Goal: Task Accomplishment & Management: Use online tool/utility

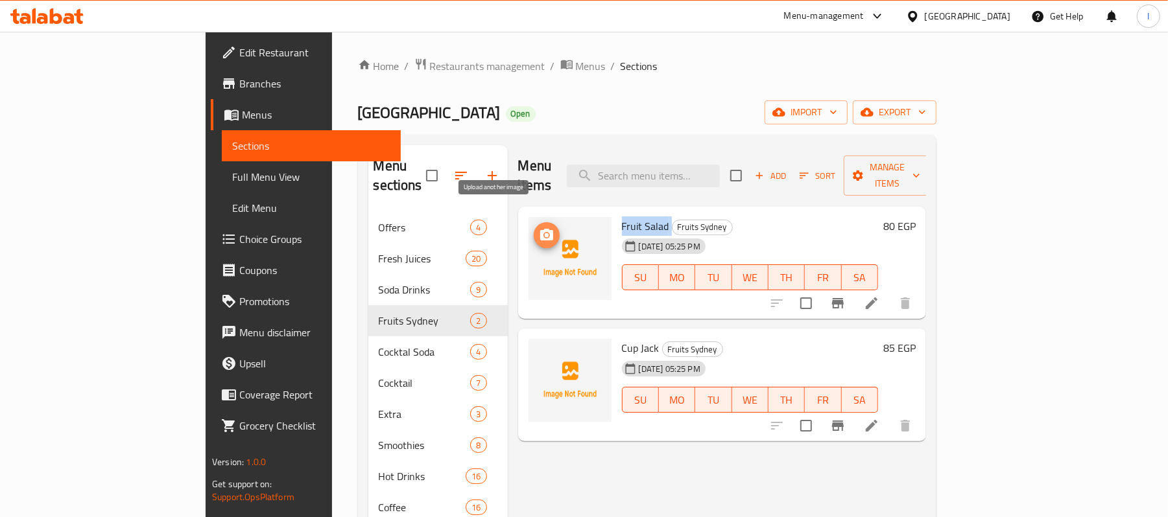
click at [540, 229] on icon "upload picture" at bounding box center [546, 235] width 13 height 12
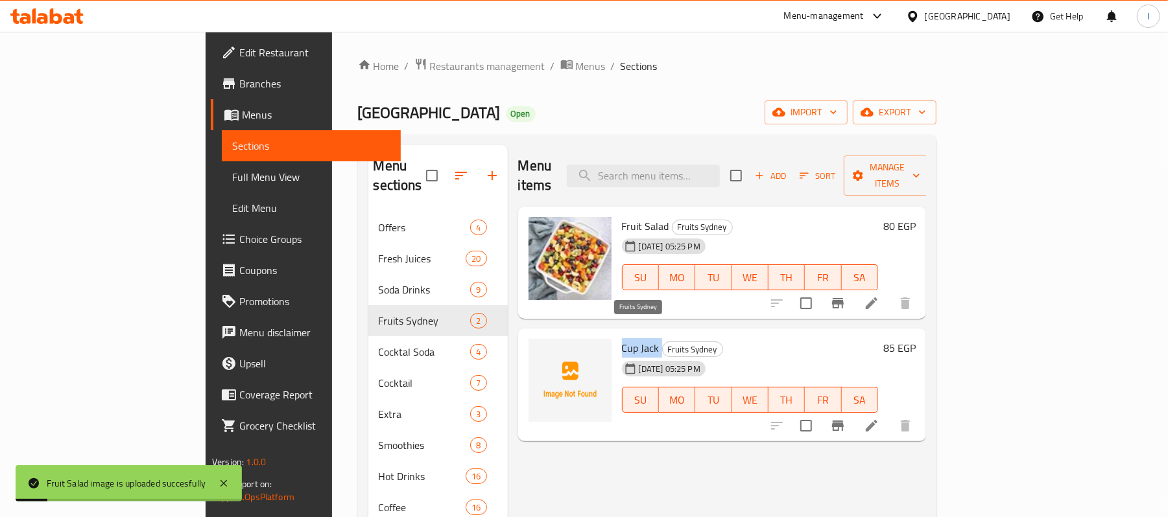
drag, startPoint x: 565, startPoint y: 333, endPoint x: 610, endPoint y: 333, distance: 44.7
click at [617, 334] on div "Cup Jack Fruits [GEOGRAPHIC_DATA] [DATE] 05:25 PM SU MO TU WE TH FR SA" at bounding box center [750, 385] width 267 height 102
copy h6 "Cup Jack"
click at [540, 351] on icon "upload picture" at bounding box center [546, 357] width 13 height 12
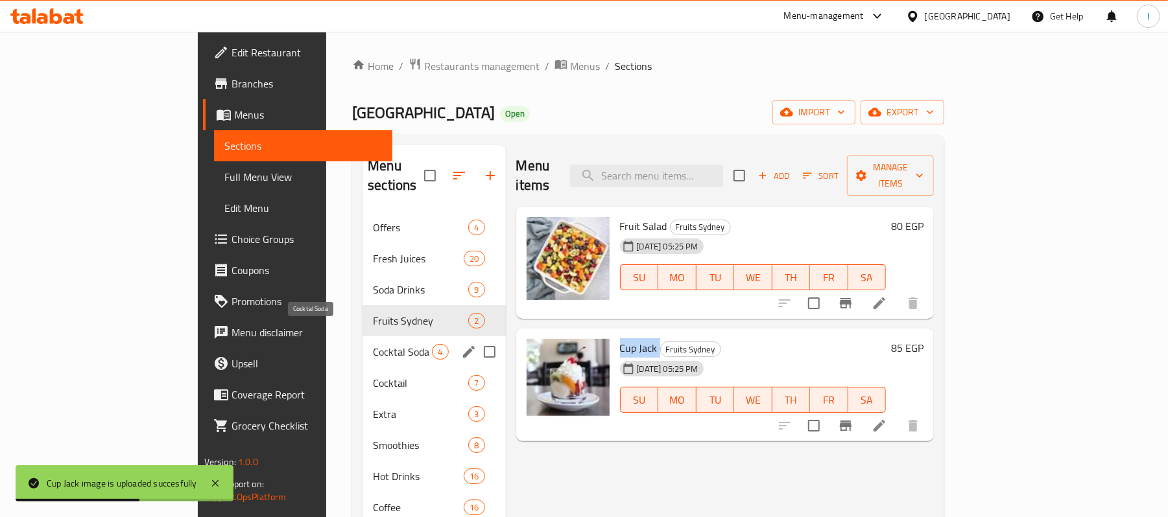
click at [373, 344] on span "Cocktal Soda" at bounding box center [402, 352] width 59 height 16
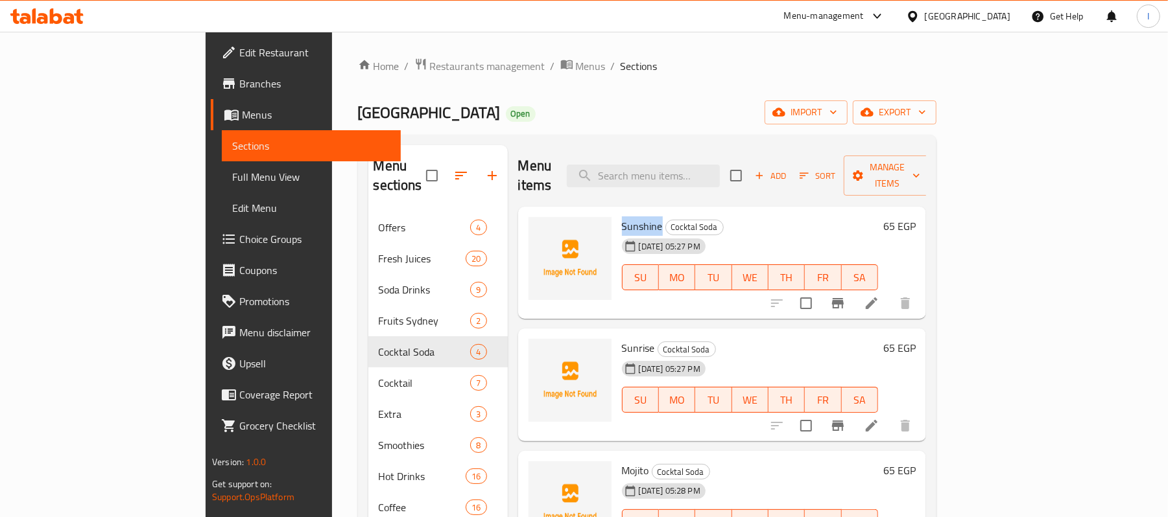
drag, startPoint x: 571, startPoint y: 207, endPoint x: 608, endPoint y: 206, distance: 37.0
click at [622, 217] on span "Sunshine" at bounding box center [642, 226] width 41 height 19
copy span "Sunshine"
click at [539, 228] on icon "upload picture" at bounding box center [547, 236] width 16 height 16
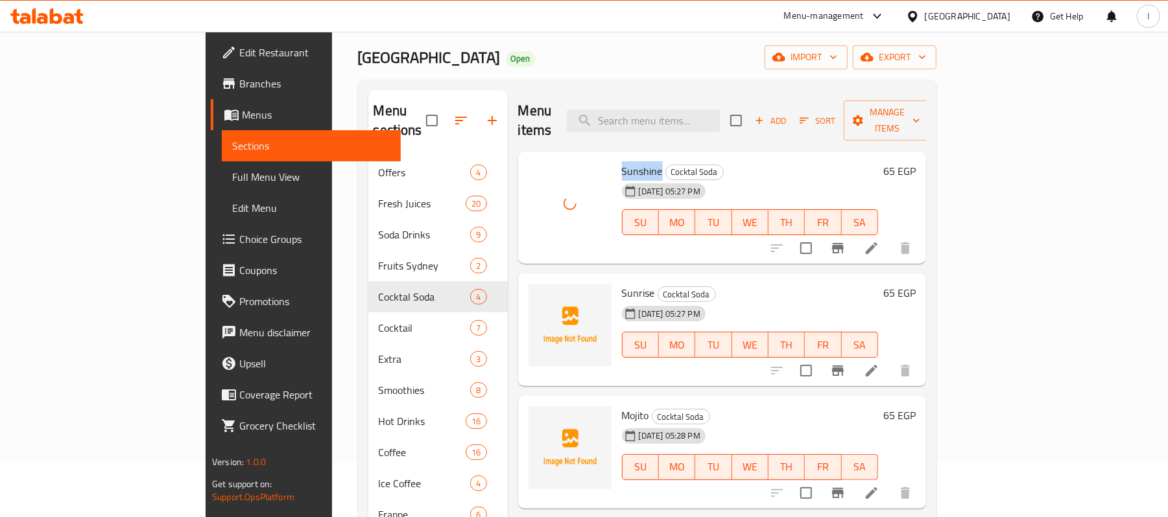
scroll to position [86, 0]
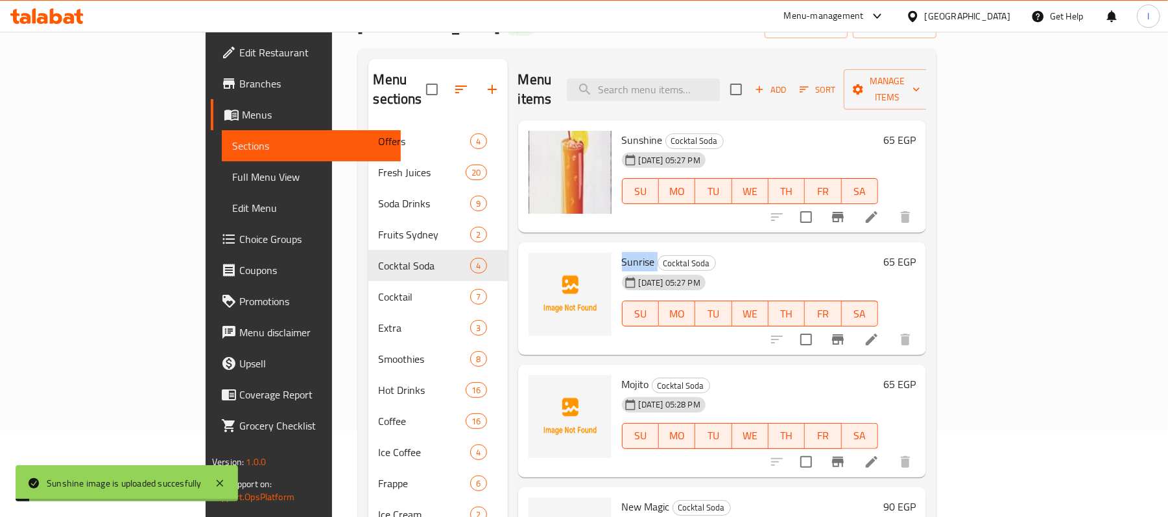
drag, startPoint x: 577, startPoint y: 239, endPoint x: 605, endPoint y: 241, distance: 28.0
click at [617, 248] on div "Sunrise Cocktal Soda [DATE] 05:27 PM SU MO TU WE TH FR SA" at bounding box center [750, 299] width 267 height 102
copy h6 "Sunrise"
click at [540, 265] on icon "upload picture" at bounding box center [546, 271] width 13 height 12
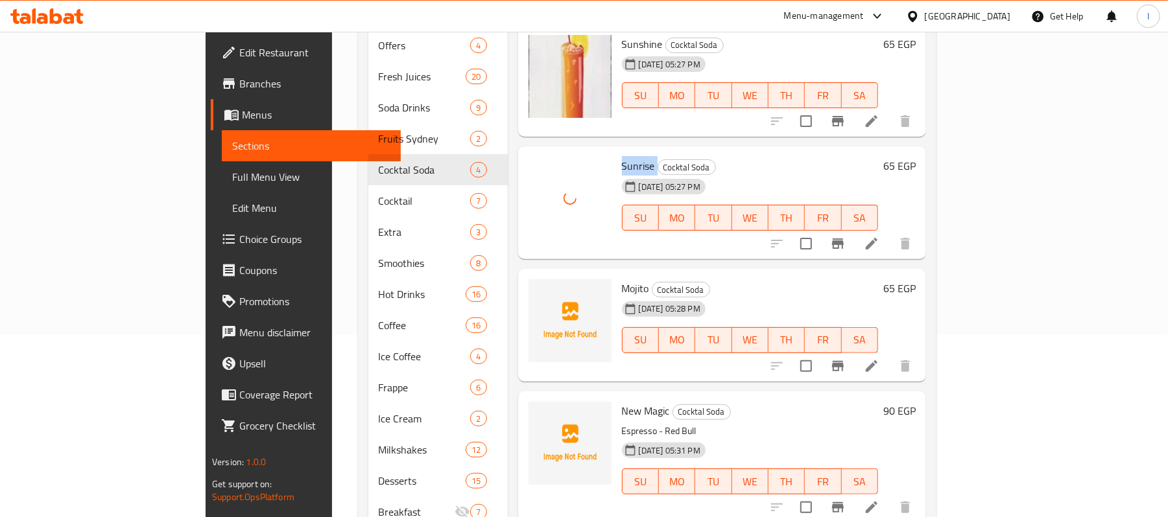
scroll to position [259, 0]
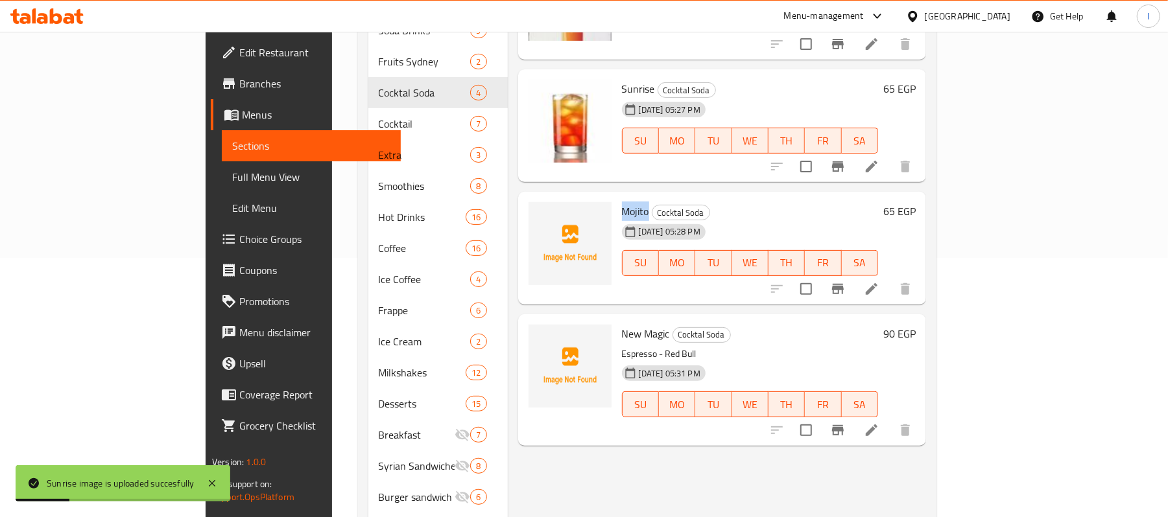
drag, startPoint x: 569, startPoint y: 182, endPoint x: 598, endPoint y: 187, distance: 29.6
click at [617, 197] on div "Mojito Cocktal Soda [DATE] 05:28 PM SU MO TU WE TH FR SA" at bounding box center [750, 248] width 267 height 102
copy span "Mojito"
click at [544, 219] on circle "upload picture" at bounding box center [546, 221] width 4 height 4
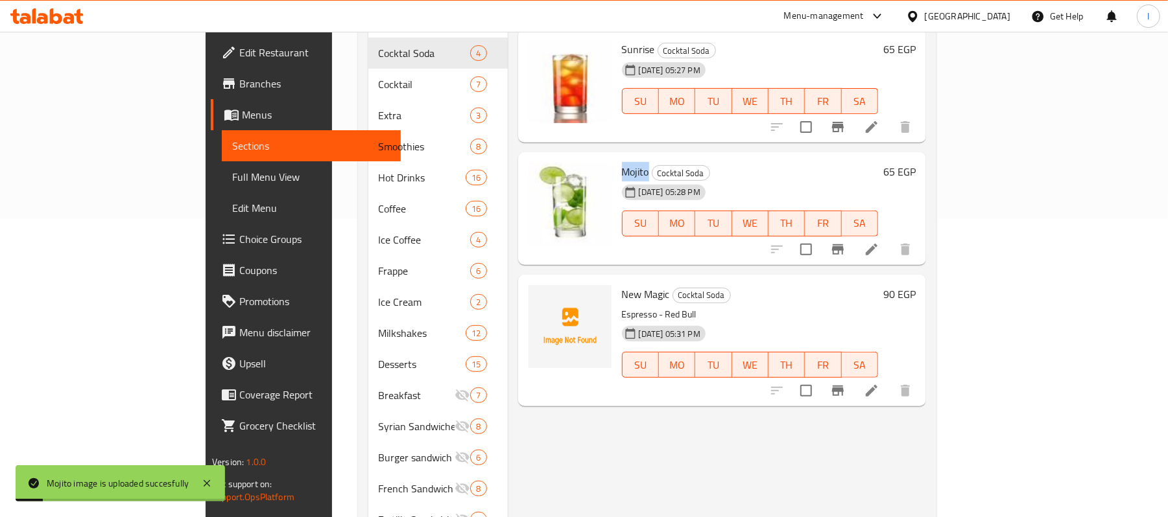
scroll to position [346, 0]
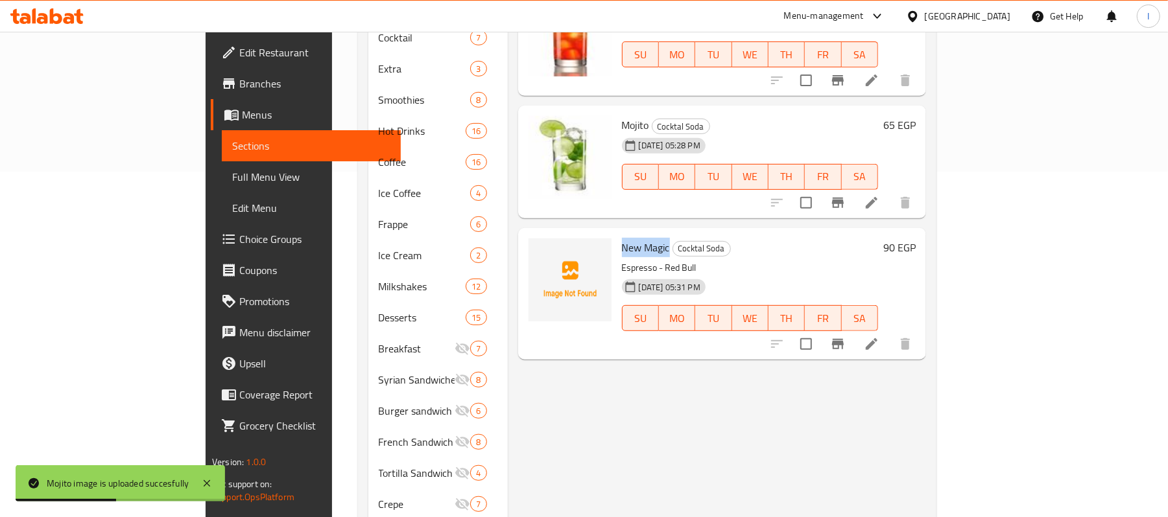
drag, startPoint x: 571, startPoint y: 223, endPoint x: 616, endPoint y: 223, distance: 45.4
click at [622, 238] on span "New Magic" at bounding box center [646, 247] width 48 height 19
copy span "New Magic"
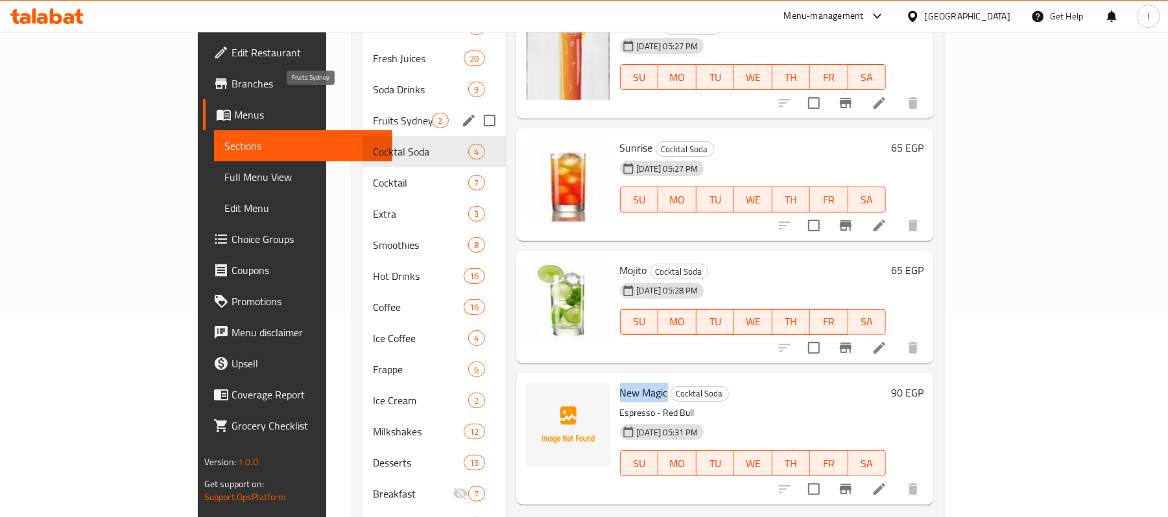
scroll to position [86, 0]
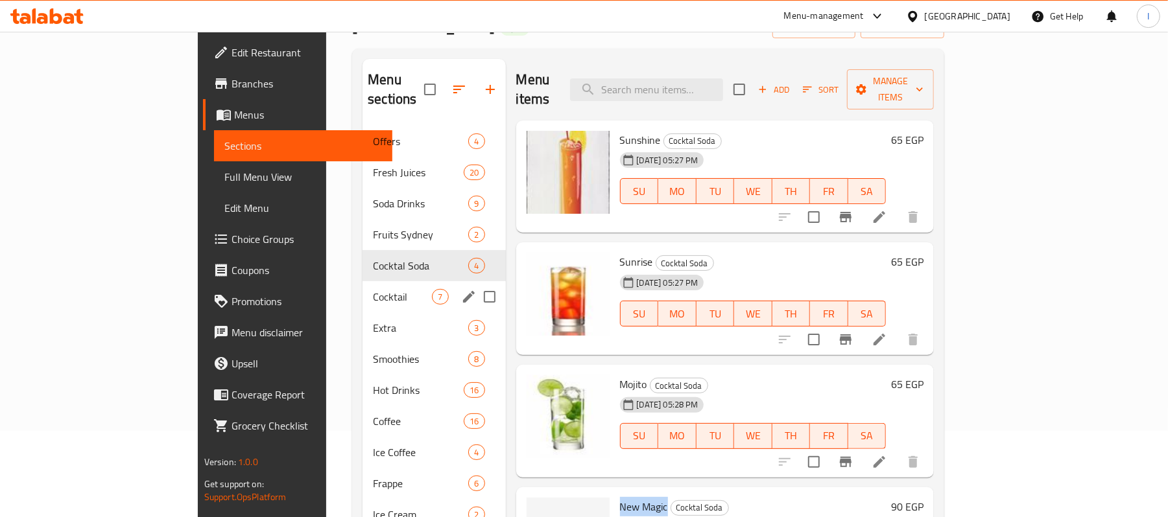
click at [362, 281] on div "Cocktail 7" at bounding box center [433, 296] width 143 height 31
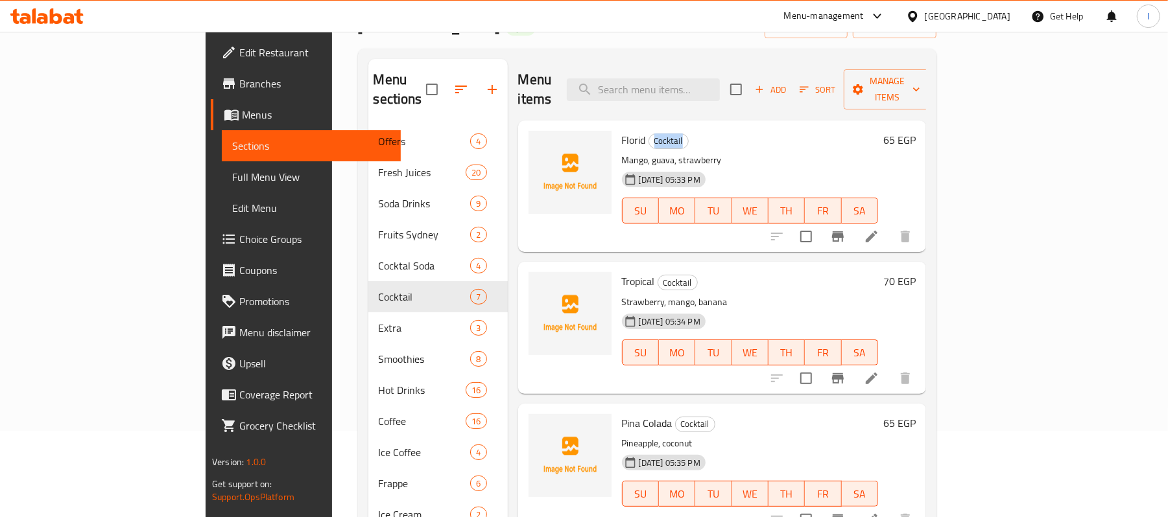
drag, startPoint x: 602, startPoint y: 122, endPoint x: 667, endPoint y: 122, distance: 64.8
click at [667, 131] on h6 "Florid Cocktail" at bounding box center [750, 140] width 256 height 18
copy span "Cocktail"
click at [622, 130] on span "Florid" at bounding box center [634, 139] width 24 height 19
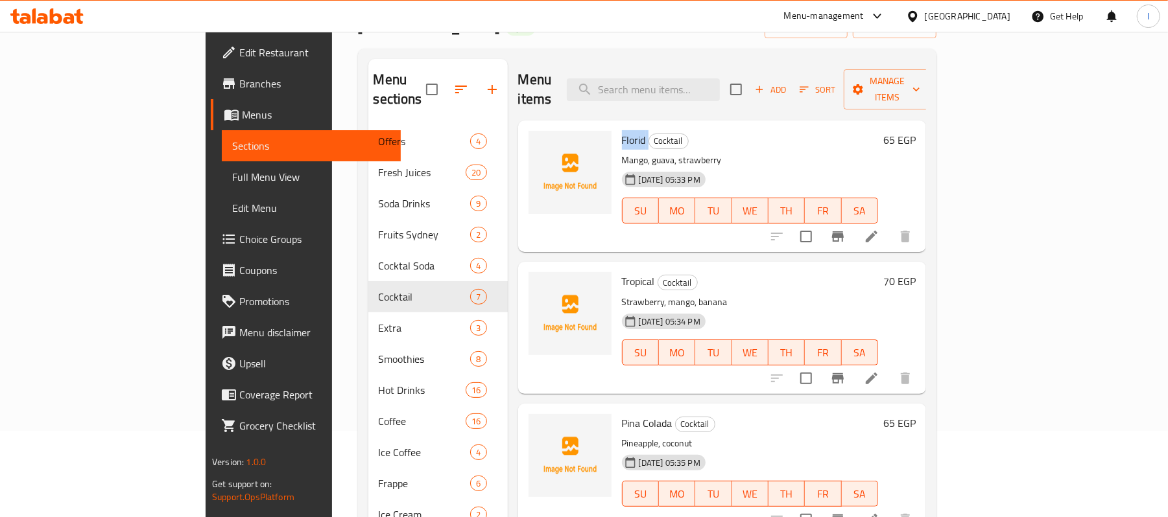
copy h6 "Florid"
click at [534, 141] on span "upload picture" at bounding box center [547, 149] width 26 height 16
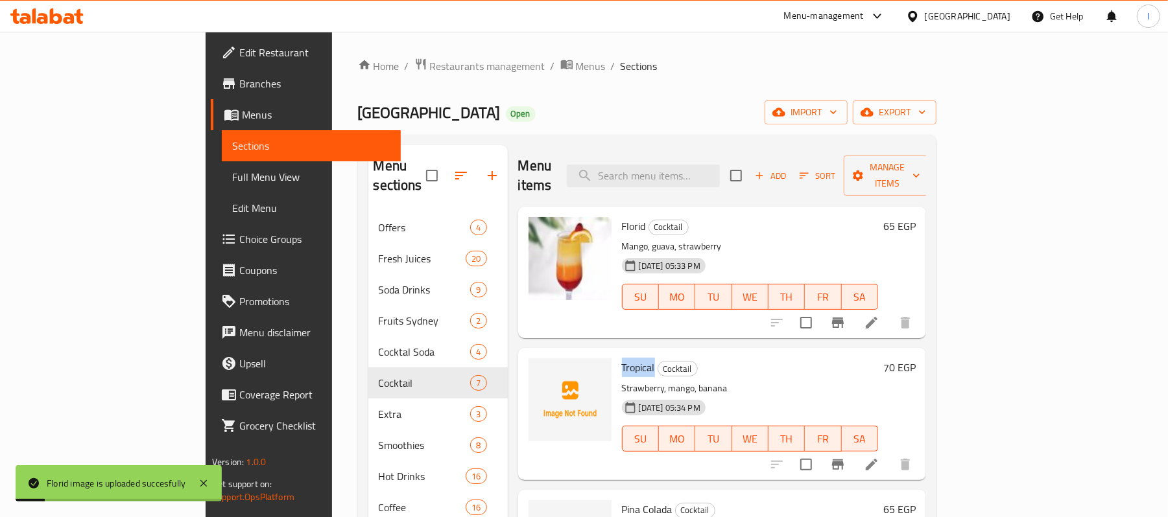
drag, startPoint x: 569, startPoint y: 346, endPoint x: 603, endPoint y: 346, distance: 34.4
click at [617, 353] on div "Tropical Cocktail Strawberry, mango, banana [DATE] 05:34 PM SU MO TU WE TH FR SA" at bounding box center [750, 413] width 267 height 121
copy span "Tropical"
click at [540, 370] on icon "upload picture" at bounding box center [546, 376] width 13 height 12
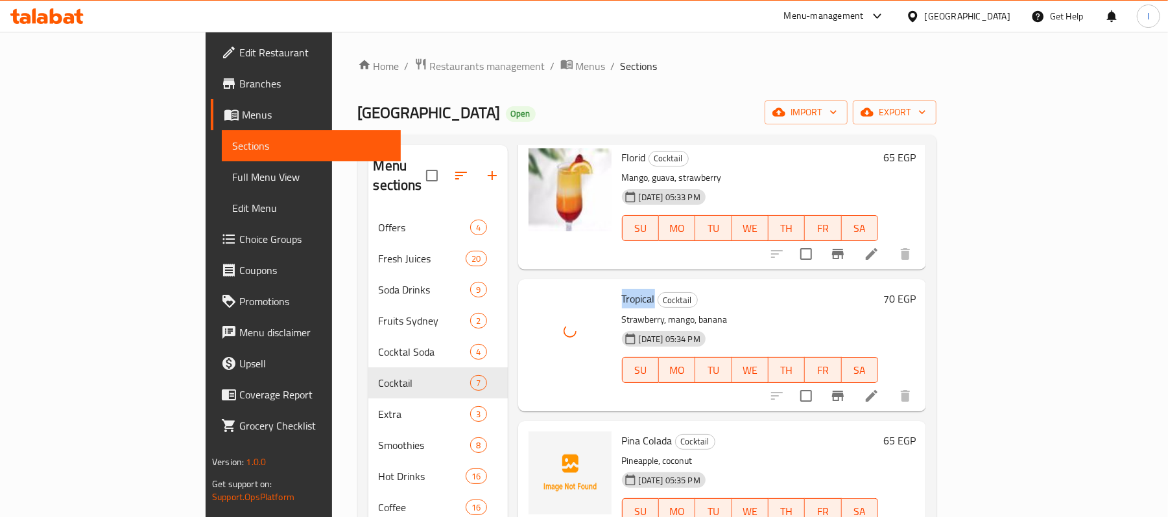
scroll to position [161, 0]
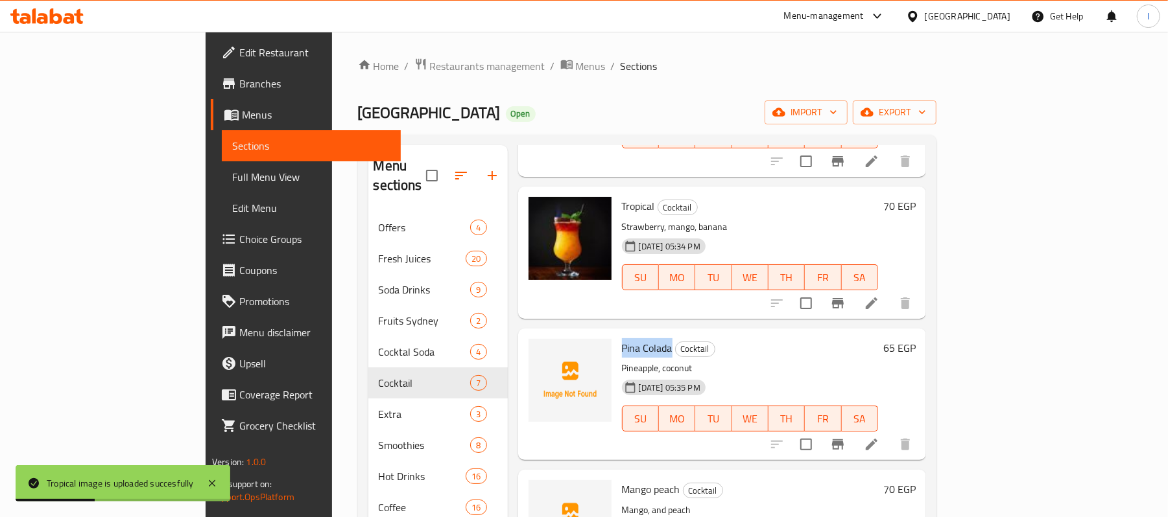
drag, startPoint x: 569, startPoint y: 323, endPoint x: 620, endPoint y: 325, distance: 51.3
click at [620, 334] on div "[PERSON_NAME] Colada Cocktail Pineapple, coconut [DATE] 05:35 PM SU MO TU WE TH…" at bounding box center [750, 394] width 267 height 121
copy span "Pina Colada"
click at [540, 351] on icon "upload picture" at bounding box center [546, 357] width 13 height 12
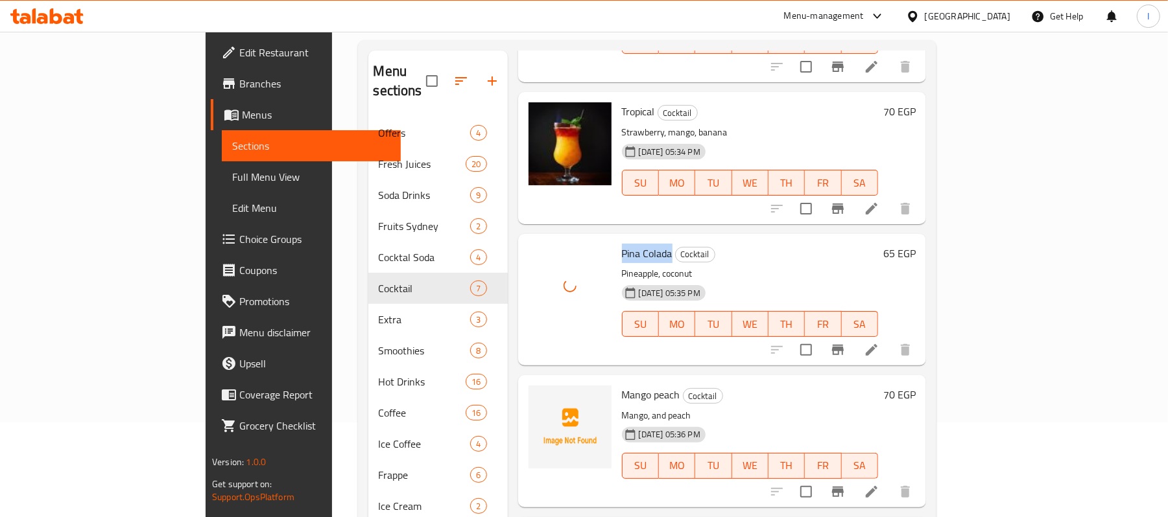
scroll to position [172, 0]
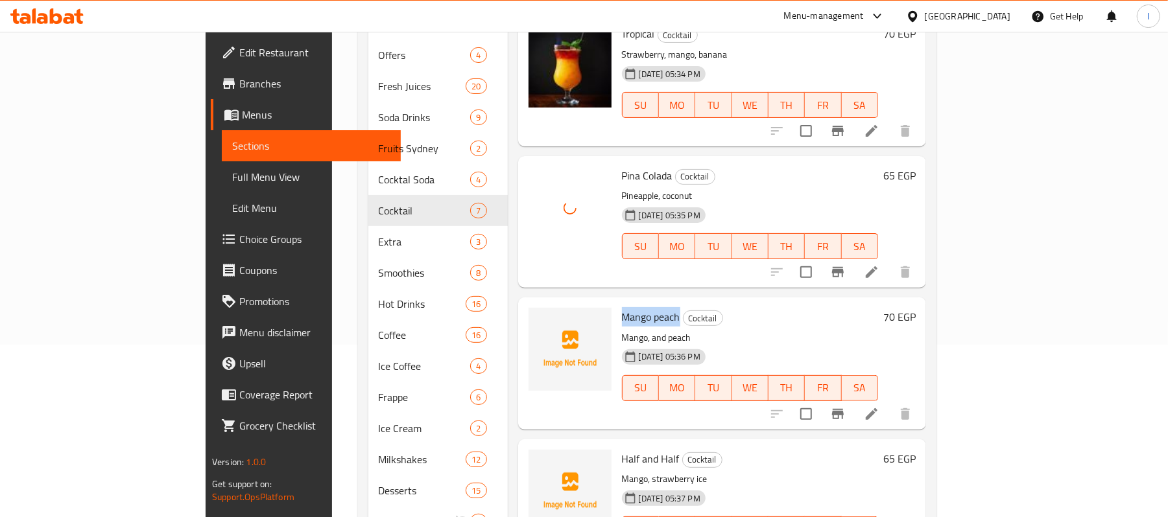
drag, startPoint x: 571, startPoint y: 294, endPoint x: 628, endPoint y: 298, distance: 57.2
click at [628, 307] on span "Mango peach" at bounding box center [651, 316] width 58 height 19
copy span "Mango peach"
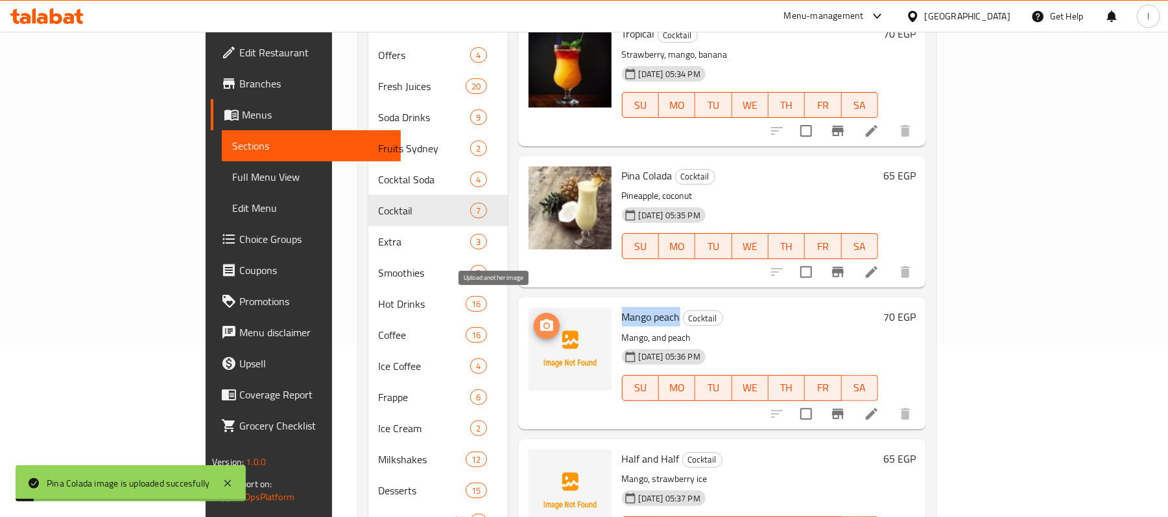
click at [539, 318] on icon "upload picture" at bounding box center [547, 326] width 16 height 16
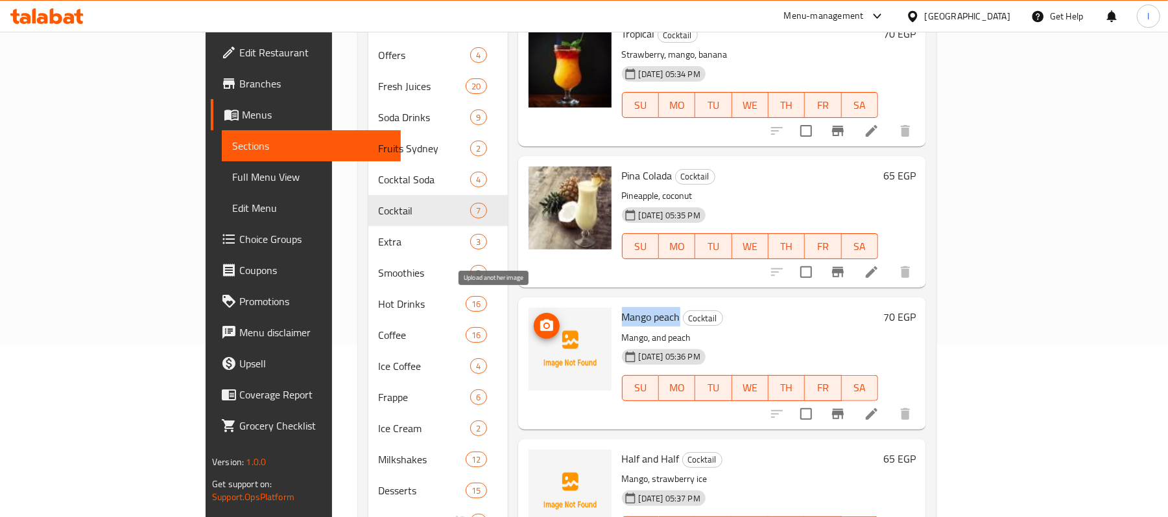
click at [544, 324] on circle "upload picture" at bounding box center [546, 326] width 4 height 4
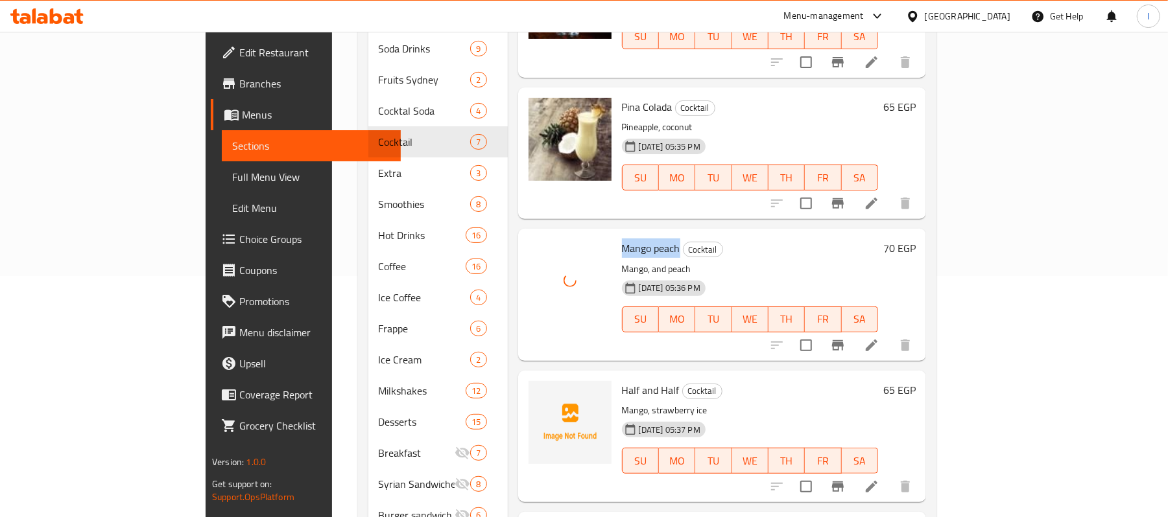
scroll to position [346, 0]
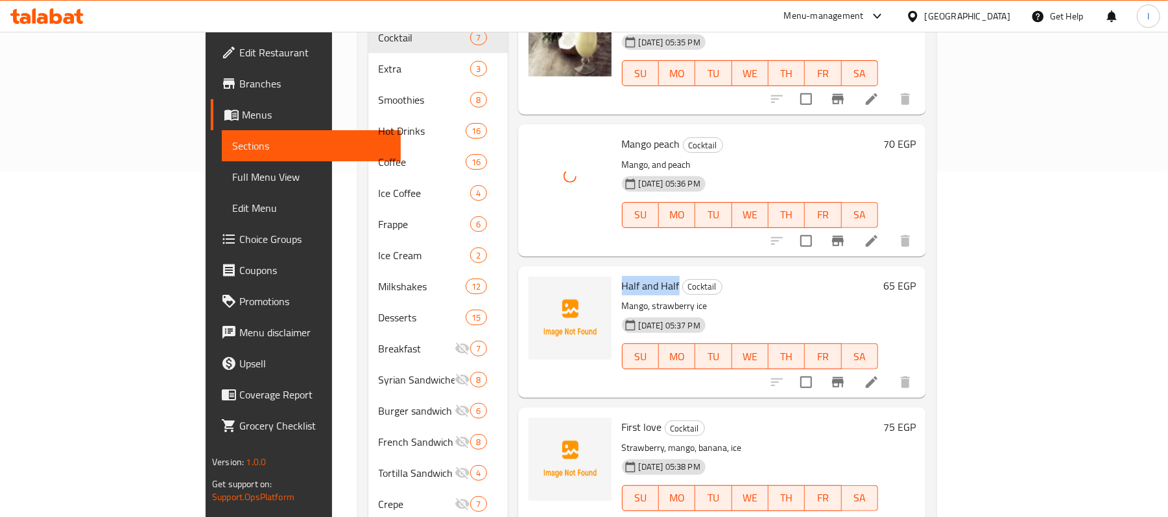
drag, startPoint x: 571, startPoint y: 263, endPoint x: 626, endPoint y: 265, distance: 55.8
click at [626, 277] on h6 "Half and Half Cocktail" at bounding box center [750, 286] width 256 height 18
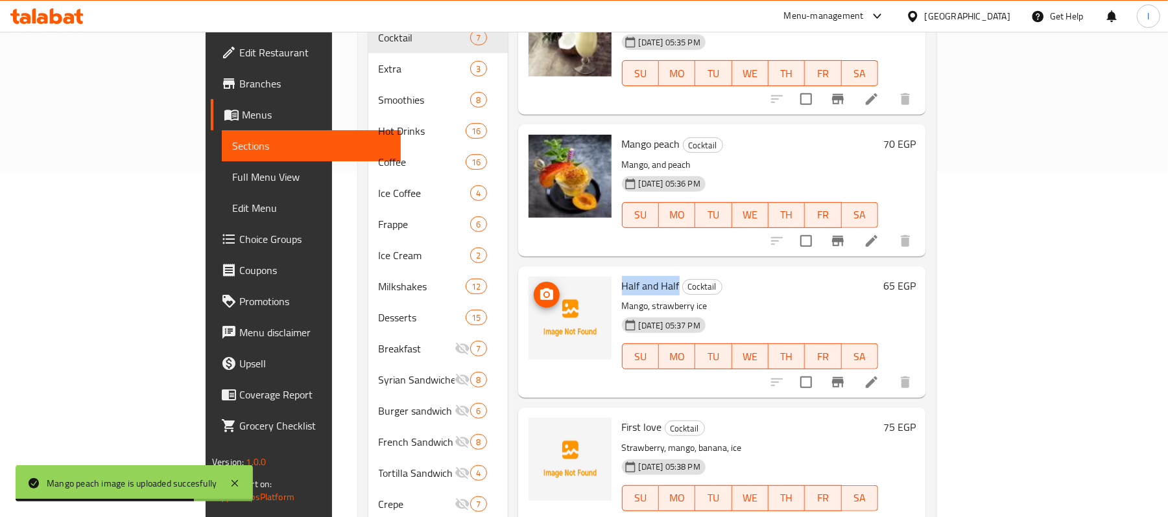
click at [539, 287] on icon "upload picture" at bounding box center [547, 295] width 16 height 16
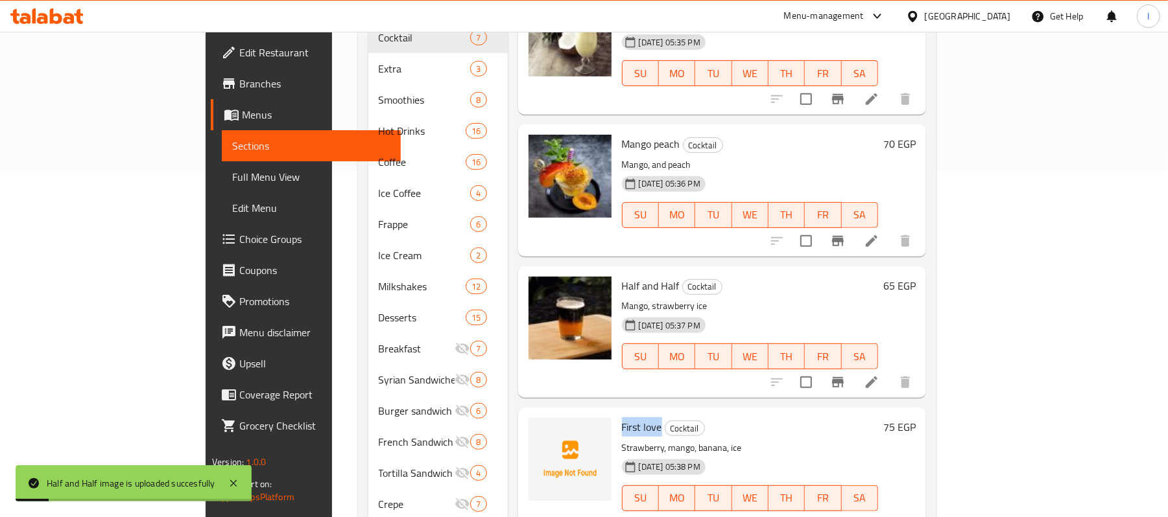
drag, startPoint x: 569, startPoint y: 407, endPoint x: 610, endPoint y: 407, distance: 40.2
click at [622, 418] on span "First love" at bounding box center [642, 427] width 40 height 19
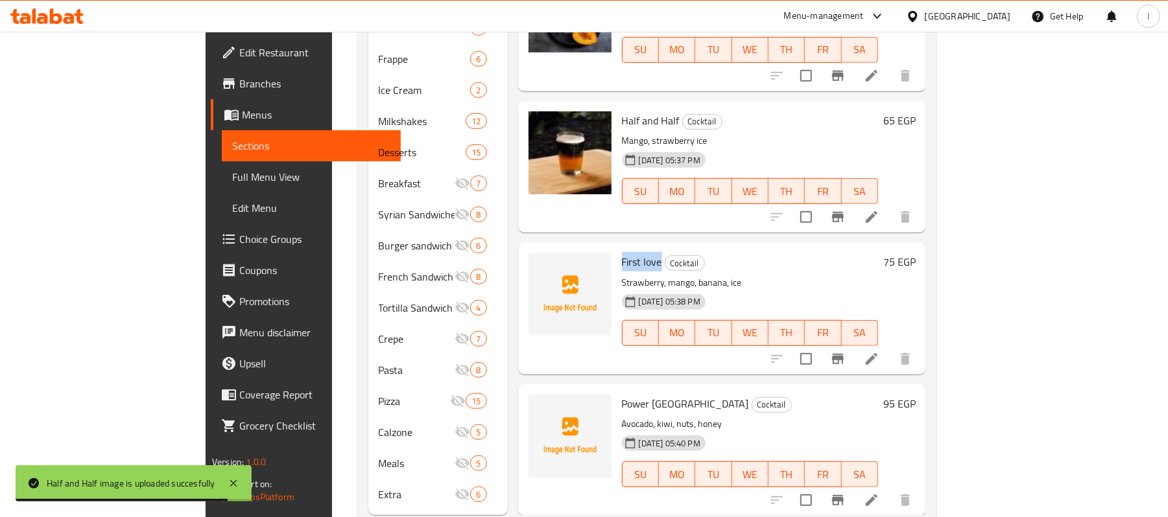
scroll to position [519, 0]
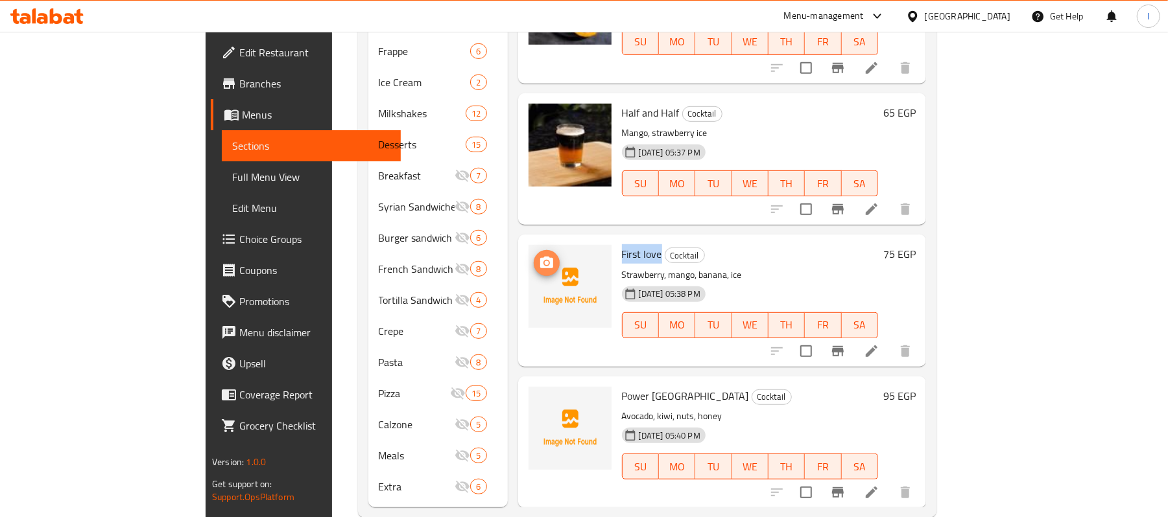
click at [539, 255] on icon "upload picture" at bounding box center [547, 263] width 16 height 16
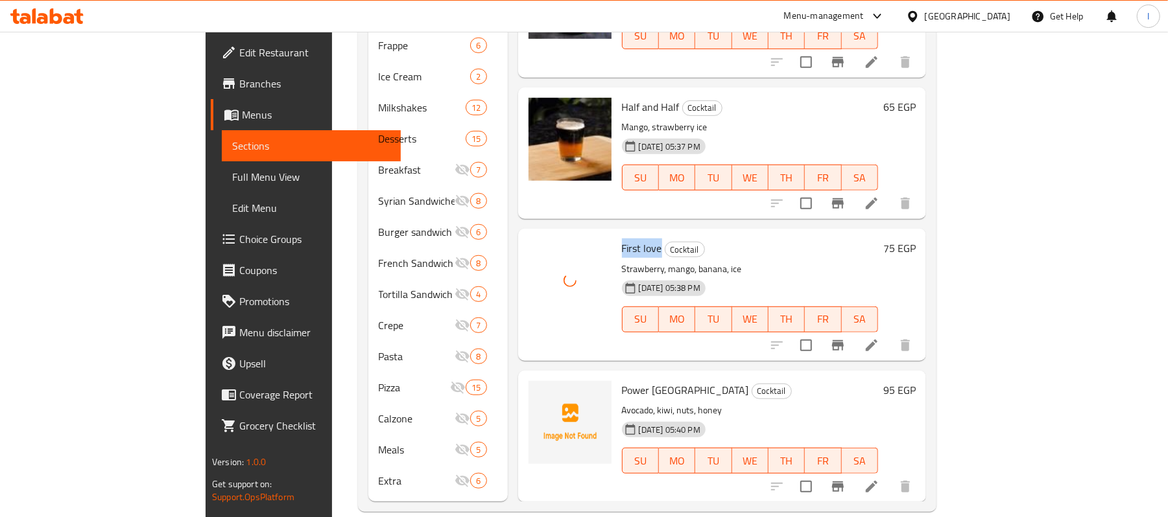
scroll to position [527, 0]
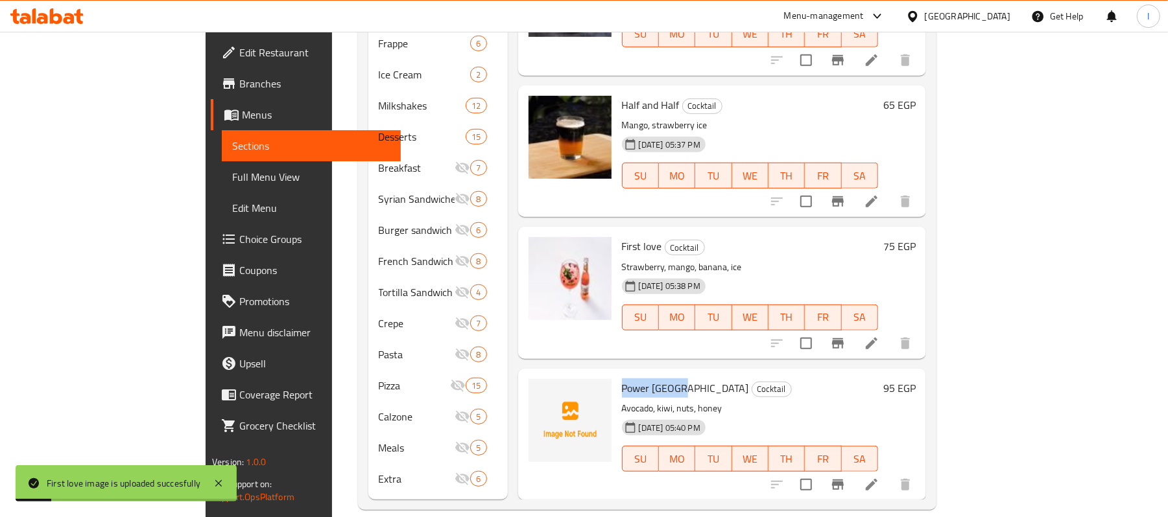
drag, startPoint x: 569, startPoint y: 369, endPoint x: 631, endPoint y: 369, distance: 61.6
click at [631, 379] on span "Power [GEOGRAPHIC_DATA]" at bounding box center [685, 388] width 127 height 19
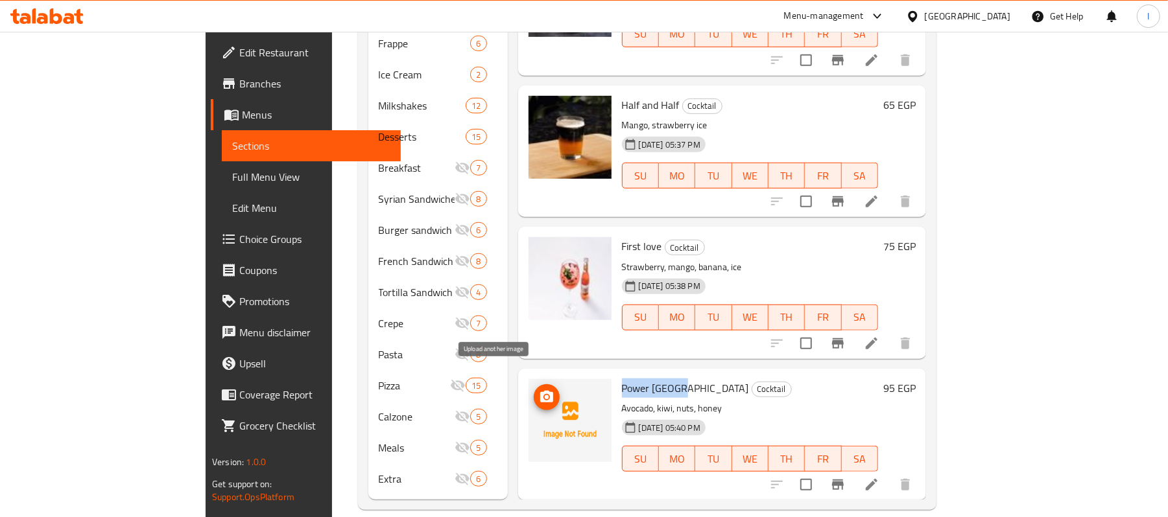
click at [539, 390] on icon "upload picture" at bounding box center [547, 398] width 16 height 16
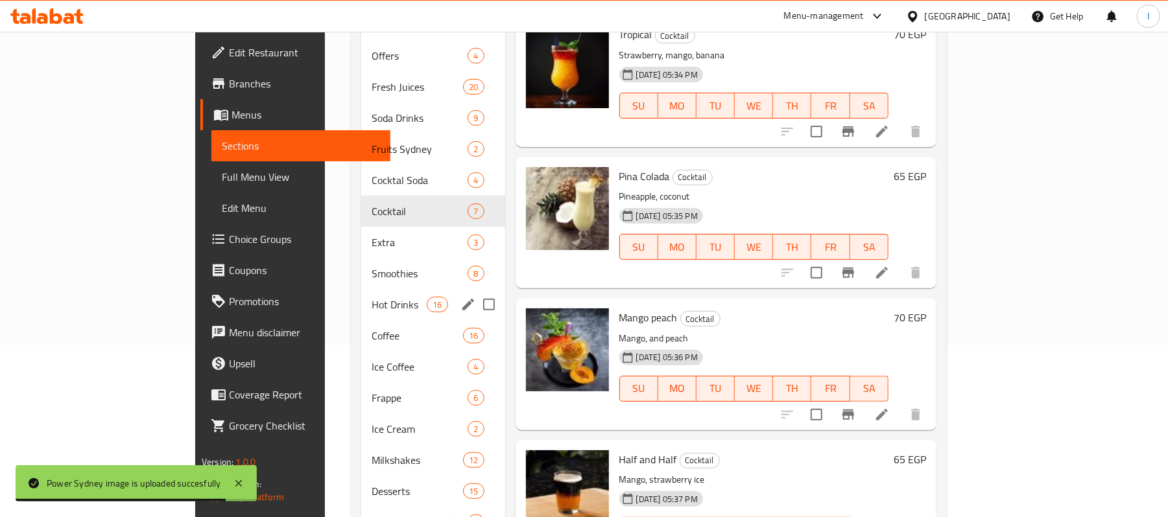
scroll to position [172, 0]
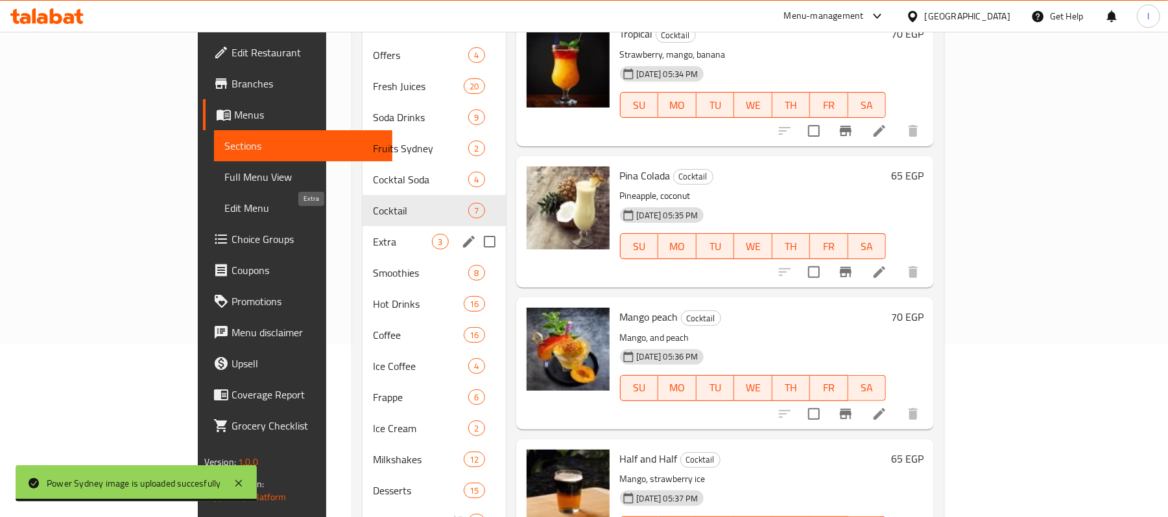
click at [373, 234] on span "Extra" at bounding box center [402, 242] width 59 height 16
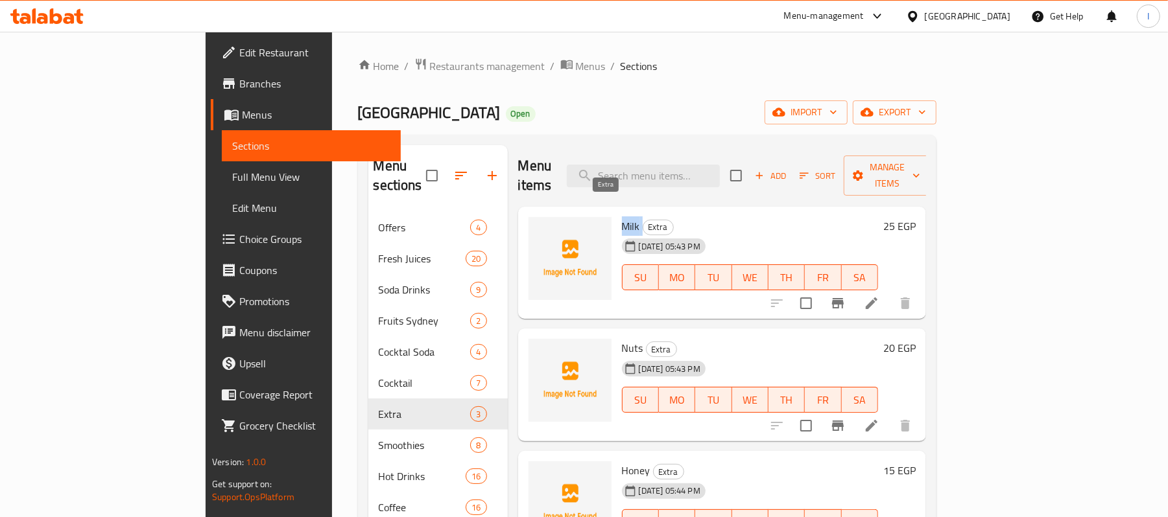
drag, startPoint x: 567, startPoint y: 208, endPoint x: 590, endPoint y: 206, distance: 23.5
click at [617, 212] on div "Milk Extra [DATE] 05:43 PM SU MO TU WE TH FR SA" at bounding box center [750, 263] width 267 height 102
click at [534, 228] on span "upload picture" at bounding box center [547, 236] width 26 height 16
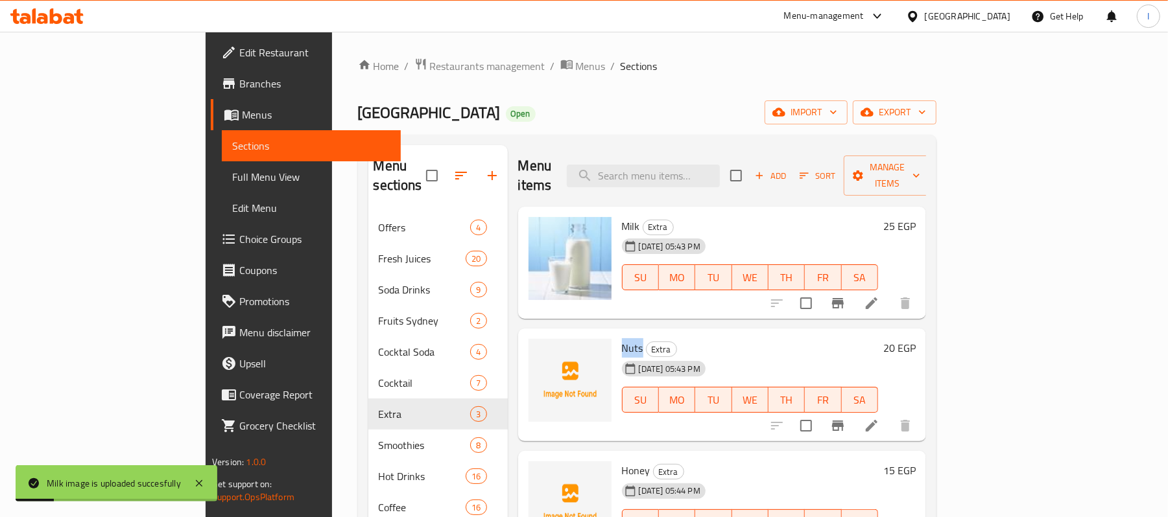
drag, startPoint x: 573, startPoint y: 323, endPoint x: 589, endPoint y: 324, distance: 16.3
click at [622, 338] on span "Nuts" at bounding box center [632, 347] width 21 height 19
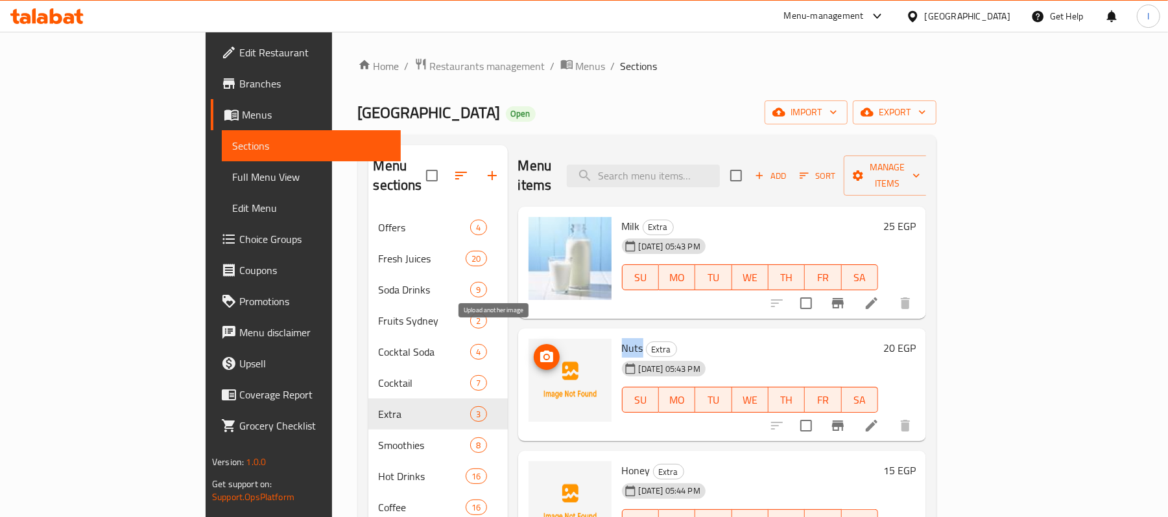
click at [539, 350] on icon "upload picture" at bounding box center [547, 358] width 16 height 16
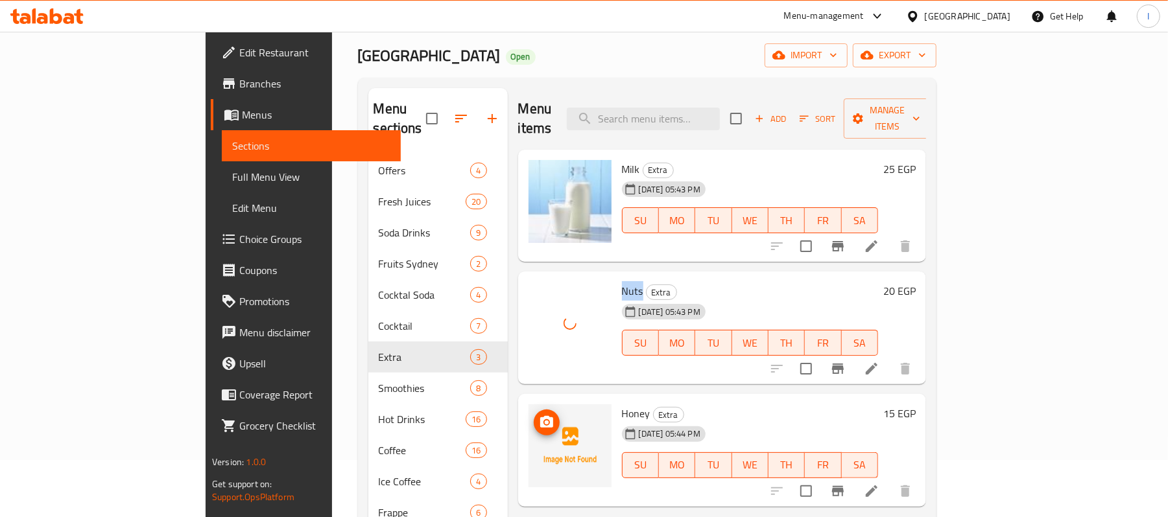
scroll to position [86, 0]
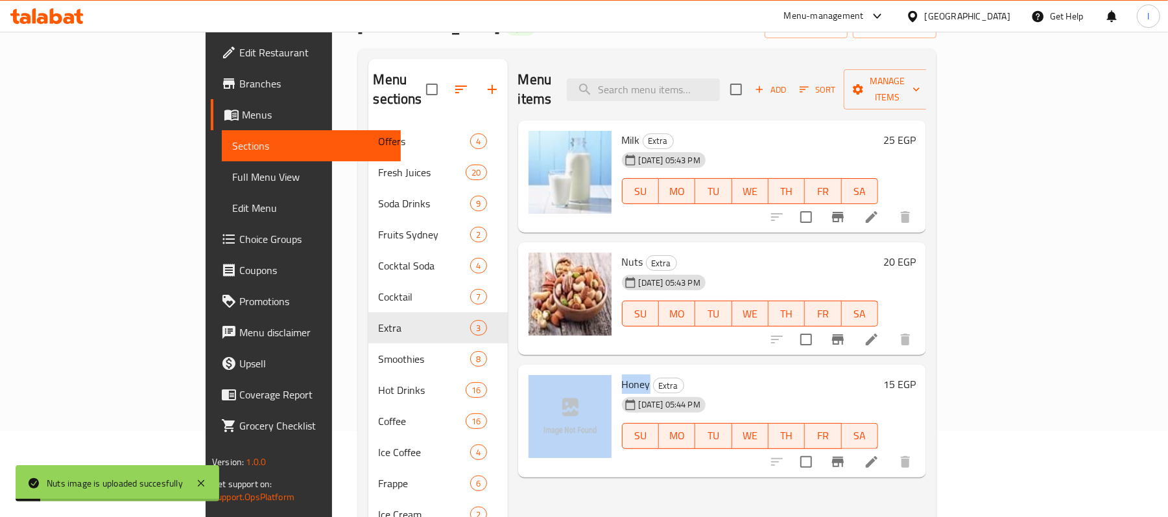
drag, startPoint x: 563, startPoint y: 372, endPoint x: 597, endPoint y: 366, distance: 34.2
click at [597, 370] on div "Honey Extra [DATE] 05:44 PM SU MO TU WE TH FR SA 15 EGP" at bounding box center [721, 421] width 397 height 102
click at [534, 386] on span "upload picture" at bounding box center [547, 394] width 26 height 16
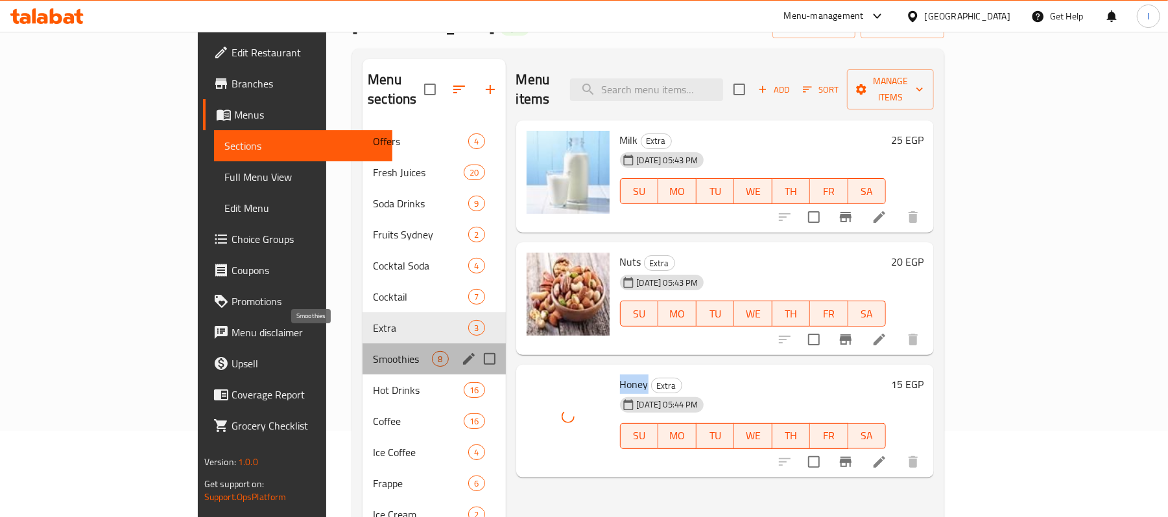
click at [373, 351] on span "Smoothies" at bounding box center [402, 359] width 59 height 16
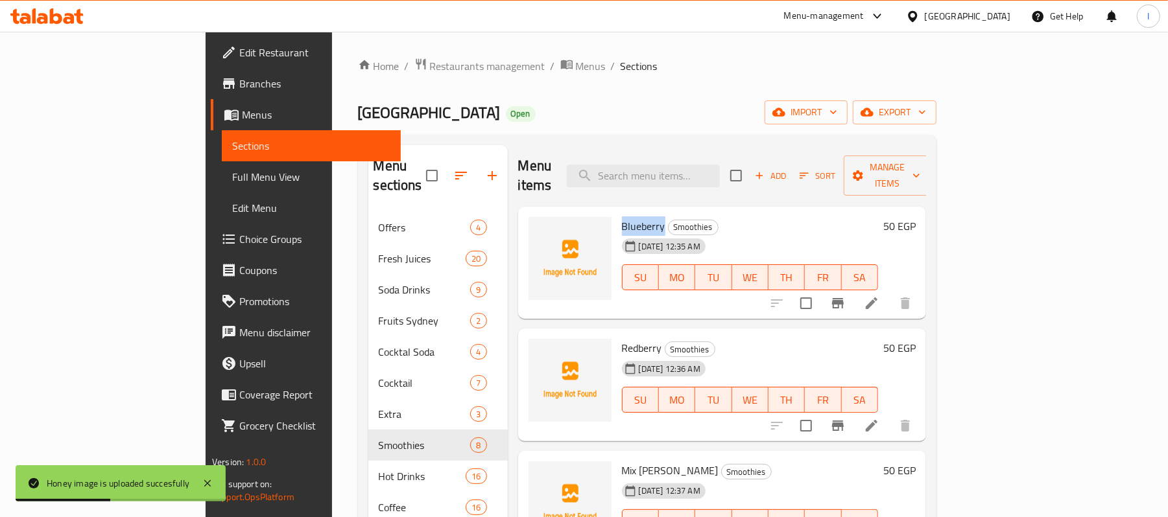
drag, startPoint x: 572, startPoint y: 206, endPoint x: 611, endPoint y: 207, distance: 39.0
click at [622, 217] on span "Blueberry" at bounding box center [643, 226] width 43 height 19
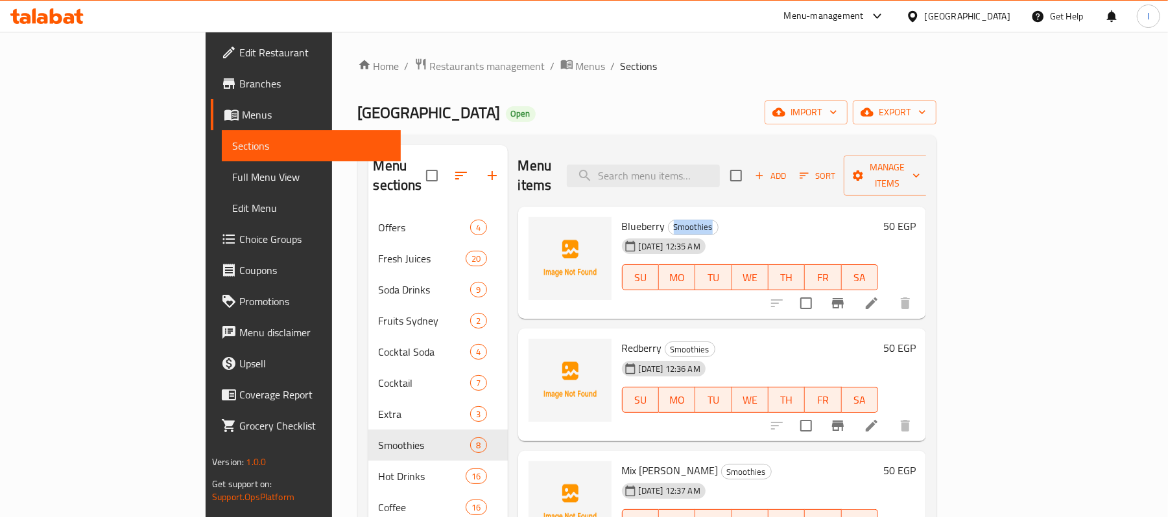
drag, startPoint x: 620, startPoint y: 205, endPoint x: 674, endPoint y: 214, distance: 55.2
click at [674, 214] on div "Blueberry Smoothies [DATE] 12:35 AM SU MO TU WE TH FR SA" at bounding box center [750, 263] width 267 height 102
drag, startPoint x: 571, startPoint y: 207, endPoint x: 613, endPoint y: 207, distance: 42.1
click at [617, 212] on div "Blueberry Smoothies [DATE] 12:35 AM SU MO TU WE TH FR SA" at bounding box center [750, 263] width 267 height 102
click at [540, 229] on icon "upload picture" at bounding box center [546, 235] width 13 height 12
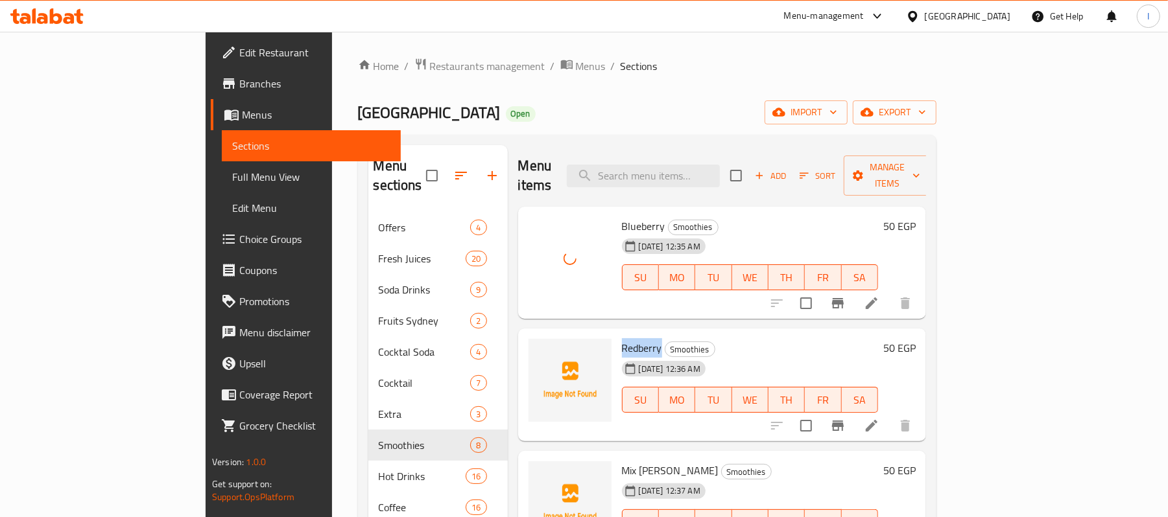
drag, startPoint x: 569, startPoint y: 322, endPoint x: 610, endPoint y: 329, distance: 41.5
click at [617, 334] on div "Redberry Smoothies [DATE] 12:36 AM SU MO TU WE TH FR SA" at bounding box center [750, 385] width 267 height 102
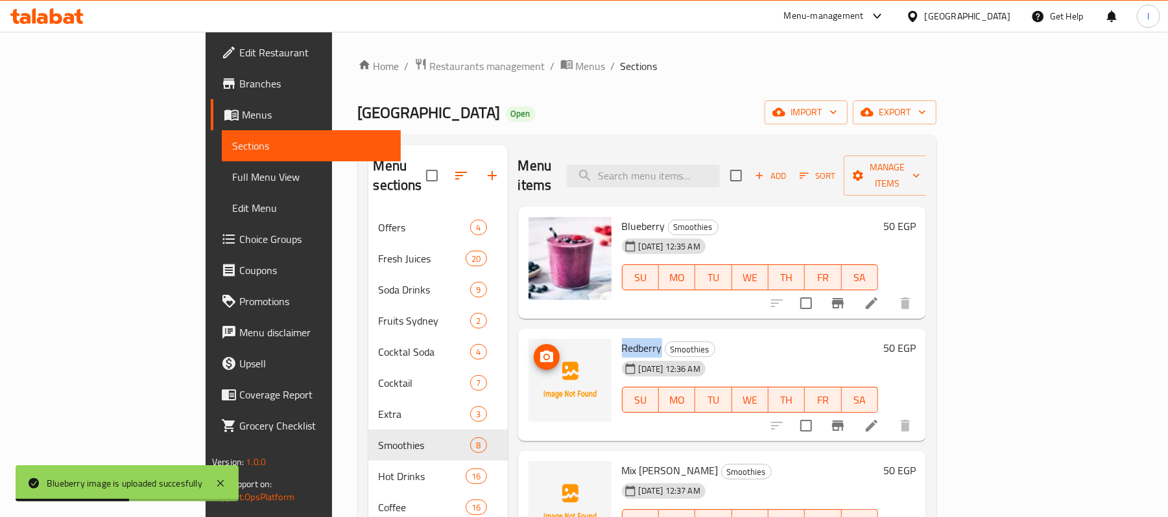
click at [540, 351] on icon "upload picture" at bounding box center [546, 357] width 13 height 12
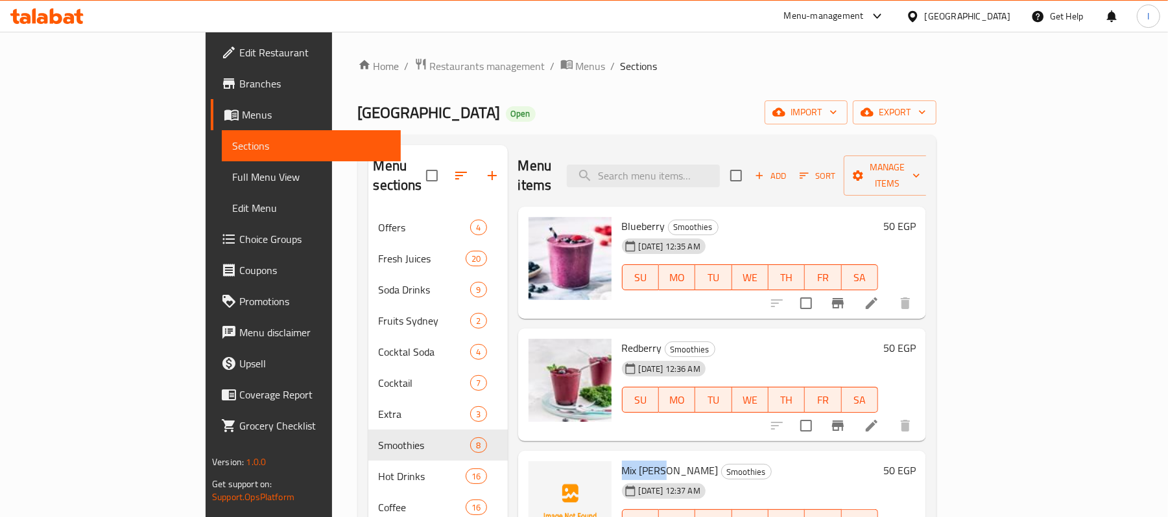
drag, startPoint x: 571, startPoint y: 450, endPoint x: 612, endPoint y: 451, distance: 40.9
click at [622, 462] on h6 "Mix [PERSON_NAME] Smoothies" at bounding box center [750, 471] width 256 height 18
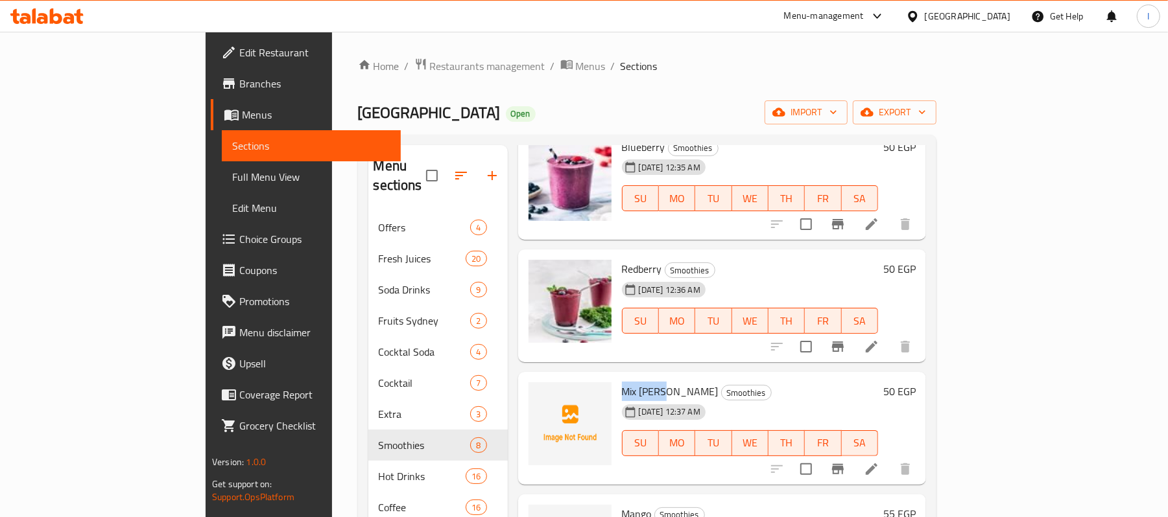
scroll to position [148, 0]
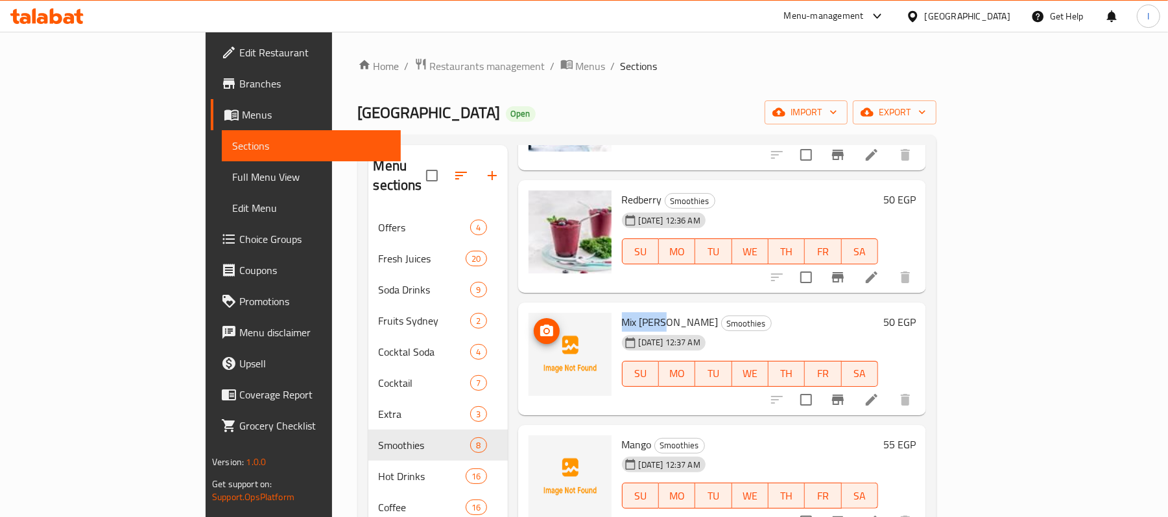
click at [539, 324] on icon "upload picture" at bounding box center [547, 332] width 16 height 16
drag, startPoint x: 571, startPoint y: 425, endPoint x: 598, endPoint y: 429, distance: 27.4
click at [622, 435] on span "Mango" at bounding box center [637, 444] width 30 height 19
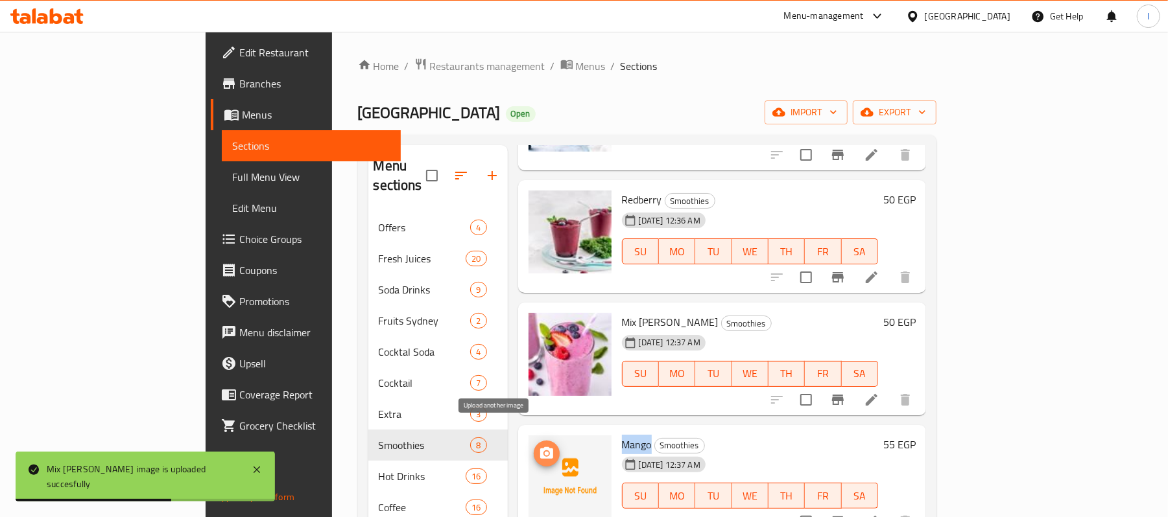
click at [539, 446] on icon "upload picture" at bounding box center [547, 454] width 16 height 16
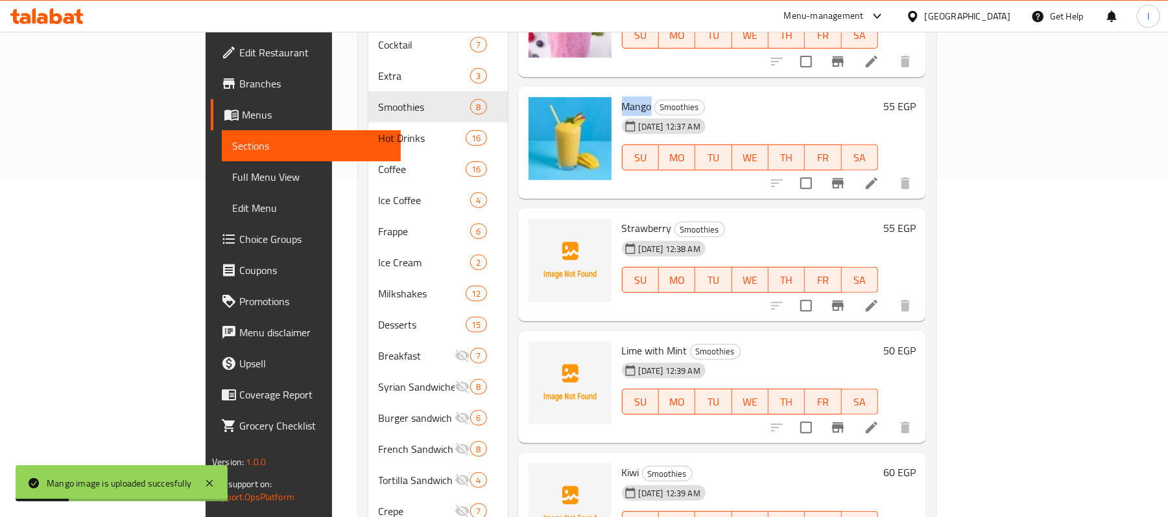
scroll to position [346, 0]
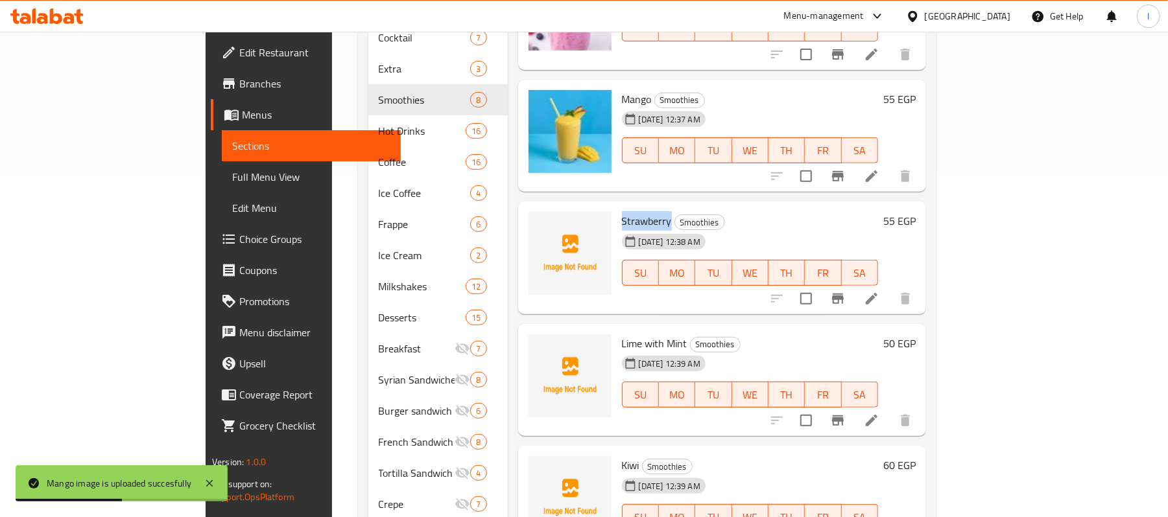
drag, startPoint x: 567, startPoint y: 198, endPoint x: 617, endPoint y: 203, distance: 50.8
click at [617, 207] on div "Strawberry Smoothies [DATE] 12:38 AM SU MO TU WE TH FR SA" at bounding box center [750, 258] width 267 height 102
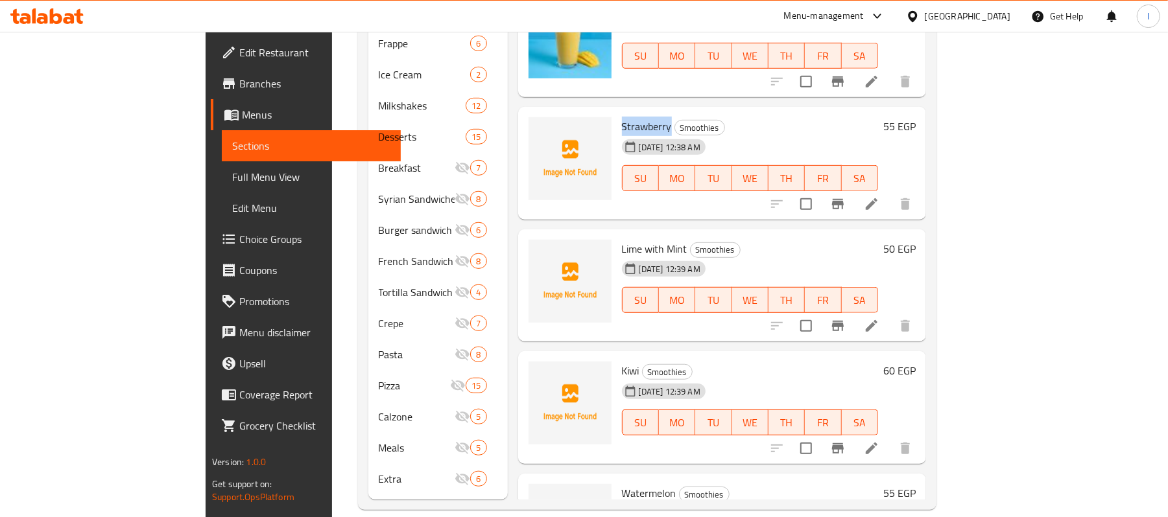
scroll to position [0, 0]
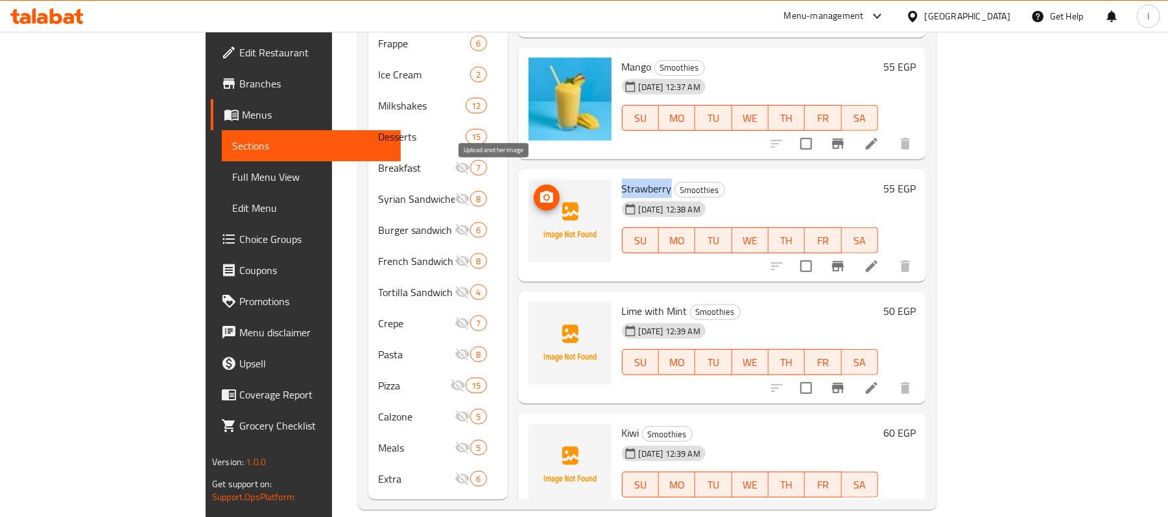
click at [539, 190] on icon "upload picture" at bounding box center [547, 198] width 16 height 16
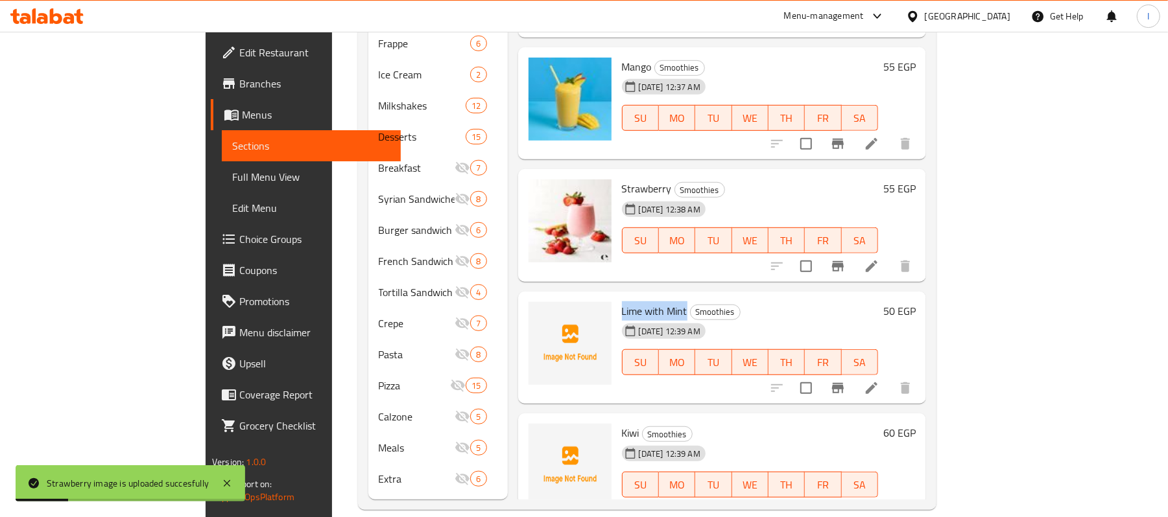
drag, startPoint x: 569, startPoint y: 292, endPoint x: 635, endPoint y: 296, distance: 66.9
click at [635, 297] on div "Lime with Mint Smoothies [DATE] 12:39 AM SU MO TU WE TH FR SA" at bounding box center [750, 348] width 267 height 102
click at [540, 314] on icon "upload picture" at bounding box center [546, 320] width 13 height 12
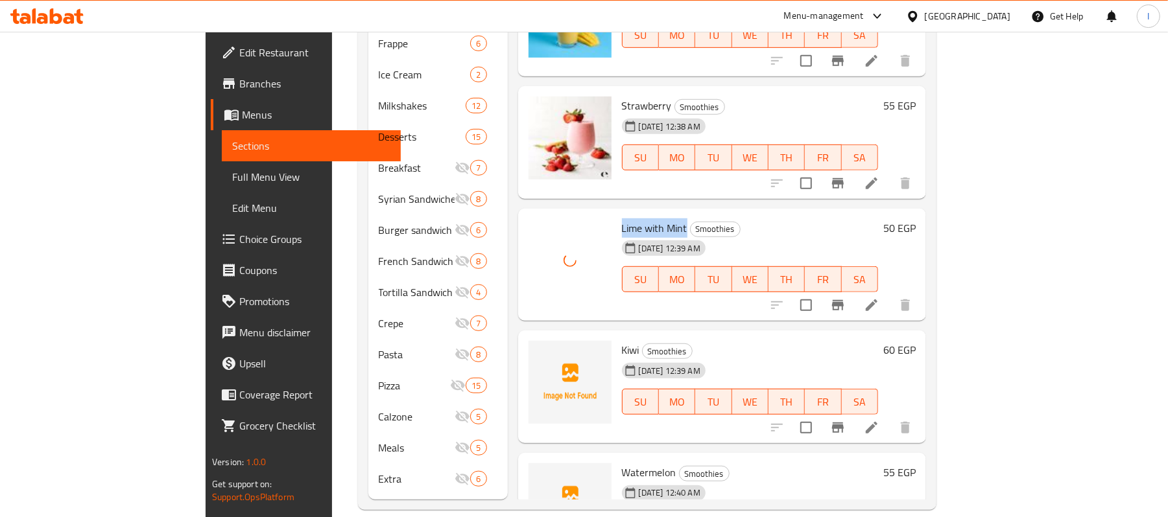
scroll to position [148, 0]
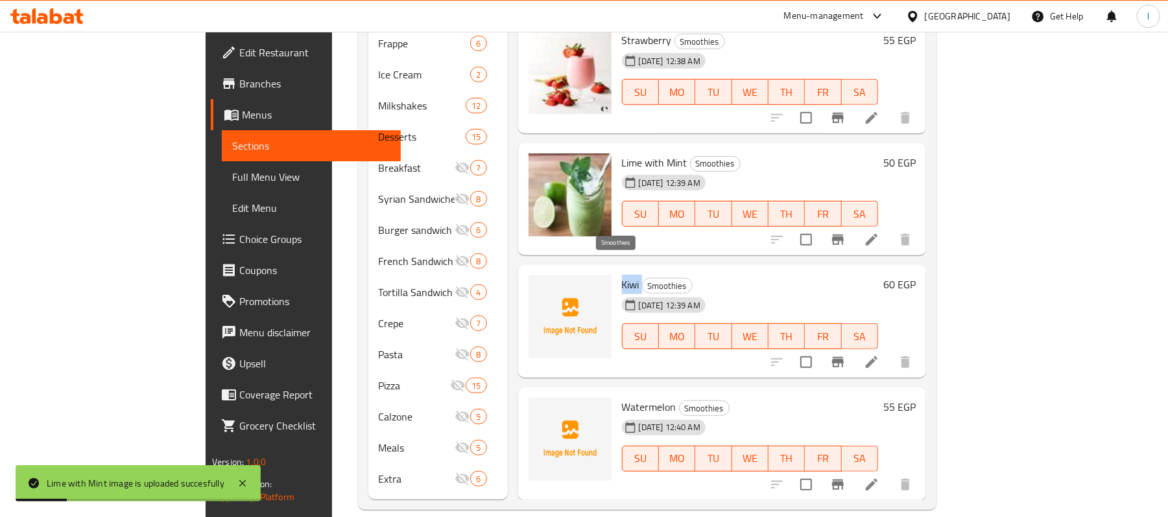
drag, startPoint x: 569, startPoint y: 262, endPoint x: 592, endPoint y: 267, distance: 23.9
click at [617, 270] on div "Kiwi Smoothies [DATE] 12:39 AM SU MO TU WE TH FR SA" at bounding box center [750, 321] width 267 height 102
click at [534, 286] on span "upload picture" at bounding box center [547, 294] width 26 height 16
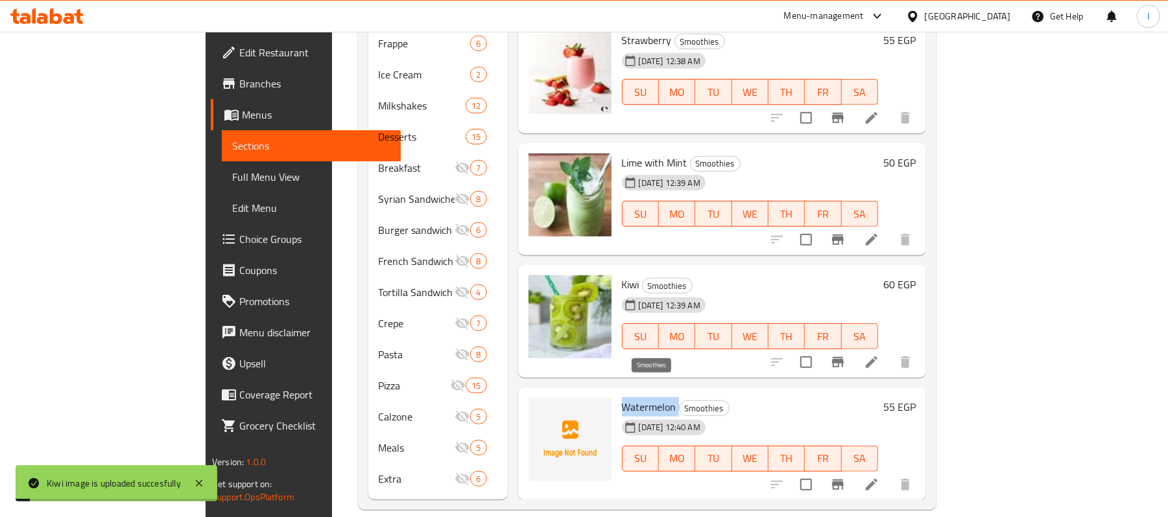
drag, startPoint x: 569, startPoint y: 390, endPoint x: 628, endPoint y: 385, distance: 59.2
click at [628, 398] on h6 "Watermelon Smoothies" at bounding box center [750, 407] width 256 height 18
click at [539, 409] on icon "upload picture" at bounding box center [547, 417] width 16 height 16
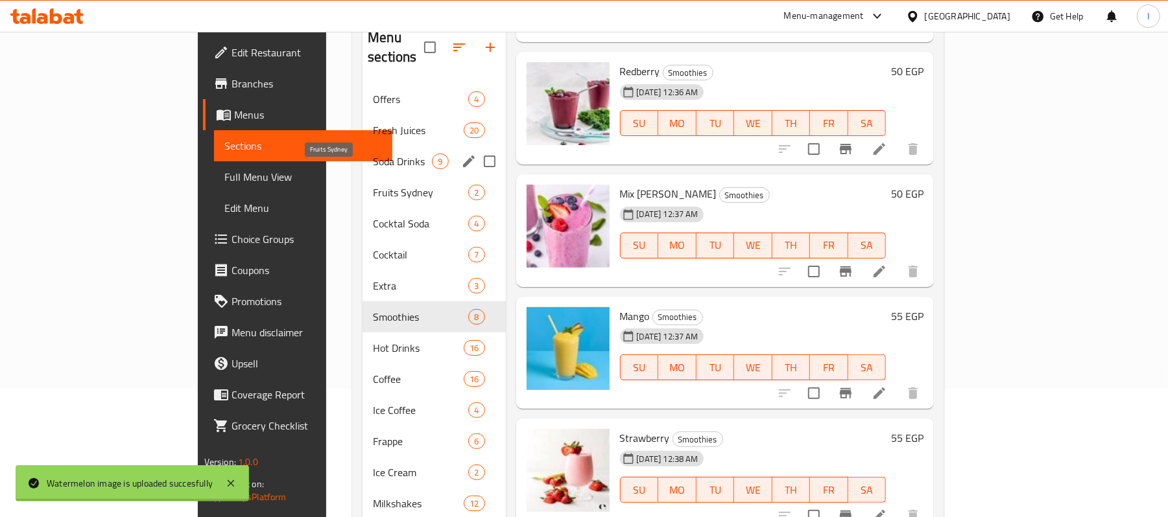
scroll to position [8, 0]
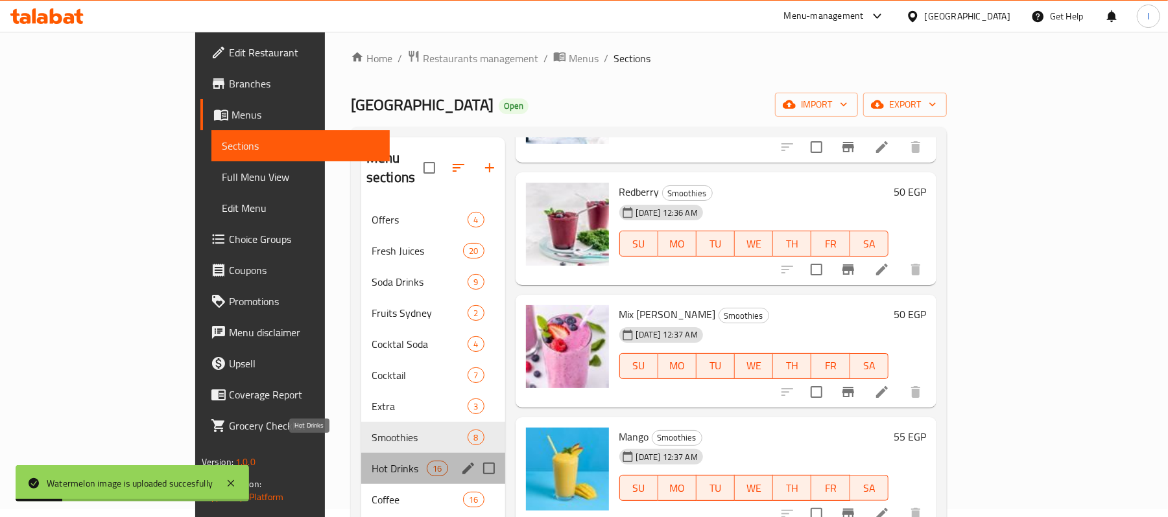
click at [372, 461] on span "Hot Drinks" at bounding box center [399, 469] width 55 height 16
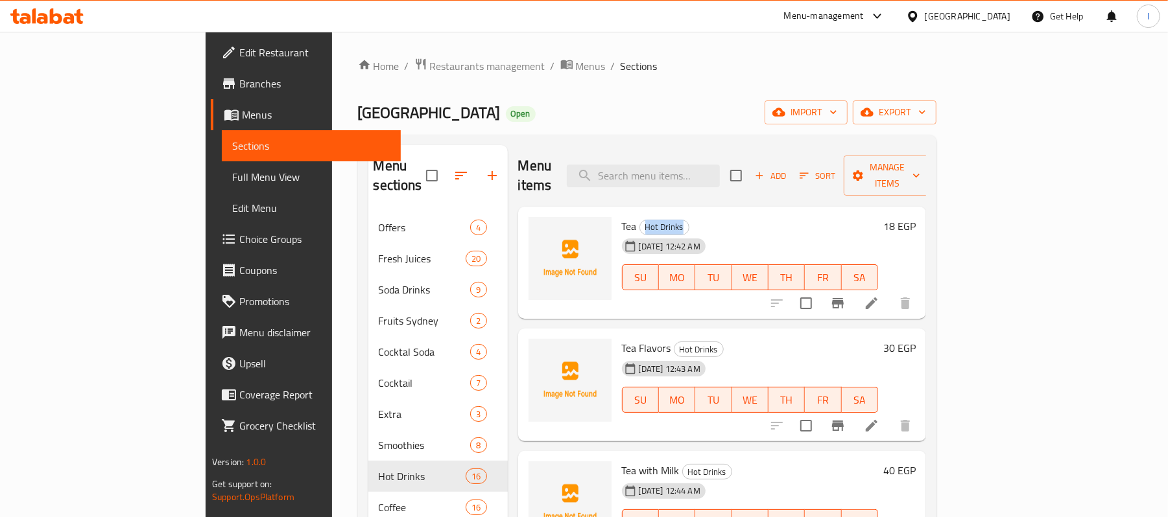
drag, startPoint x: 592, startPoint y: 206, endPoint x: 654, endPoint y: 206, distance: 61.6
click at [654, 217] on h6 "Tea Hot Drinks" at bounding box center [750, 226] width 256 height 18
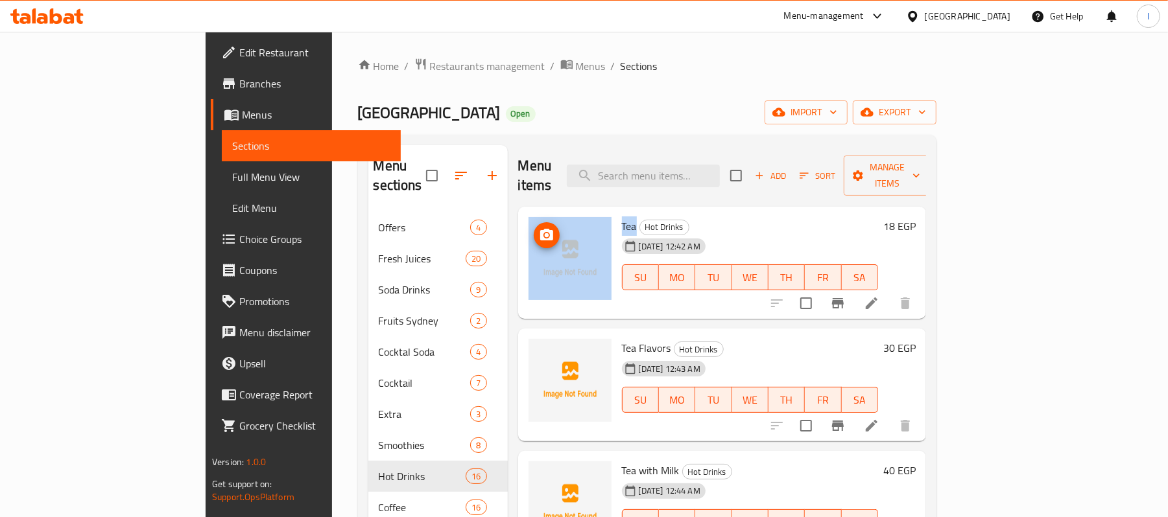
drag, startPoint x: 585, startPoint y: 209, endPoint x: 555, endPoint y: 209, distance: 29.8
click at [555, 212] on div "Tea Hot Drinks [DATE] 12:42 AM SU MO TU WE TH FR SA 18 EGP" at bounding box center [721, 263] width 397 height 102
click at [539, 228] on icon "upload picture" at bounding box center [547, 236] width 16 height 16
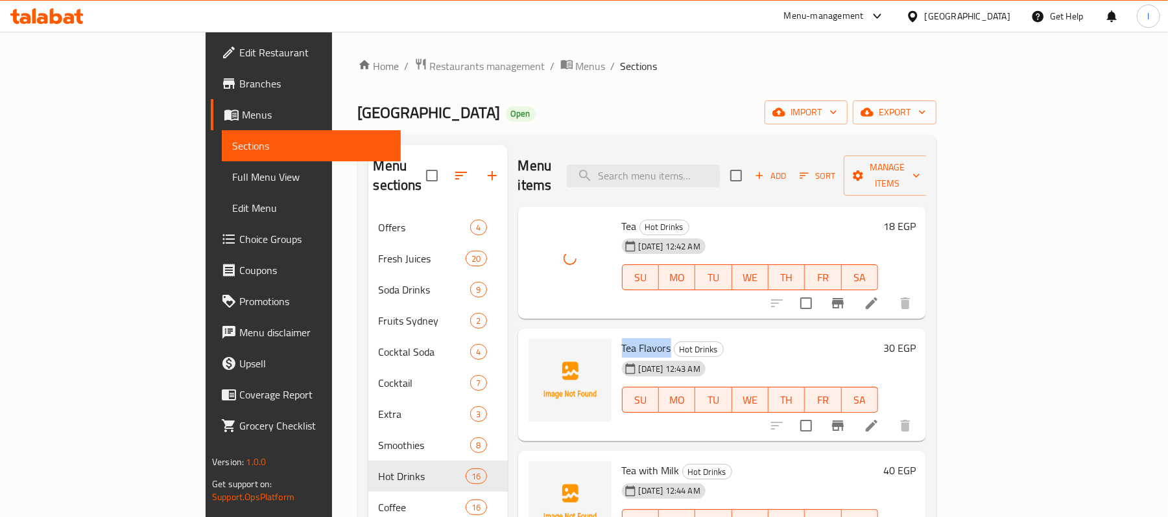
drag, startPoint x: 571, startPoint y: 325, endPoint x: 620, endPoint y: 327, distance: 48.7
click at [620, 334] on div "Tea Flavors Hot Drinks [DATE] 12:43 AM SU MO TU WE TH FR SA" at bounding box center [750, 385] width 267 height 102
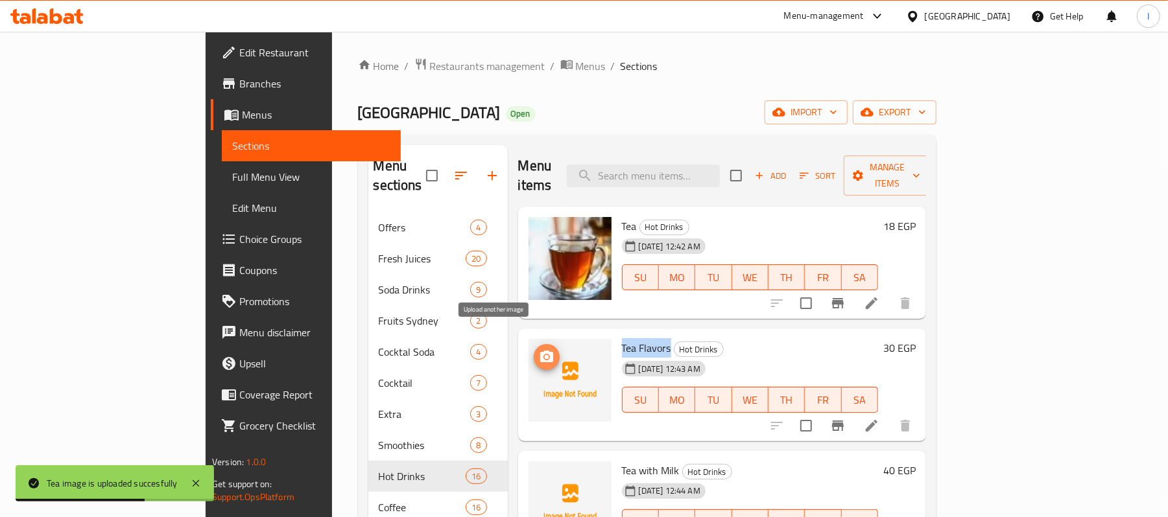
click at [534, 344] on button "upload picture" at bounding box center [547, 357] width 26 height 26
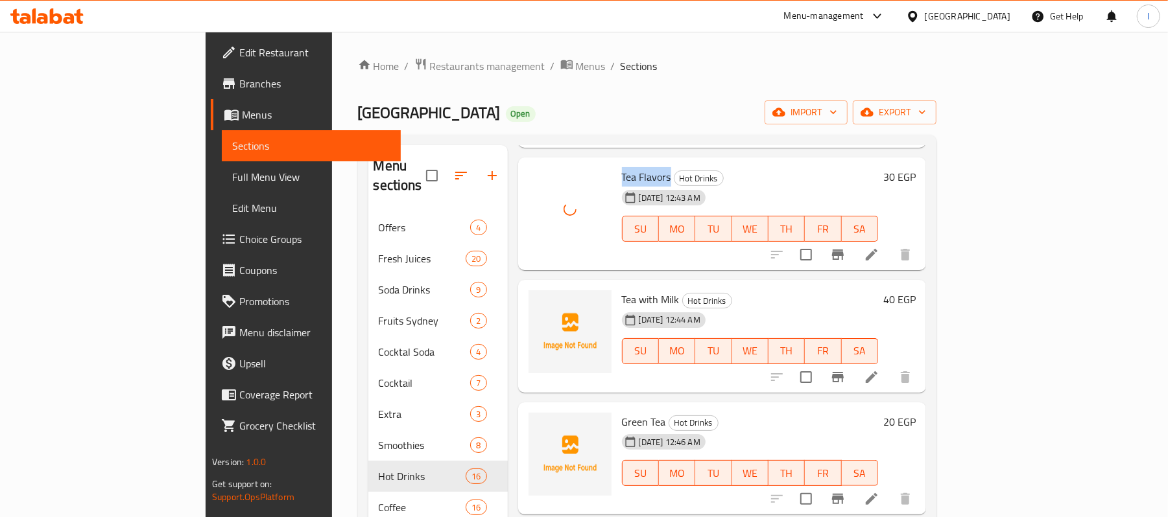
scroll to position [172, 0]
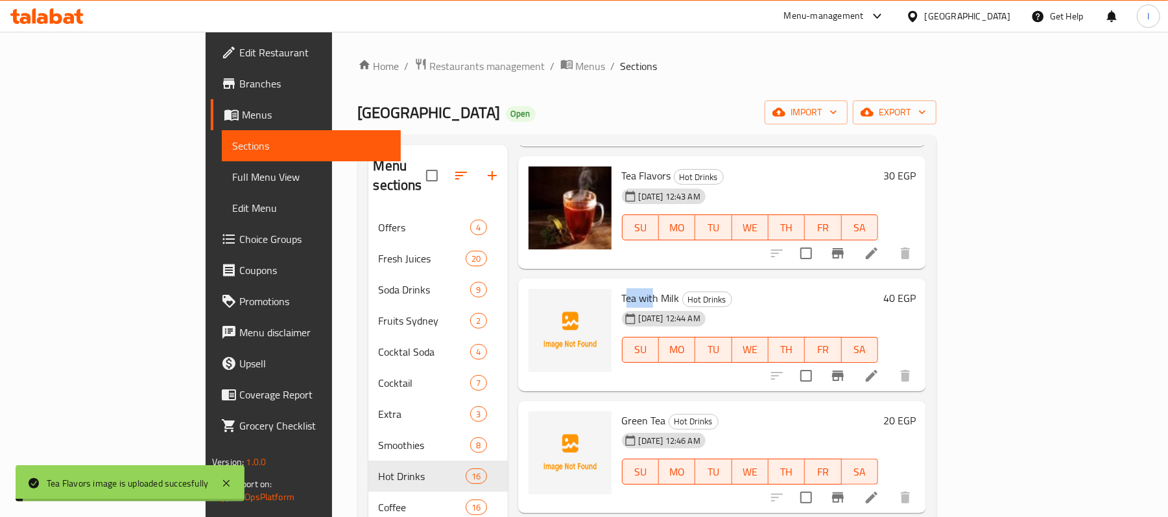
drag, startPoint x: 573, startPoint y: 281, endPoint x: 602, endPoint y: 281, distance: 28.5
click at [622, 289] on span "Tea with Milk" at bounding box center [651, 298] width 58 height 19
drag, startPoint x: 569, startPoint y: 276, endPoint x: 626, endPoint y: 278, distance: 57.7
click at [626, 284] on div "Tea with Milk Hot Drinks [DATE] 12:44 AM SU MO TU WE TH FR SA" at bounding box center [750, 335] width 267 height 102
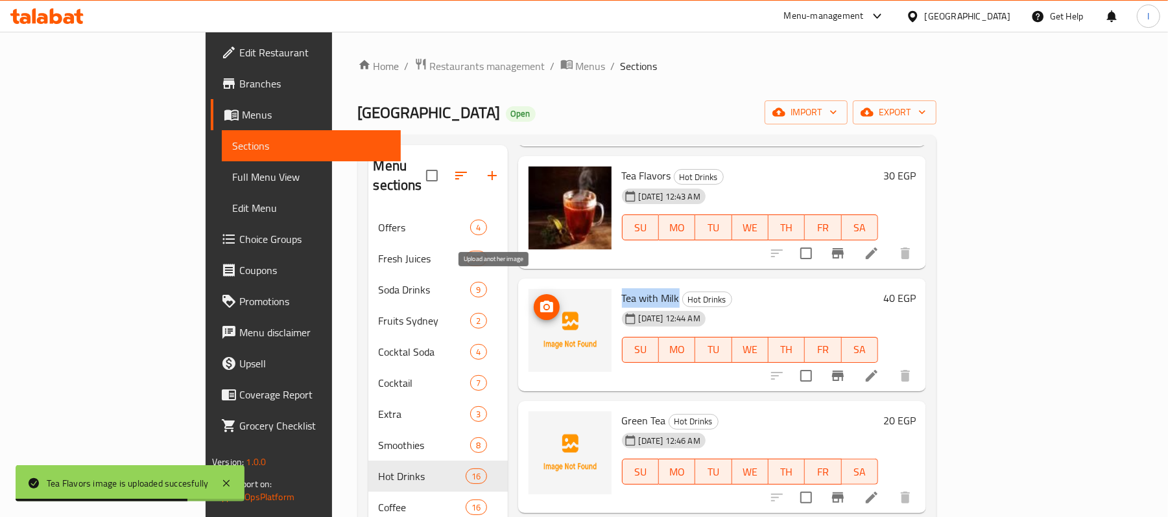
click at [539, 300] on icon "upload picture" at bounding box center [547, 308] width 16 height 16
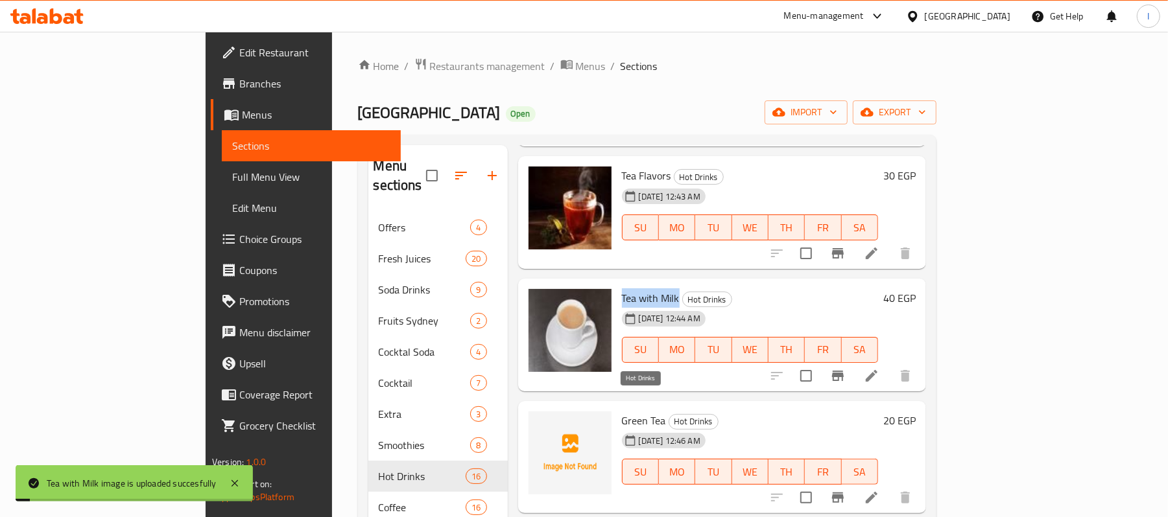
drag, startPoint x: 568, startPoint y: 402, endPoint x: 615, endPoint y: 400, distance: 47.4
click at [617, 407] on div "Green Tea Hot Drinks [DATE] 12:46 AM SU MO TU WE TH FR SA" at bounding box center [750, 458] width 267 height 102
click at [540, 423] on icon "upload picture" at bounding box center [546, 429] width 13 height 12
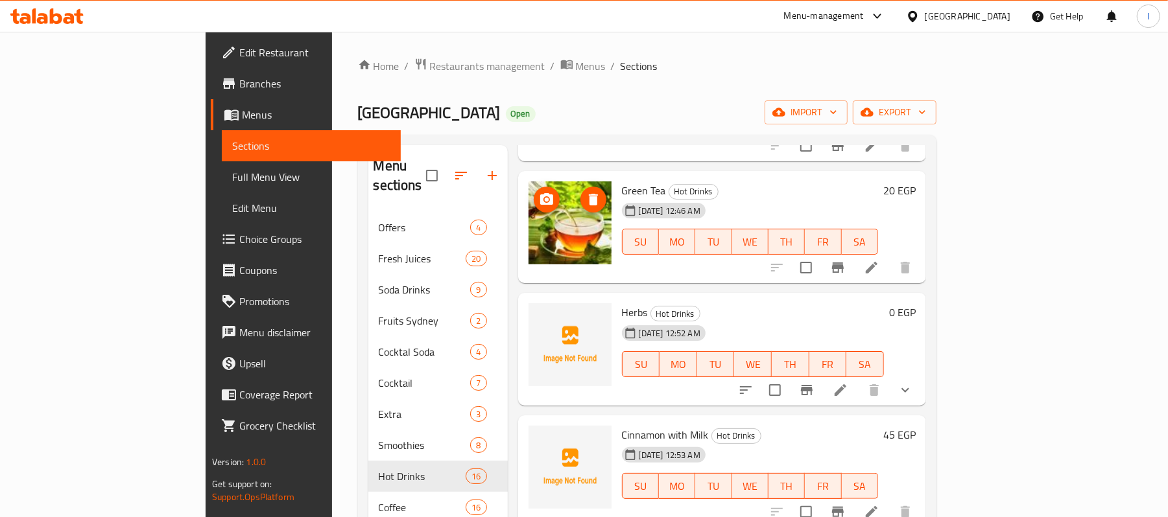
scroll to position [432, 0]
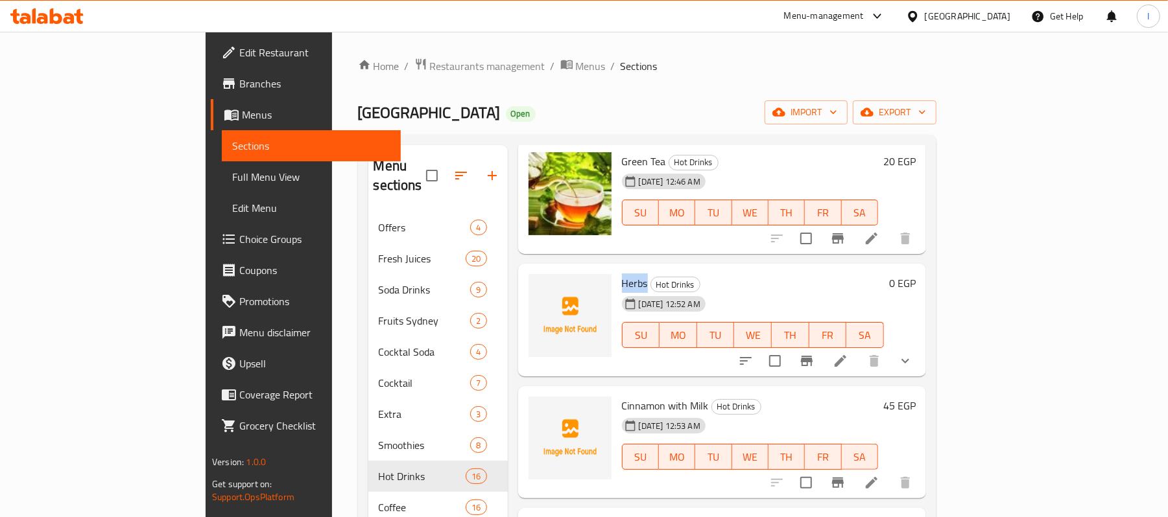
drag, startPoint x: 572, startPoint y: 262, endPoint x: 597, endPoint y: 262, distance: 25.3
click at [622, 274] on h6 "Herbs Hot Drinks" at bounding box center [753, 283] width 262 height 18
click at [540, 286] on icon "upload picture" at bounding box center [546, 292] width 13 height 12
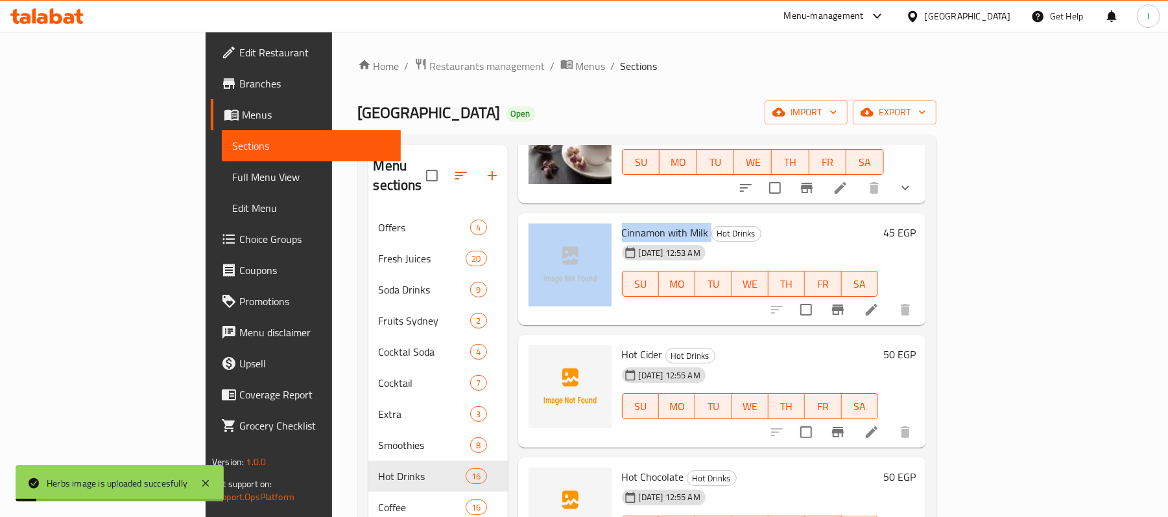
drag, startPoint x: 563, startPoint y: 213, endPoint x: 658, endPoint y: 213, distance: 94.0
click at [658, 219] on div "Cinnamon with Milk Hot Drinks [DATE] 12:53 AM SU MO TU WE TH FR SA 45 EGP" at bounding box center [721, 270] width 397 height 102
click at [528, 224] on img at bounding box center [569, 265] width 83 height 83
click at [539, 234] on icon "upload picture" at bounding box center [547, 242] width 16 height 16
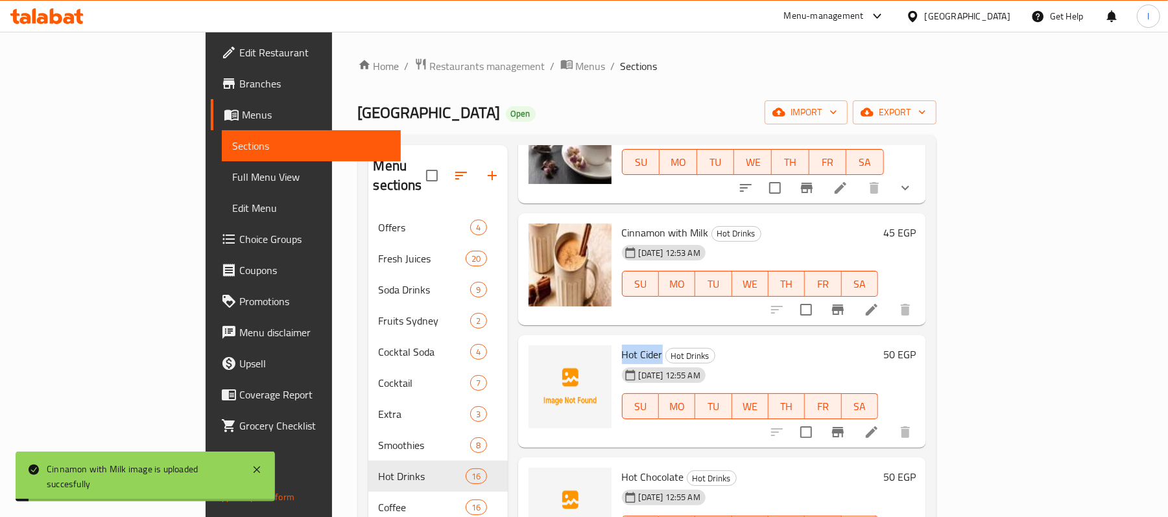
drag, startPoint x: 569, startPoint y: 335, endPoint x: 610, endPoint y: 332, distance: 41.6
click at [617, 340] on div "Hot Cider Hot Drinks [DATE] 12:55 AM SU MO TU WE TH FR SA" at bounding box center [750, 391] width 267 height 102
click at [539, 356] on icon "upload picture" at bounding box center [547, 364] width 16 height 16
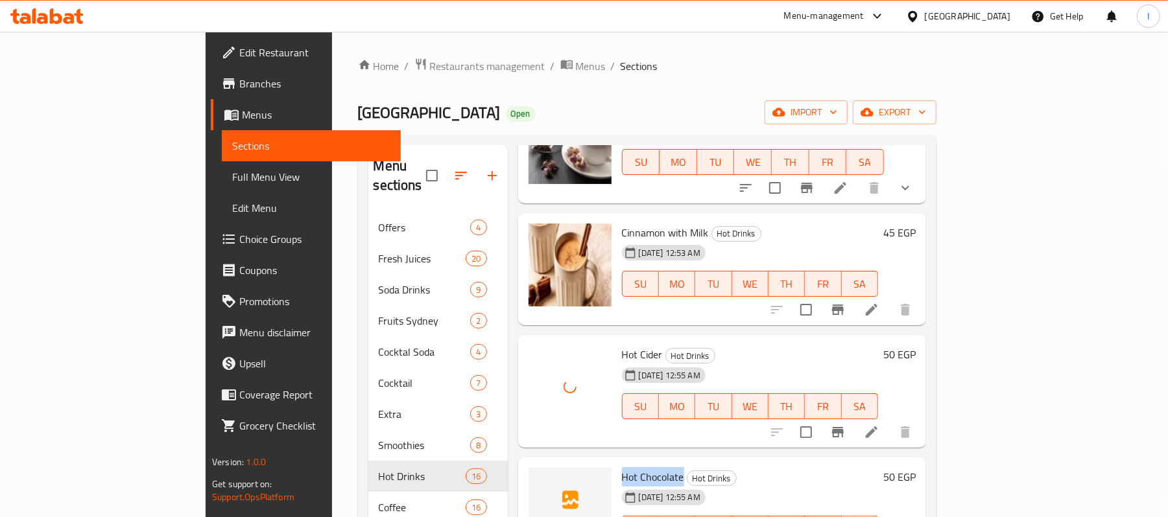
drag, startPoint x: 568, startPoint y: 455, endPoint x: 632, endPoint y: 463, distance: 64.0
click at [632, 463] on div "Hot Chocolate Hot Drinks [DATE] 12:55 AM SU MO TU WE TH FR SA" at bounding box center [750, 514] width 267 height 102
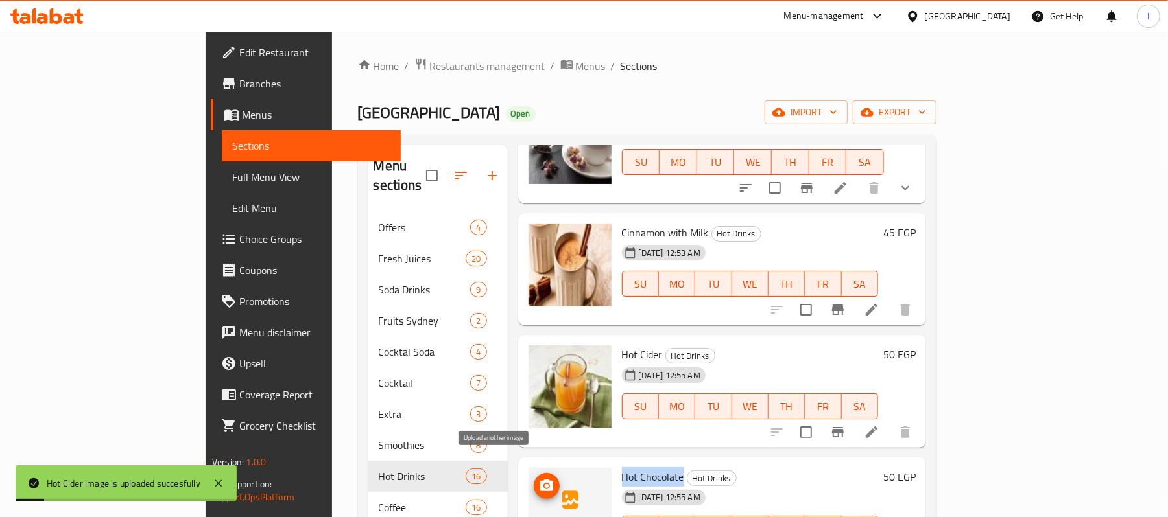
click at [540, 480] on icon "upload picture" at bounding box center [546, 486] width 13 height 12
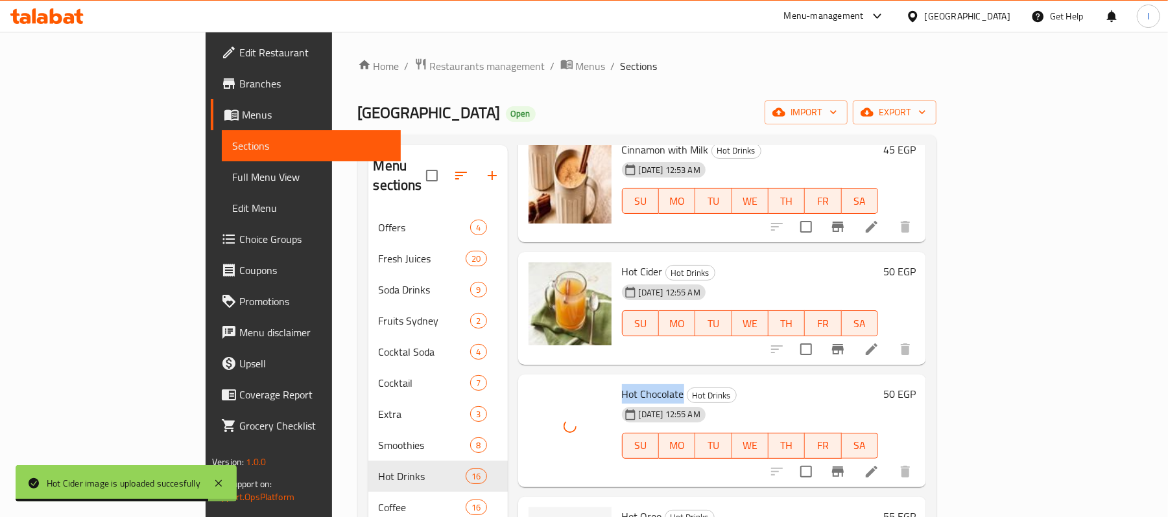
scroll to position [864, 0]
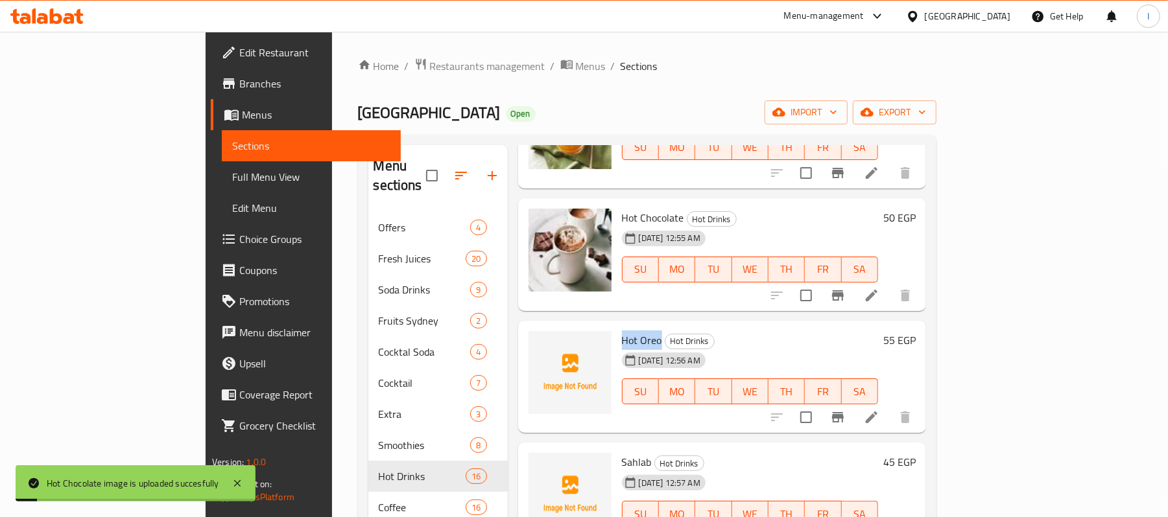
drag, startPoint x: 569, startPoint y: 322, endPoint x: 607, endPoint y: 324, distance: 37.7
click at [622, 331] on span "Hot Oreo" at bounding box center [642, 340] width 40 height 19
click at [534, 342] on span "upload picture" at bounding box center [547, 350] width 26 height 16
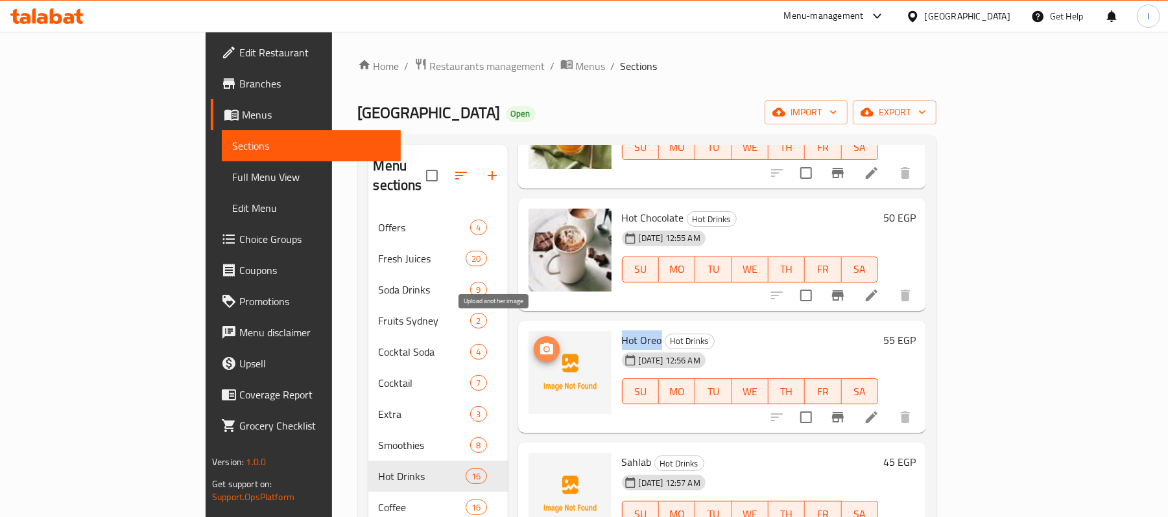
click at [539, 342] on icon "upload picture" at bounding box center [547, 350] width 16 height 16
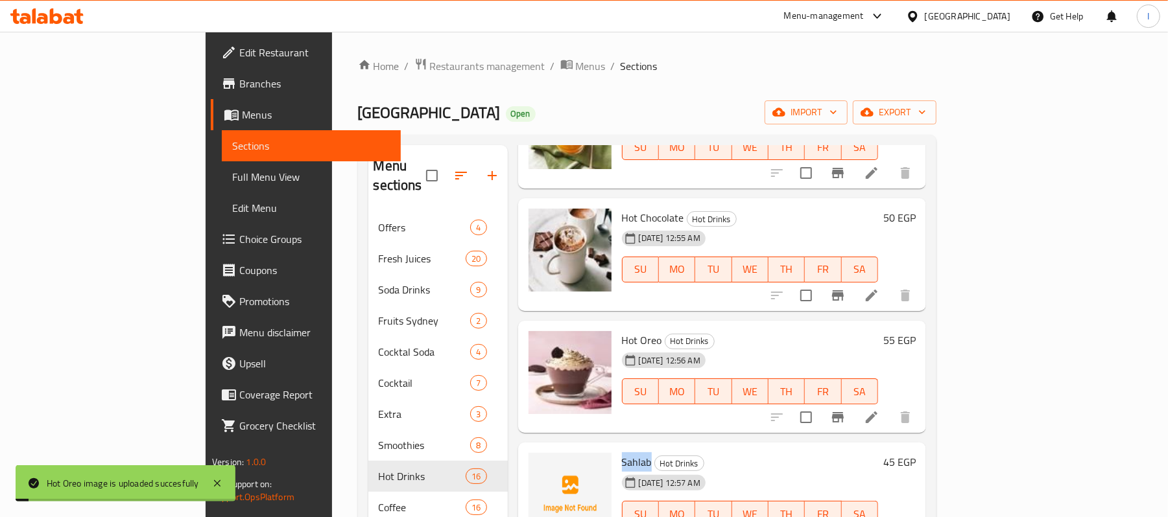
drag, startPoint x: 597, startPoint y: 442, endPoint x: 565, endPoint y: 442, distance: 31.8
click at [617, 448] on div "Sahlab Hot Drinks [DATE] 12:57 AM SU MO TU WE TH FR SA" at bounding box center [750, 499] width 267 height 102
click at [540, 465] on icon "upload picture" at bounding box center [546, 471] width 13 height 12
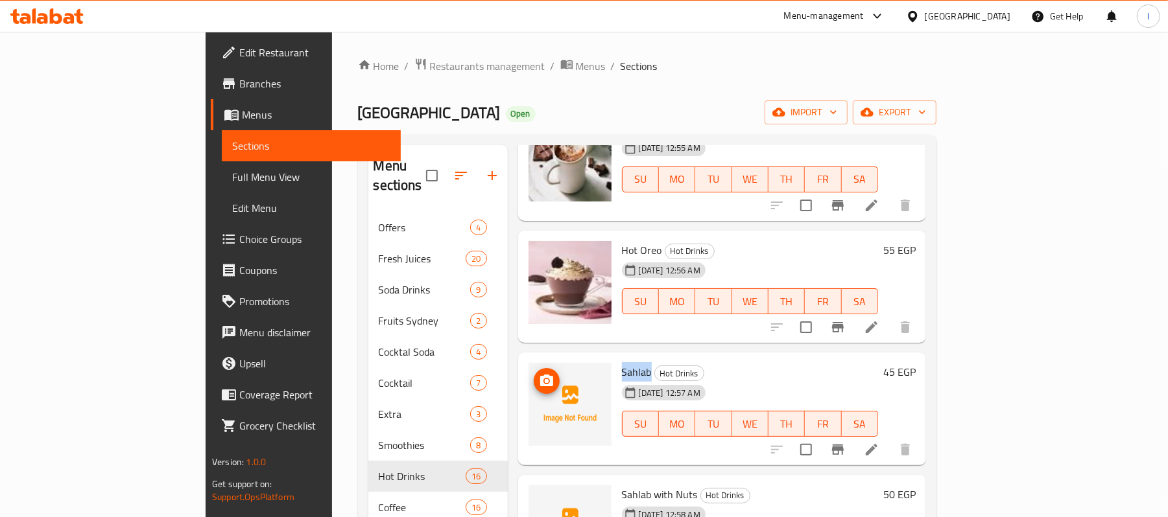
scroll to position [1037, 0]
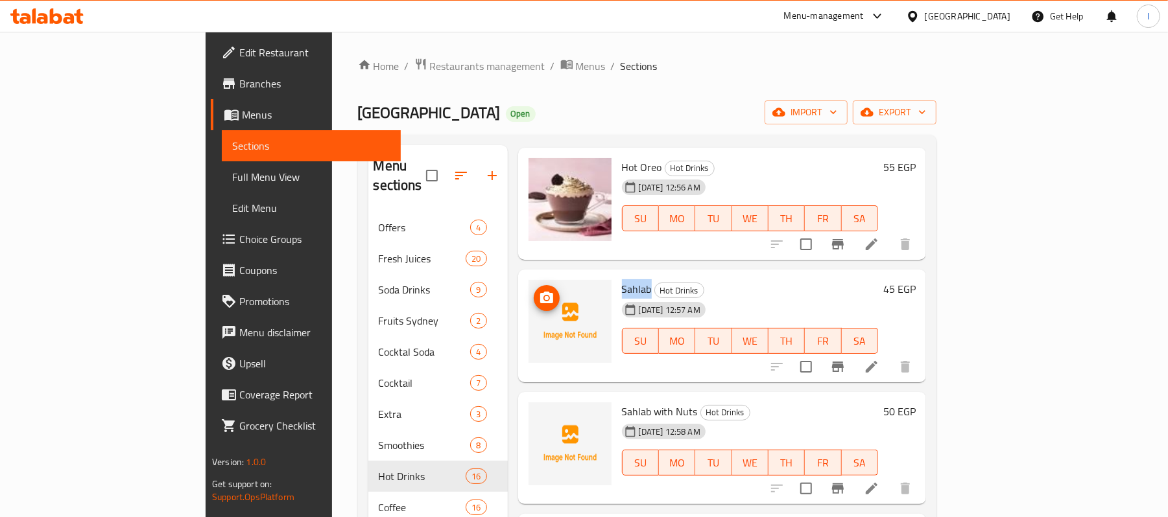
click at [539, 290] on icon "upload picture" at bounding box center [547, 298] width 16 height 16
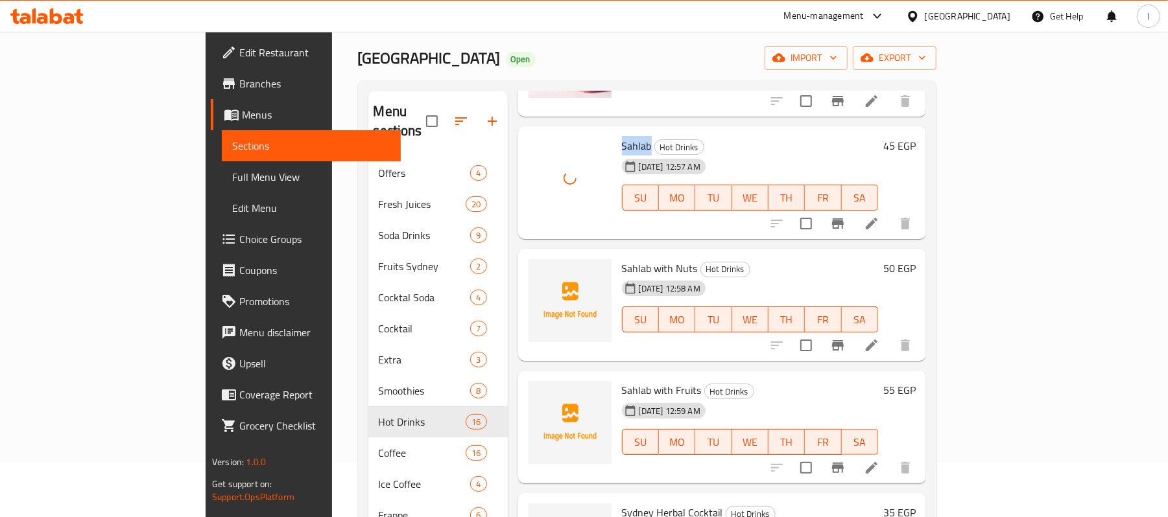
scroll to position [172, 0]
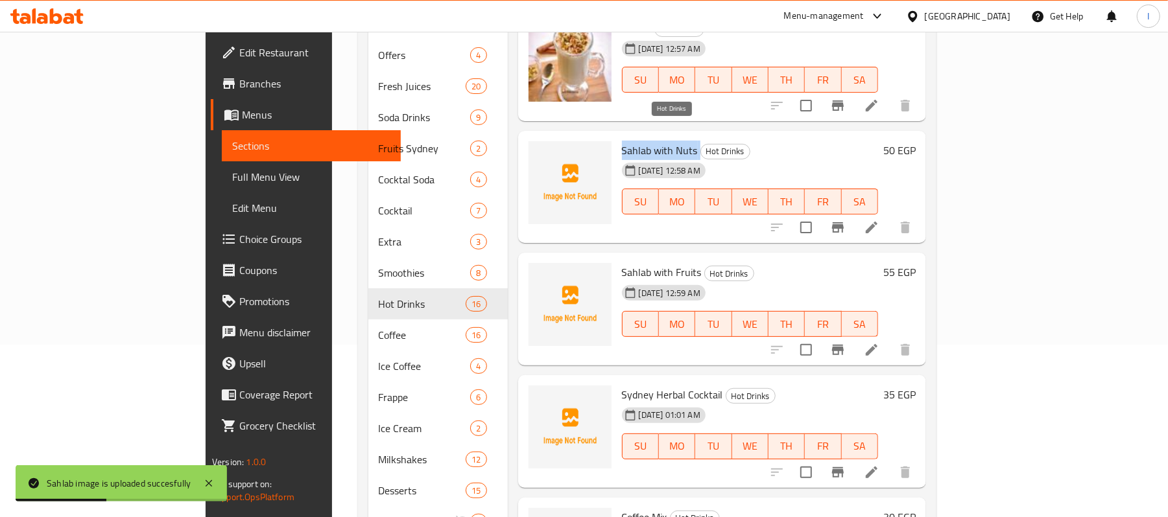
drag, startPoint x: 569, startPoint y: 128, endPoint x: 649, endPoint y: 128, distance: 79.8
click at [649, 141] on h6 "Sahlab with Nuts Hot Drinks" at bounding box center [750, 150] width 256 height 18
click at [540, 153] on icon "upload picture" at bounding box center [546, 159] width 13 height 12
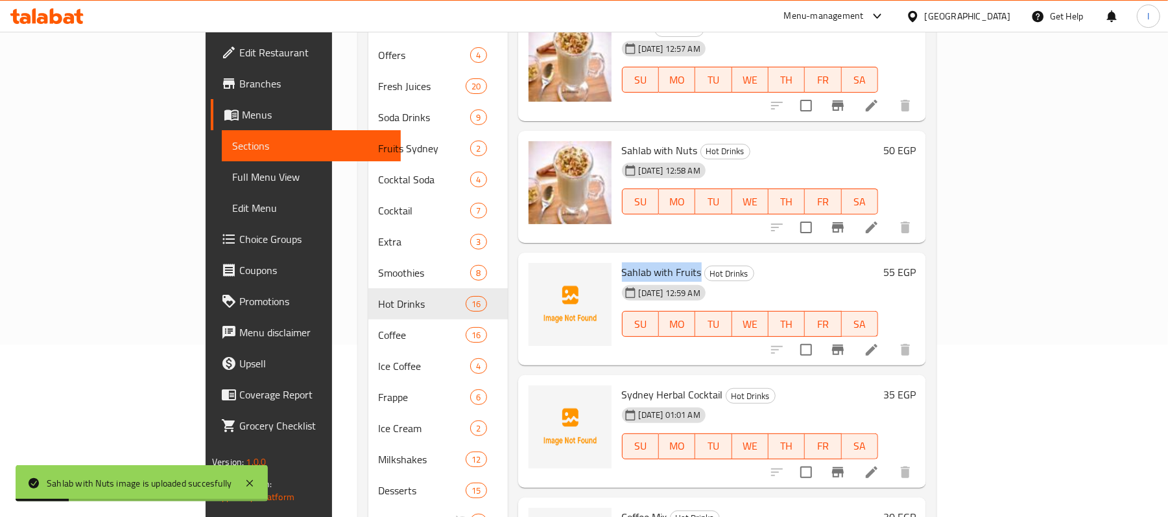
drag, startPoint x: 569, startPoint y: 249, endPoint x: 648, endPoint y: 250, distance: 79.8
click at [648, 258] on div "Sahlab with Fruits Hot Drinks [DATE] 12:59 AM SU MO TU WE TH FR SA" at bounding box center [750, 309] width 267 height 102
click at [539, 274] on icon "upload picture" at bounding box center [547, 282] width 16 height 16
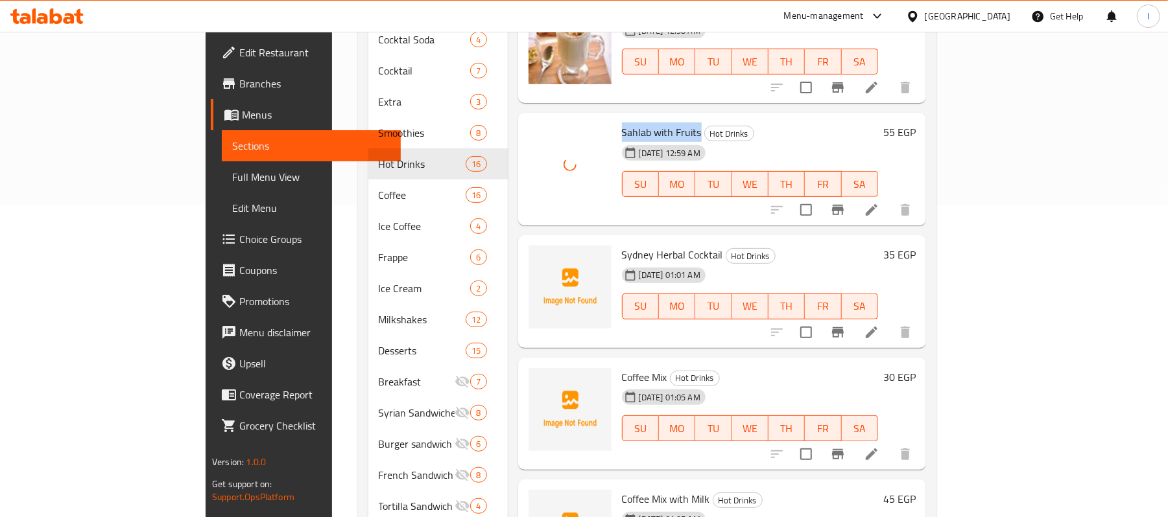
scroll to position [346, 0]
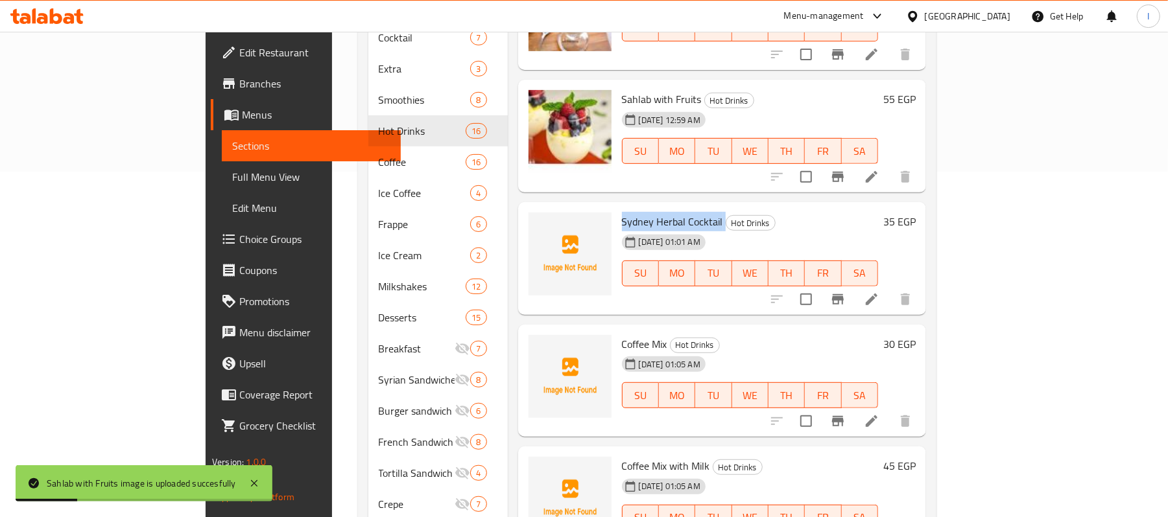
drag, startPoint x: 569, startPoint y: 206, endPoint x: 670, endPoint y: 200, distance: 101.3
click at [670, 213] on h6 "Sydney Herbal Cocktail Hot Drinks" at bounding box center [750, 222] width 256 height 18
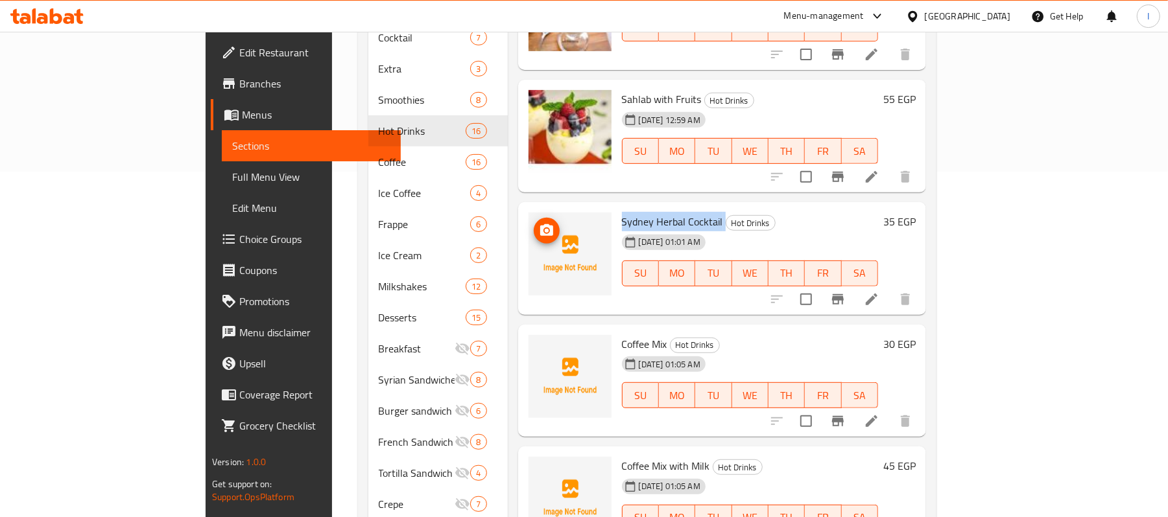
click at [539, 223] on icon "upload picture" at bounding box center [547, 231] width 16 height 16
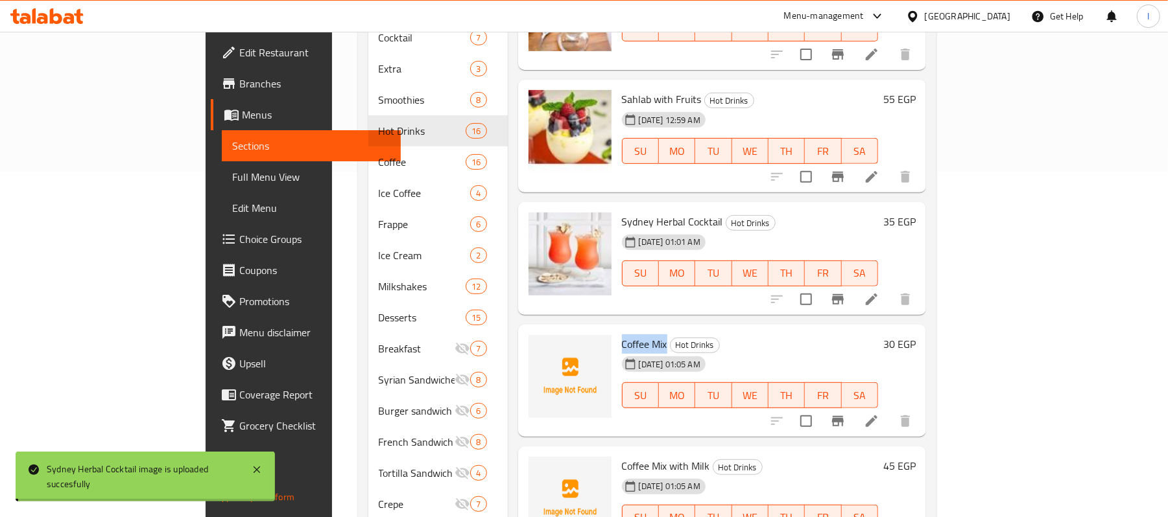
drag, startPoint x: 571, startPoint y: 324, endPoint x: 615, endPoint y: 324, distance: 44.1
click at [622, 335] on span "Coffee Mix" at bounding box center [644, 344] width 45 height 19
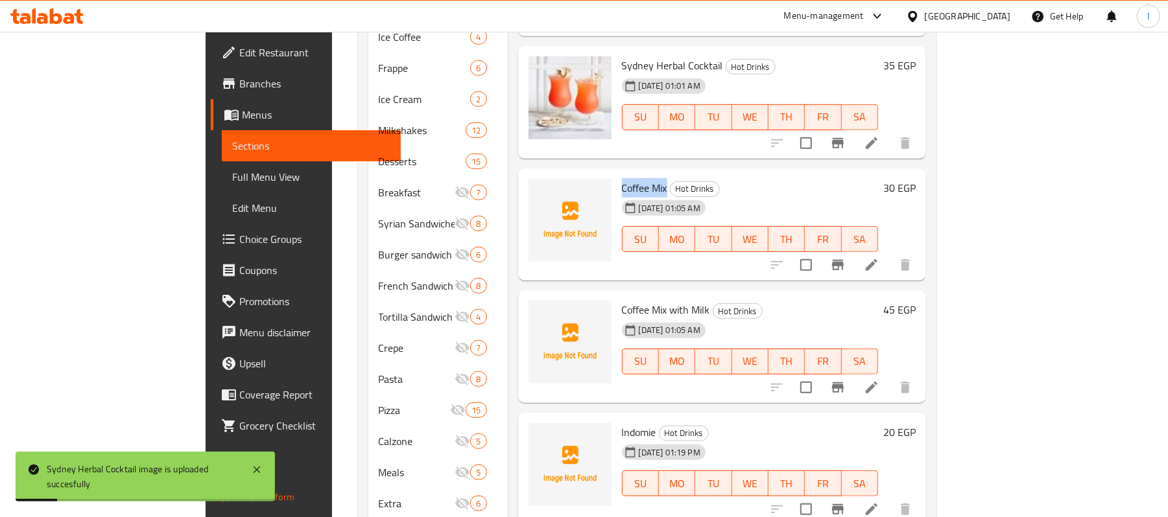
scroll to position [527, 0]
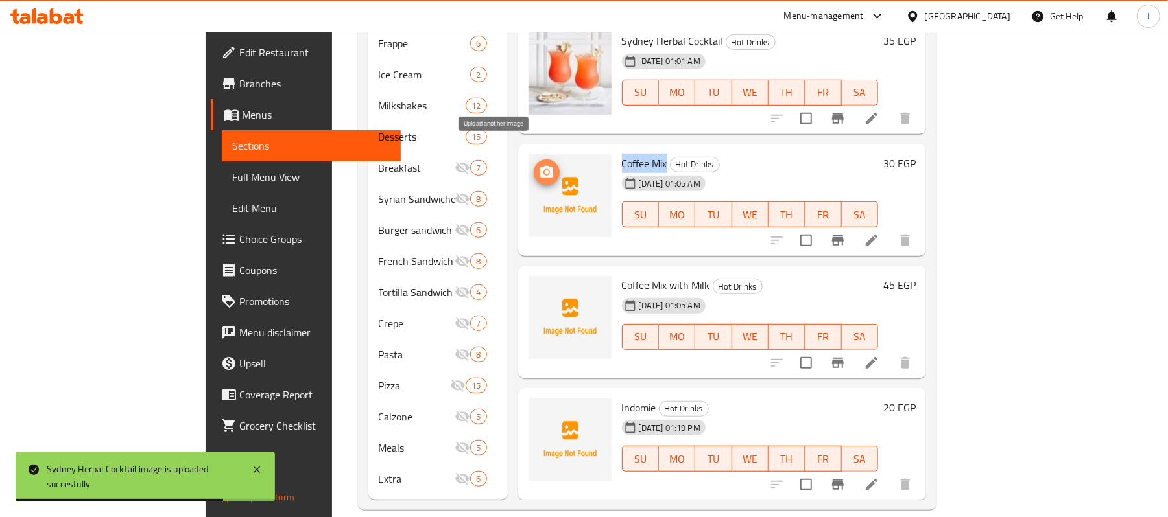
click at [534, 165] on span "upload picture" at bounding box center [547, 173] width 26 height 16
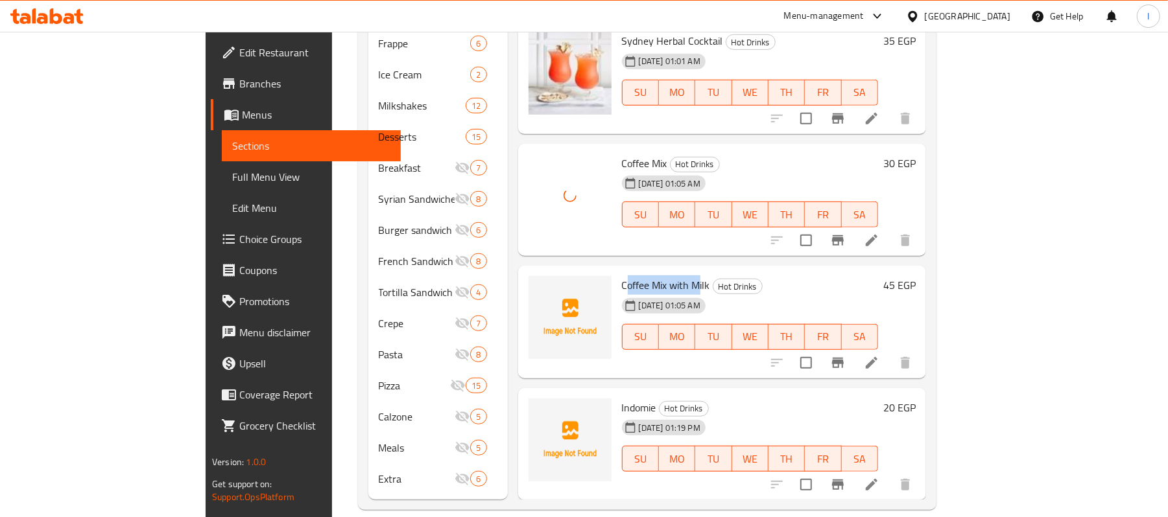
drag, startPoint x: 573, startPoint y: 262, endPoint x: 639, endPoint y: 263, distance: 66.1
click at [648, 276] on span "Coffee Mix with Milk" at bounding box center [666, 285] width 88 height 19
click at [624, 276] on span "Coffee Mix with Milk" at bounding box center [666, 285] width 88 height 19
drag, startPoint x: 568, startPoint y: 261, endPoint x: 659, endPoint y: 265, distance: 91.5
click at [659, 271] on div "Coffee Mix with Milk Hot Drinks [DATE] 01:05 AM SU MO TU WE TH FR SA" at bounding box center [750, 322] width 267 height 102
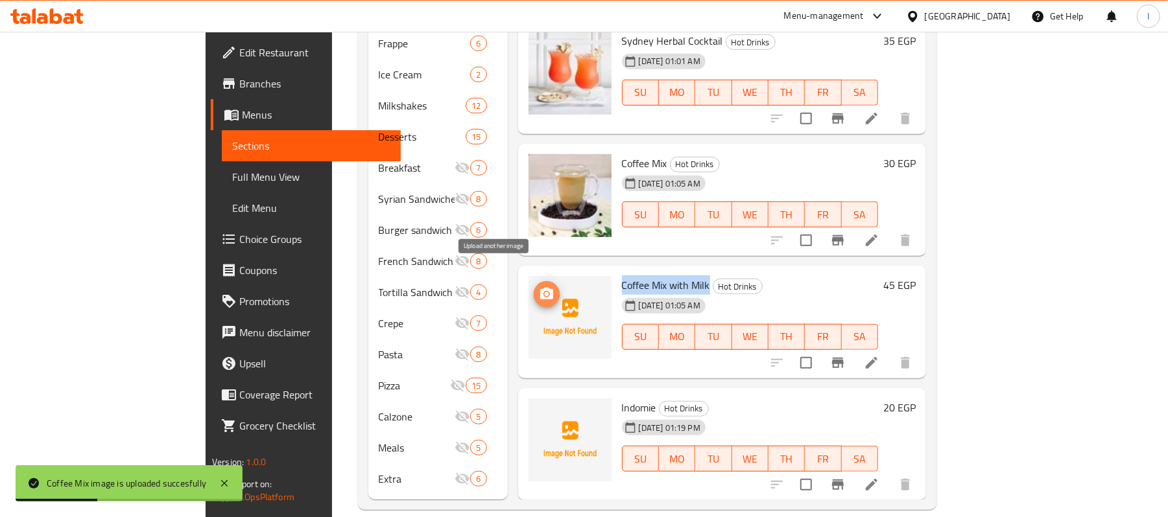
click at [539, 287] on icon "upload picture" at bounding box center [547, 295] width 16 height 16
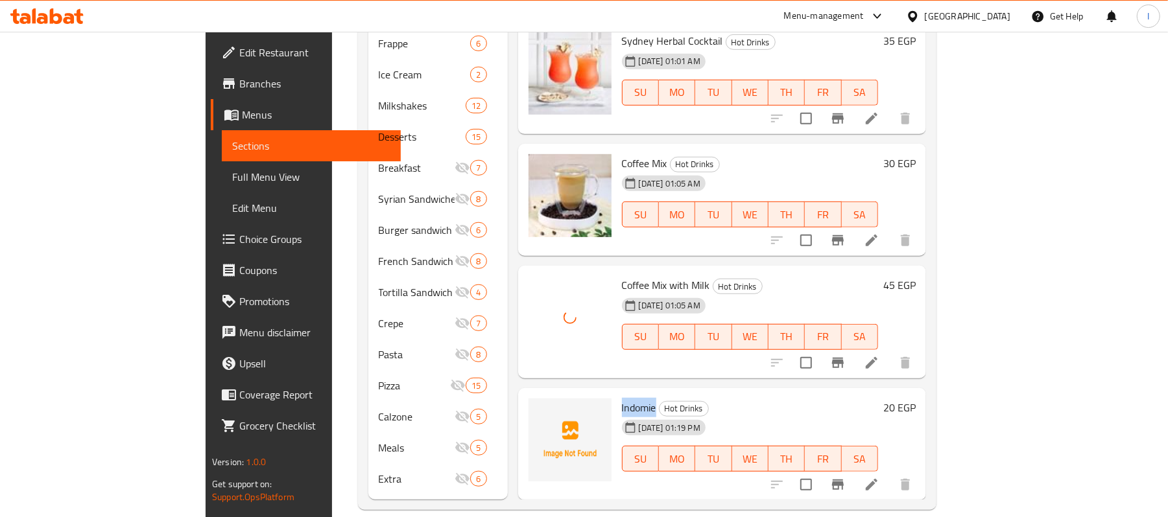
drag, startPoint x: 564, startPoint y: 388, endPoint x: 604, endPoint y: 388, distance: 40.2
click at [617, 394] on div "Indomie Hot Drinks [DATE] 01:19 PM SU MO TU WE TH FR SA" at bounding box center [750, 445] width 267 height 102
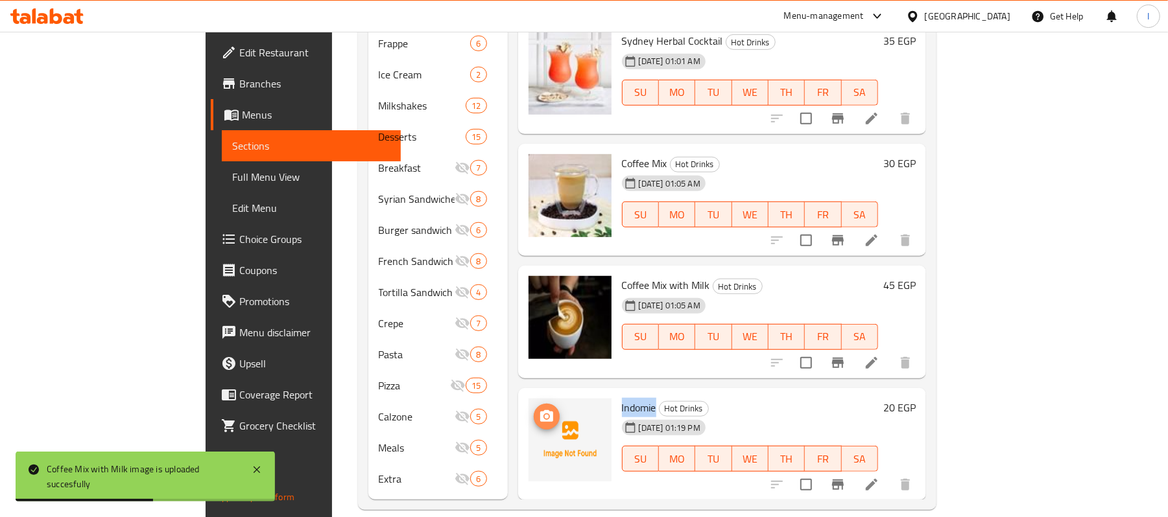
click at [539, 409] on icon "upload picture" at bounding box center [547, 417] width 16 height 16
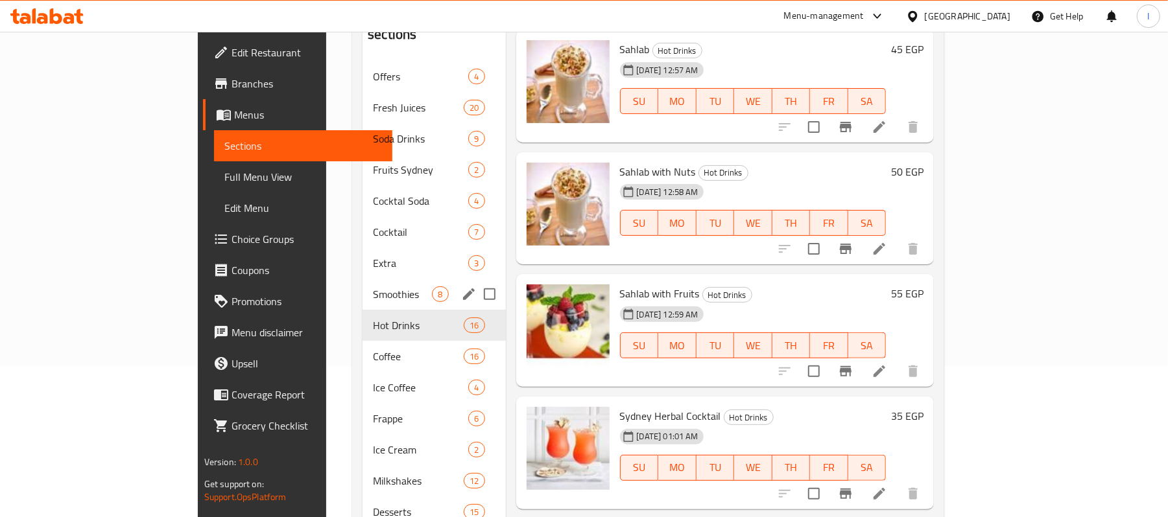
scroll to position [180, 0]
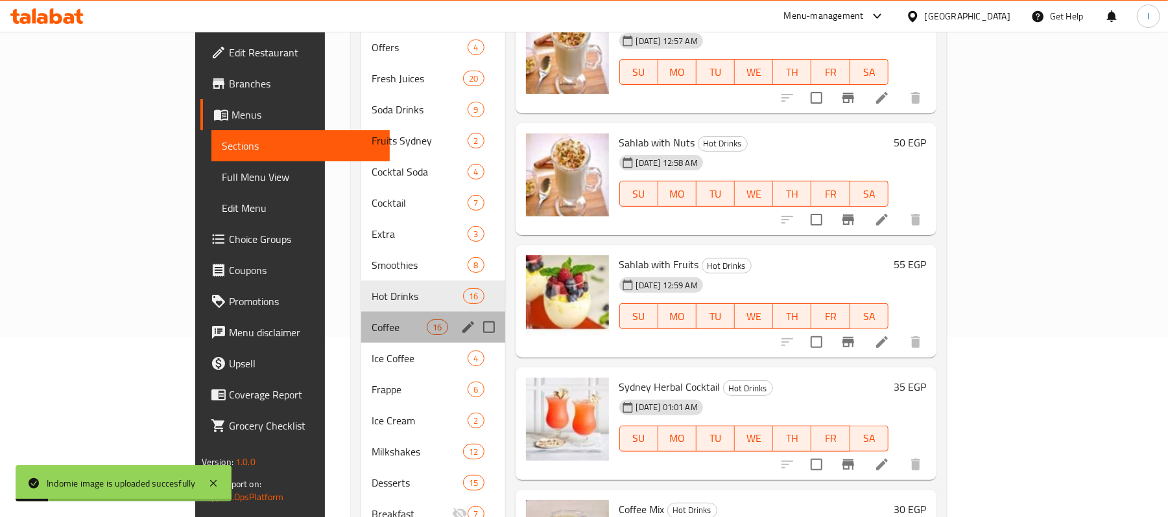
click at [361, 316] on div "Coffee 16" at bounding box center [433, 327] width 144 height 31
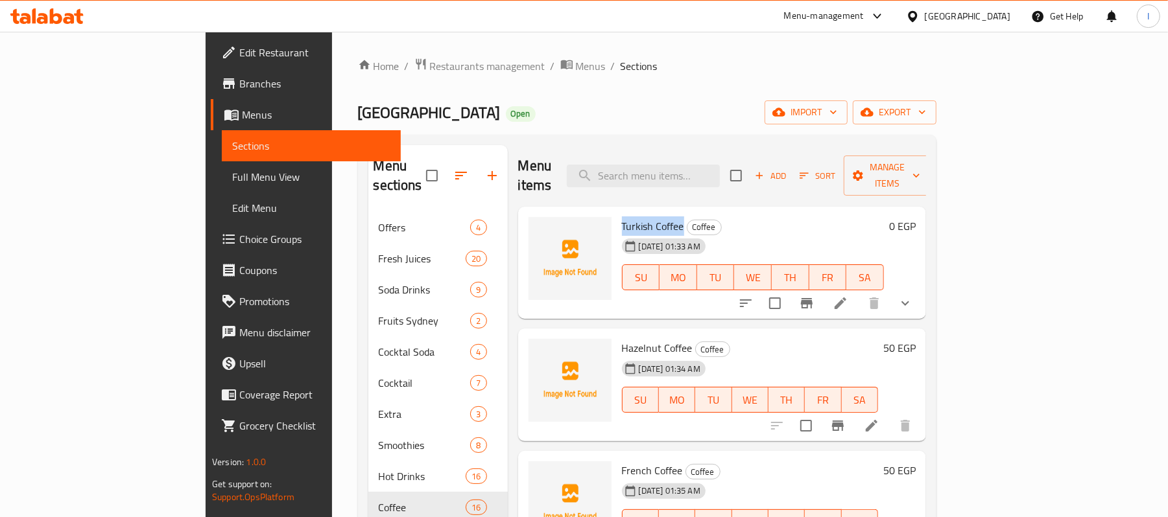
drag, startPoint x: 569, startPoint y: 203, endPoint x: 632, endPoint y: 209, distance: 63.2
click at [632, 212] on div "Turkish Coffee Coffee [DATE] 01:33 AM SU MO TU WE TH FR SA" at bounding box center [753, 263] width 272 height 102
click at [534, 228] on span "upload picture" at bounding box center [547, 236] width 26 height 16
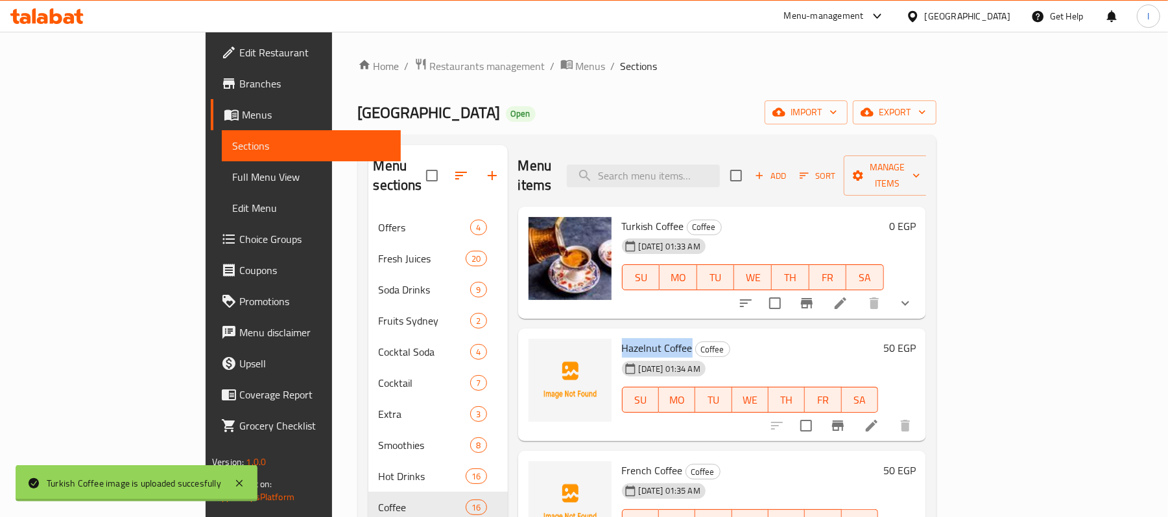
drag, startPoint x: 571, startPoint y: 331, endPoint x: 638, endPoint y: 332, distance: 67.4
click at [638, 338] on span "Hazelnut Coffee" at bounding box center [657, 347] width 71 height 19
click at [540, 351] on icon "upload picture" at bounding box center [546, 357] width 13 height 12
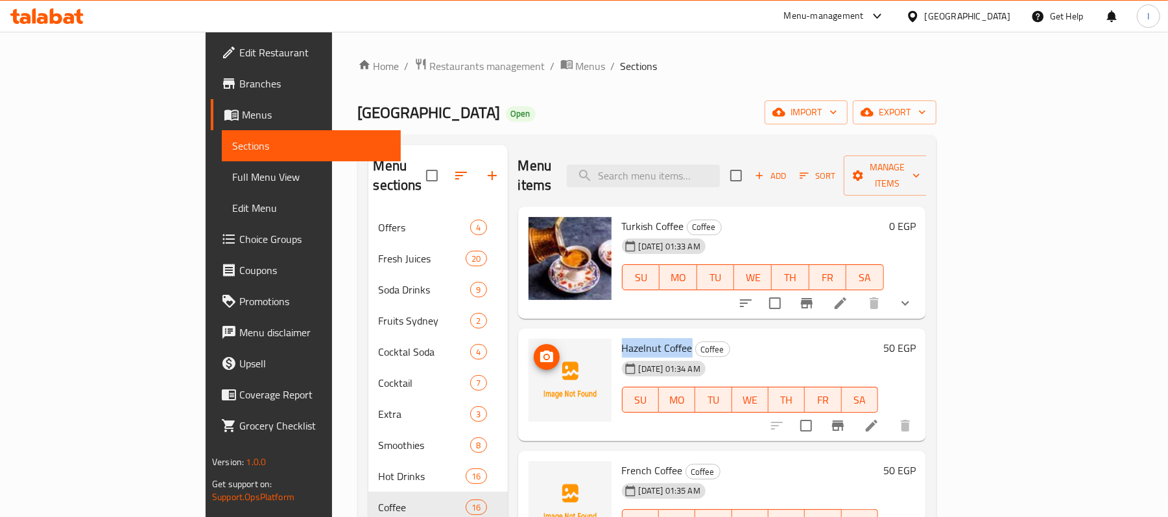
click at [540, 351] on icon "upload picture" at bounding box center [546, 357] width 13 height 12
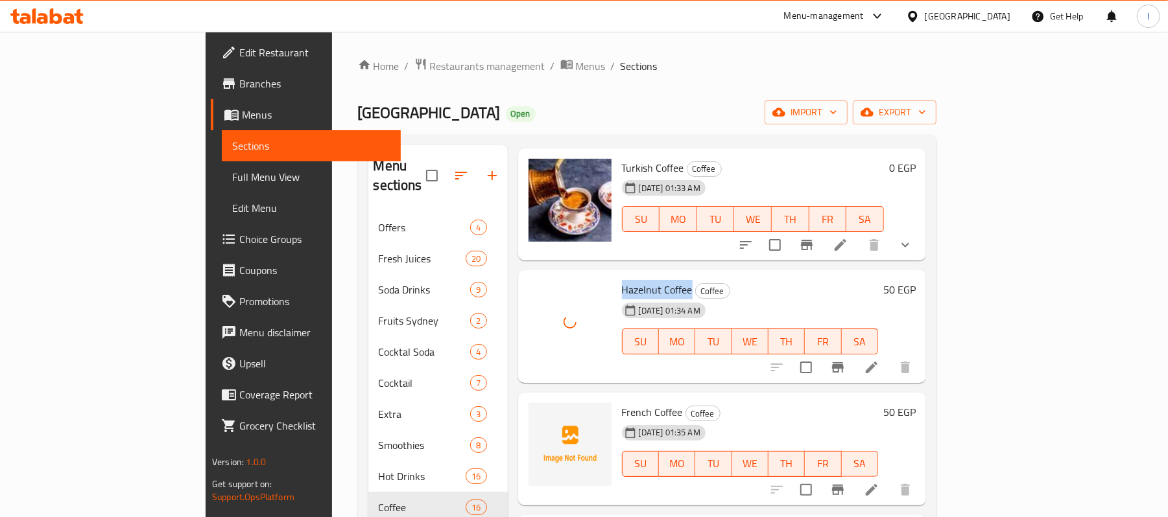
scroll to position [86, 0]
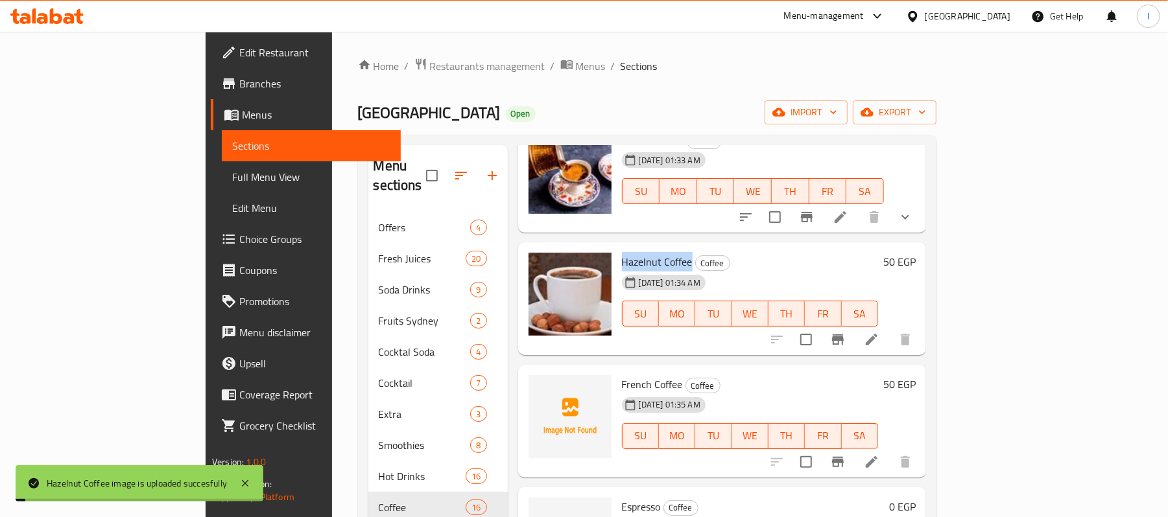
drag, startPoint x: 569, startPoint y: 364, endPoint x: 631, endPoint y: 364, distance: 61.6
click at [631, 375] on span "French Coffee" at bounding box center [652, 384] width 61 height 19
click at [528, 375] on img at bounding box center [569, 416] width 83 height 83
click at [540, 387] on icon "upload picture" at bounding box center [546, 393] width 13 height 12
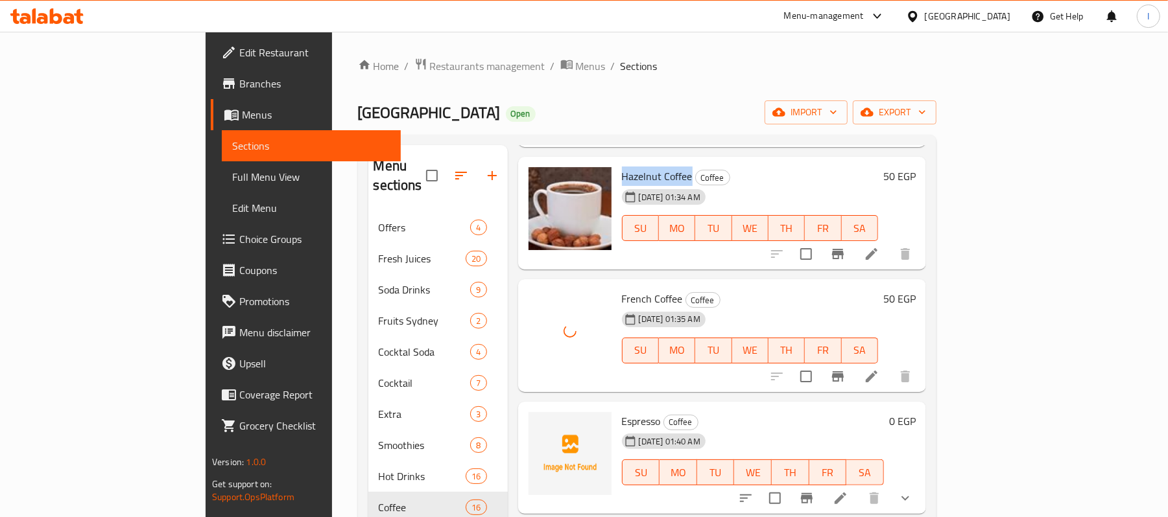
scroll to position [346, 0]
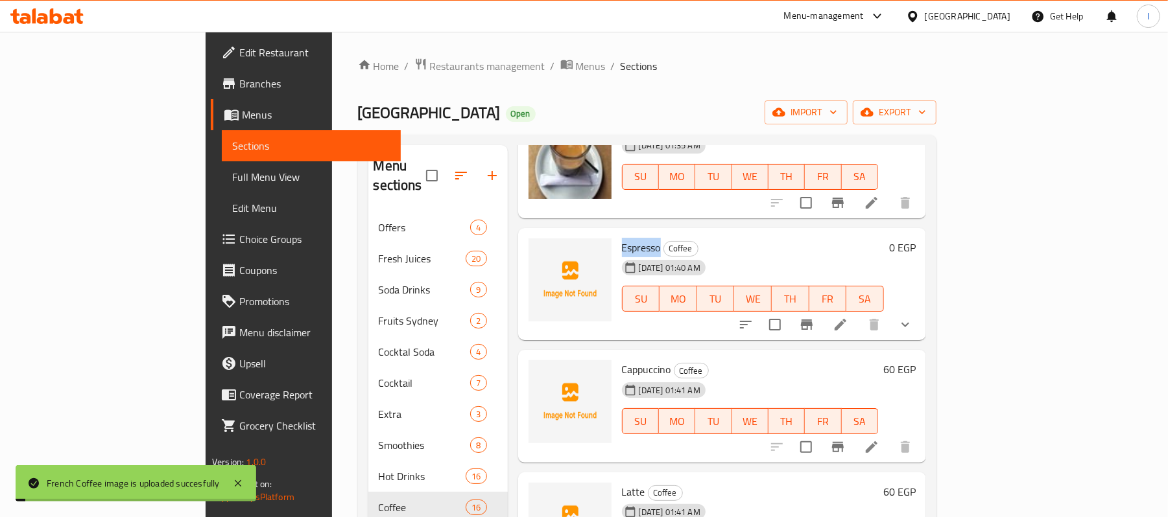
drag, startPoint x: 569, startPoint y: 223, endPoint x: 610, endPoint y: 227, distance: 41.0
click at [617, 233] on div "Espresso Coffee [DATE] 01:40 AM SU MO TU WE TH FR SA" at bounding box center [753, 284] width 272 height 102
click at [539, 249] on icon "upload picture" at bounding box center [547, 257] width 16 height 16
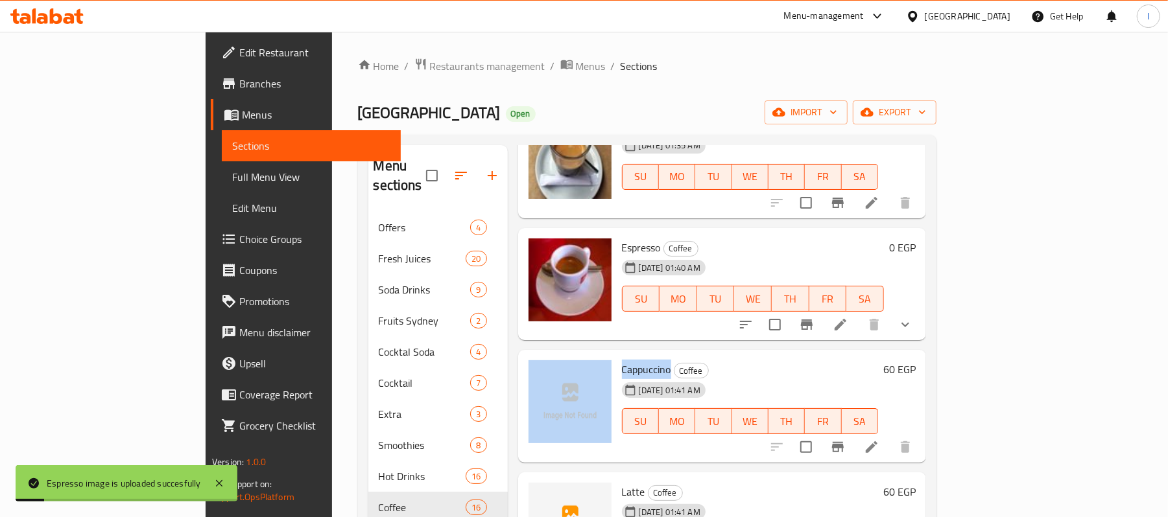
drag, startPoint x: 569, startPoint y: 348, endPoint x: 621, endPoint y: 349, distance: 51.9
click at [621, 355] on div "Cappuccino Coffee [DATE] 01:41 AM SU MO TU WE TH FR SA 60 EGP" at bounding box center [721, 406] width 397 height 102
click at [540, 372] on icon "upload picture" at bounding box center [546, 378] width 13 height 12
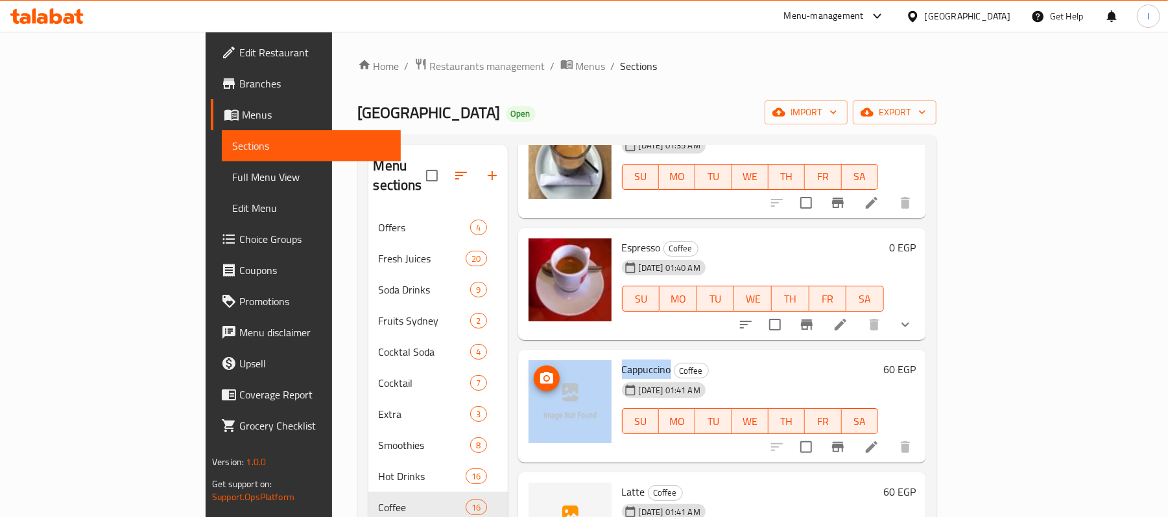
click at [539, 371] on icon "upload picture" at bounding box center [547, 379] width 16 height 16
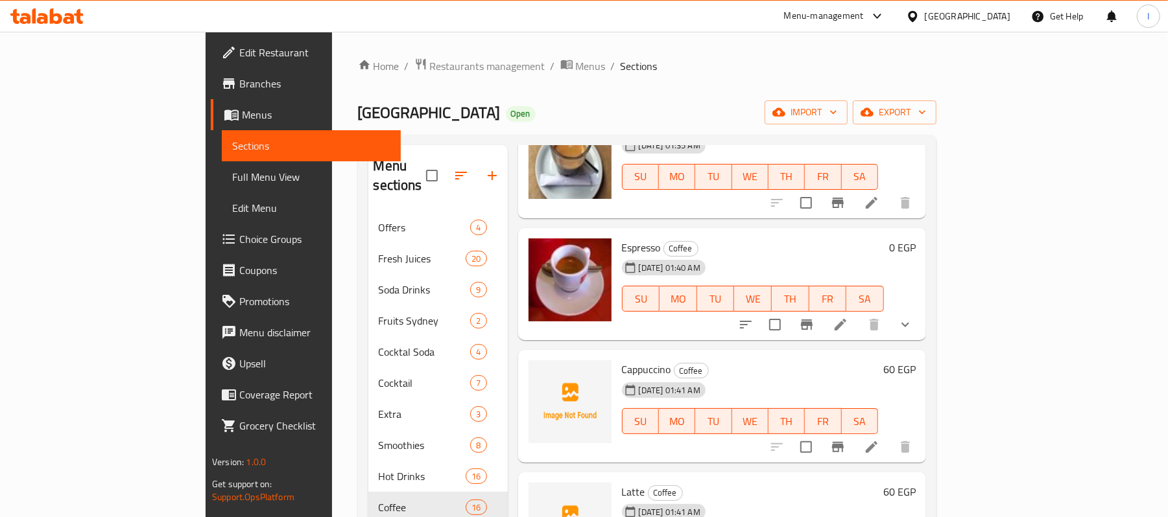
click at [675, 322] on div "Espresso Coffee [DATE] 01:40 AM SU MO TU WE TH FR SA 0 EGP" at bounding box center [722, 284] width 408 height 113
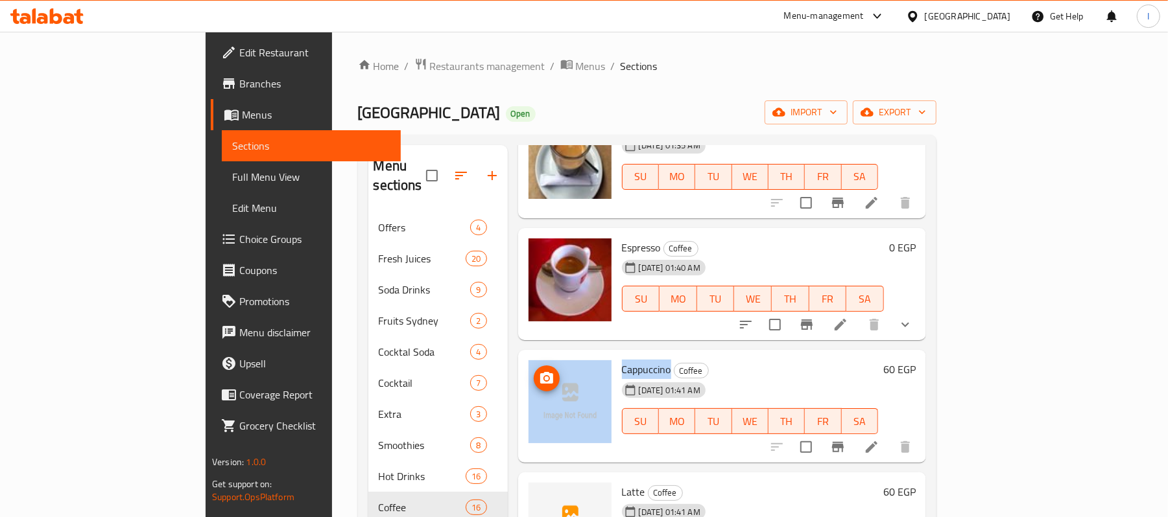
drag, startPoint x: 621, startPoint y: 351, endPoint x: 558, endPoint y: 353, distance: 62.3
click at [558, 355] on div "Cappuccino Coffee [DATE] 01:41 AM SU MO TU WE TH FR SA 60 EGP" at bounding box center [721, 406] width 397 height 102
click at [540, 372] on icon "upload picture" at bounding box center [546, 378] width 13 height 12
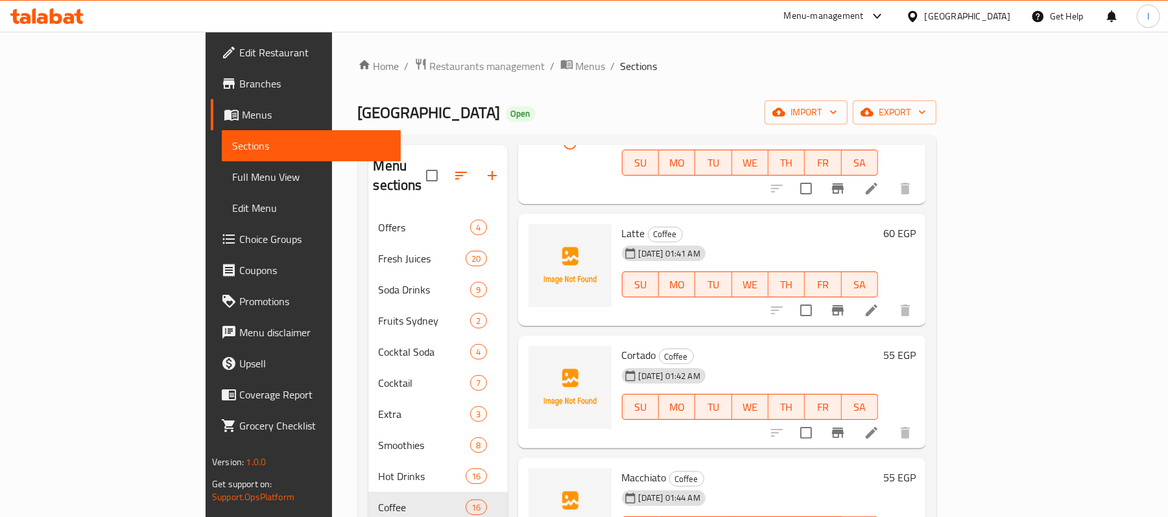
scroll to position [605, 0]
drag, startPoint x: 569, startPoint y: 214, endPoint x: 597, endPoint y: 218, distance: 28.8
click at [617, 219] on div "Latte Coffee [DATE] 01:41 AM SU MO TU WE TH FR SA" at bounding box center [750, 270] width 267 height 102
click at [540, 235] on icon "upload picture" at bounding box center [546, 241] width 13 height 12
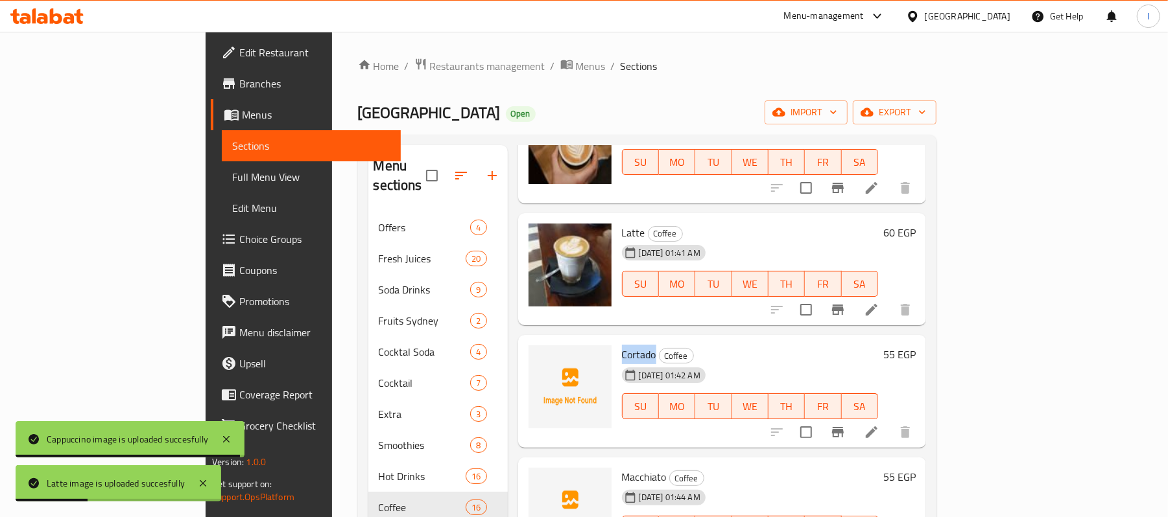
drag, startPoint x: 567, startPoint y: 333, endPoint x: 602, endPoint y: 333, distance: 35.7
click at [617, 340] on div "Cortado Coffee [DATE] 01:42 AM SU MO TU WE TH FR SA" at bounding box center [750, 391] width 267 height 102
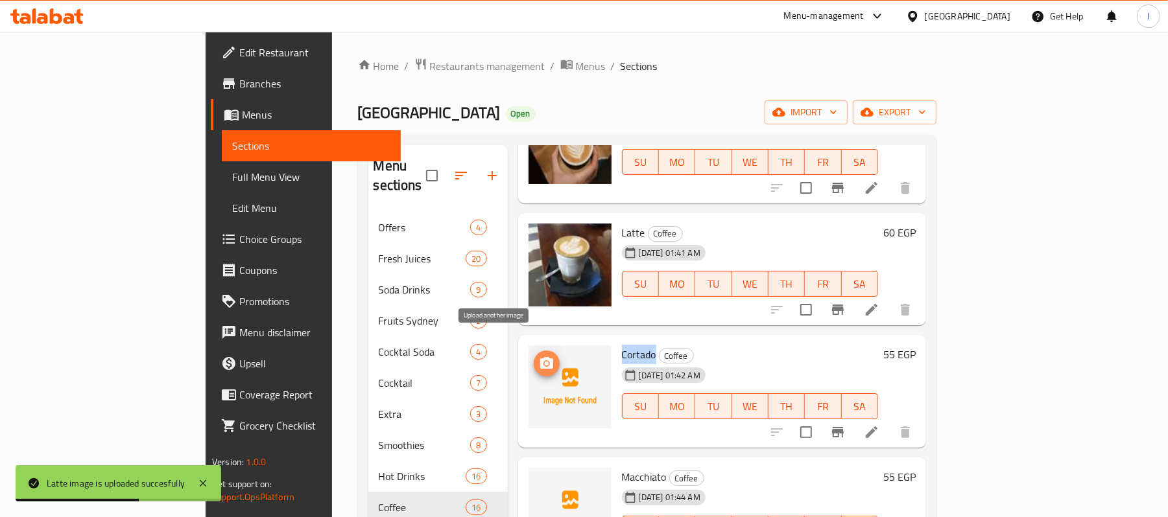
click at [540, 357] on icon "upload picture" at bounding box center [546, 363] width 13 height 12
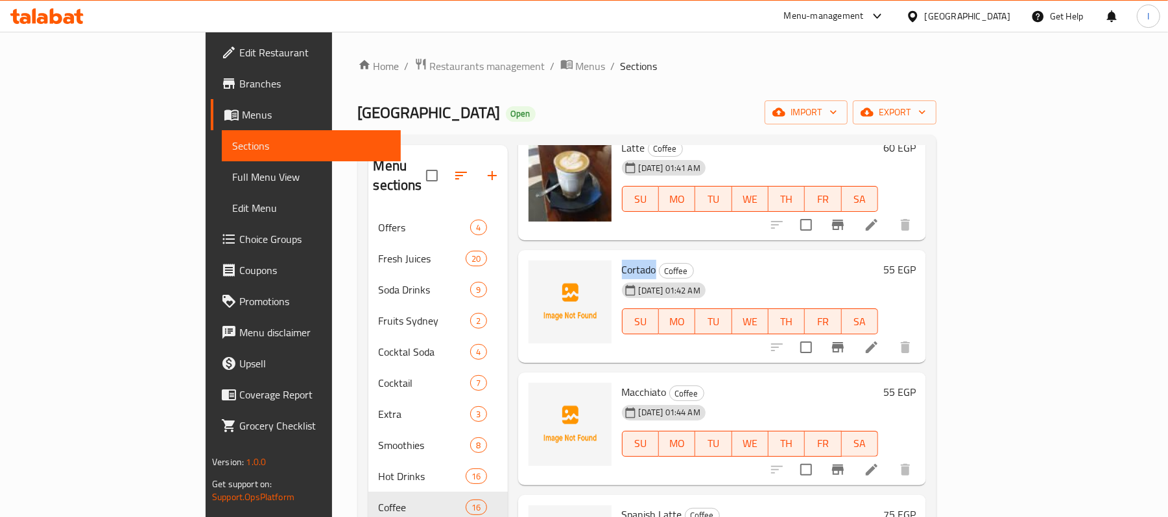
scroll to position [691, 0]
click at [540, 271] on icon "upload picture" at bounding box center [546, 277] width 13 height 12
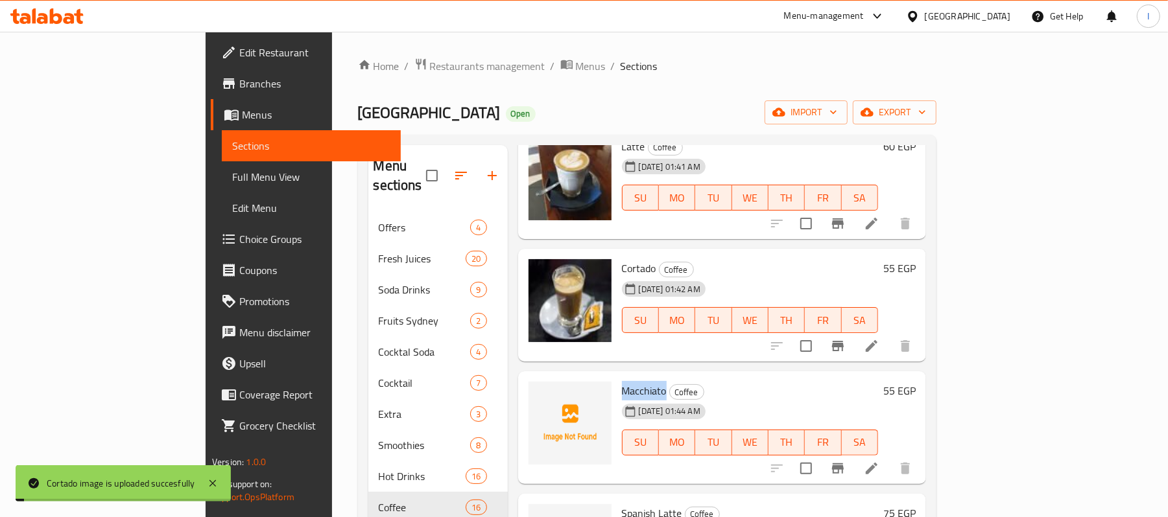
drag, startPoint x: 571, startPoint y: 366, endPoint x: 615, endPoint y: 368, distance: 44.1
click at [622, 381] on span "Macchiato" at bounding box center [644, 390] width 45 height 19
click at [540, 394] on icon "upload picture" at bounding box center [546, 400] width 13 height 12
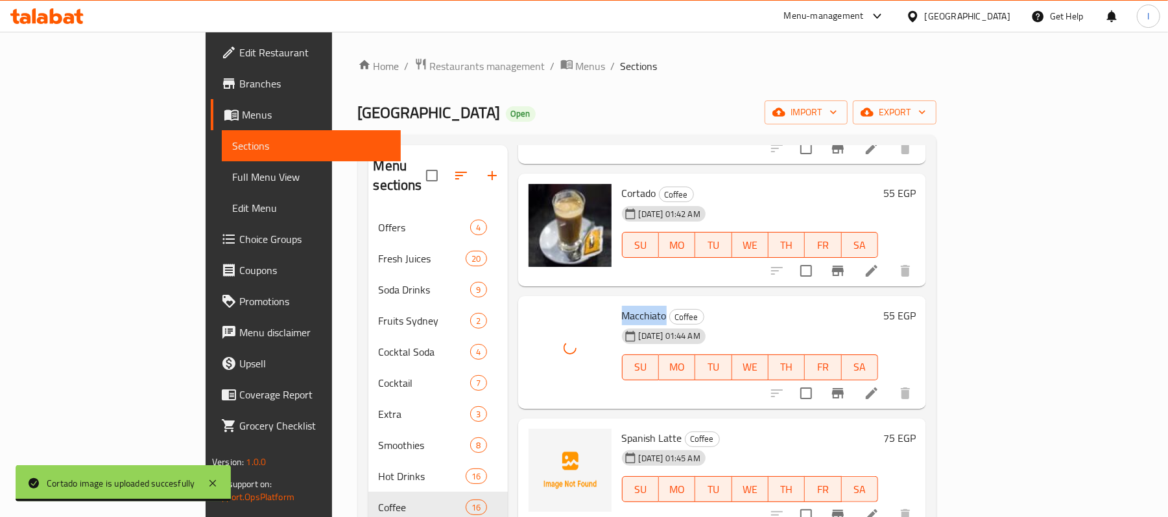
scroll to position [864, 0]
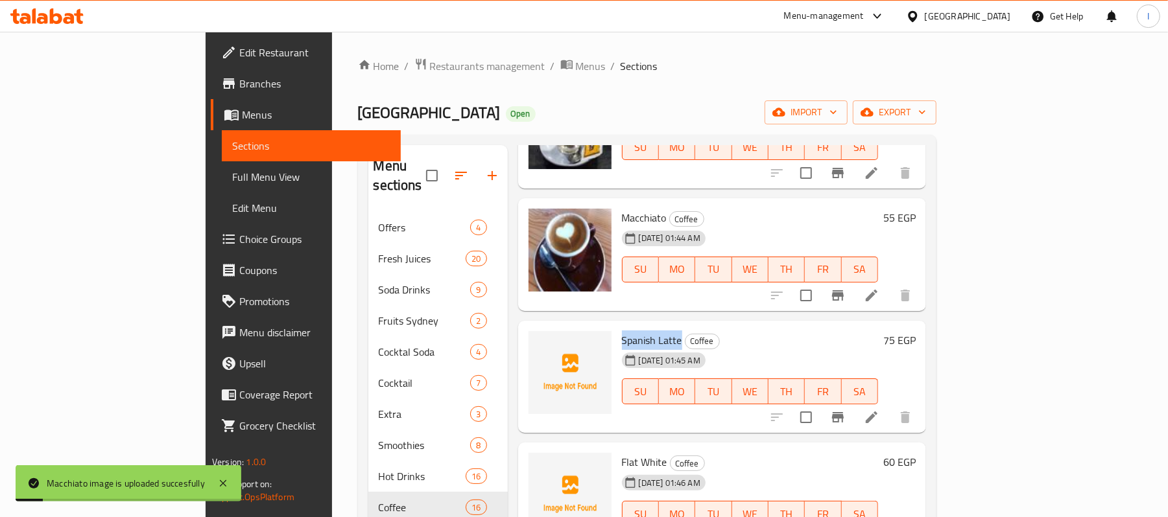
drag, startPoint x: 571, startPoint y: 318, endPoint x: 630, endPoint y: 322, distance: 59.1
click at [630, 331] on h6 "Spanish Latte Coffee" at bounding box center [750, 340] width 256 height 18
click at [540, 343] on icon "upload picture" at bounding box center [546, 349] width 13 height 12
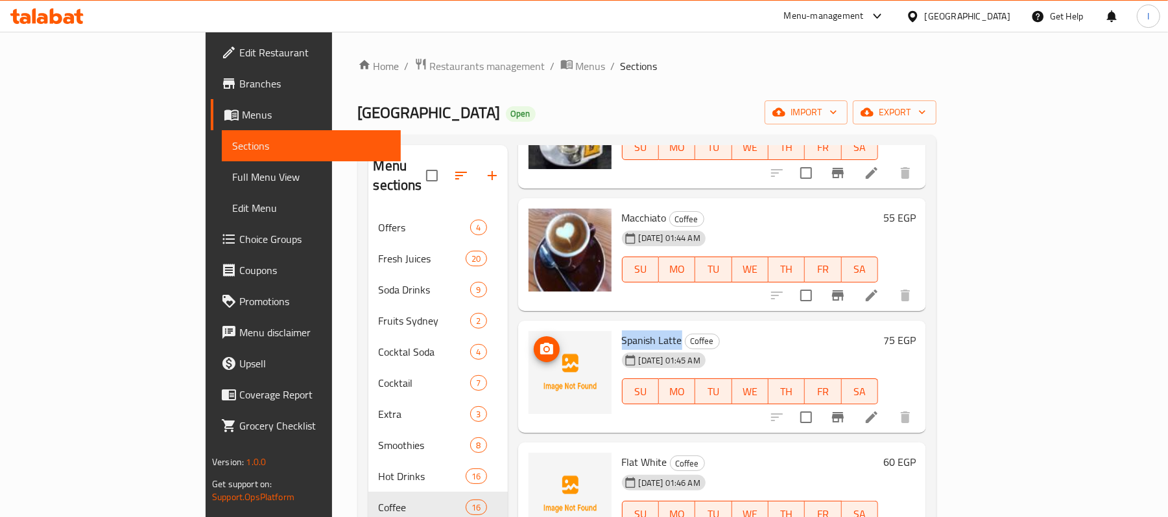
click at [539, 342] on icon "upload picture" at bounding box center [547, 350] width 16 height 16
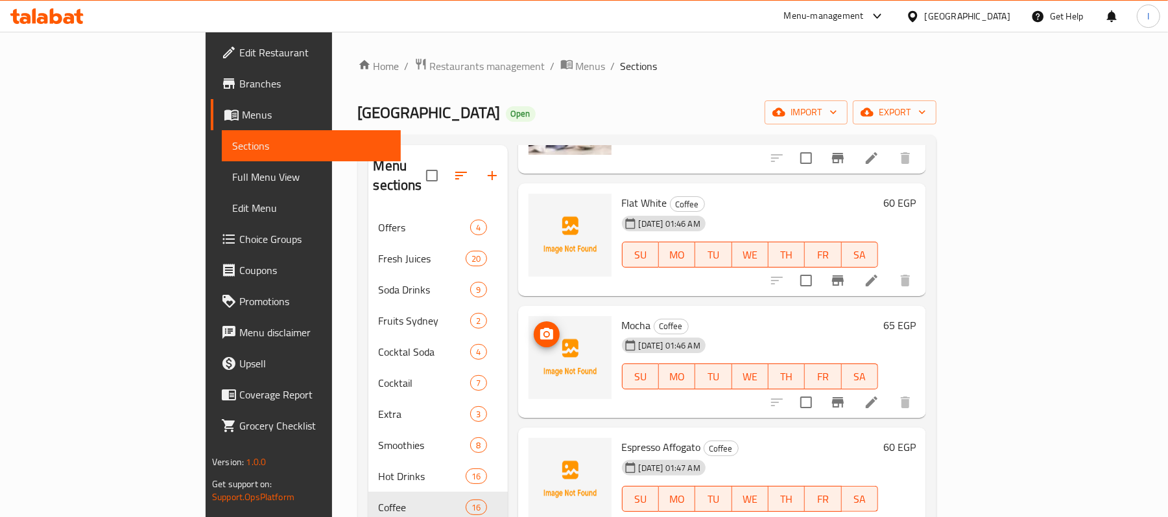
scroll to position [951, 0]
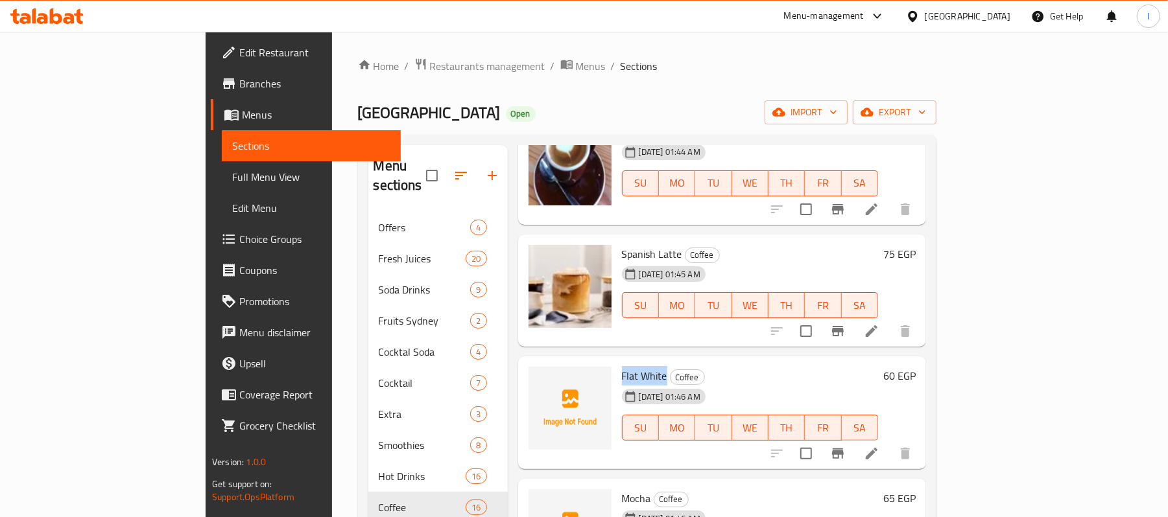
drag, startPoint x: 569, startPoint y: 353, endPoint x: 615, endPoint y: 351, distance: 46.7
click at [617, 362] on div "Flat White Coffee [DATE] 01:46 AM SU MO TU WE TH FR SA" at bounding box center [750, 413] width 267 height 102
click at [539, 377] on icon "upload picture" at bounding box center [547, 385] width 16 height 16
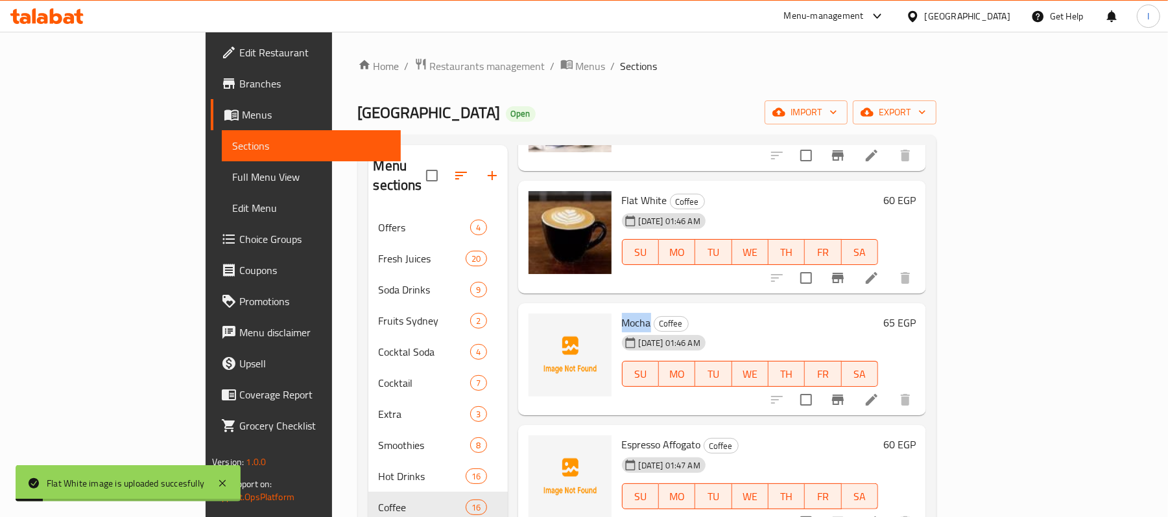
drag, startPoint x: 567, startPoint y: 302, endPoint x: 599, endPoint y: 305, distance: 32.6
click at [617, 309] on div "Mocha Coffee [DATE] 01:46 AM SU MO TU WE TH FR SA" at bounding box center [750, 360] width 267 height 102
click at [539, 324] on icon "upload picture" at bounding box center [547, 332] width 16 height 16
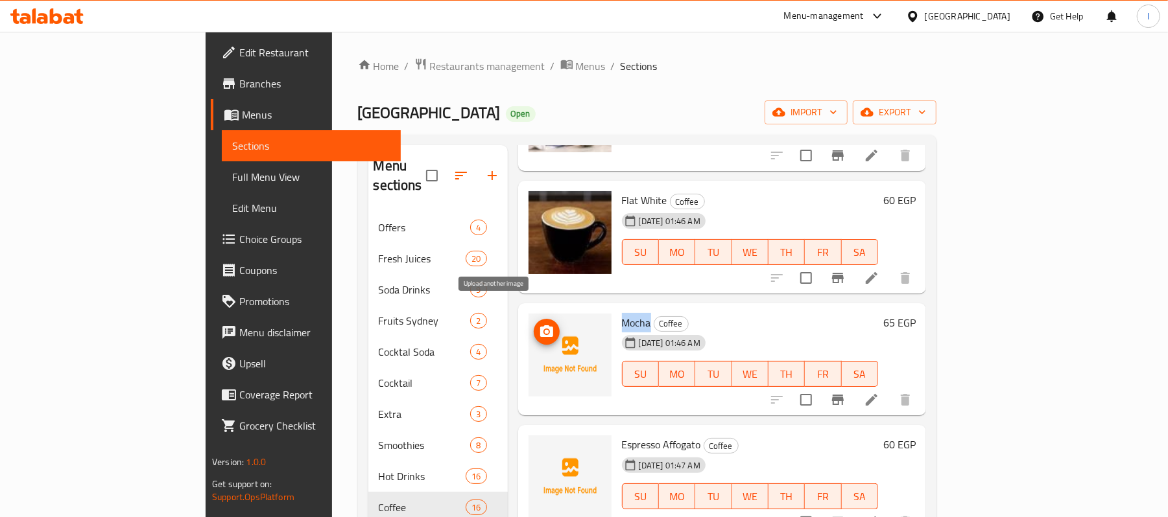
click at [539, 324] on icon "upload picture" at bounding box center [547, 332] width 16 height 16
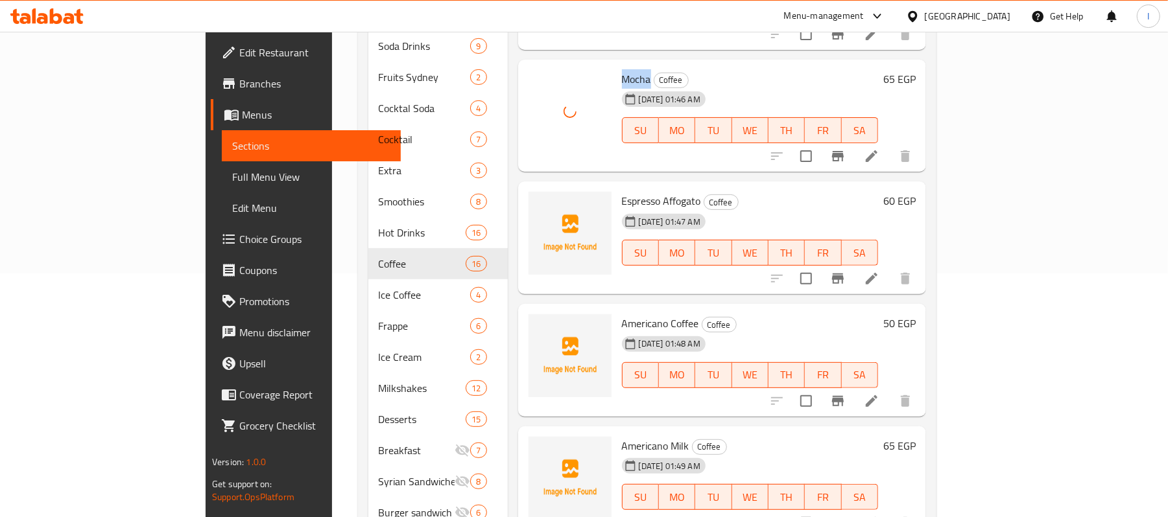
scroll to position [259, 0]
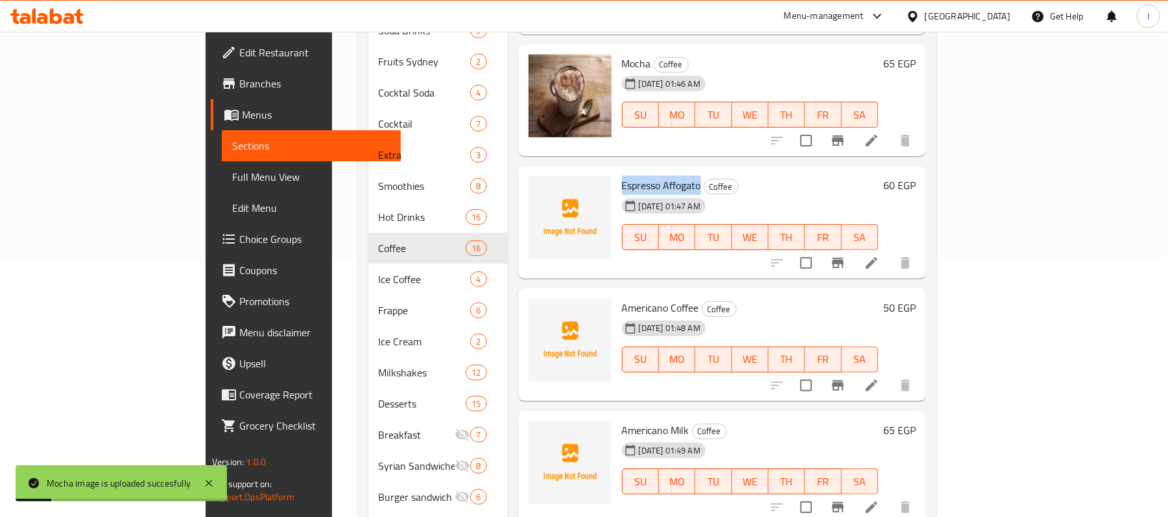
drag, startPoint x: 568, startPoint y: 166, endPoint x: 649, endPoint y: 169, distance: 81.1
click at [649, 171] on div "Espresso Affogato Coffee [DATE] 01:47 AM SU MO TU WE TH FR SA" at bounding box center [750, 222] width 267 height 102
click at [534, 187] on span "upload picture" at bounding box center [547, 195] width 26 height 16
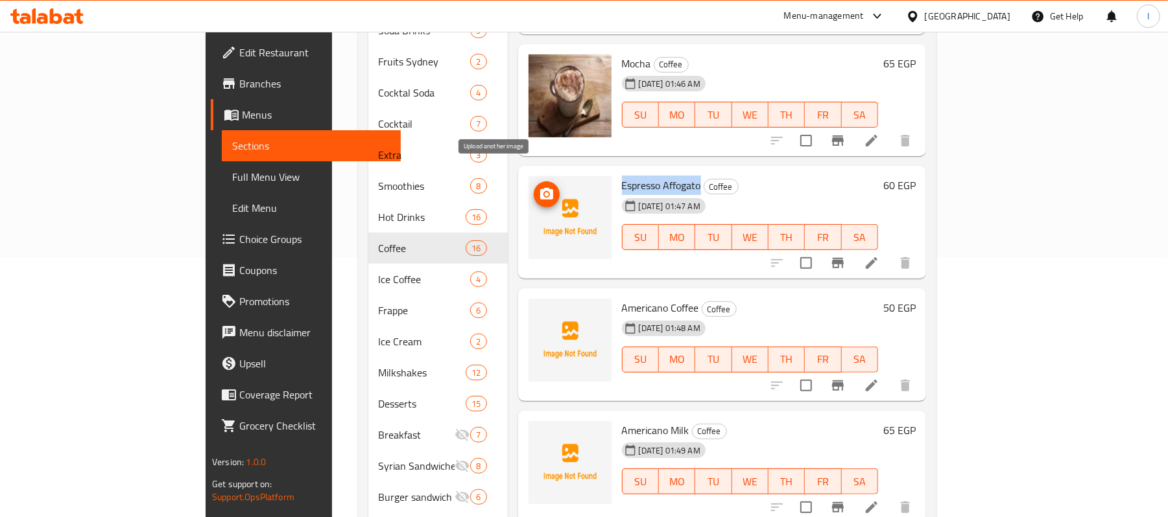
click at [540, 188] on icon "upload picture" at bounding box center [546, 194] width 13 height 12
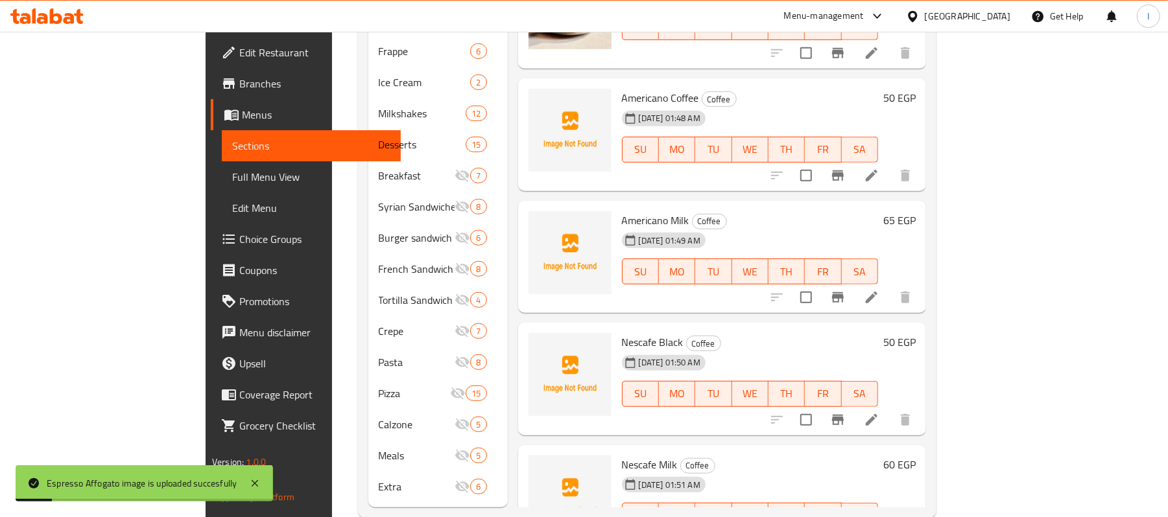
scroll to position [1040, 0]
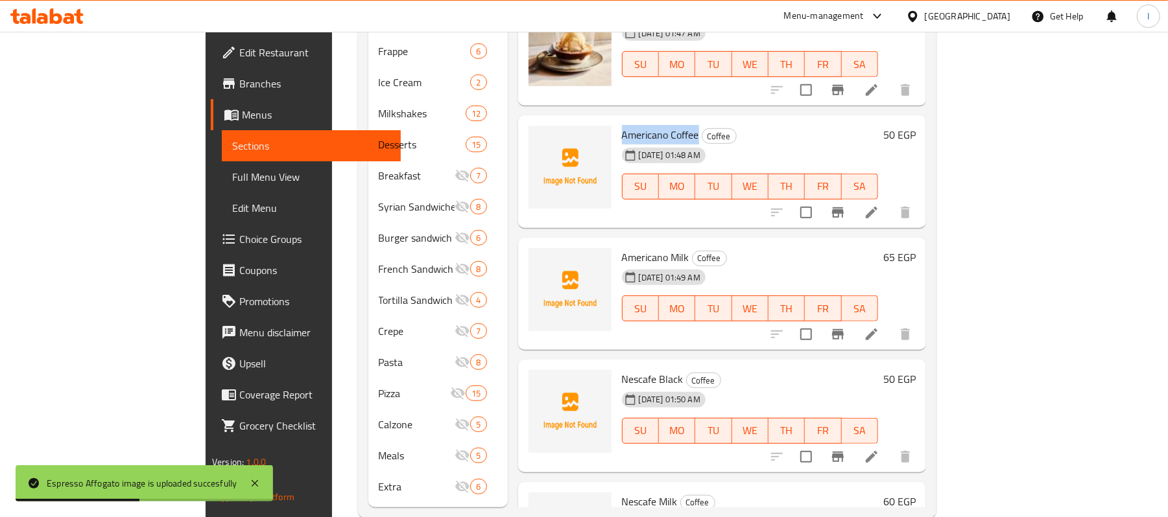
drag, startPoint x: 571, startPoint y: 113, endPoint x: 646, endPoint y: 112, distance: 74.6
click at [646, 125] on span "Americano Coffee" at bounding box center [660, 134] width 77 height 19
click at [540, 137] on icon "upload picture" at bounding box center [546, 143] width 13 height 12
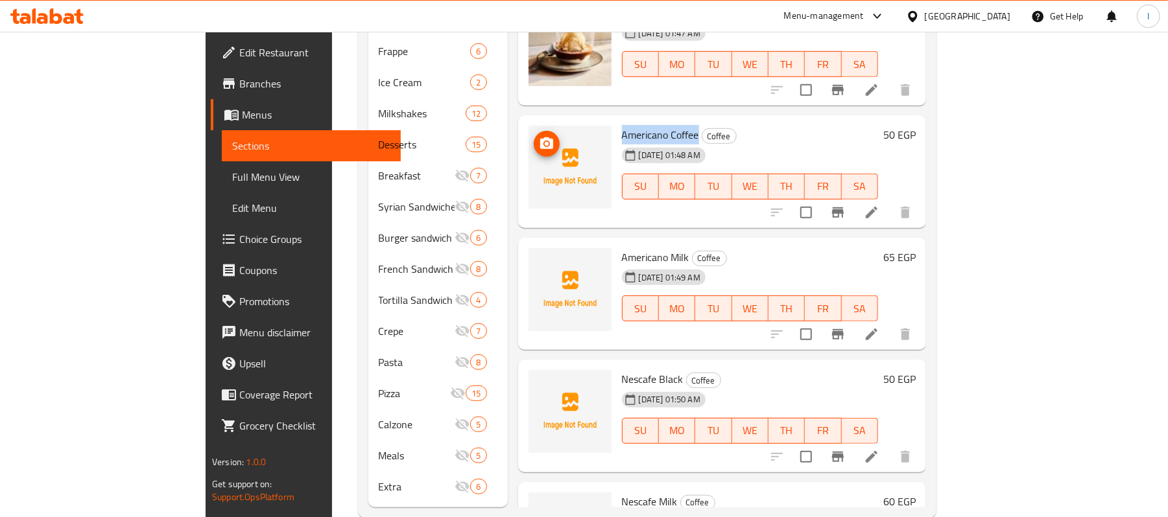
click at [534, 131] on button "upload picture" at bounding box center [547, 144] width 26 height 26
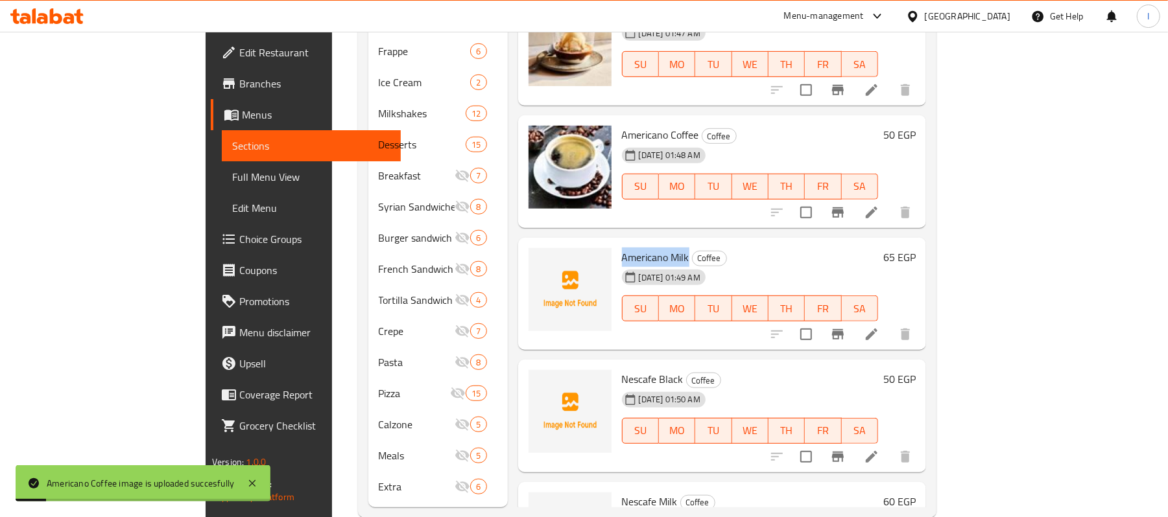
drag, startPoint x: 572, startPoint y: 239, endPoint x: 636, endPoint y: 237, distance: 64.2
click at [636, 243] on div "Americano Milk Coffee [DATE] 01:49 AM SU MO TU WE TH FR SA" at bounding box center [750, 294] width 267 height 102
click at [540, 260] on icon "upload picture" at bounding box center [546, 266] width 13 height 12
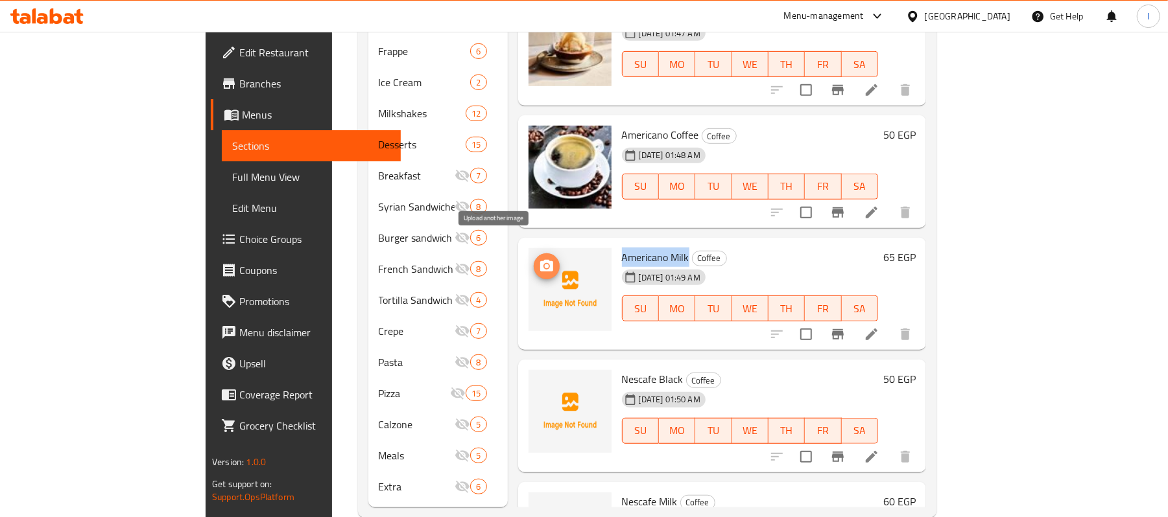
click at [534, 254] on button "upload picture" at bounding box center [547, 267] width 26 height 26
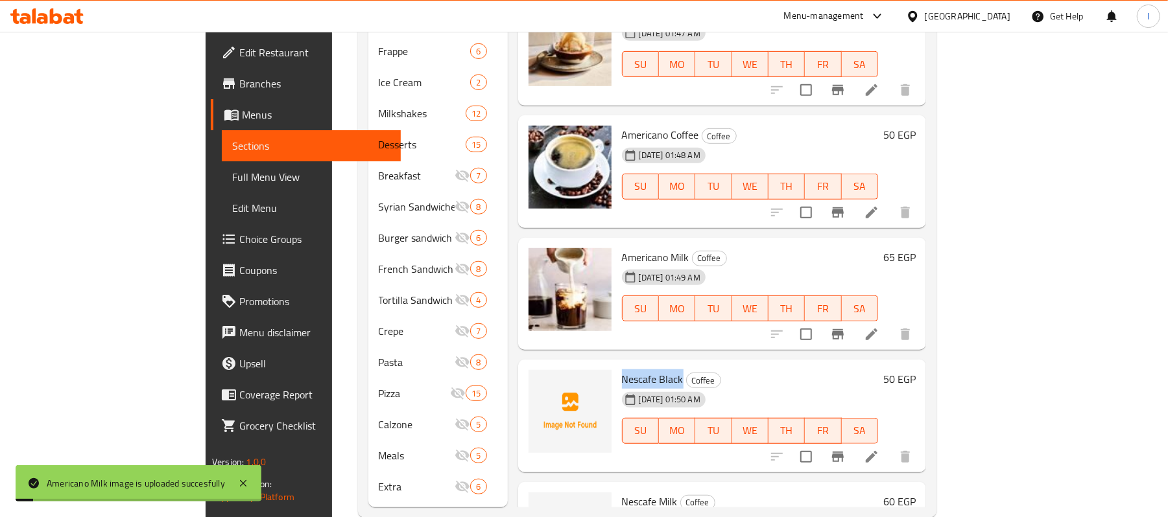
drag, startPoint x: 568, startPoint y: 358, endPoint x: 632, endPoint y: 361, distance: 63.6
click at [632, 365] on div "Nescafe Black Coffee [DATE] 01:50 AM SU MO TU WE TH FR SA" at bounding box center [750, 416] width 267 height 102
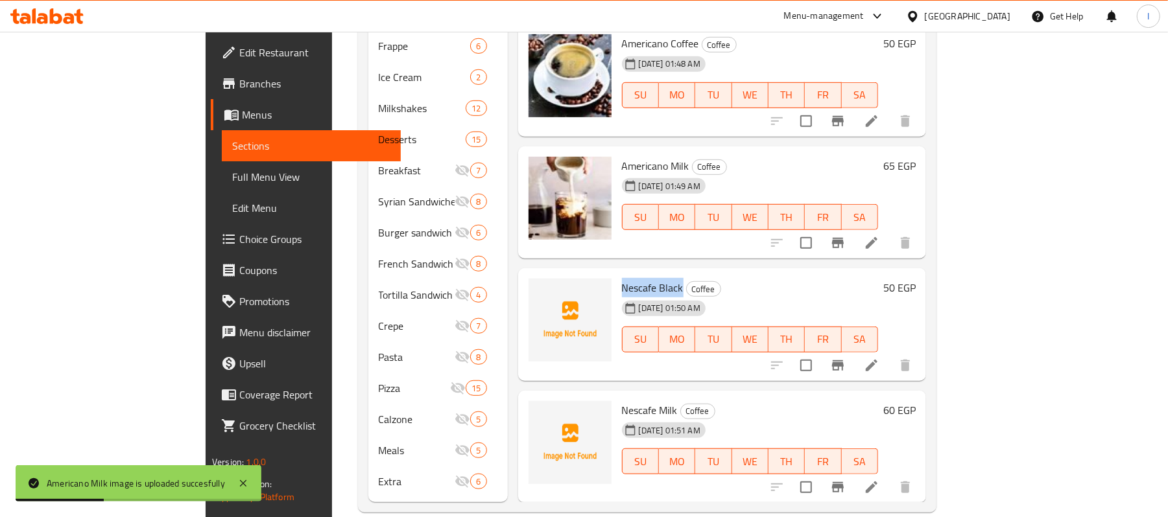
scroll to position [527, 0]
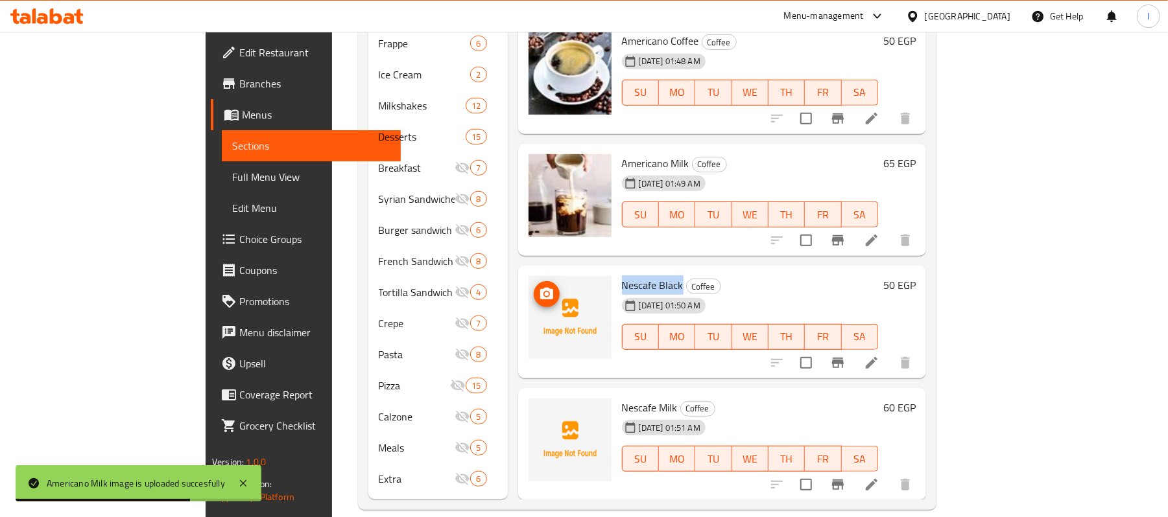
click at [540, 288] on icon "upload picture" at bounding box center [546, 294] width 13 height 12
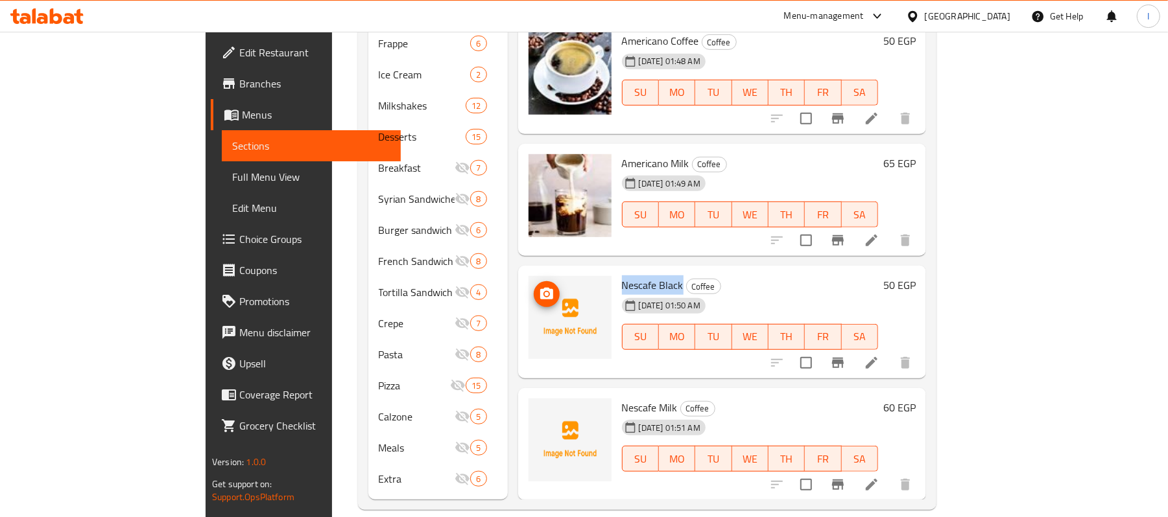
click at [540, 288] on icon "upload picture" at bounding box center [546, 294] width 13 height 12
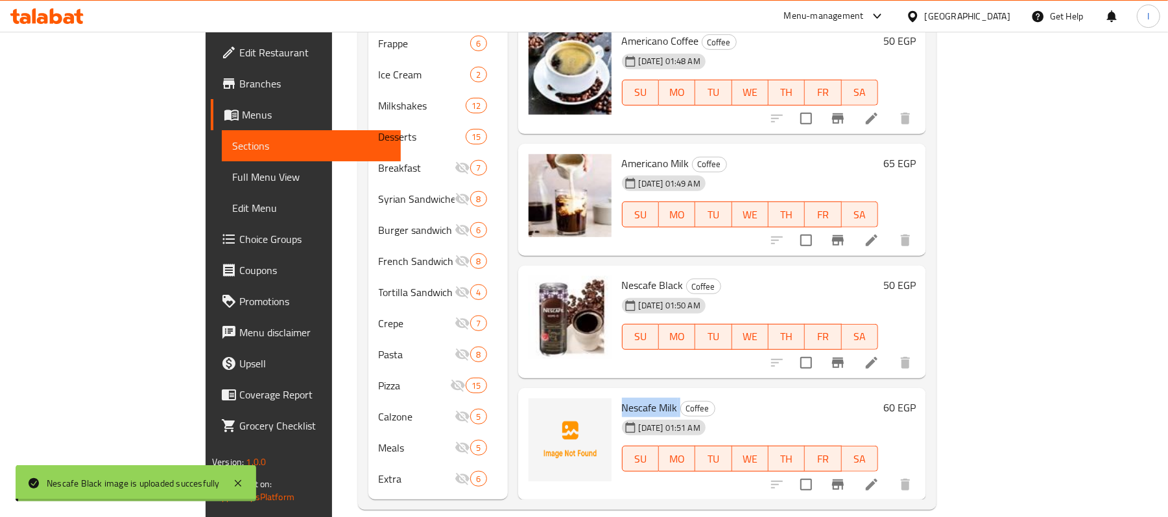
drag, startPoint x: 572, startPoint y: 383, endPoint x: 629, endPoint y: 380, distance: 57.1
click at [629, 399] on h6 "Nescafe Milk Coffee" at bounding box center [750, 408] width 256 height 18
click at [540, 410] on icon "upload picture" at bounding box center [546, 416] width 13 height 12
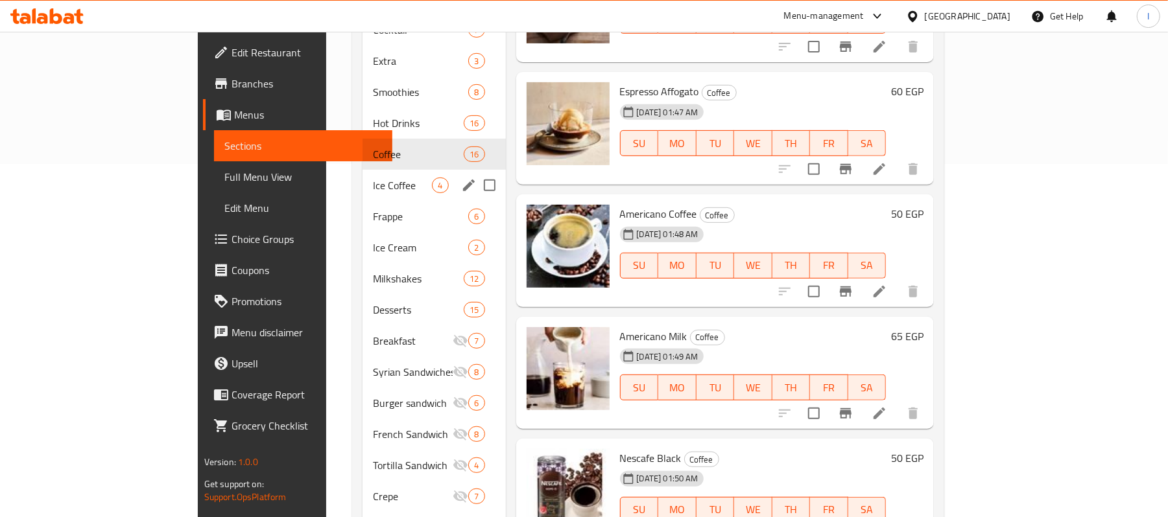
scroll to position [267, 0]
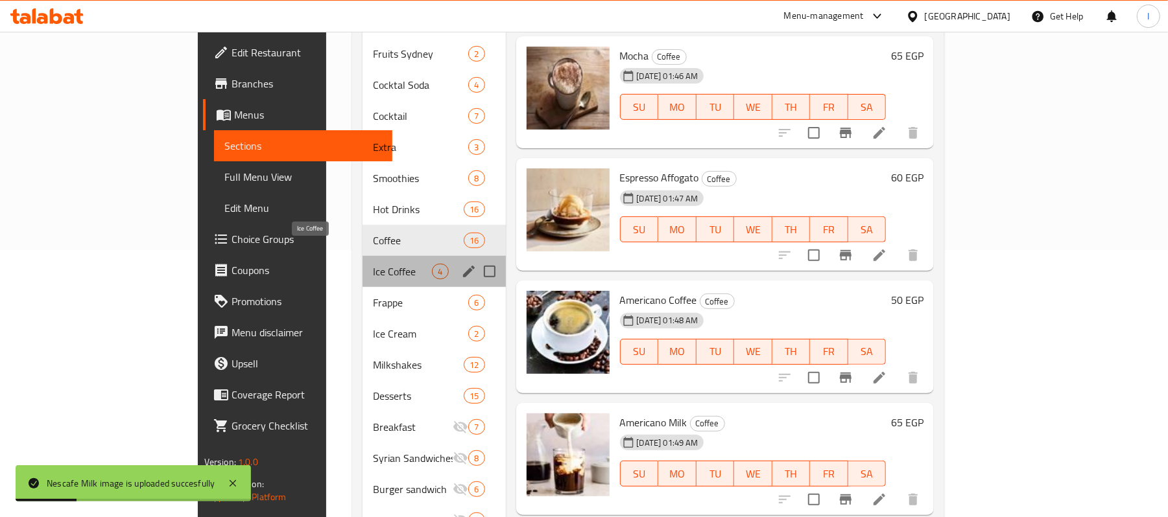
click at [373, 264] on span "Ice Coffee" at bounding box center [402, 272] width 59 height 16
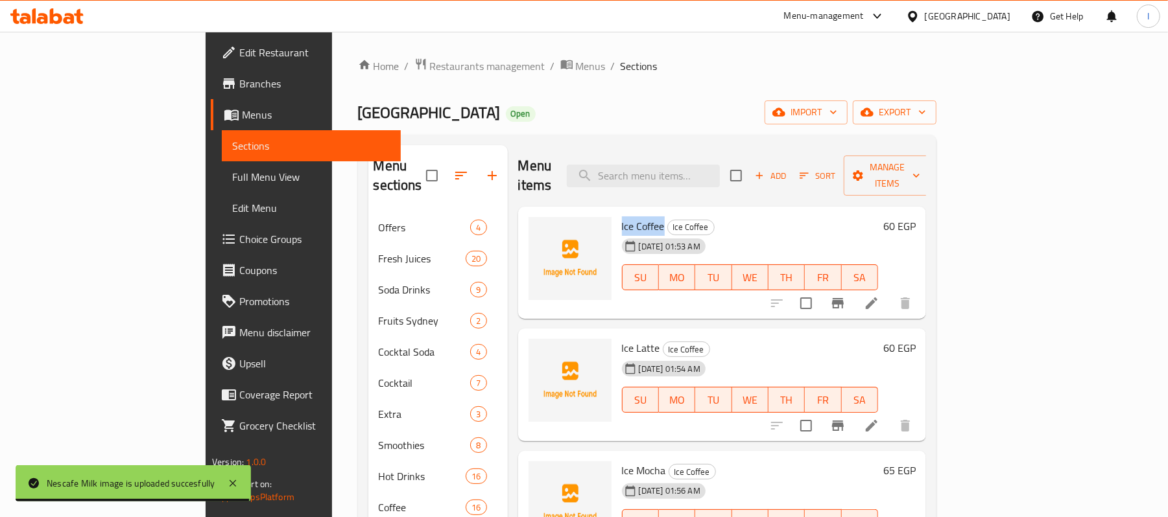
drag, startPoint x: 568, startPoint y: 206, endPoint x: 613, endPoint y: 207, distance: 45.4
click at [617, 212] on div "Ice Coffee Ice Coffee [DATE] 01:53 AM SU MO TU WE TH FR SA" at bounding box center [750, 263] width 267 height 102
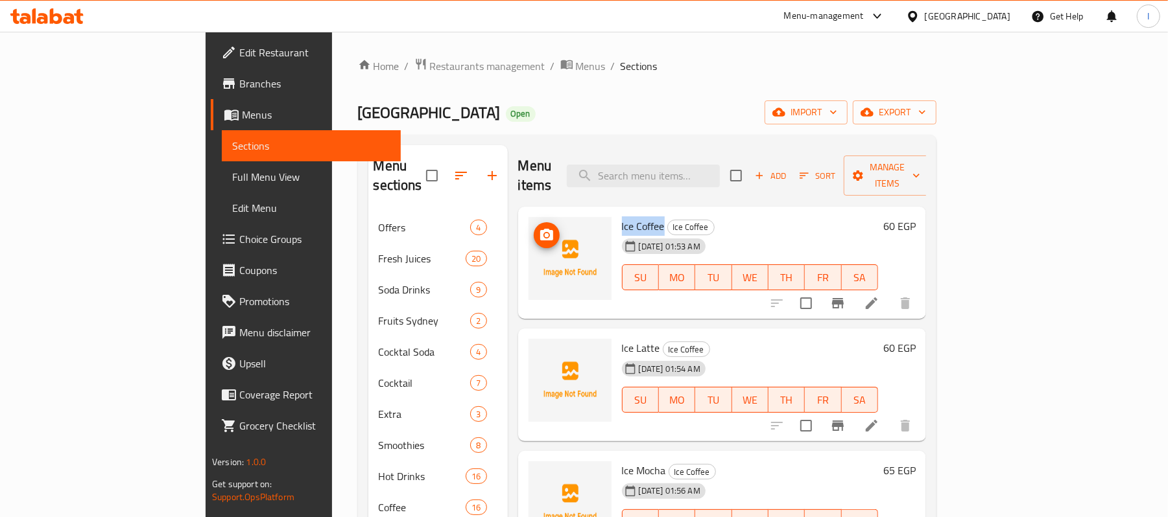
click at [540, 229] on icon "upload picture" at bounding box center [546, 235] width 13 height 12
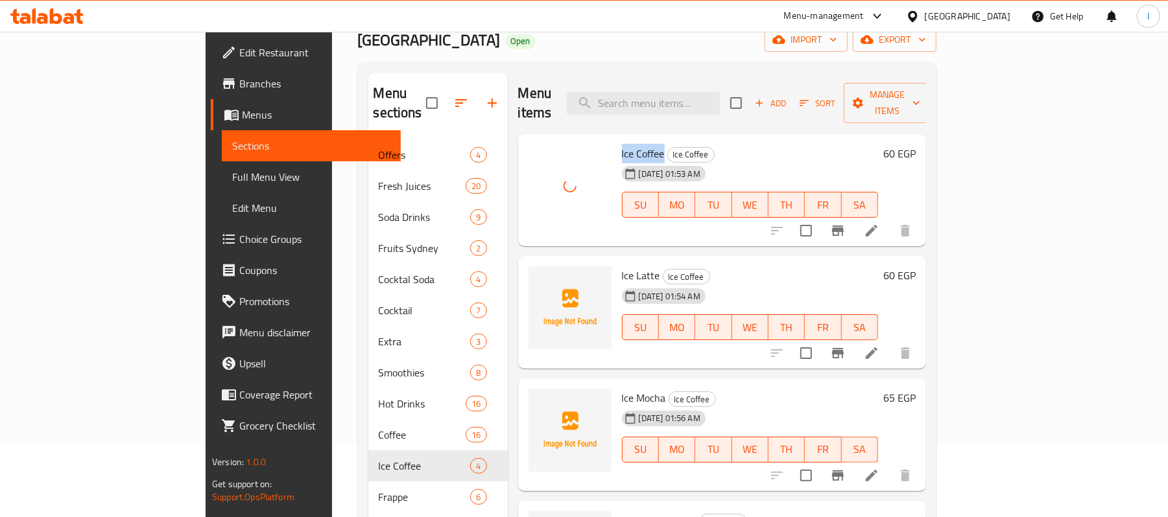
scroll to position [172, 0]
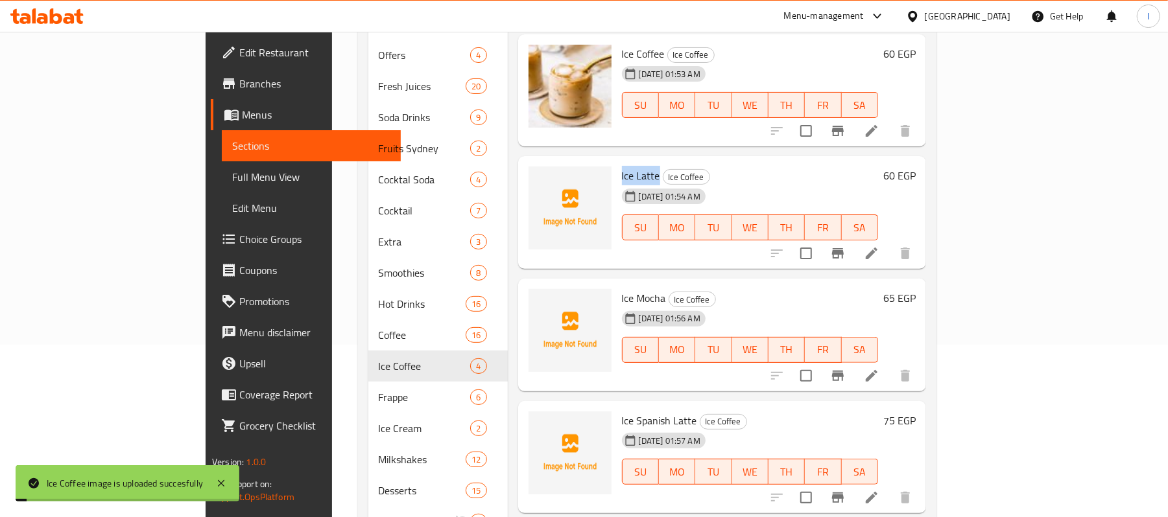
drag, startPoint x: 569, startPoint y: 160, endPoint x: 605, endPoint y: 157, distance: 36.4
click at [617, 161] on div "Ice Latte Ice Coffee [DATE] 01:54 AM SU MO TU WE TH FR SA" at bounding box center [750, 212] width 267 height 102
click at [540, 178] on icon "upload picture" at bounding box center [546, 184] width 13 height 12
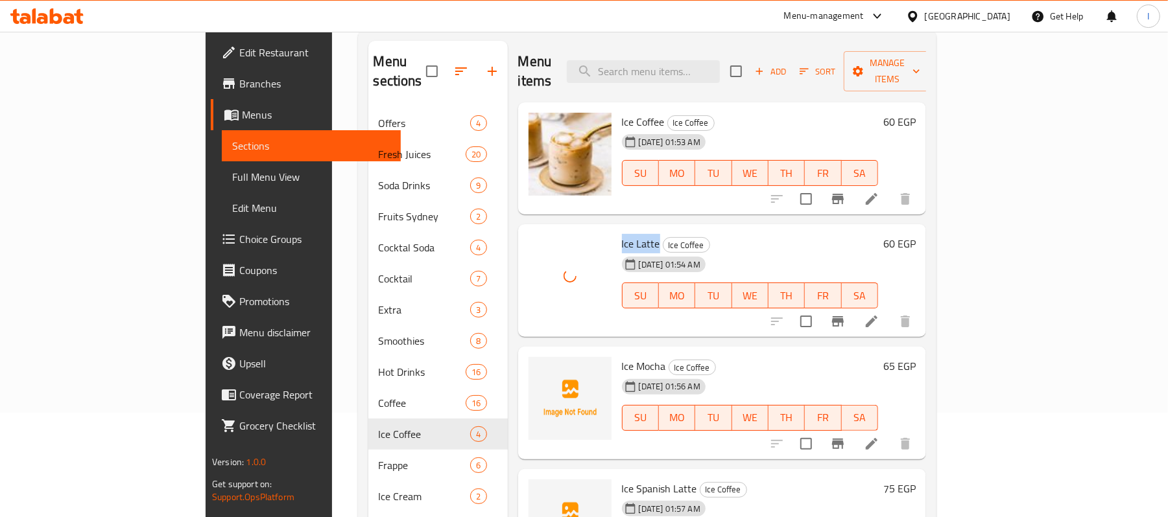
scroll to position [0, 0]
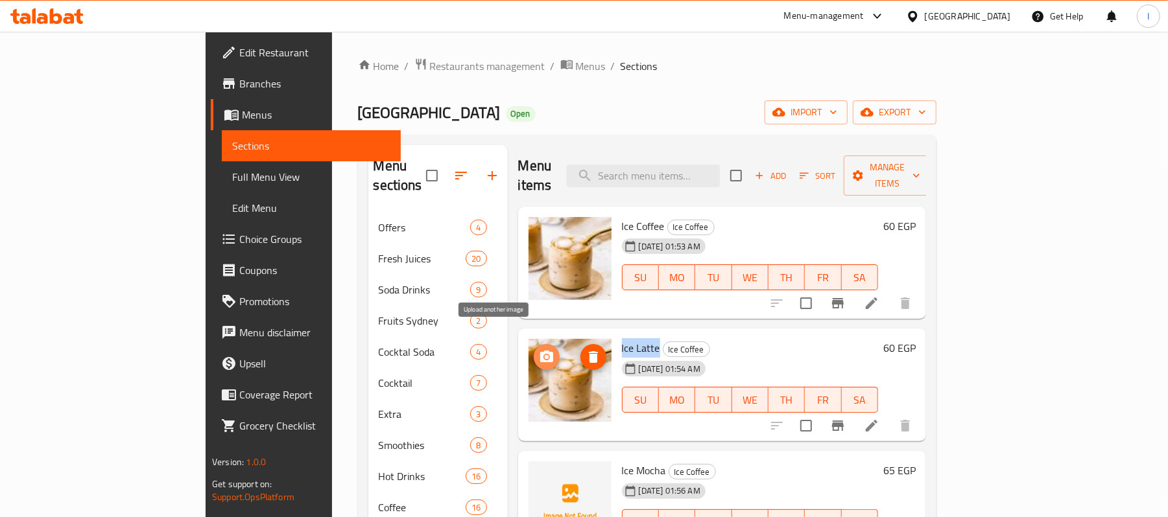
click at [534, 344] on button "upload picture" at bounding box center [547, 357] width 26 height 26
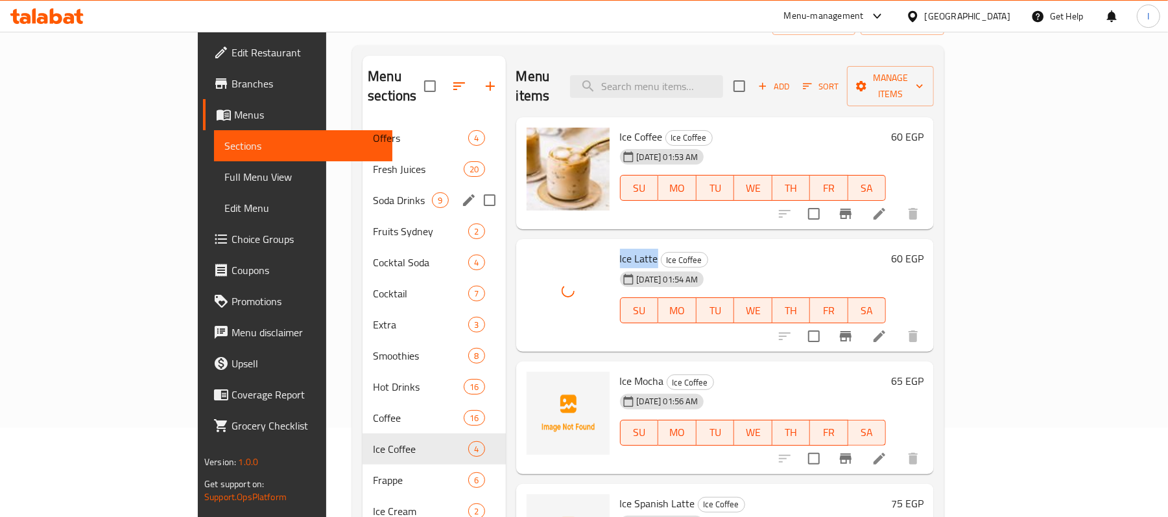
scroll to position [172, 0]
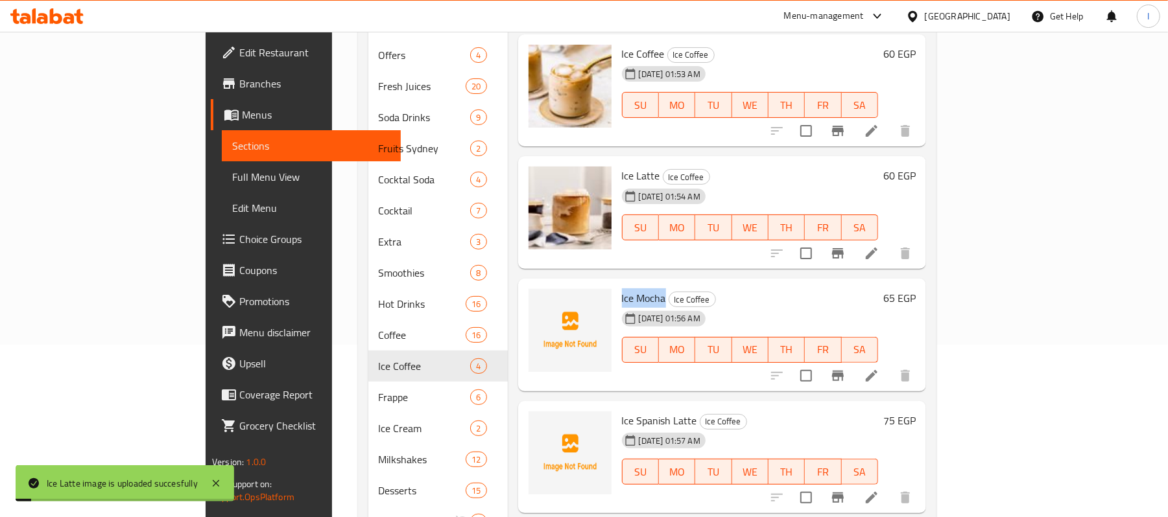
drag, startPoint x: 564, startPoint y: 278, endPoint x: 615, endPoint y: 278, distance: 50.6
click at [617, 284] on div "Ice Mocha Ice Coffee [DATE] 01:56 AM SU MO TU WE TH FR SA" at bounding box center [750, 335] width 267 height 102
click at [540, 301] on icon "upload picture" at bounding box center [546, 307] width 13 height 12
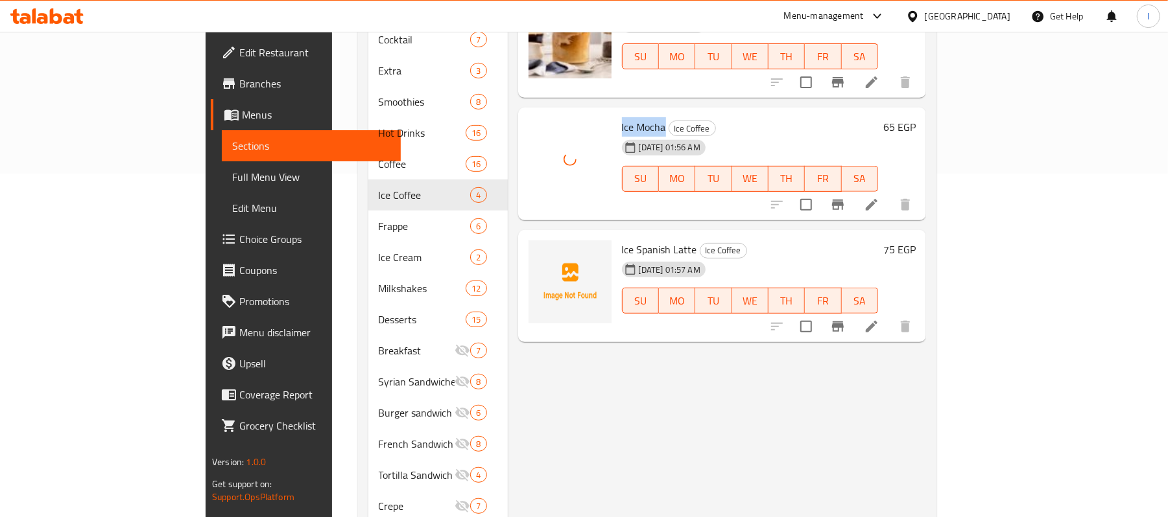
scroll to position [346, 0]
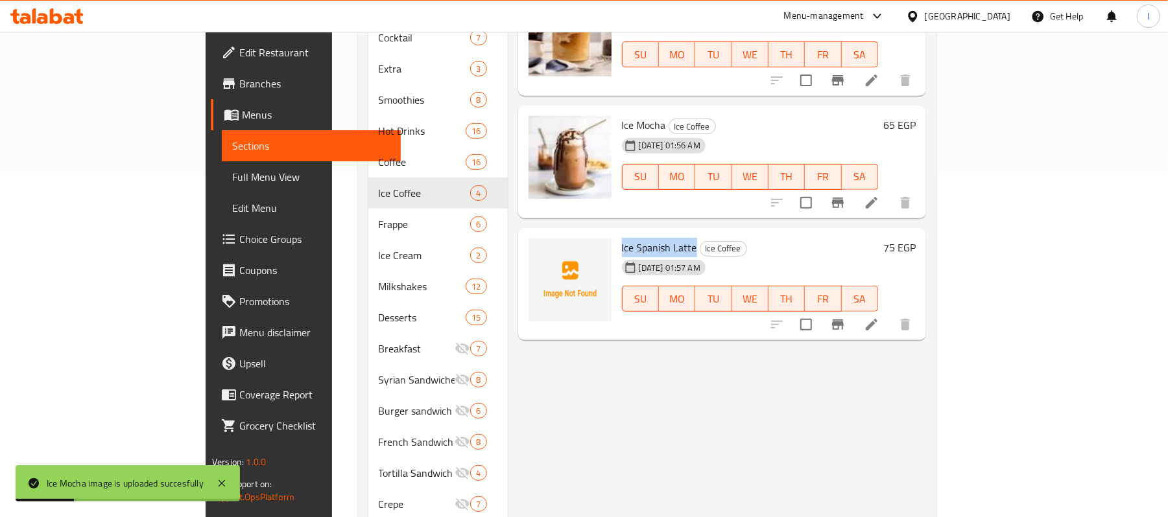
drag, startPoint x: 568, startPoint y: 229, endPoint x: 645, endPoint y: 226, distance: 76.6
click at [645, 233] on div "Ice Spanish Latte Ice Coffee [DATE] 01:57 AM SU MO TU WE TH FR SA" at bounding box center [750, 284] width 267 height 102
click at [539, 249] on icon "upload picture" at bounding box center [547, 257] width 16 height 16
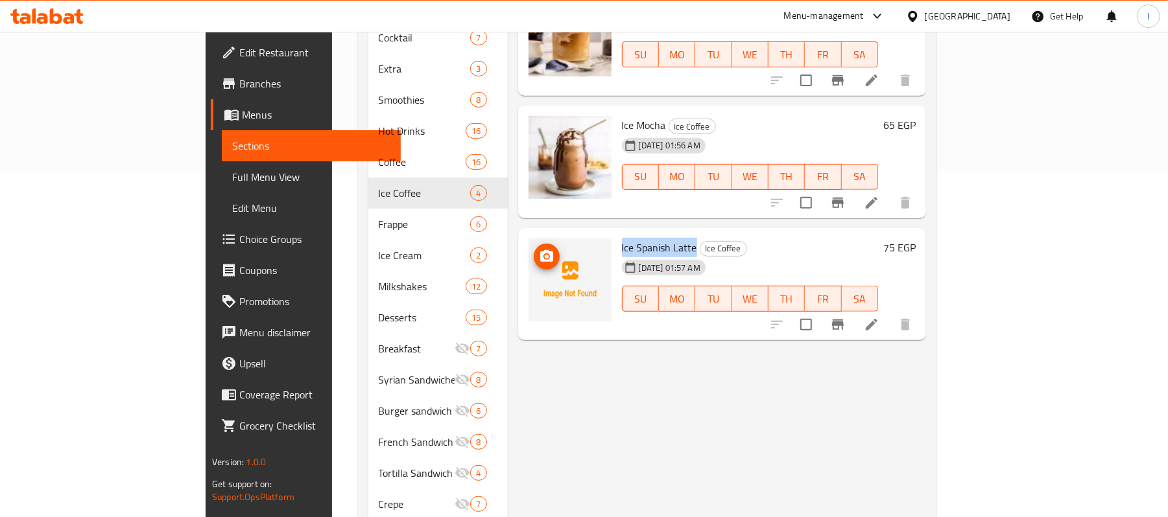
click at [539, 249] on icon "upload picture" at bounding box center [547, 257] width 16 height 16
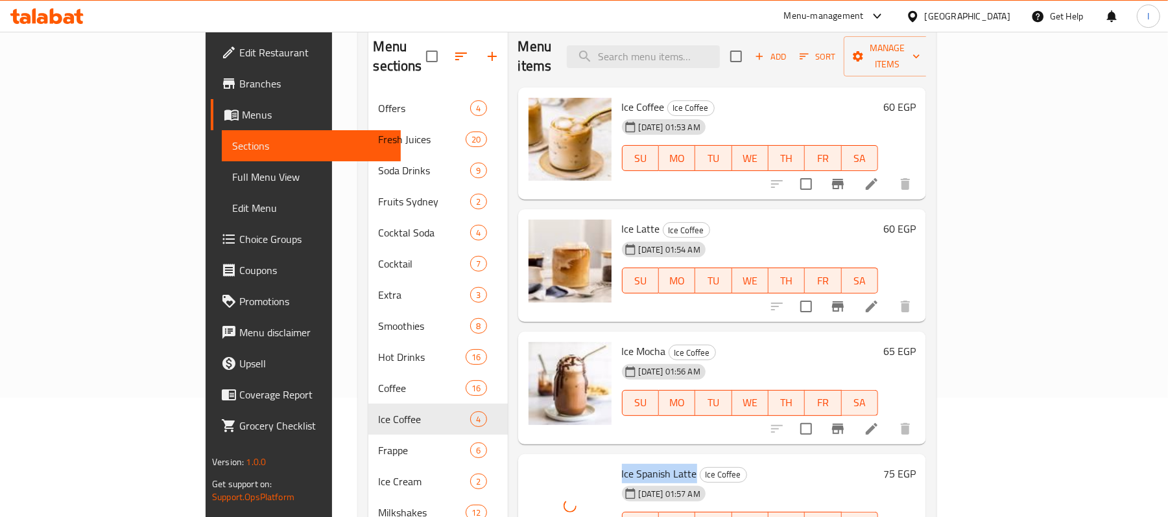
scroll to position [259, 0]
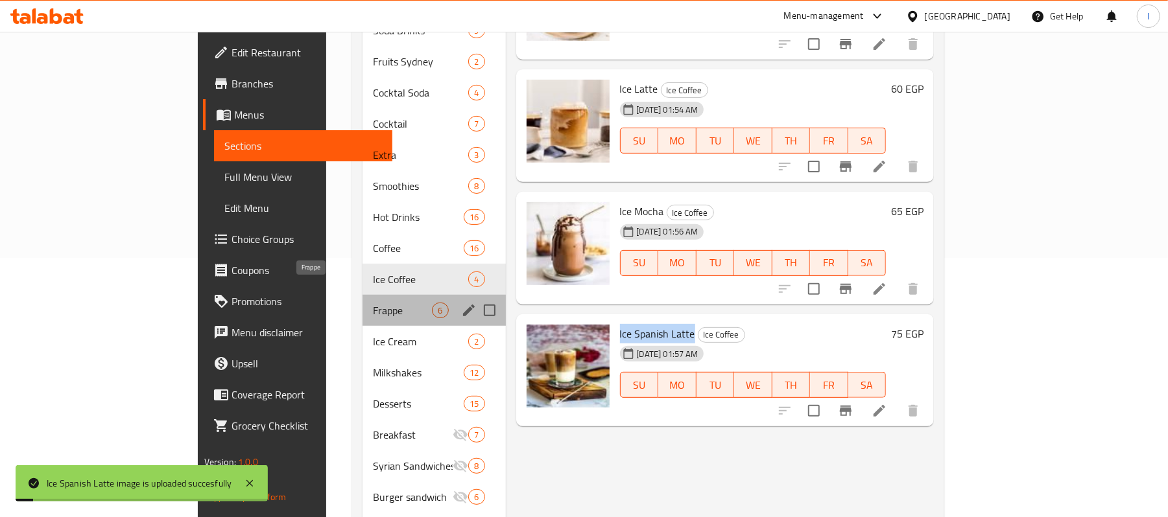
click at [373, 303] on span "Frappe" at bounding box center [402, 311] width 59 height 16
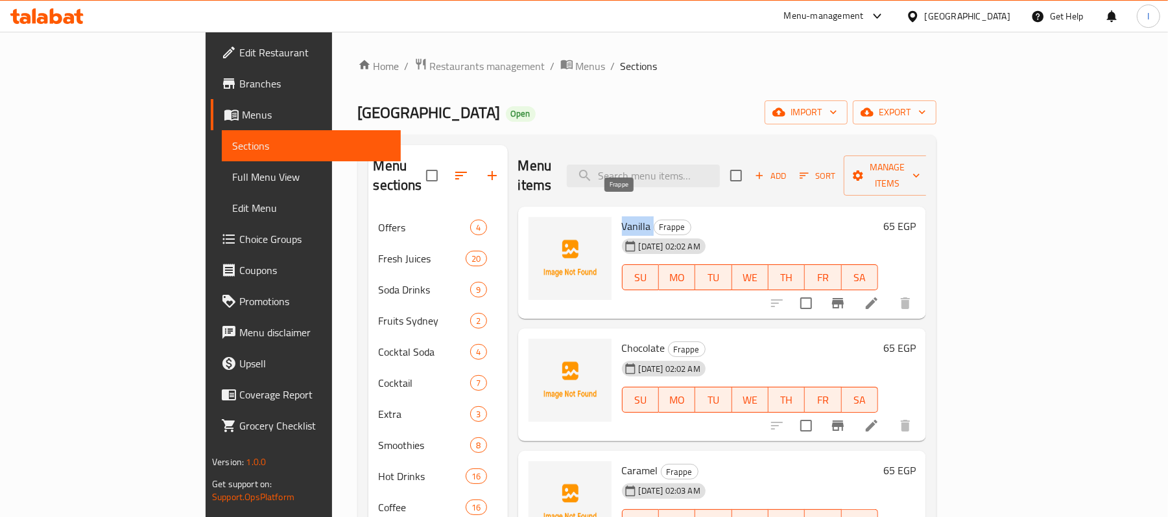
drag, startPoint x: 571, startPoint y: 207, endPoint x: 608, endPoint y: 207, distance: 36.3
click at [622, 217] on h6 "Vanilla Frappe" at bounding box center [750, 226] width 256 height 18
drag, startPoint x: 630, startPoint y: 207, endPoint x: 605, endPoint y: 211, distance: 25.6
click at [654, 220] on span "Frappe" at bounding box center [672, 227] width 36 height 15
drag, startPoint x: 571, startPoint y: 205, endPoint x: 597, endPoint y: 207, distance: 26.7
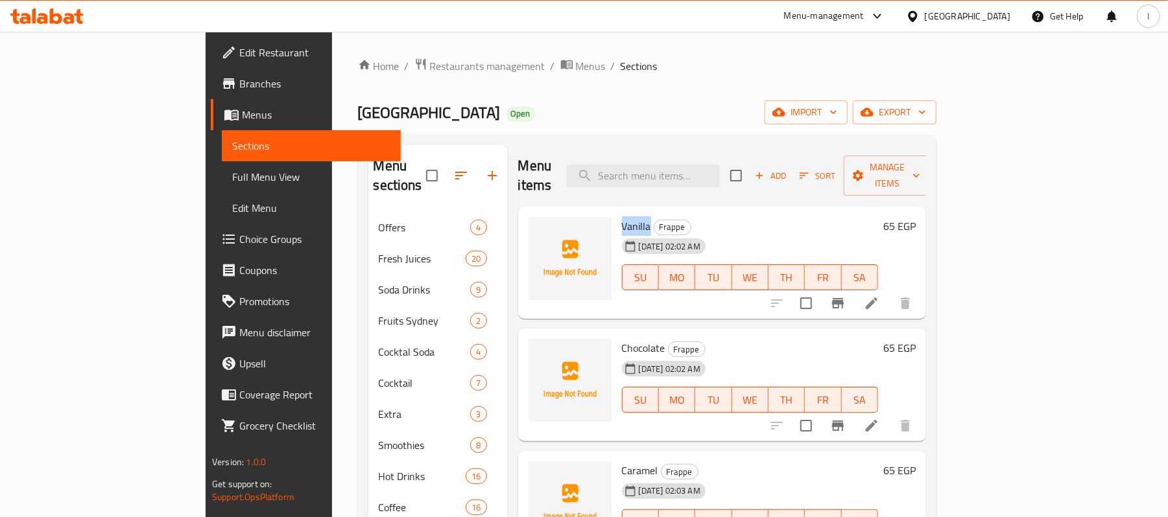
click at [622, 217] on span "Vanilla" at bounding box center [636, 226] width 29 height 19
click at [540, 229] on icon "upload picture" at bounding box center [546, 235] width 13 height 12
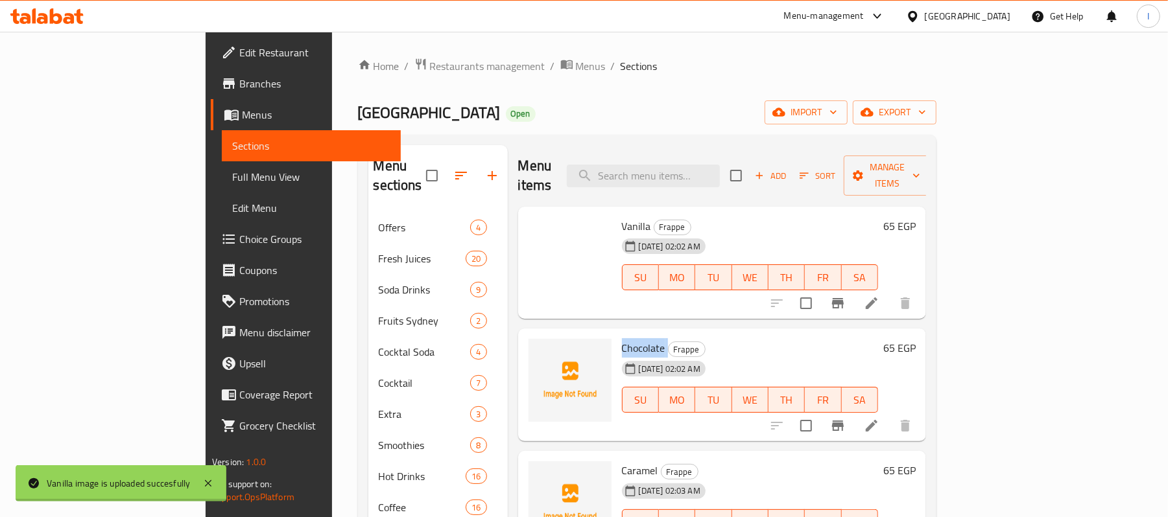
drag, startPoint x: 571, startPoint y: 325, endPoint x: 615, endPoint y: 329, distance: 43.7
click at [622, 339] on h6 "Chocolate Frappe" at bounding box center [750, 348] width 256 height 18
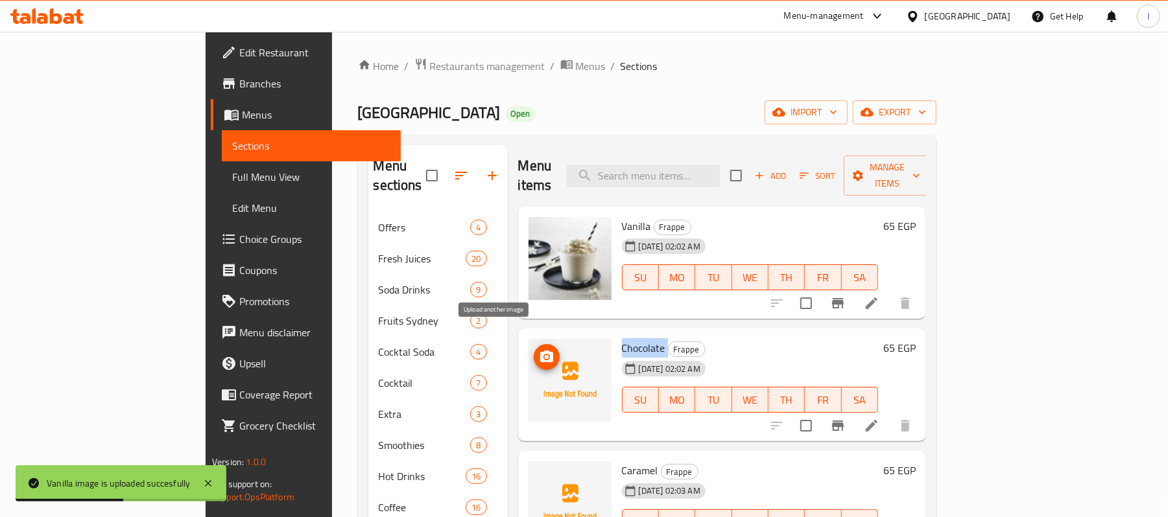
click at [540, 351] on icon "upload picture" at bounding box center [546, 357] width 13 height 12
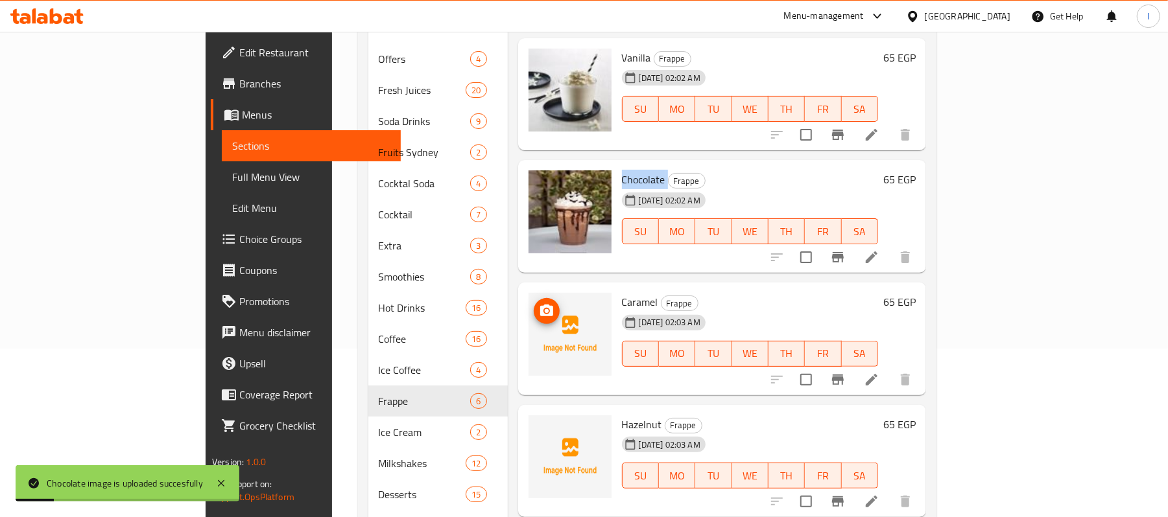
scroll to position [172, 0]
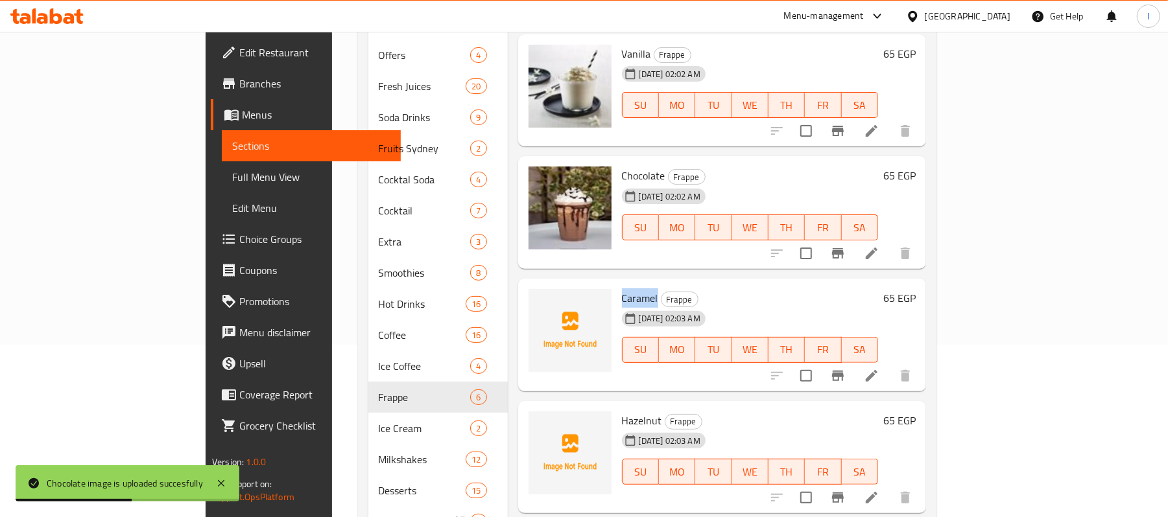
drag, startPoint x: 571, startPoint y: 278, endPoint x: 607, endPoint y: 279, distance: 36.3
click at [622, 289] on h6 "Caramel Frappe" at bounding box center [750, 298] width 256 height 18
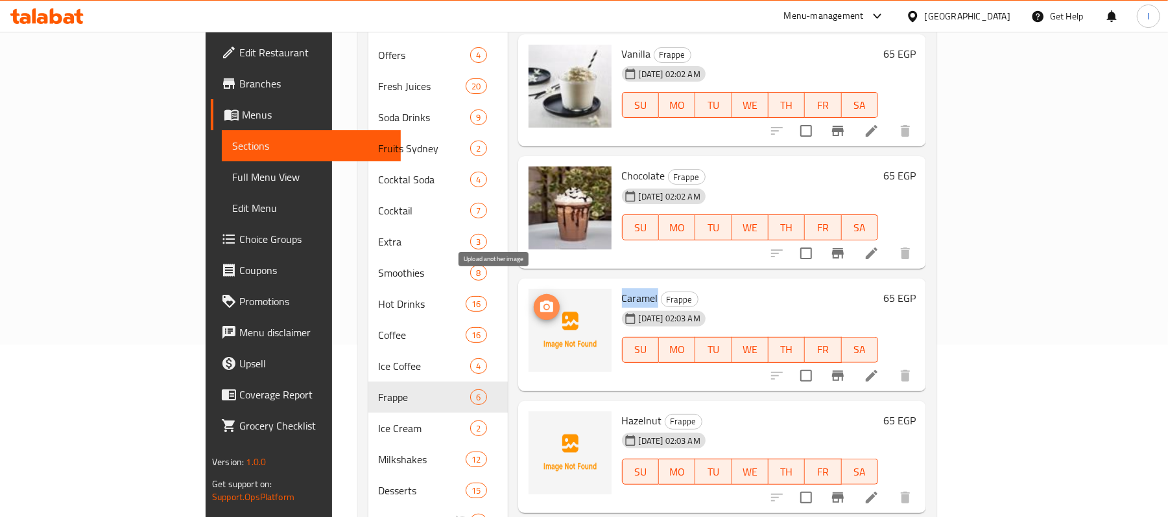
click at [534, 300] on span "upload picture" at bounding box center [547, 308] width 26 height 16
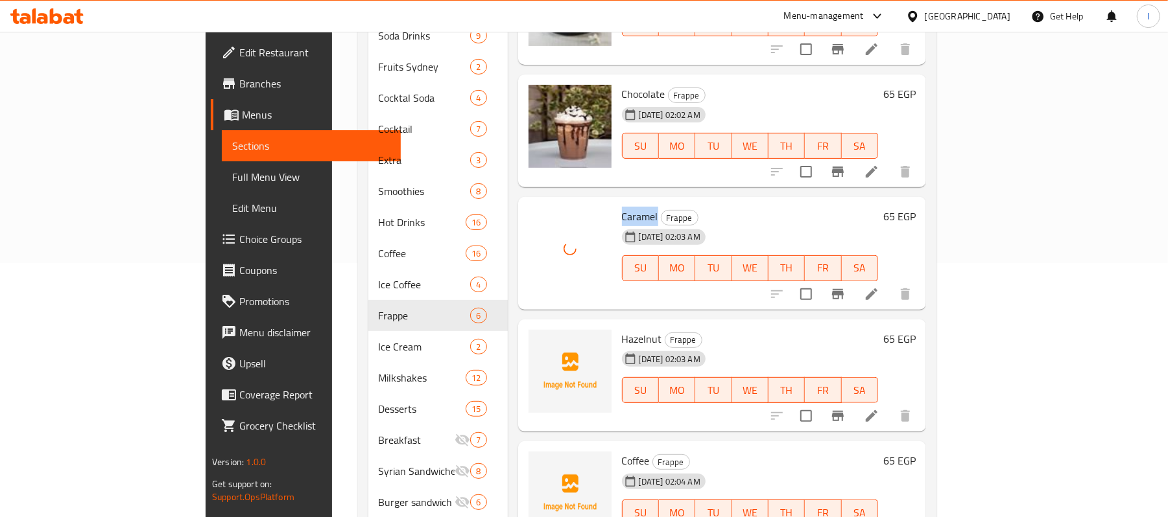
scroll to position [259, 0]
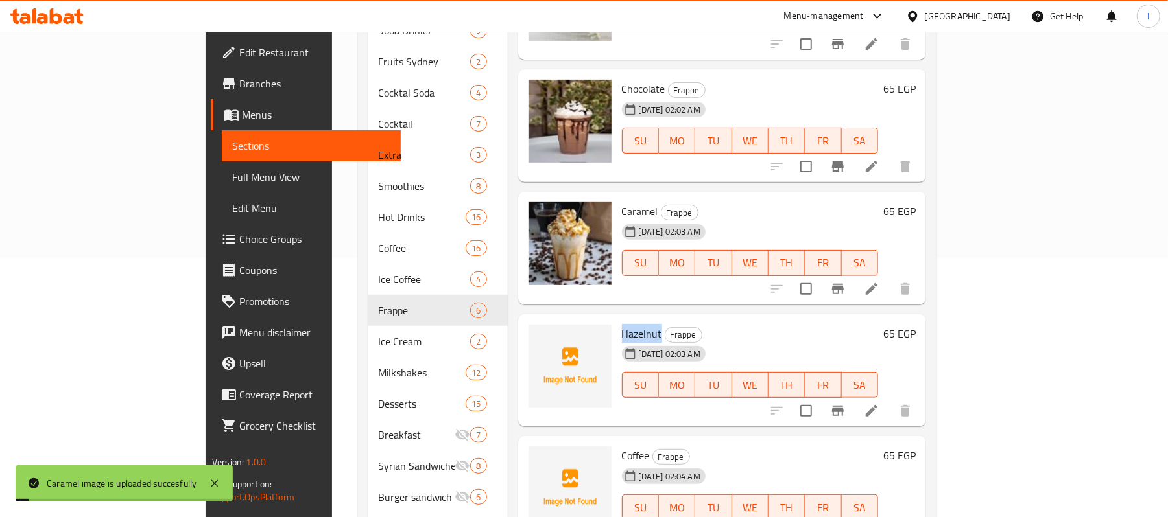
drag, startPoint x: 597, startPoint y: 314, endPoint x: 608, endPoint y: 314, distance: 11.0
click at [617, 320] on div "Hazelnut Frappe [DATE] 02:03 AM SU MO TU WE TH FR SA" at bounding box center [750, 371] width 267 height 102
click at [539, 335] on icon "upload picture" at bounding box center [547, 343] width 16 height 16
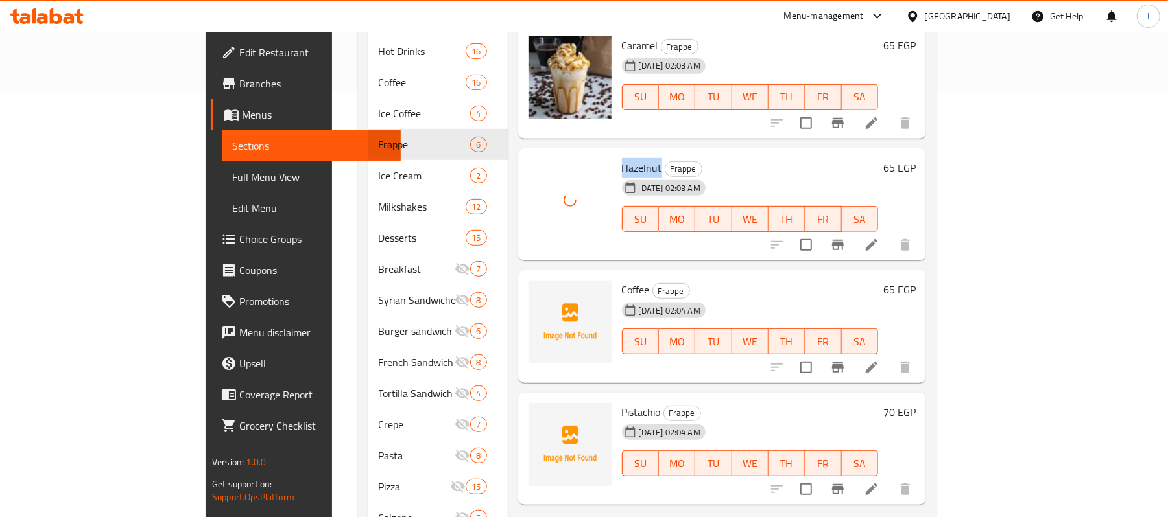
scroll to position [432, 0]
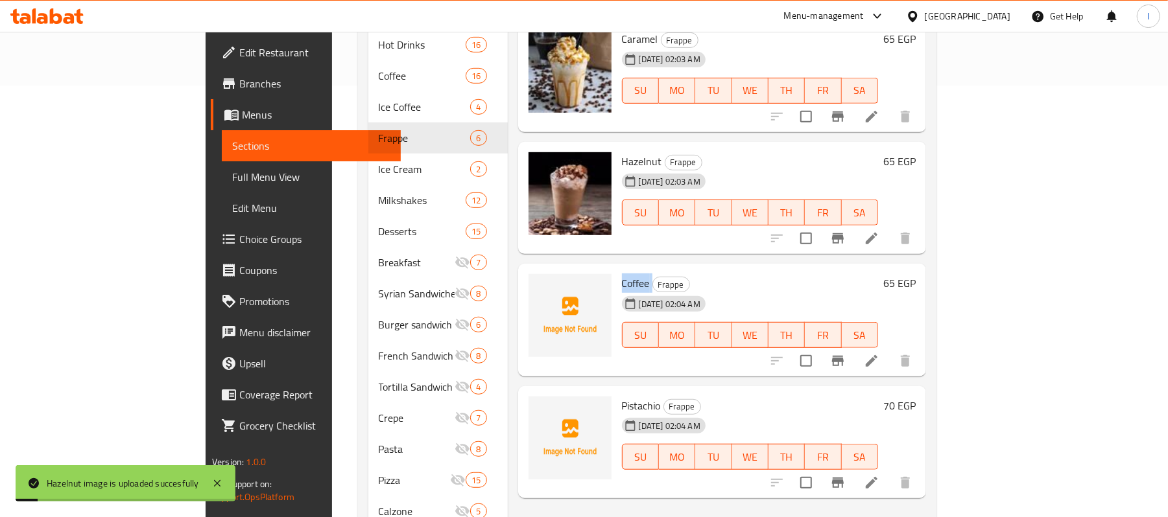
drag, startPoint x: 569, startPoint y: 259, endPoint x: 600, endPoint y: 258, distance: 30.5
click at [622, 274] on h6 "Coffee Frappe" at bounding box center [750, 283] width 256 height 18
click at [540, 286] on icon "upload picture" at bounding box center [546, 292] width 13 height 12
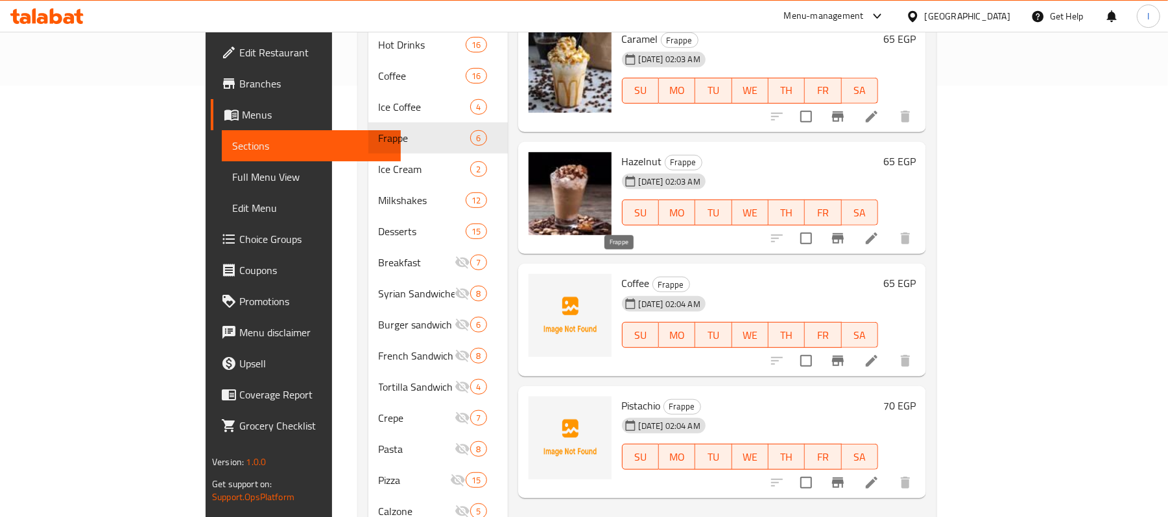
click at [653, 278] on span "Frappe" at bounding box center [671, 285] width 36 height 15
drag, startPoint x: 605, startPoint y: 267, endPoint x: 648, endPoint y: 267, distance: 43.4
click at [648, 274] on h6 "Coffee Frappe" at bounding box center [750, 283] width 256 height 18
click at [540, 286] on icon "upload picture" at bounding box center [546, 292] width 13 height 12
drag, startPoint x: 567, startPoint y: 389, endPoint x: 608, endPoint y: 390, distance: 41.5
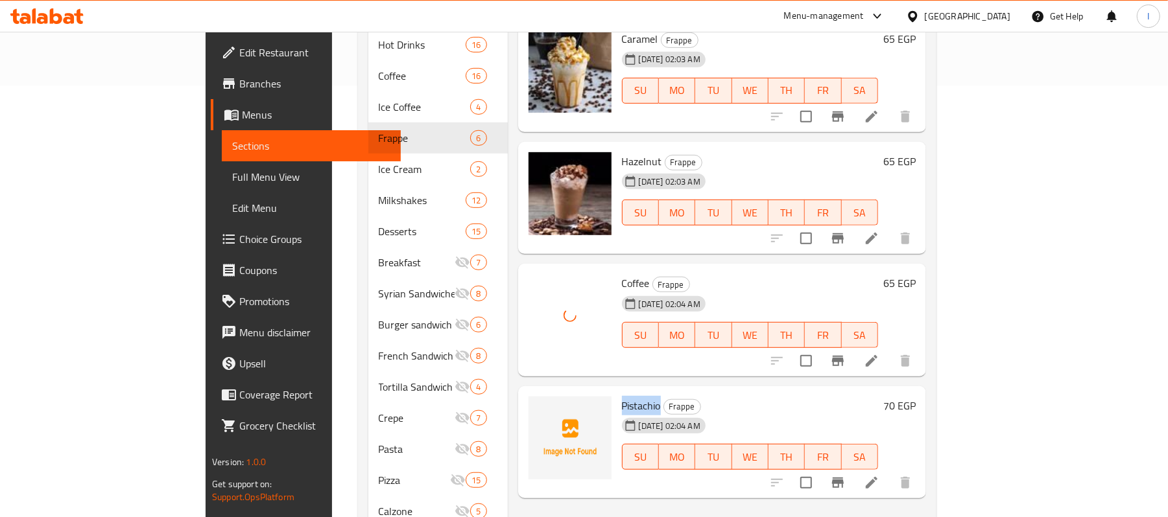
click at [617, 392] on div "Pistachio Frappe [DATE] 02:04 AM SU MO TU WE TH FR SA" at bounding box center [750, 443] width 267 height 102
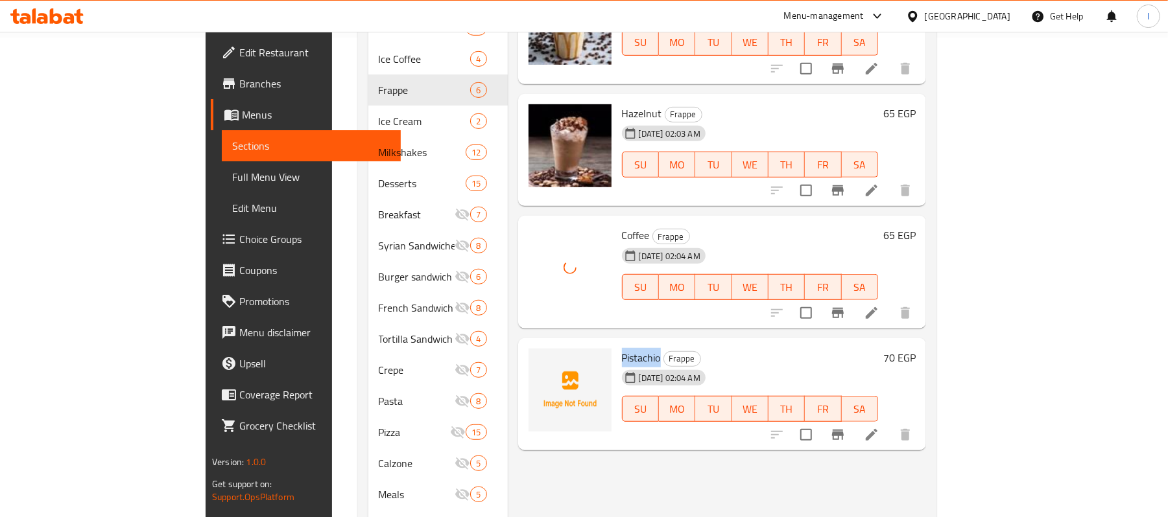
scroll to position [527, 0]
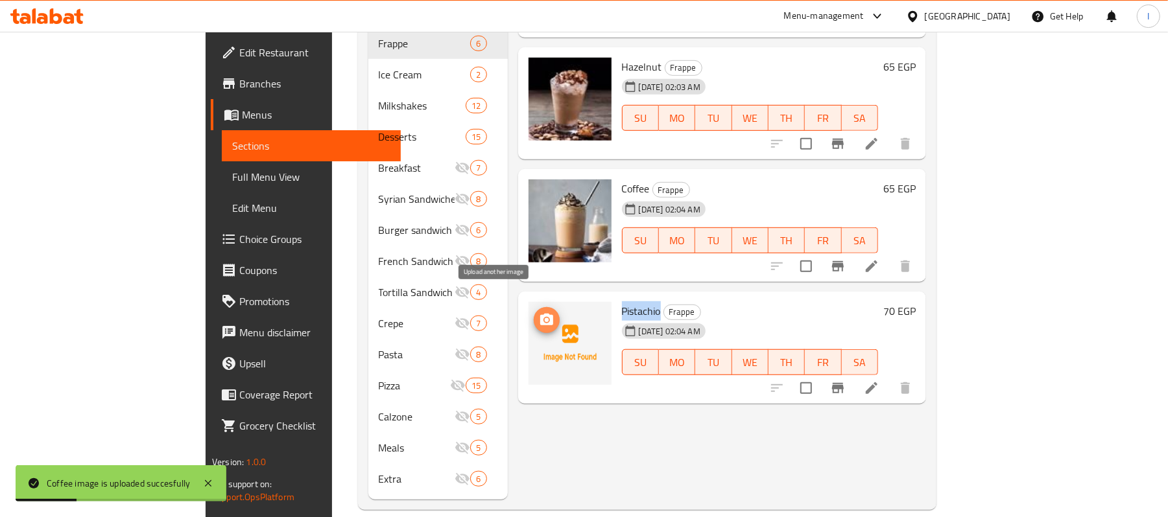
click at [534, 307] on button "upload picture" at bounding box center [547, 320] width 26 height 26
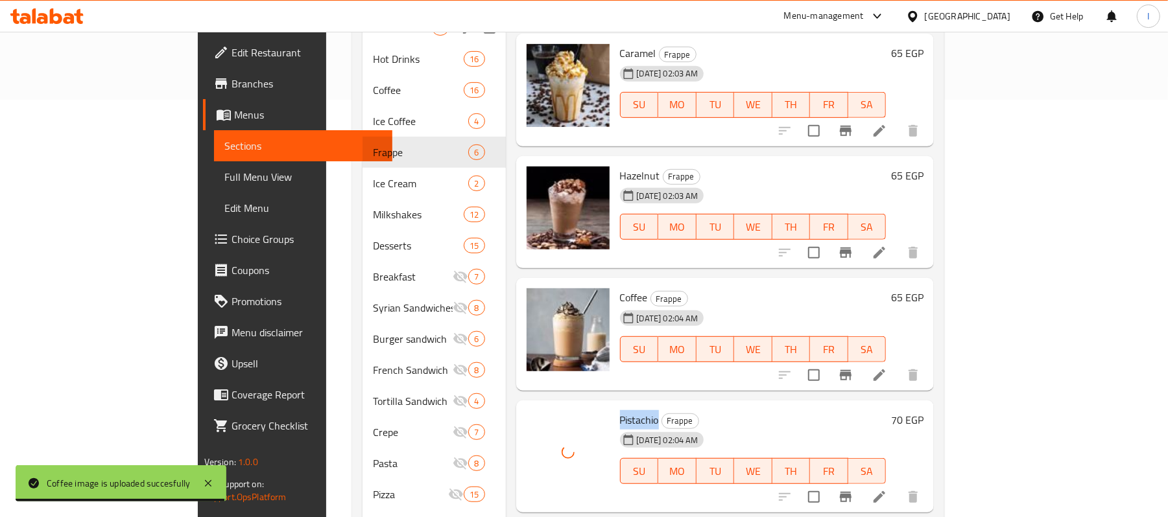
scroll to position [267, 0]
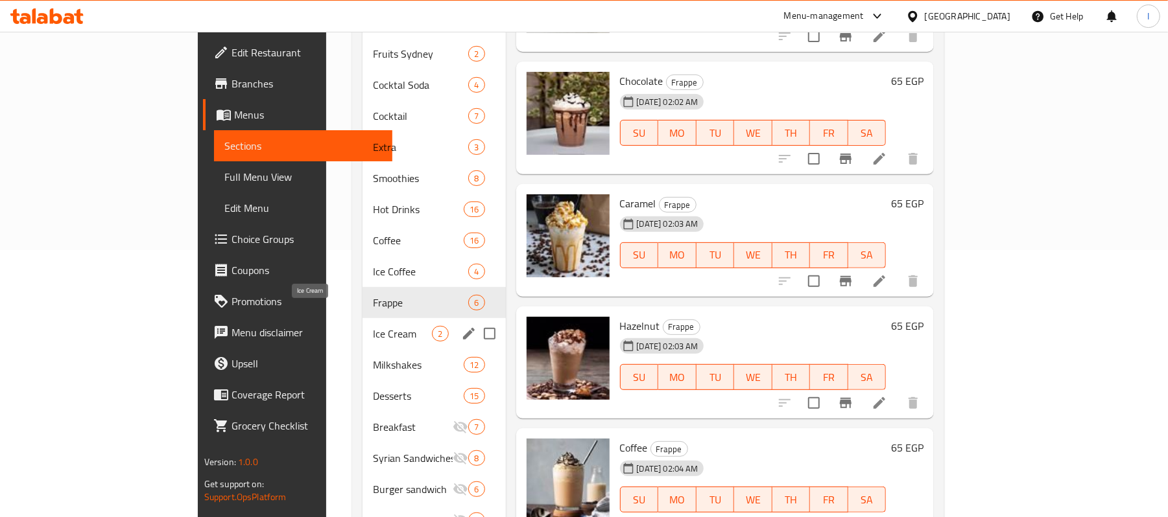
click at [373, 326] on span "Ice Cream" at bounding box center [402, 334] width 59 height 16
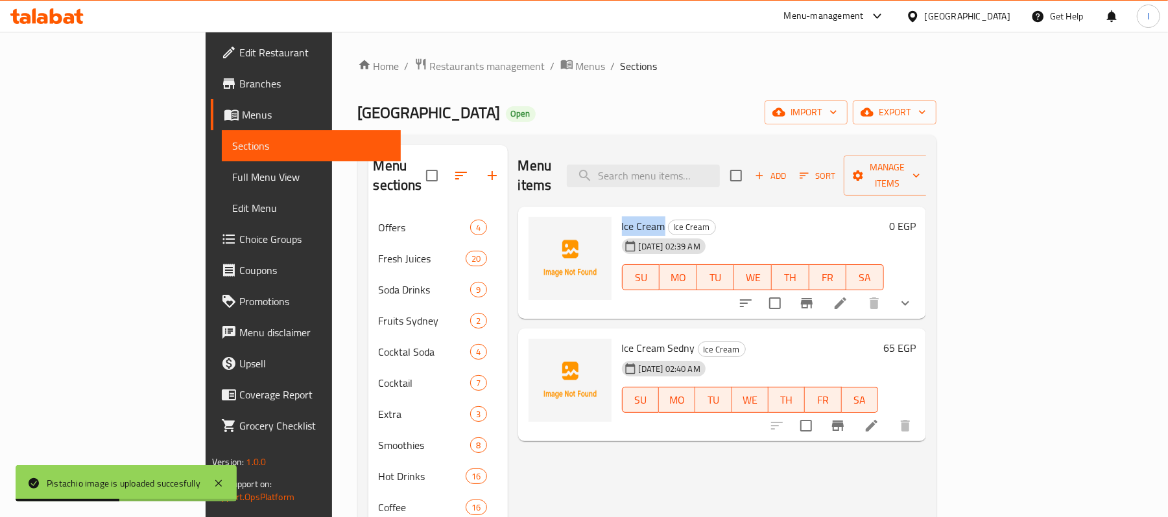
drag, startPoint x: 566, startPoint y: 206, endPoint x: 610, endPoint y: 206, distance: 44.1
click at [617, 212] on div "Ice Cream Ice Cream [DATE] 02:39 AM SU MO TU WE TH FR SA" at bounding box center [753, 263] width 272 height 102
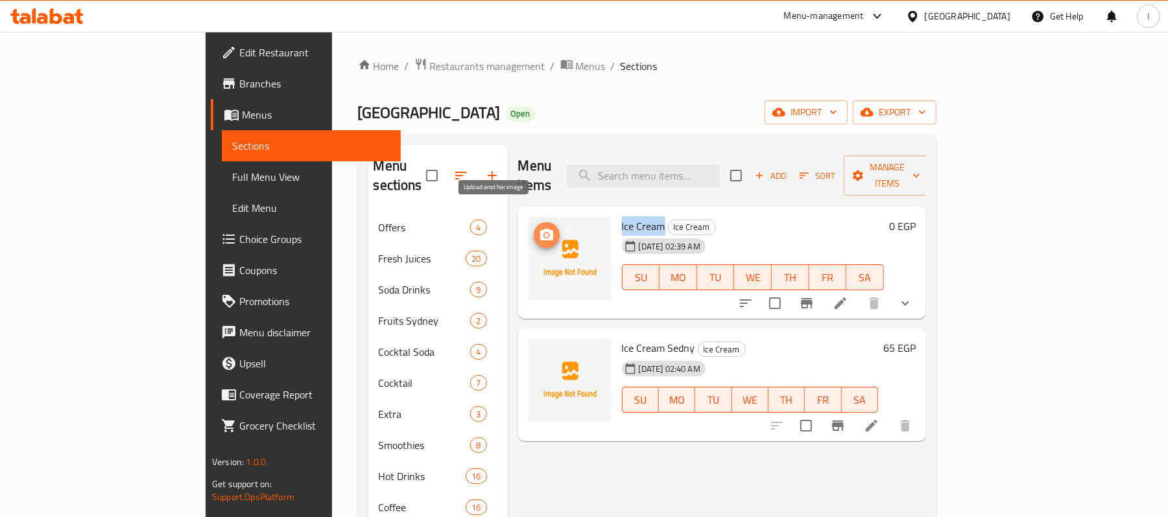
click at [539, 228] on icon "upload picture" at bounding box center [547, 236] width 16 height 16
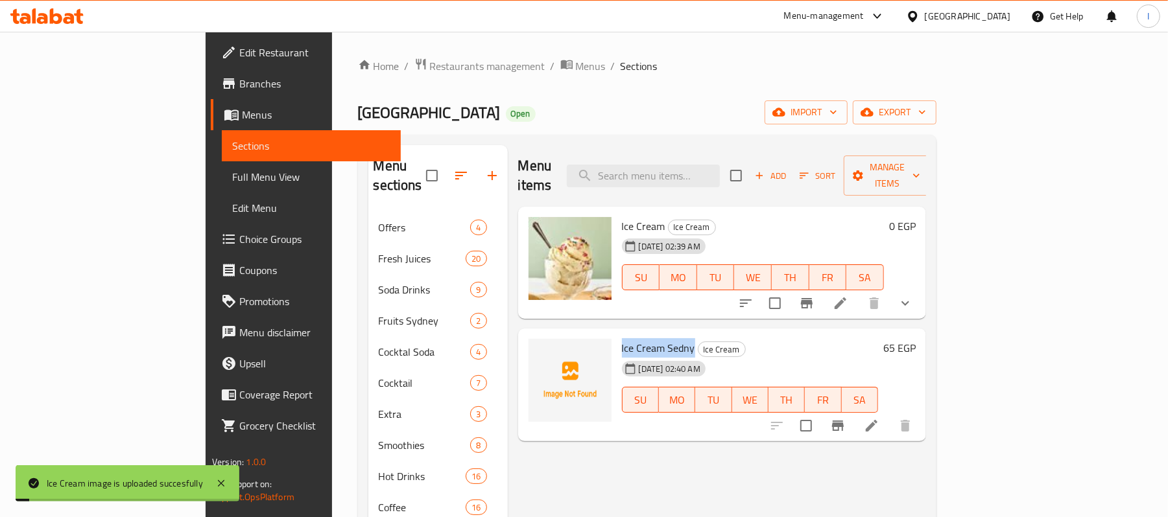
drag, startPoint x: 569, startPoint y: 327, endPoint x: 641, endPoint y: 324, distance: 72.0
click at [641, 334] on div "Ice Cream Sedny Ice Cream [DATE] 02:40 AM SU MO TU WE TH FR SA" at bounding box center [750, 385] width 267 height 102
click at [534, 344] on button "upload picture" at bounding box center [547, 357] width 26 height 26
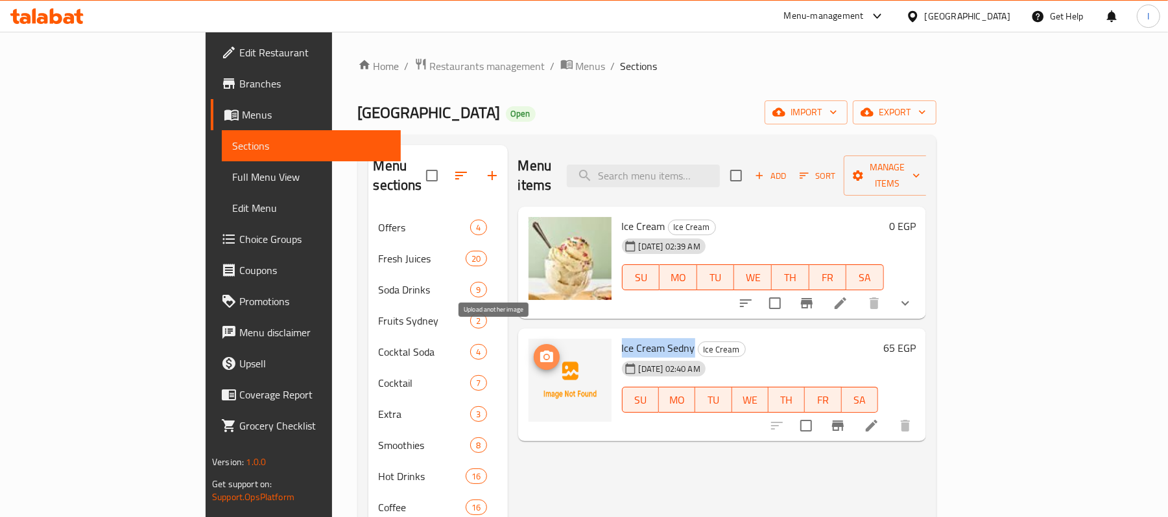
click at [539, 350] on icon "upload picture" at bounding box center [547, 358] width 16 height 16
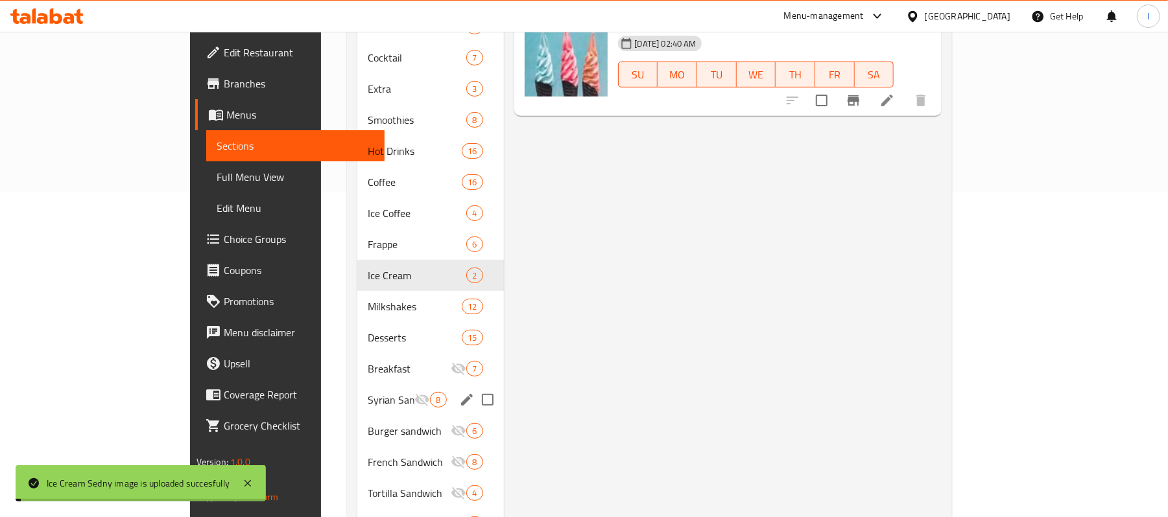
scroll to position [346, 0]
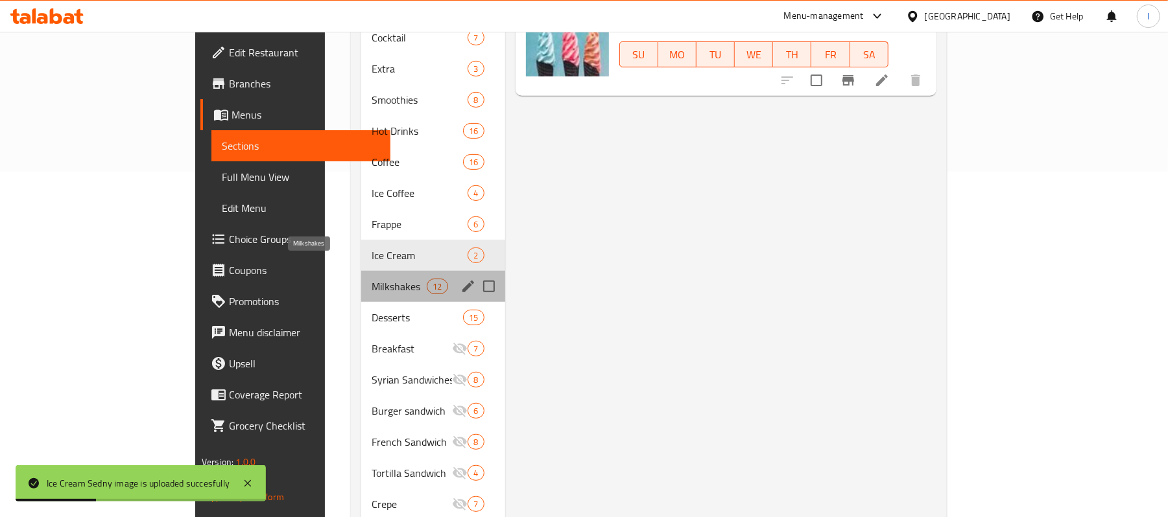
click at [372, 279] on span "Milkshakes" at bounding box center [399, 287] width 55 height 16
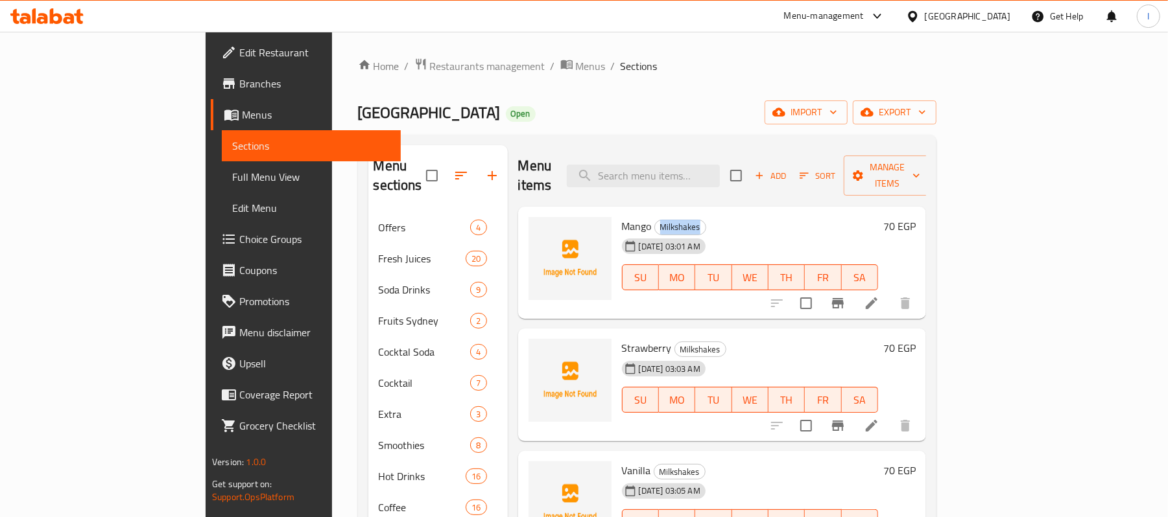
drag, startPoint x: 611, startPoint y: 206, endPoint x: 660, endPoint y: 203, distance: 49.3
click at [660, 217] on h6 "Mango Milkshakes" at bounding box center [750, 226] width 256 height 18
click at [622, 217] on span "Mango" at bounding box center [637, 226] width 30 height 19
click at [539, 228] on icon "upload picture" at bounding box center [547, 236] width 16 height 16
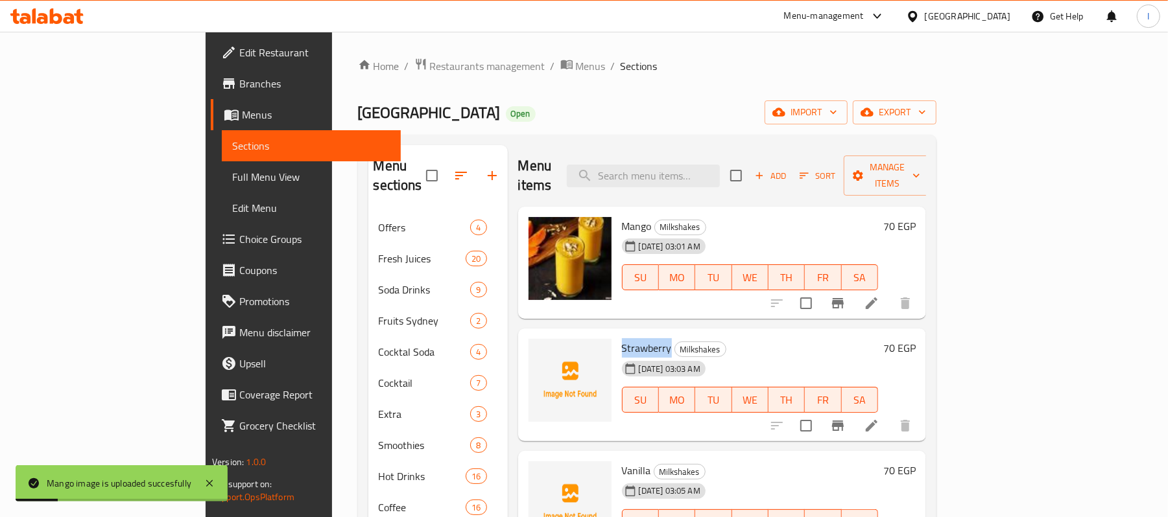
drag, startPoint x: 571, startPoint y: 324, endPoint x: 617, endPoint y: 331, distance: 47.1
click at [622, 338] on span "Strawberry" at bounding box center [647, 347] width 50 height 19
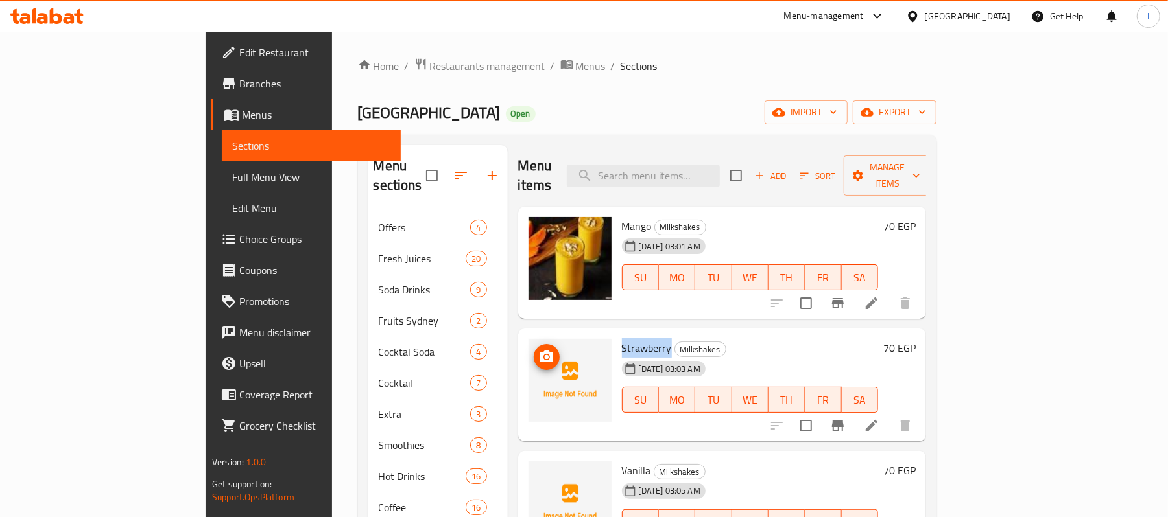
click at [534, 350] on span "upload picture" at bounding box center [547, 358] width 26 height 16
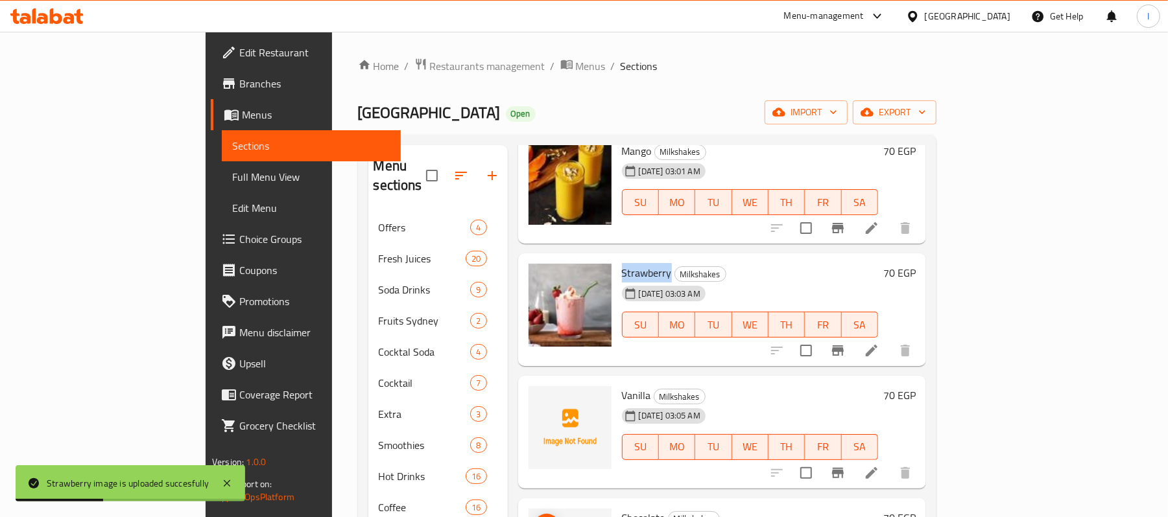
scroll to position [172, 0]
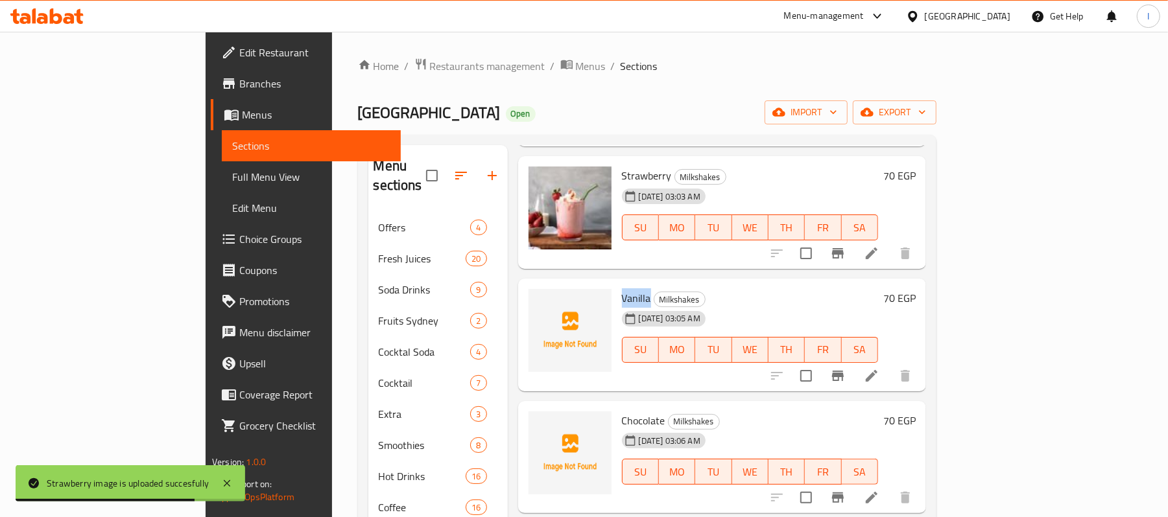
drag, startPoint x: 571, startPoint y: 276, endPoint x: 597, endPoint y: 276, distance: 26.6
click at [622, 289] on span "Vanilla" at bounding box center [636, 298] width 29 height 19
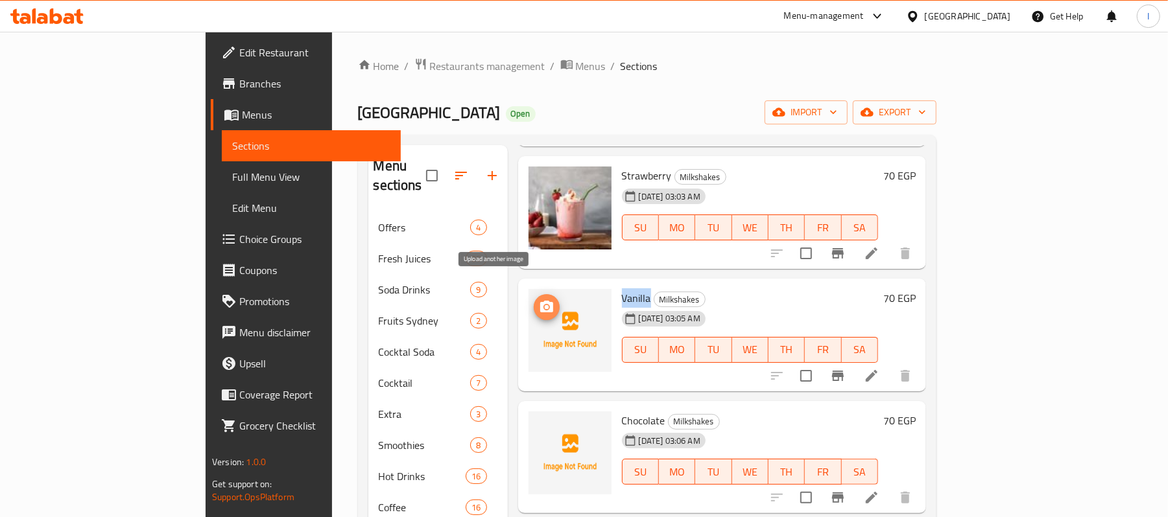
click at [534, 294] on button "upload picture" at bounding box center [547, 307] width 26 height 26
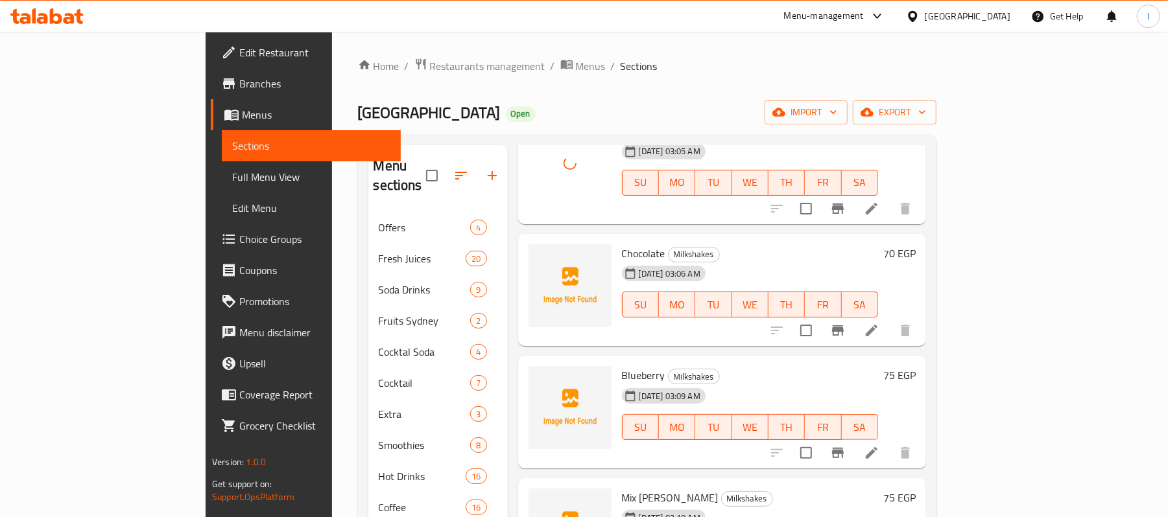
scroll to position [346, 0]
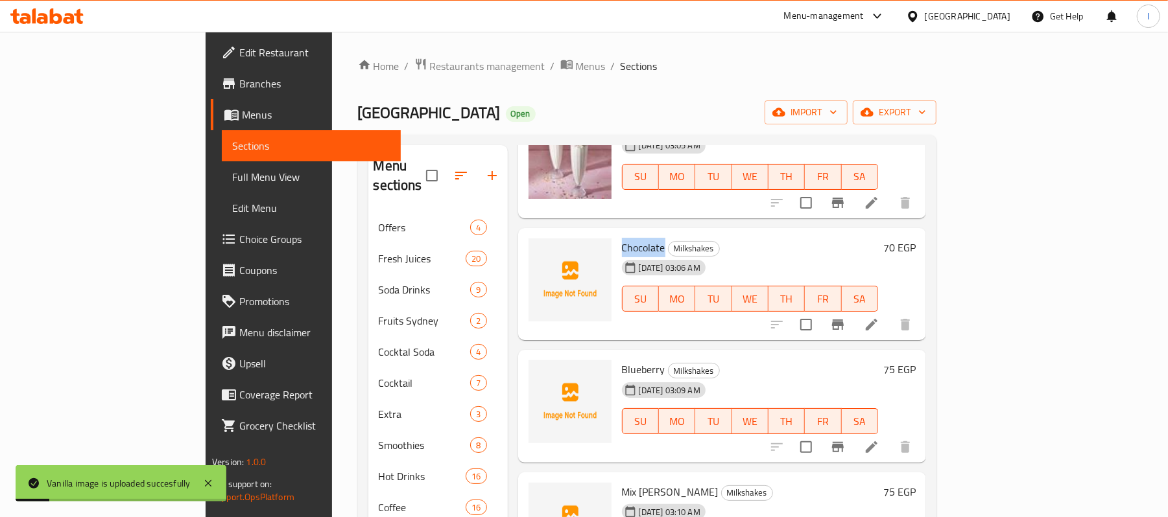
drag, startPoint x: 564, startPoint y: 223, endPoint x: 613, endPoint y: 228, distance: 48.9
click at [617, 233] on div "Chocolate Milkshakes [DATE] 03:06 AM SU MO TU WE TH FR SA" at bounding box center [750, 284] width 267 height 102
click at [534, 249] on span "upload picture" at bounding box center [547, 257] width 26 height 16
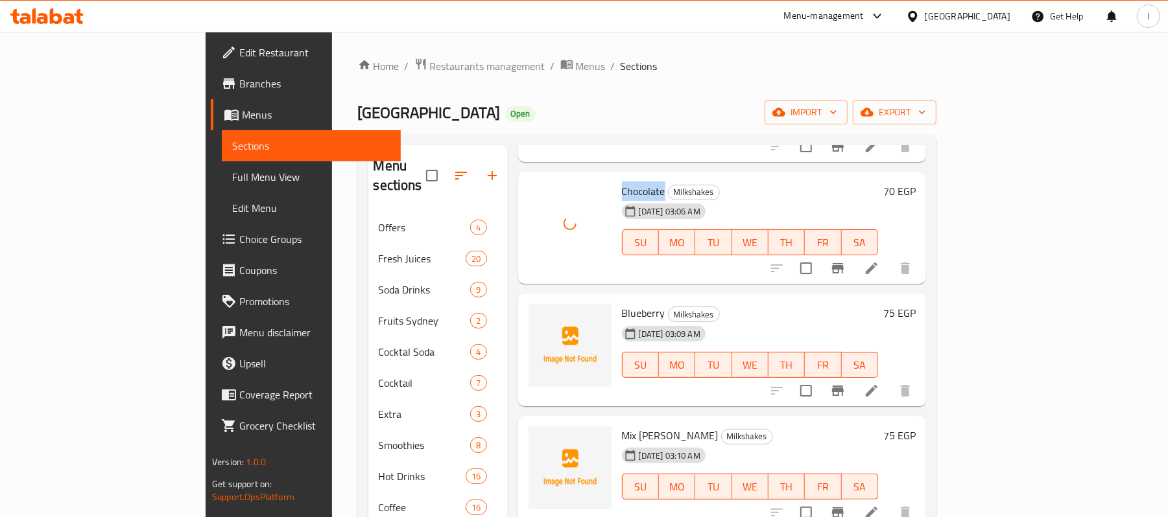
scroll to position [432, 0]
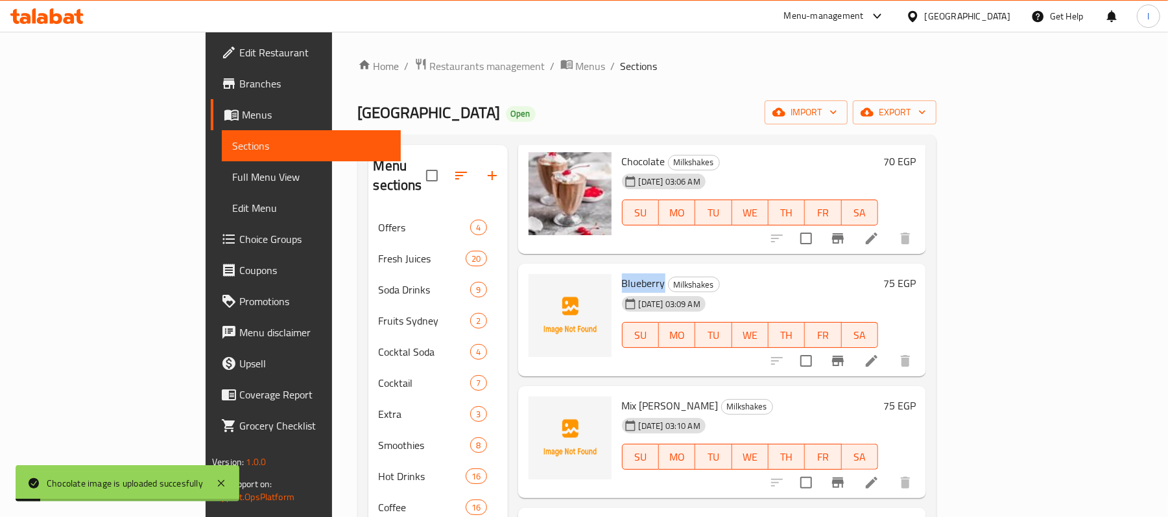
drag, startPoint x: 571, startPoint y: 261, endPoint x: 611, endPoint y: 262, distance: 40.2
click at [622, 274] on span "Blueberry" at bounding box center [643, 283] width 43 height 19
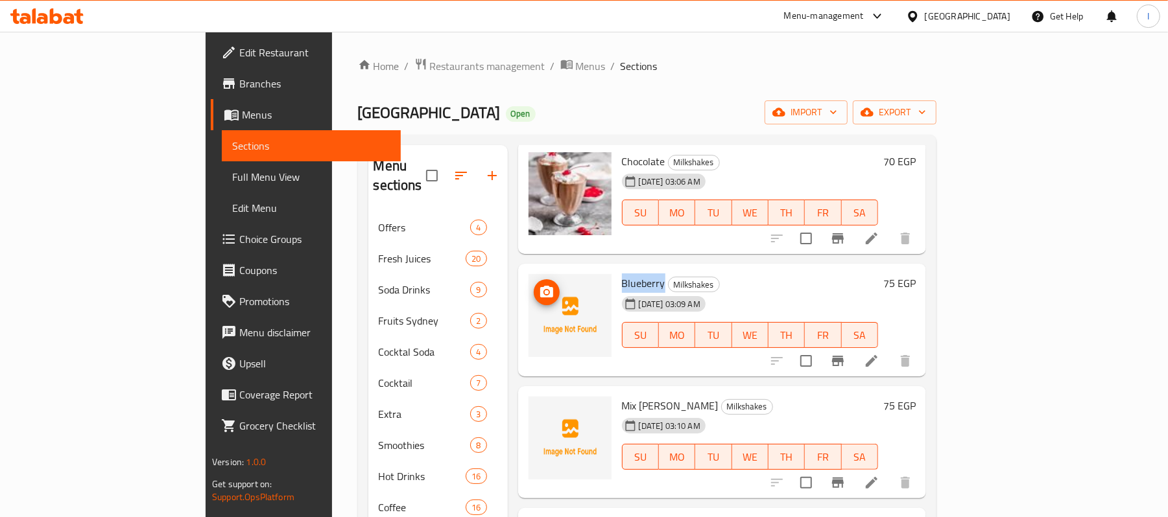
click at [539, 285] on icon "upload picture" at bounding box center [547, 293] width 16 height 16
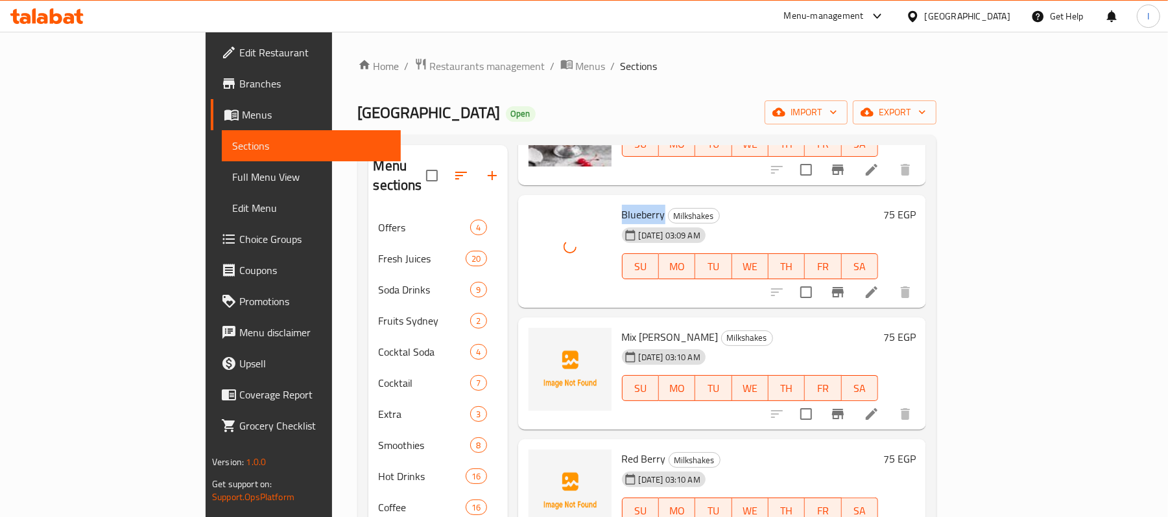
scroll to position [605, 0]
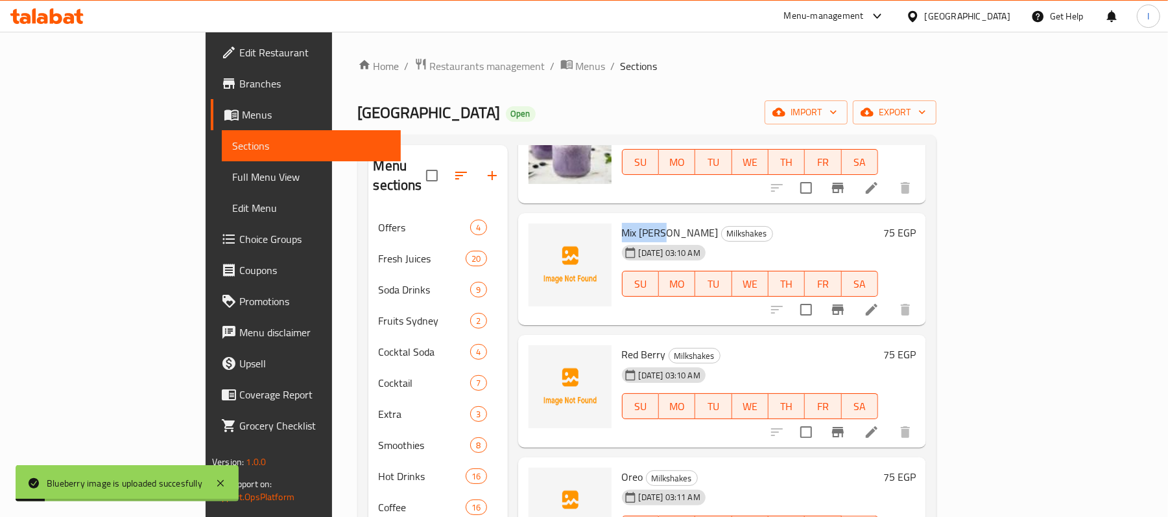
drag, startPoint x: 569, startPoint y: 215, endPoint x: 612, endPoint y: 215, distance: 42.8
click at [617, 219] on div "Mix [PERSON_NAME] Milkshakes [DATE] 03:10 AM SU MO TU WE TH FR SA" at bounding box center [750, 270] width 267 height 102
click at [534, 229] on button "upload picture" at bounding box center [547, 242] width 26 height 26
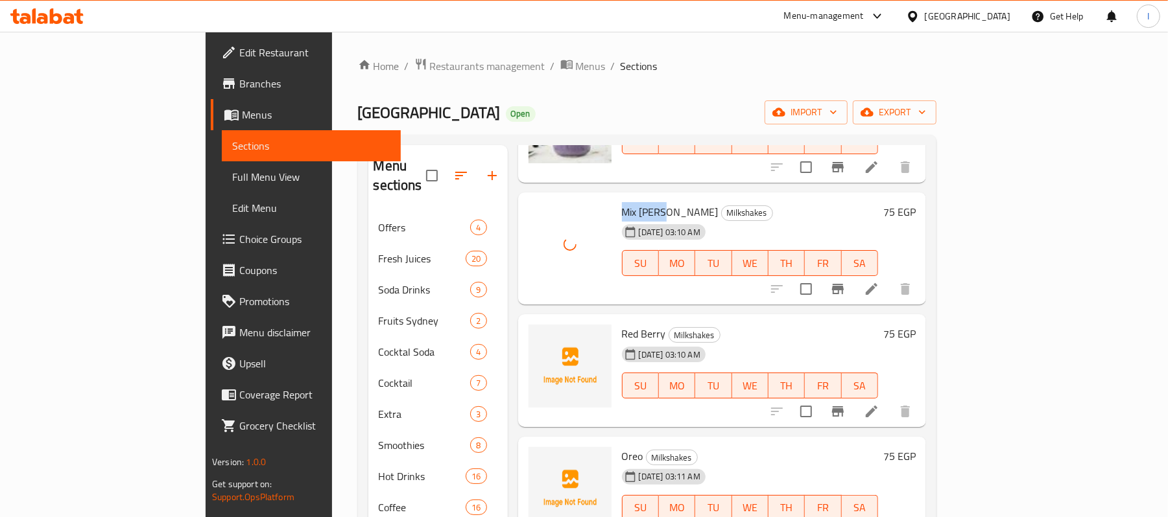
scroll to position [638, 0]
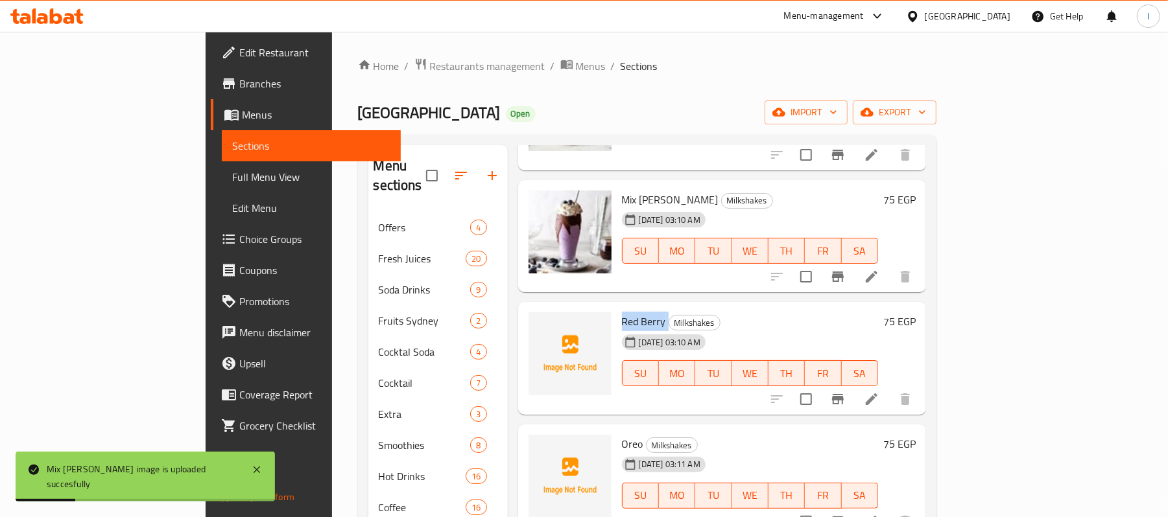
drag, startPoint x: 571, startPoint y: 301, endPoint x: 613, endPoint y: 306, distance: 43.1
click at [622, 313] on h6 "Red [PERSON_NAME] Milkshakes" at bounding box center [750, 322] width 256 height 18
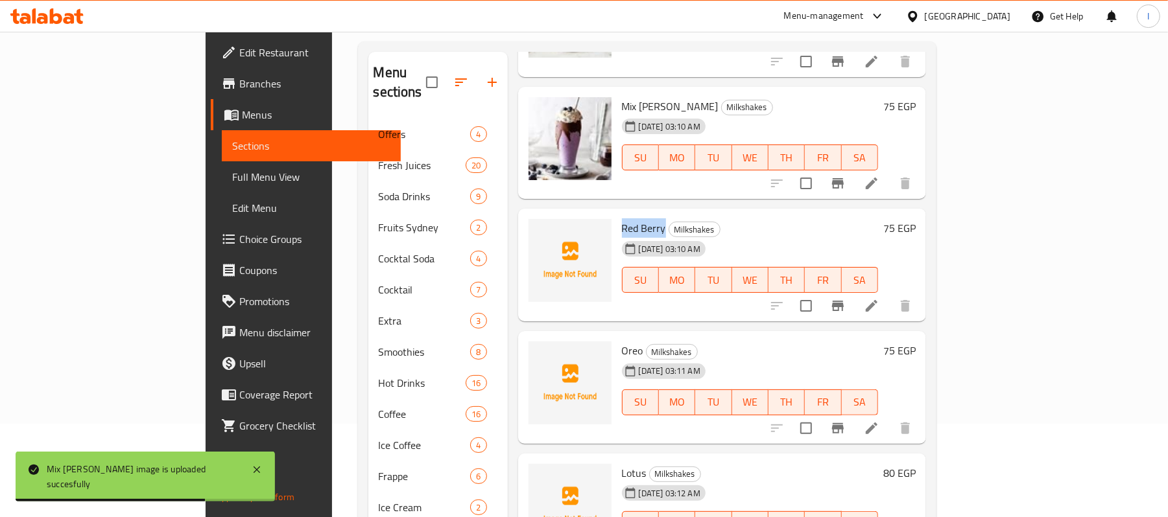
scroll to position [172, 0]
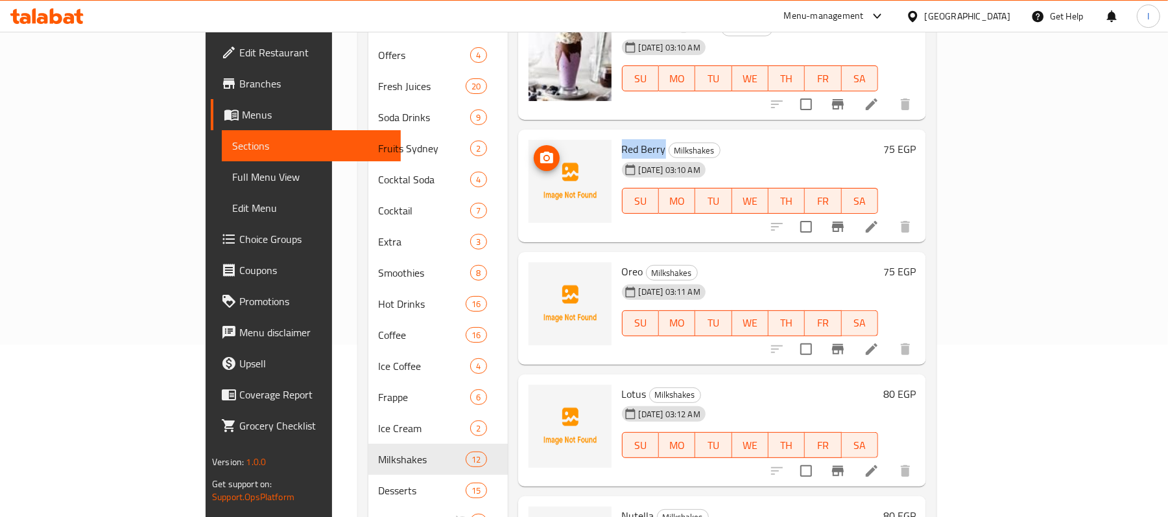
click at [539, 150] on icon "upload picture" at bounding box center [547, 158] width 16 height 16
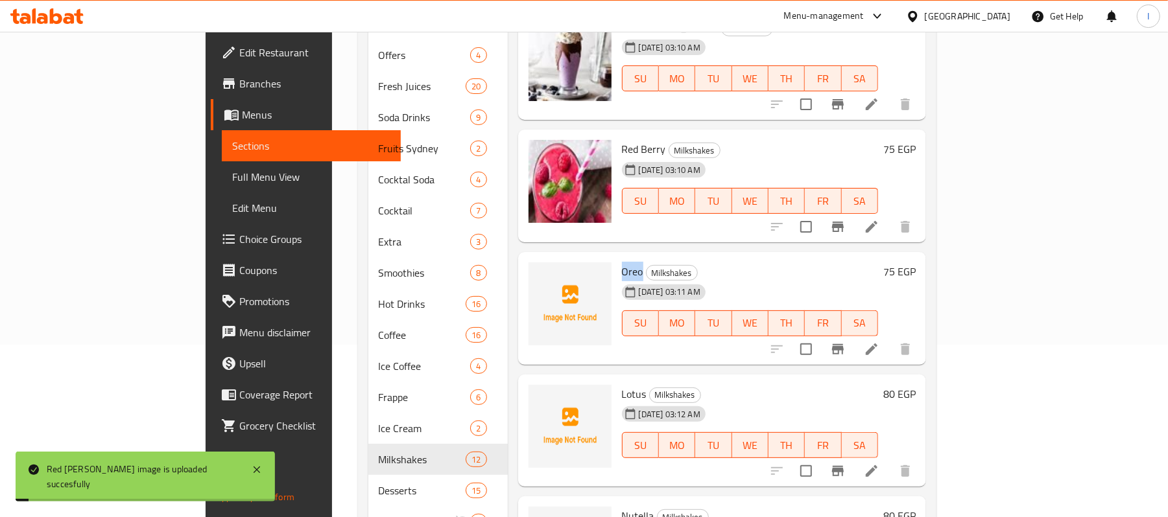
drag, startPoint x: 571, startPoint y: 248, endPoint x: 590, endPoint y: 252, distance: 20.0
click at [622, 262] on span "Oreo" at bounding box center [632, 271] width 21 height 19
click at [534, 273] on span "upload picture" at bounding box center [547, 281] width 26 height 16
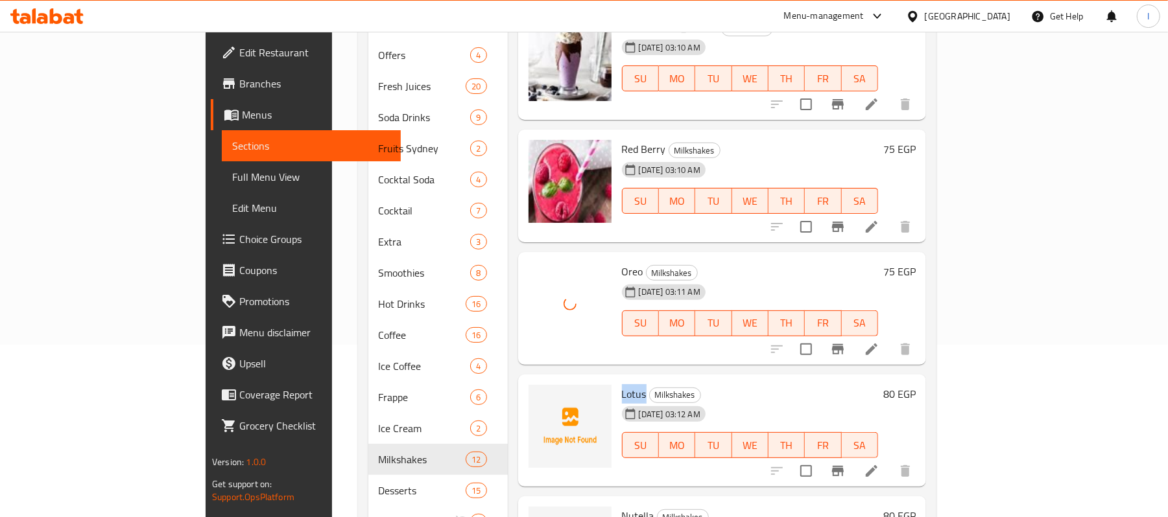
drag, startPoint x: 568, startPoint y: 373, endPoint x: 592, endPoint y: 376, distance: 24.1
click at [617, 380] on div "Lotus Milkshakes [DATE] 03:12 AM SU MO TU WE TH FR SA" at bounding box center [750, 431] width 267 height 102
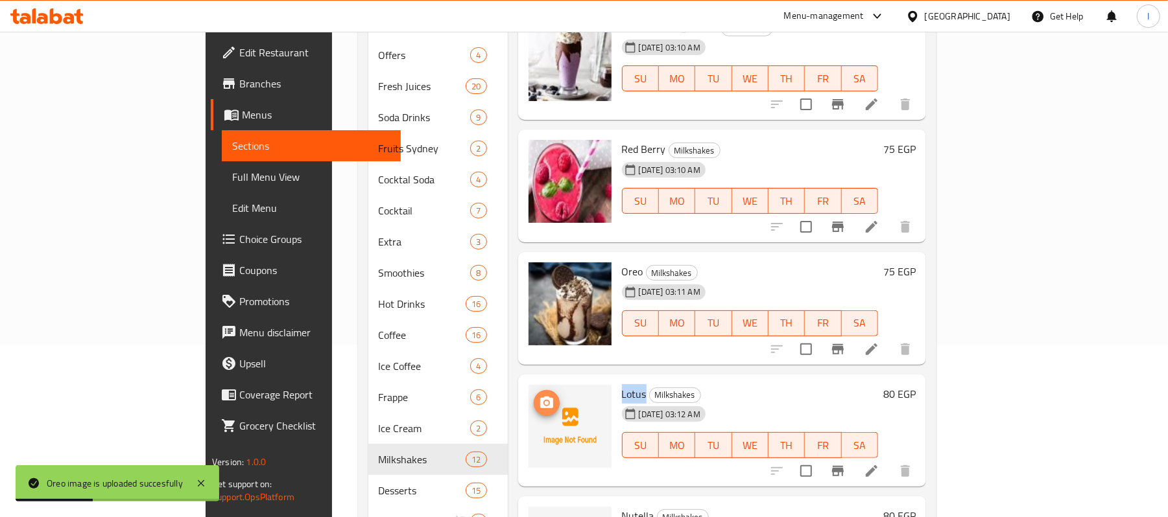
click at [539, 396] on icon "upload picture" at bounding box center [547, 404] width 16 height 16
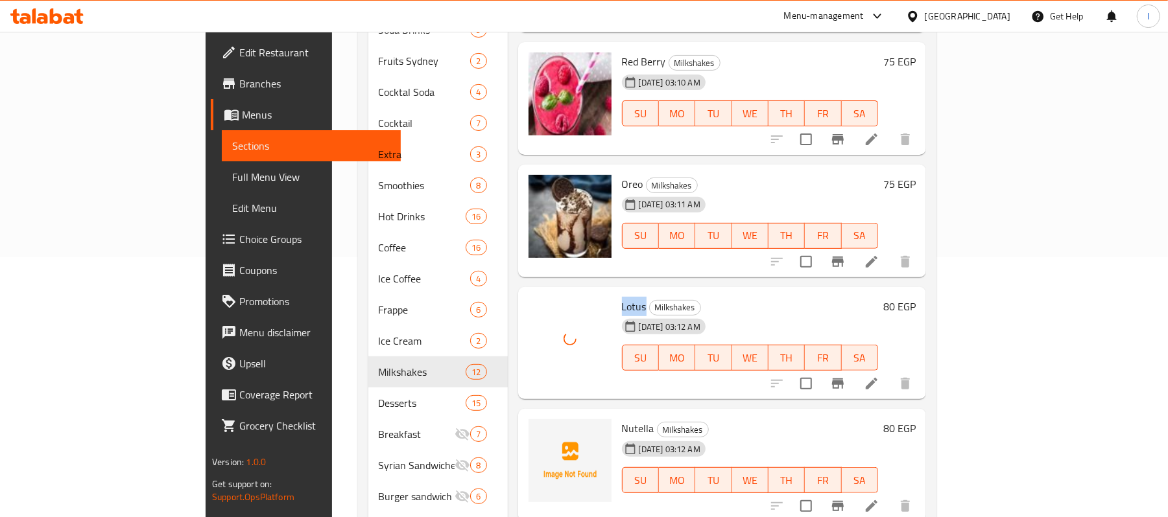
scroll to position [432, 0]
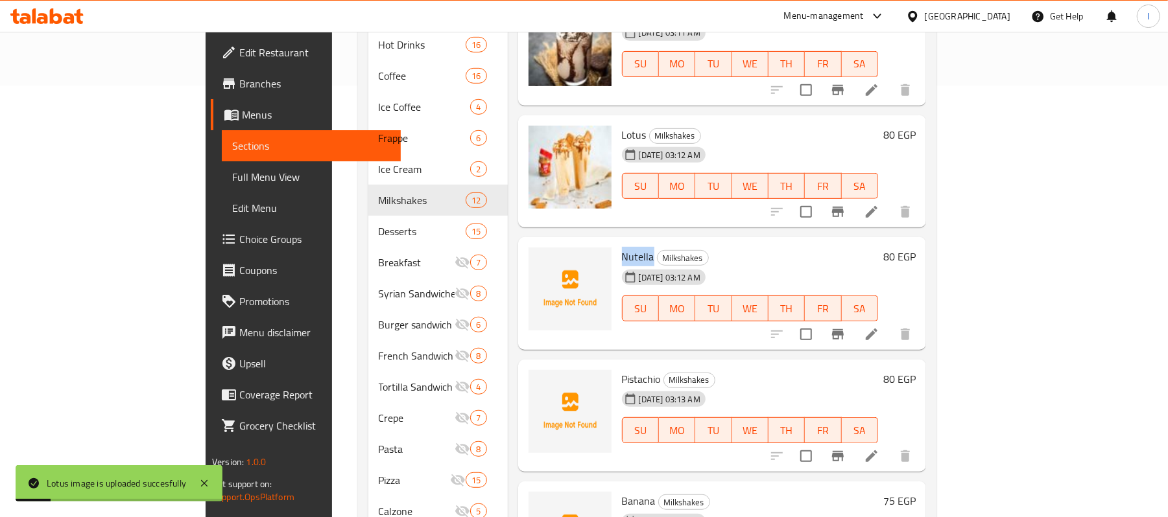
drag, startPoint x: 572, startPoint y: 232, endPoint x: 602, endPoint y: 233, distance: 29.9
click at [622, 247] on span "Nutella" at bounding box center [638, 256] width 32 height 19
click at [540, 259] on icon "upload picture" at bounding box center [546, 265] width 13 height 12
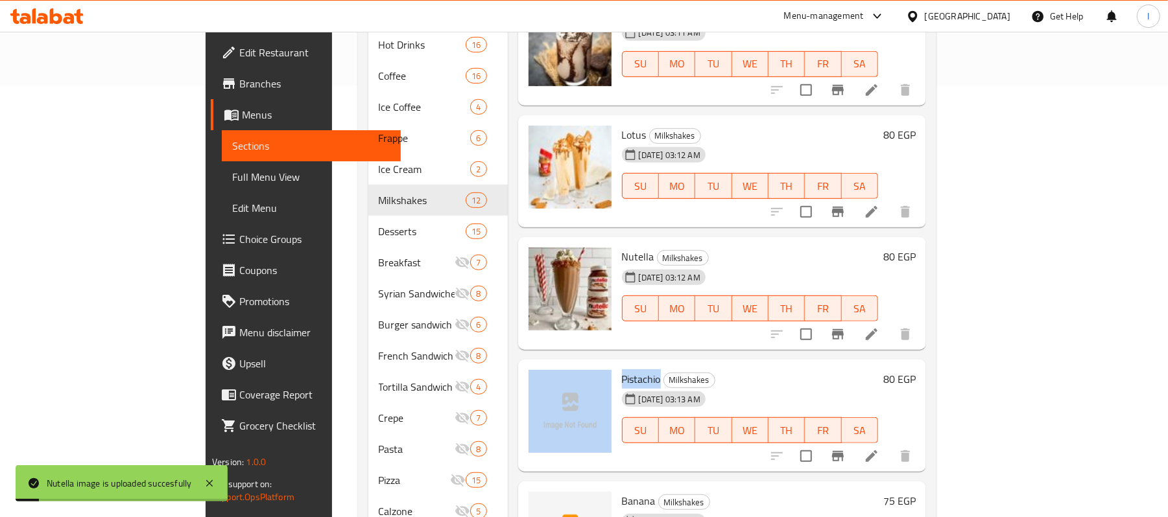
drag, startPoint x: 568, startPoint y: 359, endPoint x: 610, endPoint y: 353, distance: 42.6
click at [610, 365] on div "Pistachio Milkshakes [DATE] 03:13 AM SU MO TU WE TH FR SA 80 EGP" at bounding box center [721, 416] width 397 height 102
click at [540, 382] on icon "upload picture" at bounding box center [546, 388] width 13 height 12
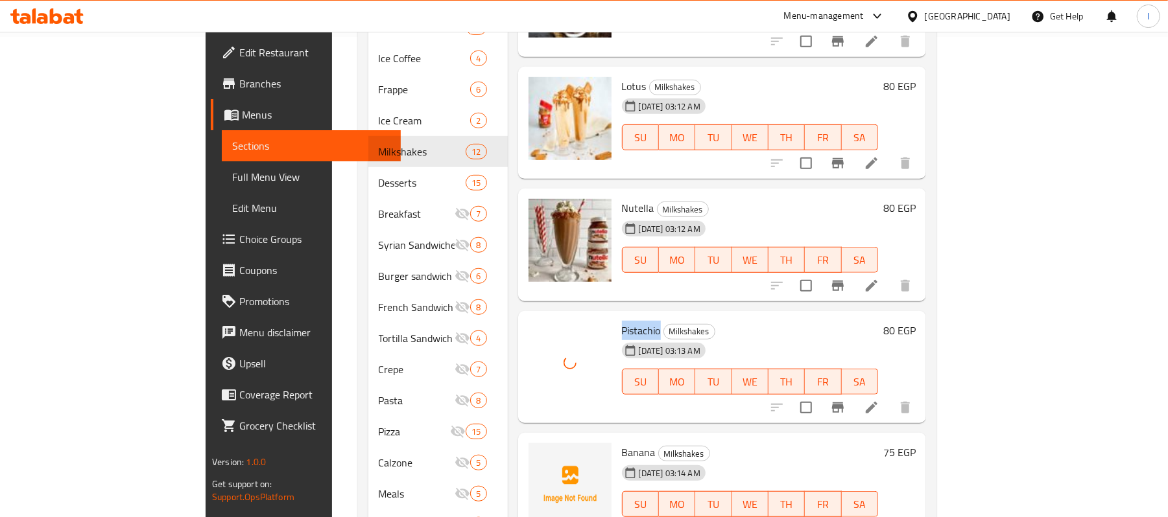
scroll to position [527, 0]
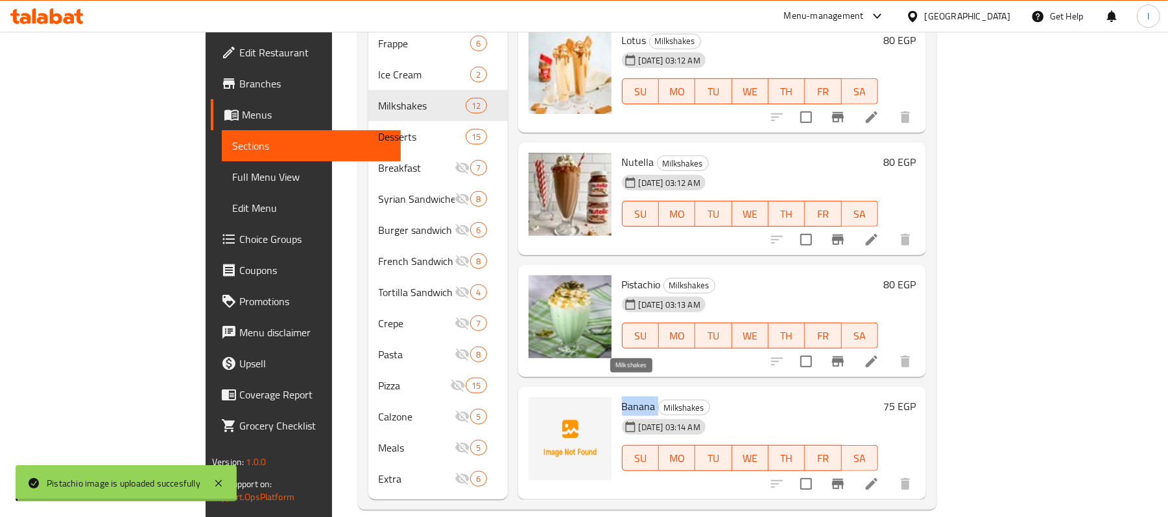
drag, startPoint x: 572, startPoint y: 385, endPoint x: 607, endPoint y: 385, distance: 35.0
click at [622, 397] on h6 "Banana Milkshakes" at bounding box center [750, 406] width 256 height 18
click at [539, 408] on icon "upload picture" at bounding box center [547, 416] width 16 height 16
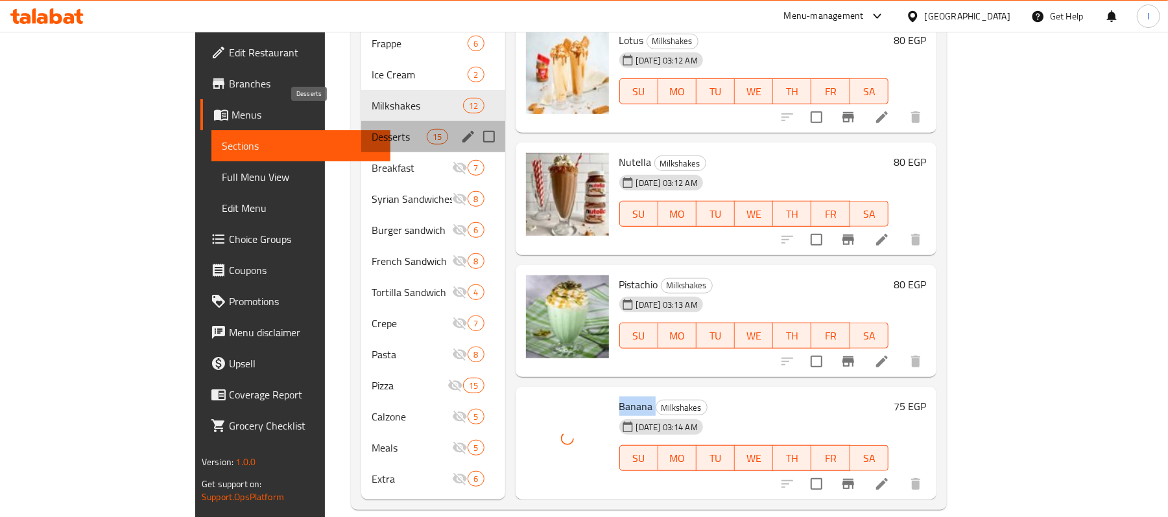
click at [372, 129] on span "Desserts" at bounding box center [399, 137] width 55 height 16
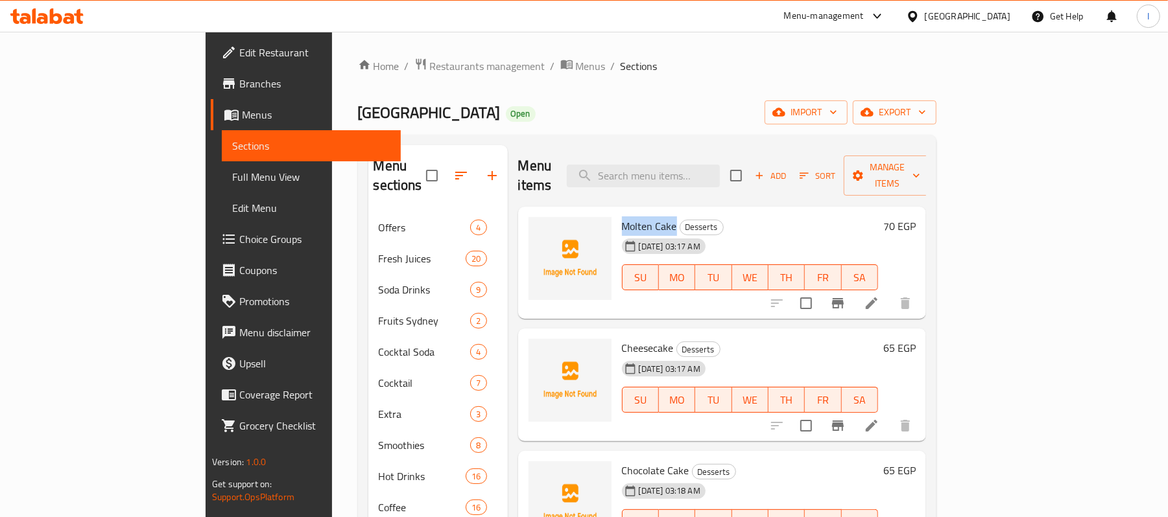
drag, startPoint x: 571, startPoint y: 206, endPoint x: 622, endPoint y: 206, distance: 51.2
click at [622, 217] on span "Molten Cake" at bounding box center [649, 226] width 55 height 19
click at [540, 229] on icon "upload picture" at bounding box center [546, 235] width 13 height 12
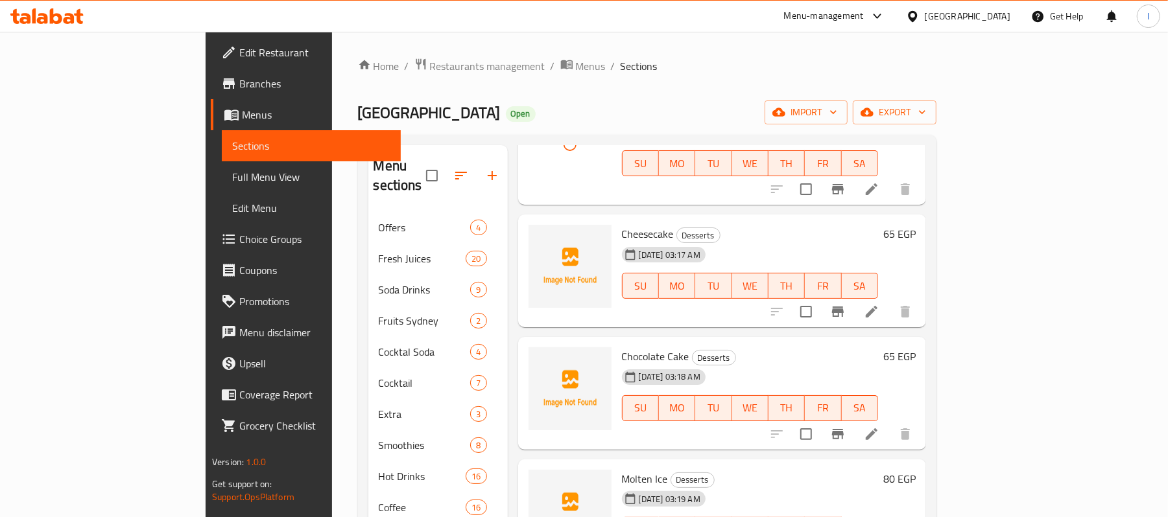
scroll to position [86, 0]
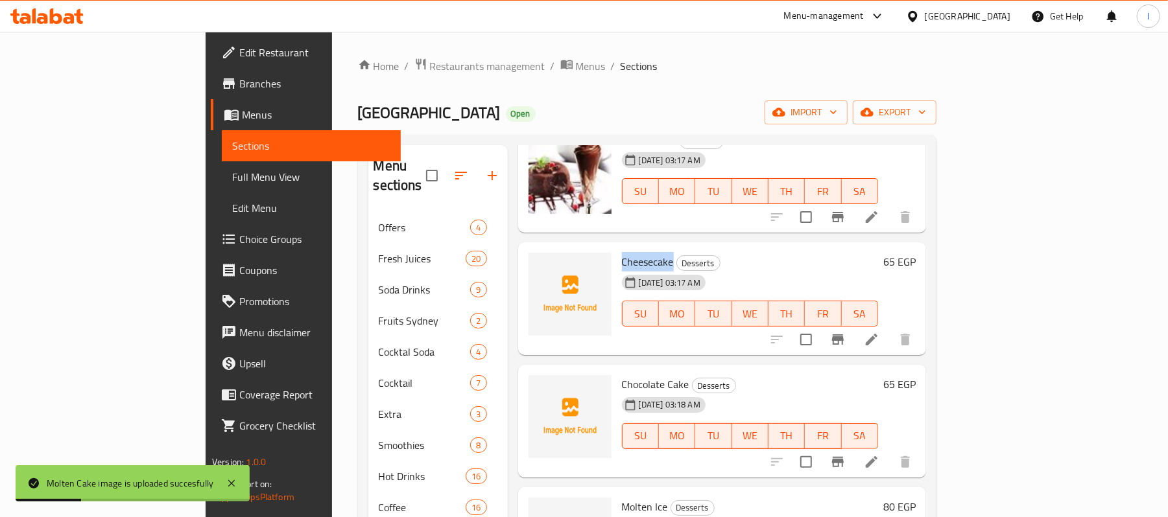
drag, startPoint x: 572, startPoint y: 245, endPoint x: 620, endPoint y: 245, distance: 48.0
click at [622, 252] on span "Cheesecake" at bounding box center [648, 261] width 52 height 19
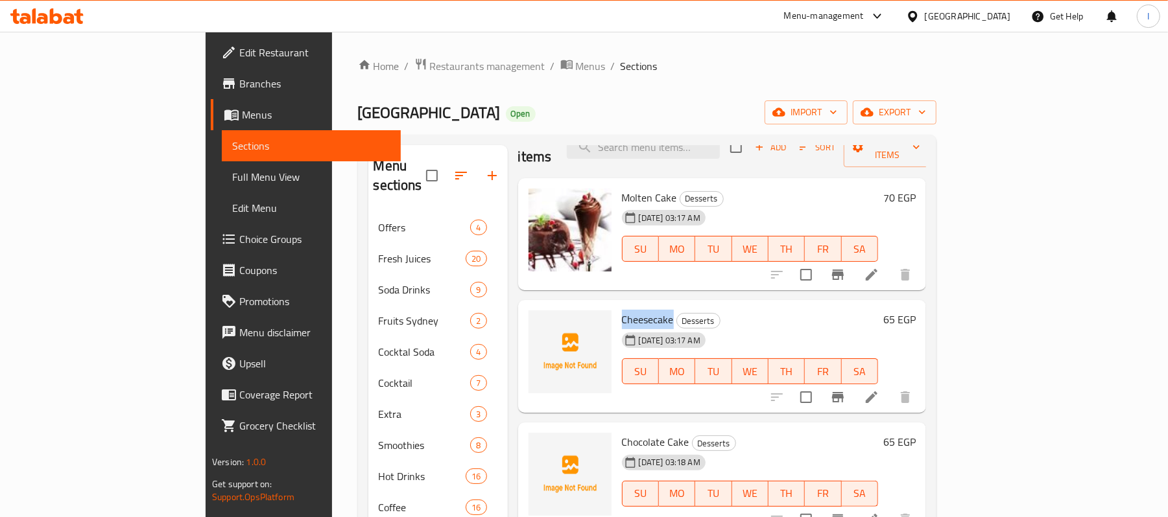
scroll to position [0, 0]
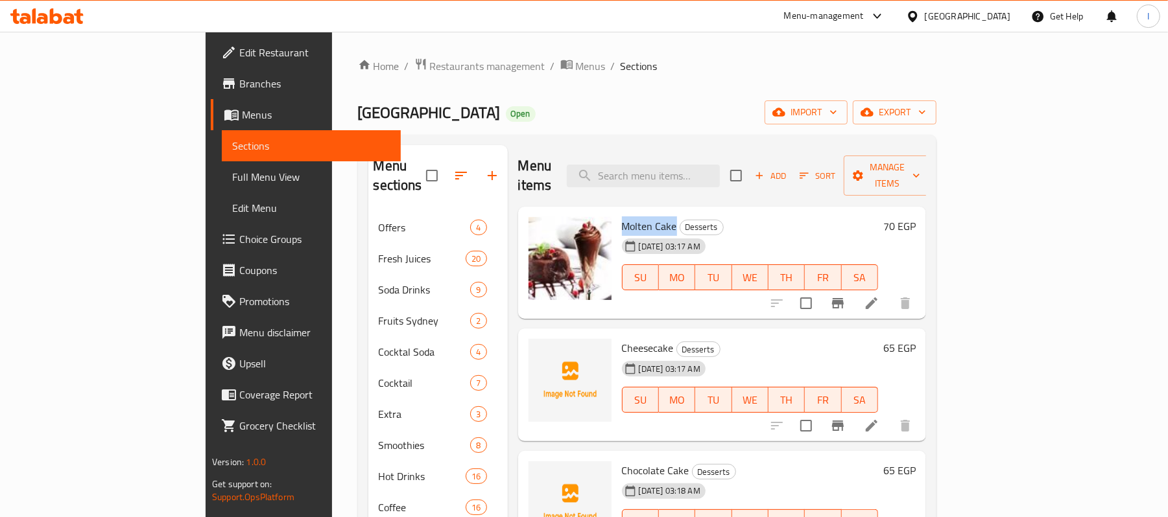
drag, startPoint x: 622, startPoint y: 206, endPoint x: 571, endPoint y: 206, distance: 51.2
click at [622, 217] on span "Molten Cake" at bounding box center [649, 226] width 55 height 19
click at [540, 229] on icon "upload picture" at bounding box center [546, 235] width 13 height 12
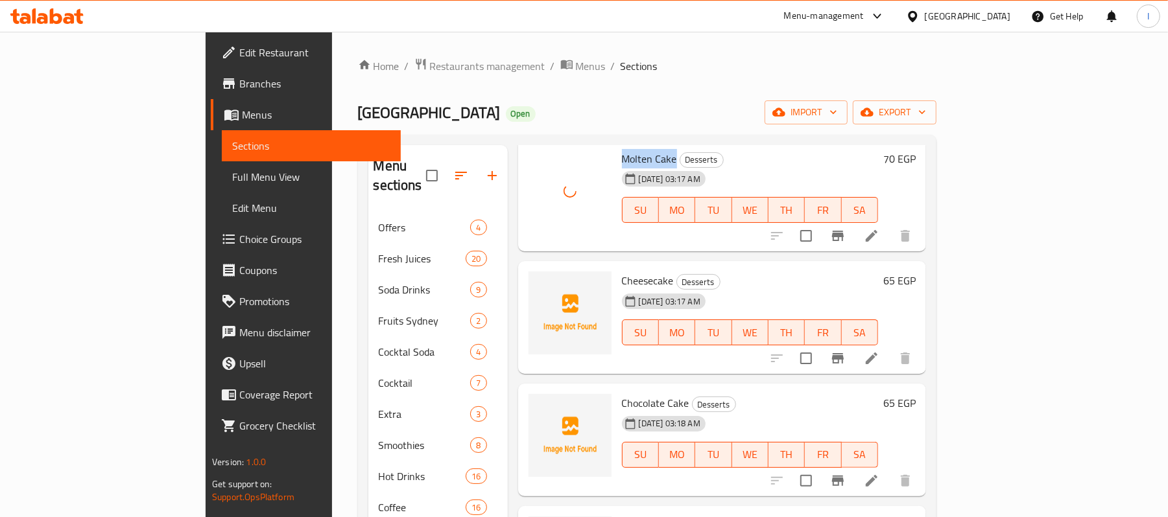
scroll to position [86, 0]
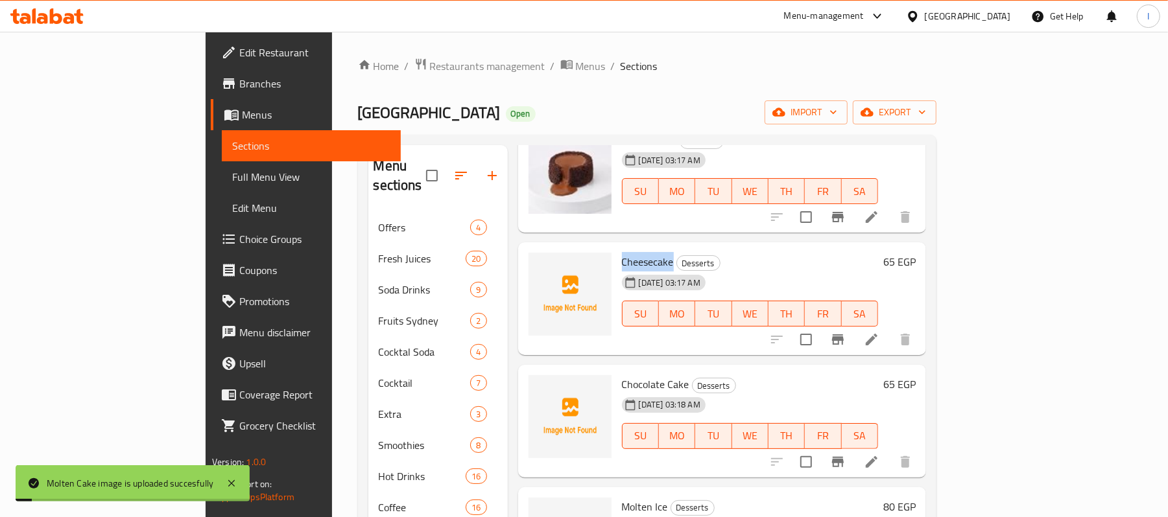
drag, startPoint x: 568, startPoint y: 240, endPoint x: 620, endPoint y: 237, distance: 51.9
click at [620, 248] on div "Cheesecake Desserts [DATE] 03:17 AM SU MO TU WE TH FR SA" at bounding box center [750, 299] width 267 height 102
click at [540, 265] on icon "upload picture" at bounding box center [546, 271] width 13 height 12
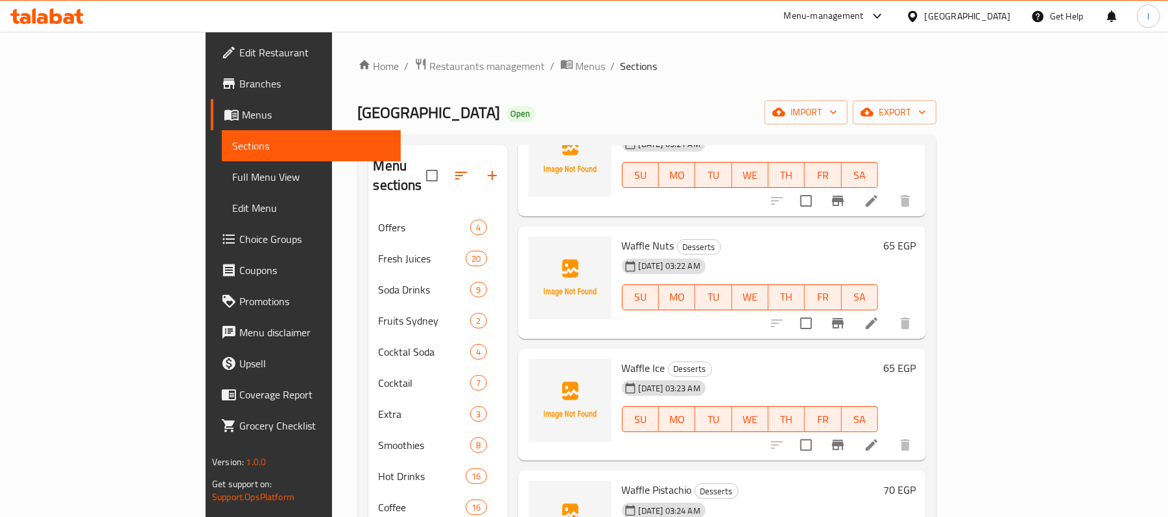
scroll to position [1004, 0]
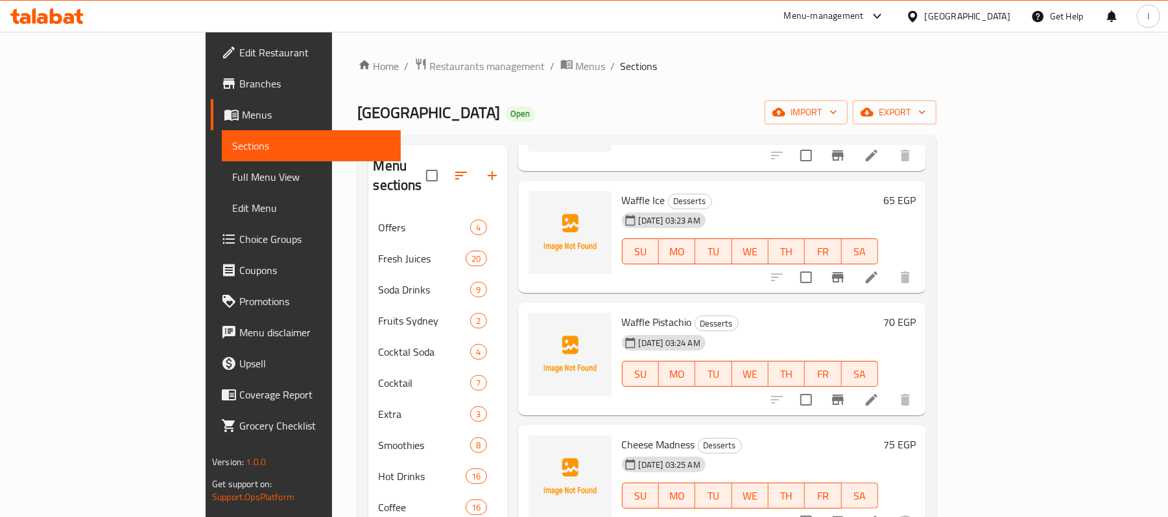
drag, startPoint x: 675, startPoint y: 268, endPoint x: 543, endPoint y: 320, distance: 142.1
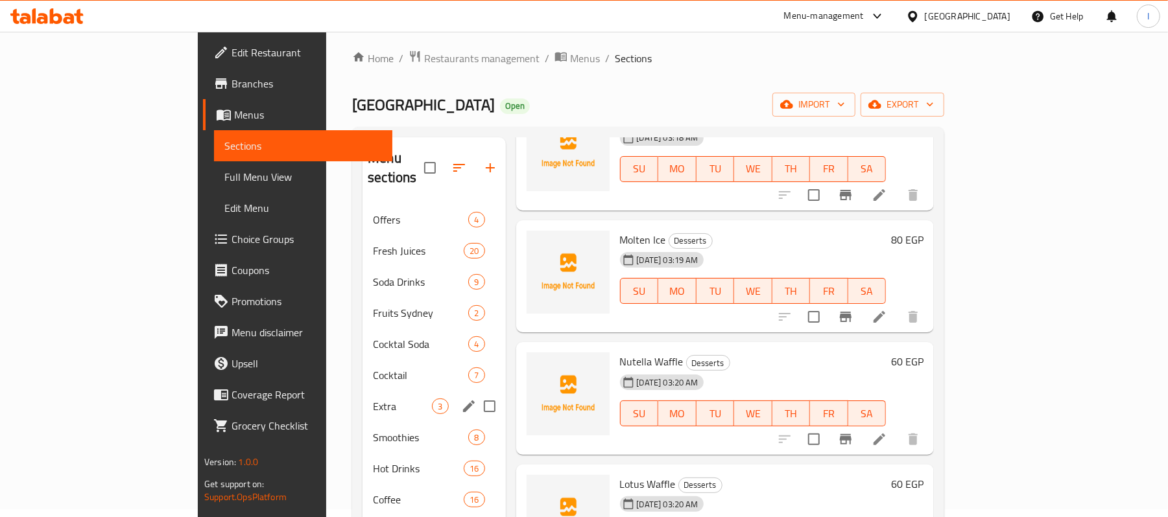
scroll to position [353, 0]
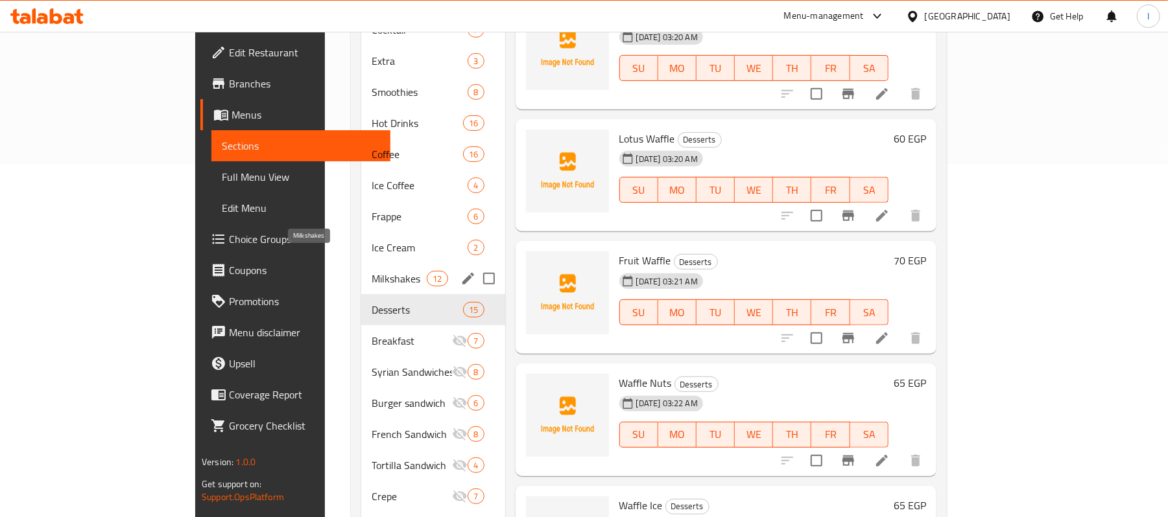
click at [372, 271] on span "Milkshakes" at bounding box center [399, 279] width 55 height 16
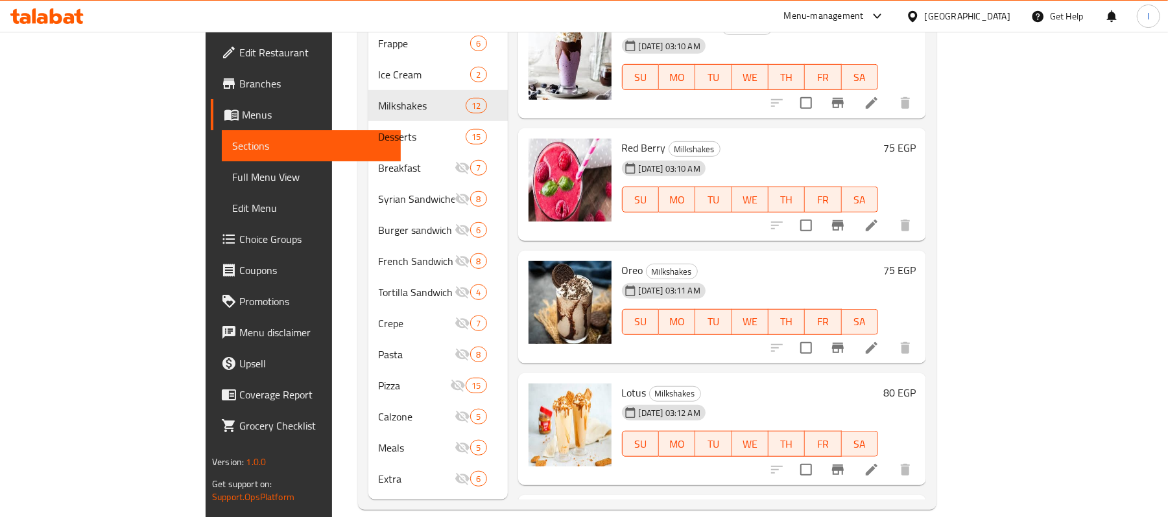
scroll to position [638, 0]
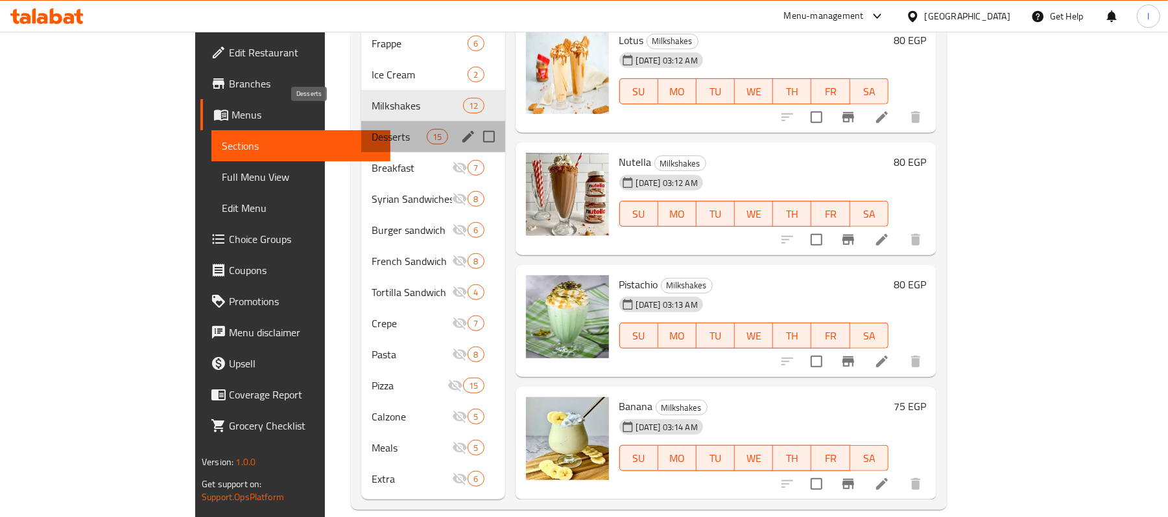
click at [372, 129] on span "Desserts" at bounding box center [399, 137] width 55 height 16
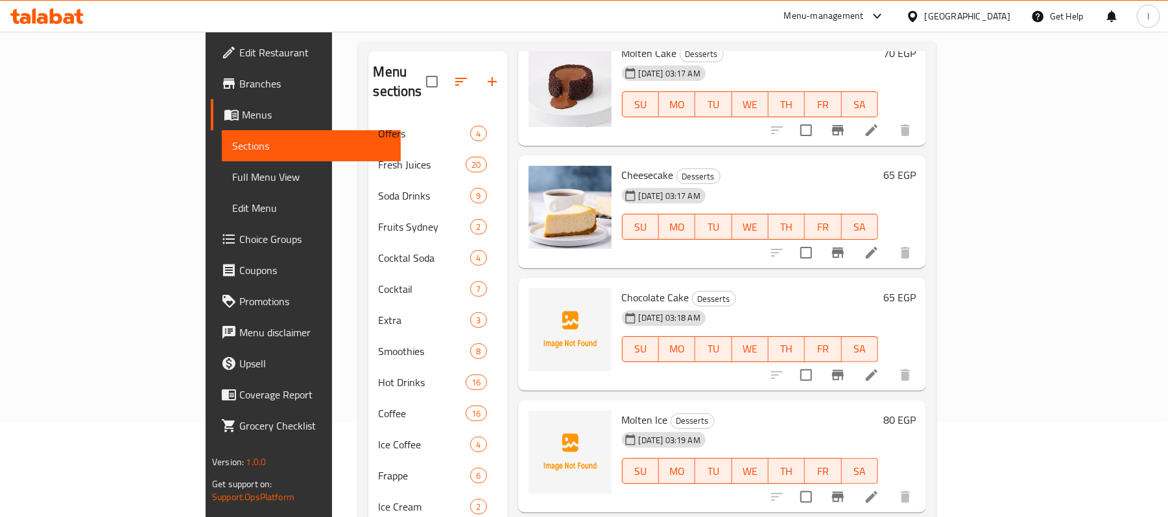
scroll to position [172, 0]
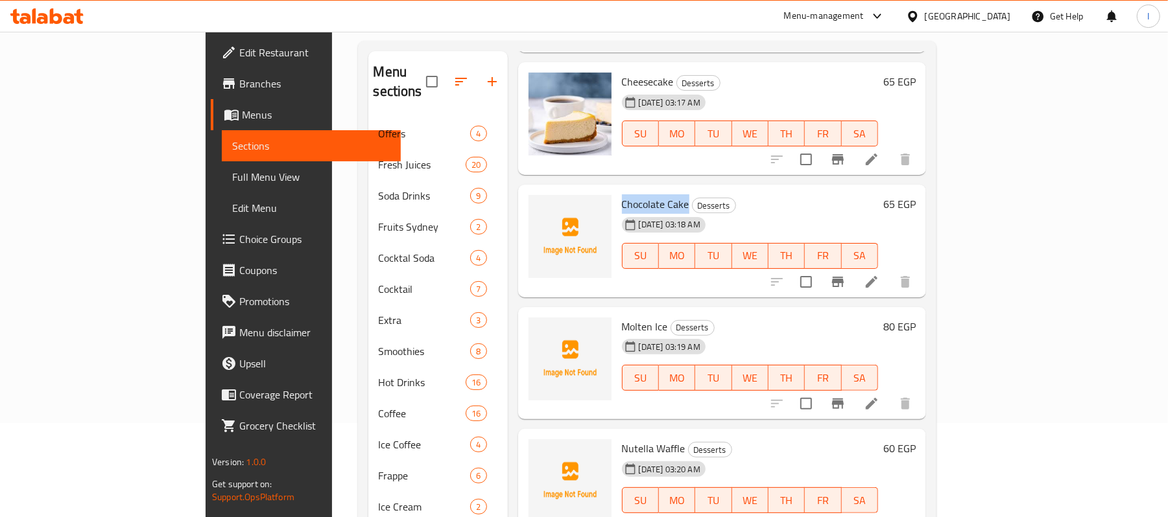
drag, startPoint x: 567, startPoint y: 185, endPoint x: 634, endPoint y: 184, distance: 67.4
click at [634, 190] on div "Chocolate Cake Desserts [DATE] 03:18 AM SU MO TU WE TH FR SA" at bounding box center [750, 241] width 267 height 102
click at [540, 207] on icon "upload picture" at bounding box center [546, 213] width 13 height 12
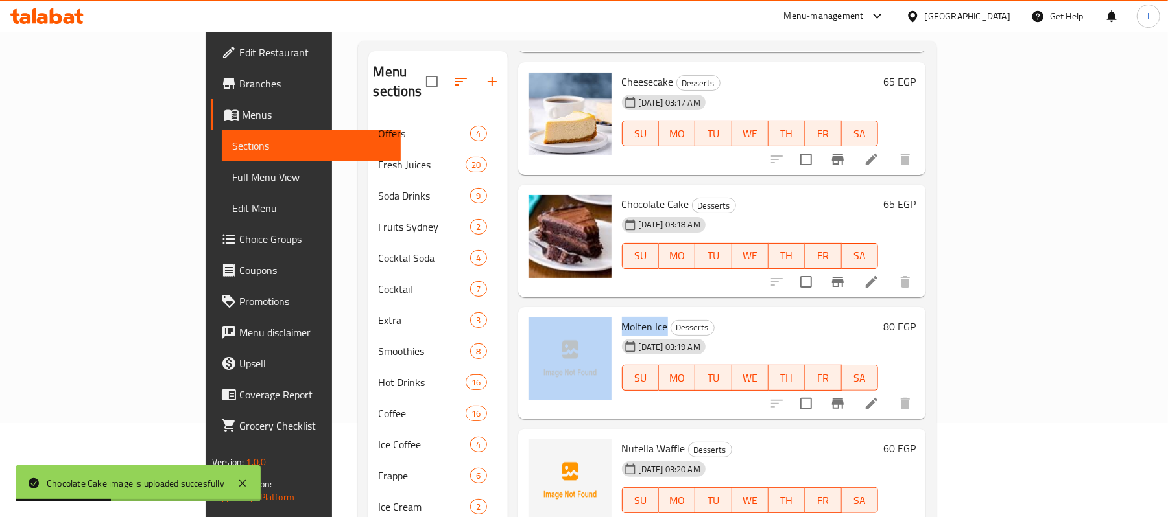
drag, startPoint x: 564, startPoint y: 303, endPoint x: 615, endPoint y: 304, distance: 51.2
click at [615, 313] on div "Molten Ice Desserts [DATE] 03:19 AM SU MO TU WE TH FR SA 80 EGP" at bounding box center [721, 364] width 397 height 102
click at [539, 328] on icon "upload picture" at bounding box center [547, 336] width 16 height 16
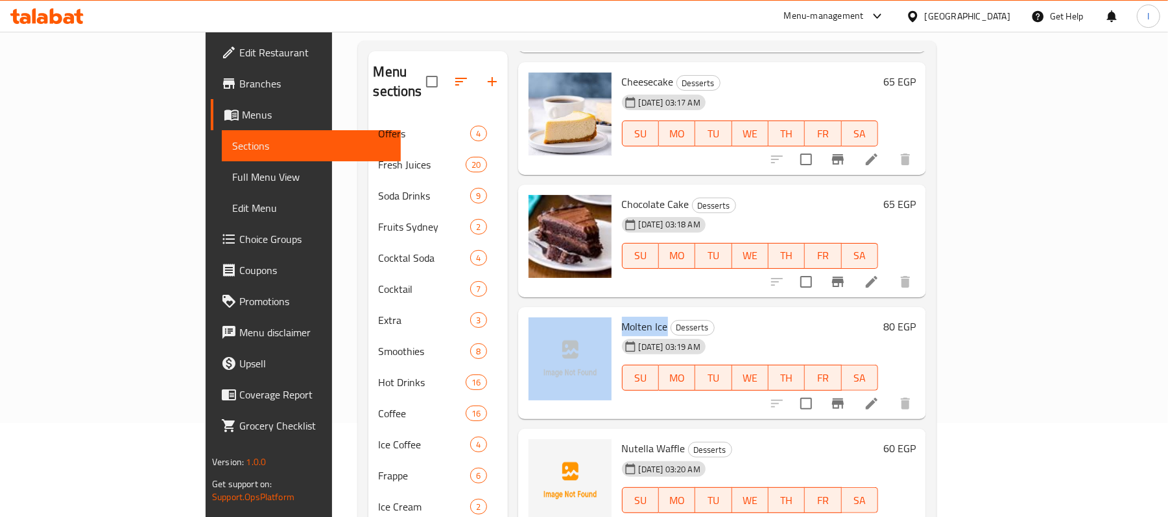
scroll to position [346, 0]
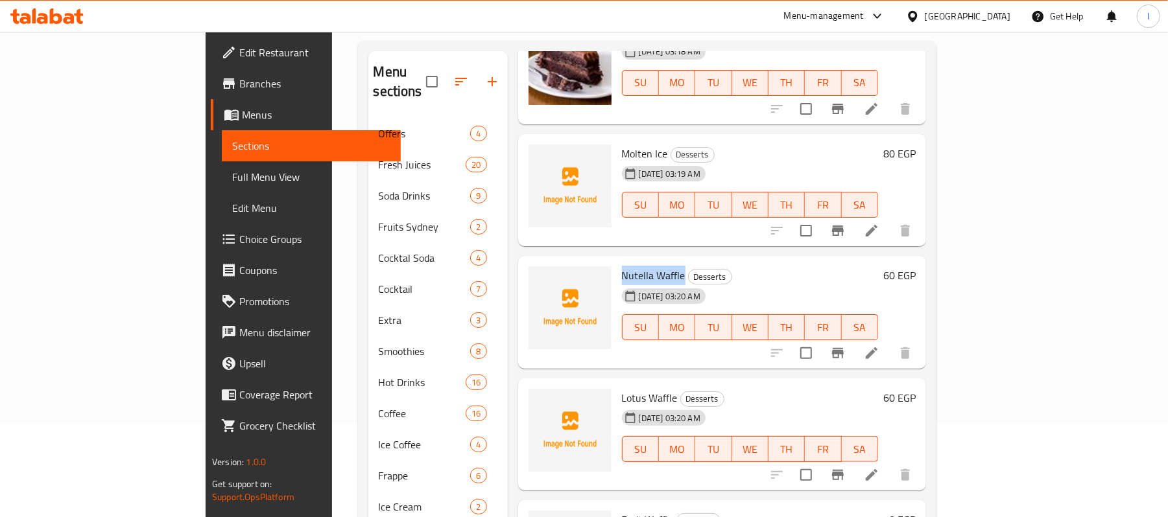
drag, startPoint x: 569, startPoint y: 257, endPoint x: 633, endPoint y: 257, distance: 63.5
click at [633, 267] on h6 "Nutella Waffle Desserts" at bounding box center [750, 276] width 256 height 18
click at [540, 156] on icon "upload picture" at bounding box center [546, 162] width 13 height 12
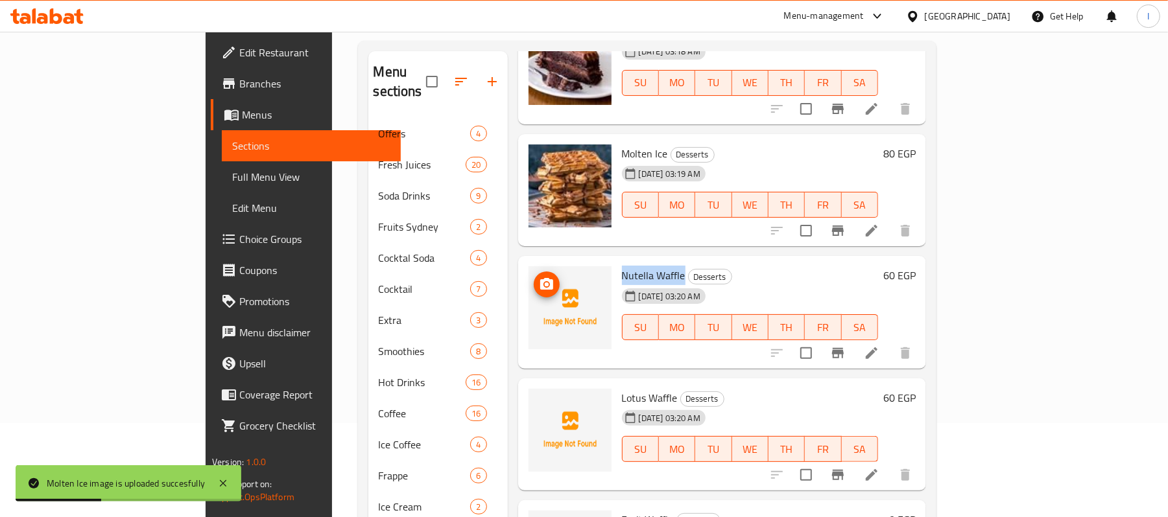
click at [534, 277] on span "upload picture" at bounding box center [547, 285] width 26 height 16
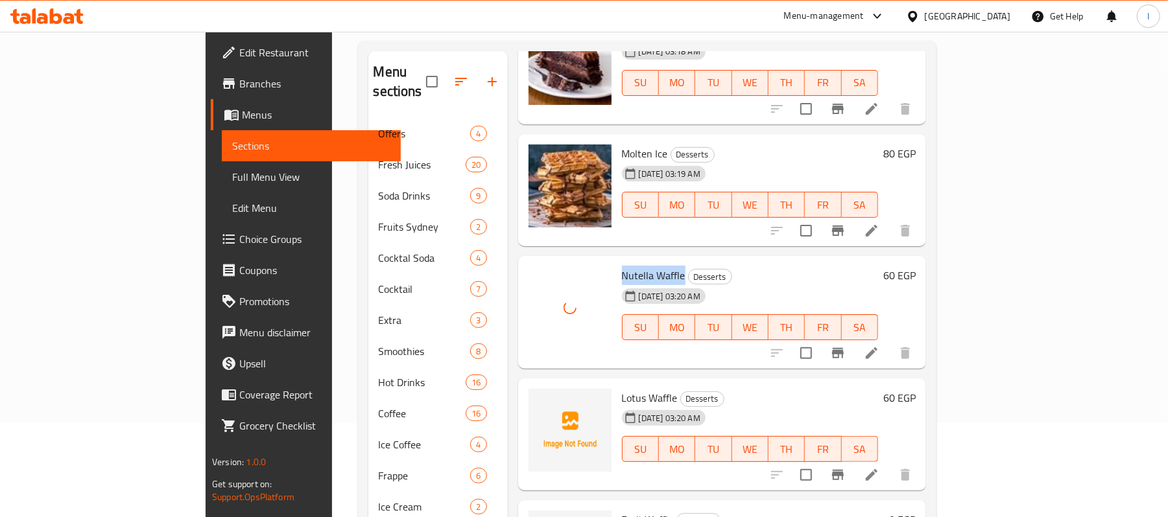
scroll to position [172, 0]
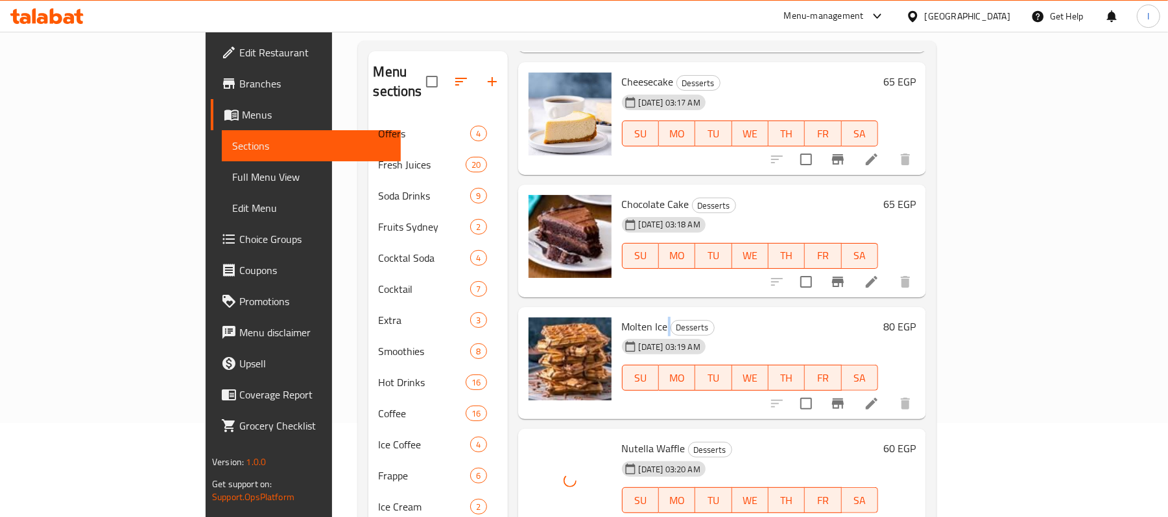
click at [622, 318] on h6 "Molten Ice Desserts" at bounding box center [750, 327] width 256 height 18
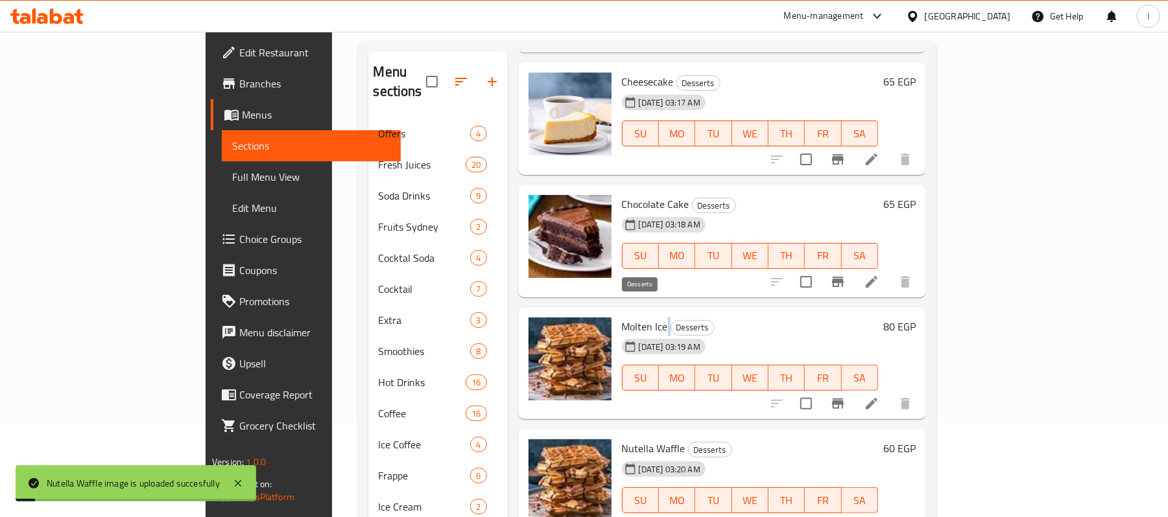
click at [671, 320] on span "Desserts" at bounding box center [692, 327] width 43 height 15
drag, startPoint x: 571, startPoint y: 306, endPoint x: 617, endPoint y: 306, distance: 46.7
click at [622, 318] on h6 "Molten Ice Desserts" at bounding box center [750, 327] width 256 height 18
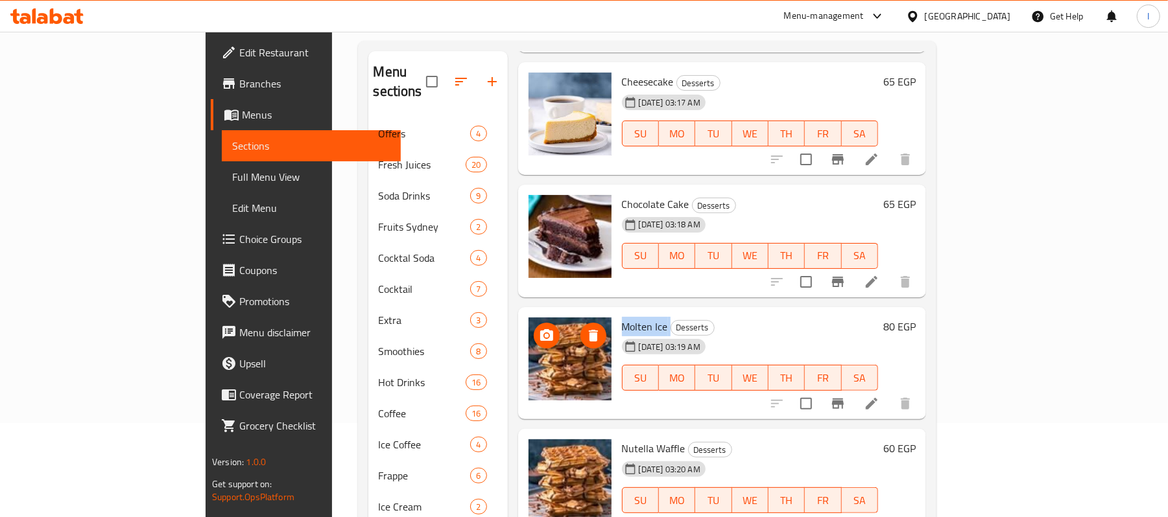
click at [539, 328] on icon "upload picture" at bounding box center [547, 336] width 16 height 16
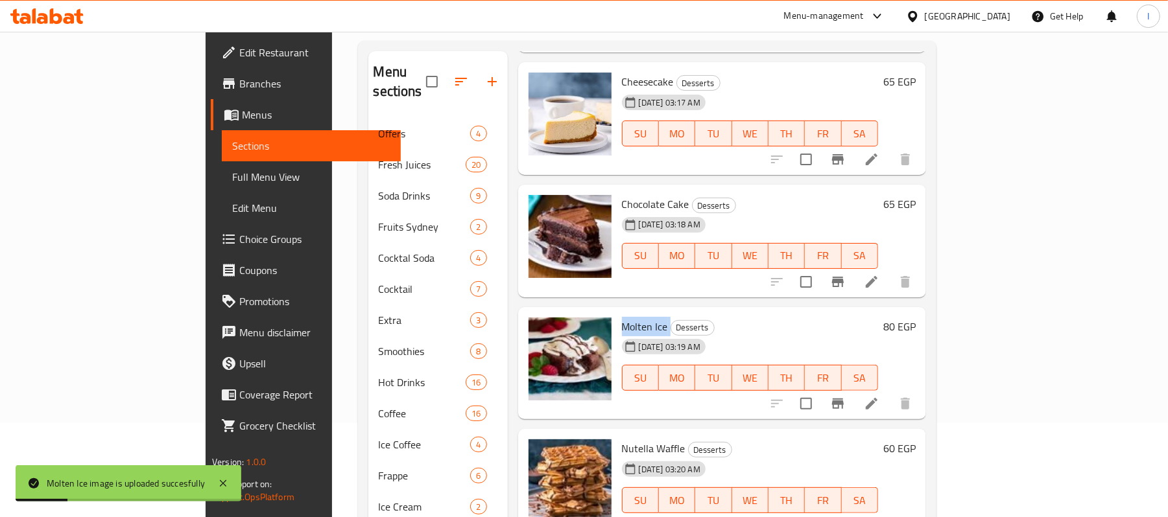
scroll to position [432, 0]
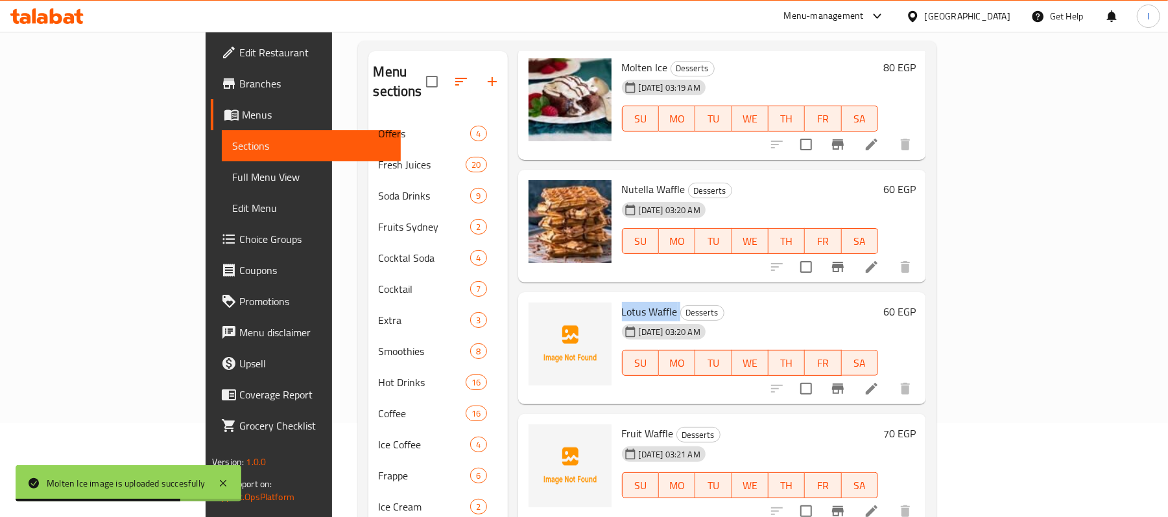
drag, startPoint x: 572, startPoint y: 294, endPoint x: 626, endPoint y: 297, distance: 54.5
click at [626, 303] on h6 "Lotus Waffle Desserts" at bounding box center [750, 312] width 256 height 18
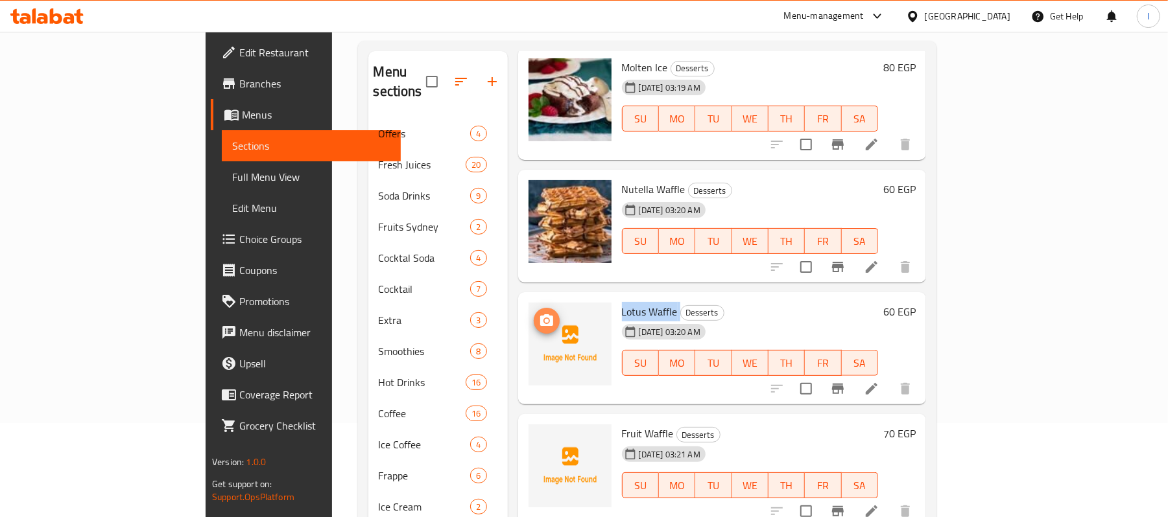
click at [539, 313] on icon "upload picture" at bounding box center [547, 321] width 16 height 16
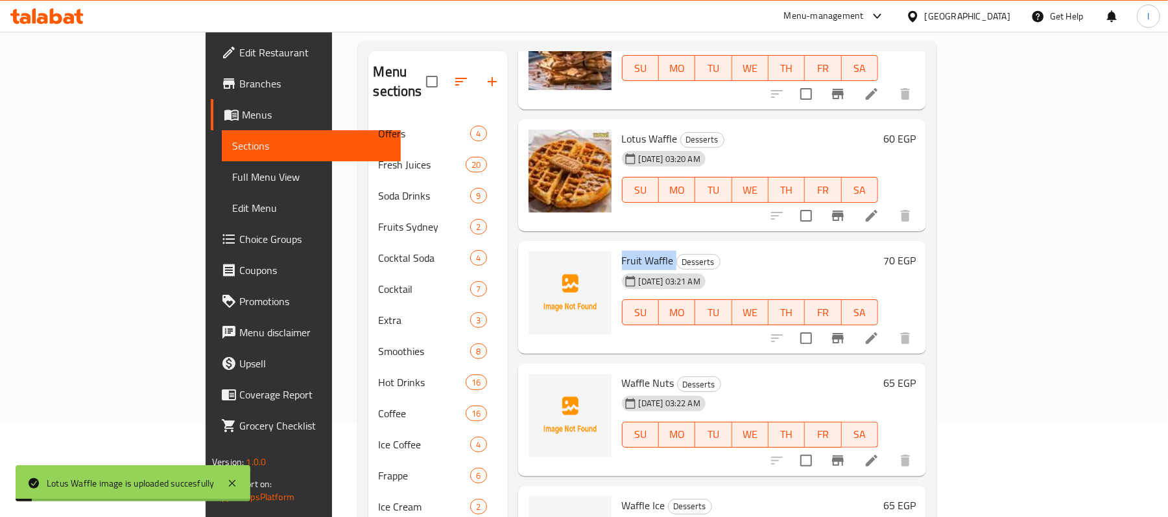
drag, startPoint x: 576, startPoint y: 243, endPoint x: 625, endPoint y: 245, distance: 48.7
click at [625, 246] on div "Fruit Waffle Desserts [DATE] 03:21 AM SU MO TU WE TH FR SA" at bounding box center [750, 297] width 267 height 102
click at [539, 262] on icon "upload picture" at bounding box center [547, 270] width 16 height 16
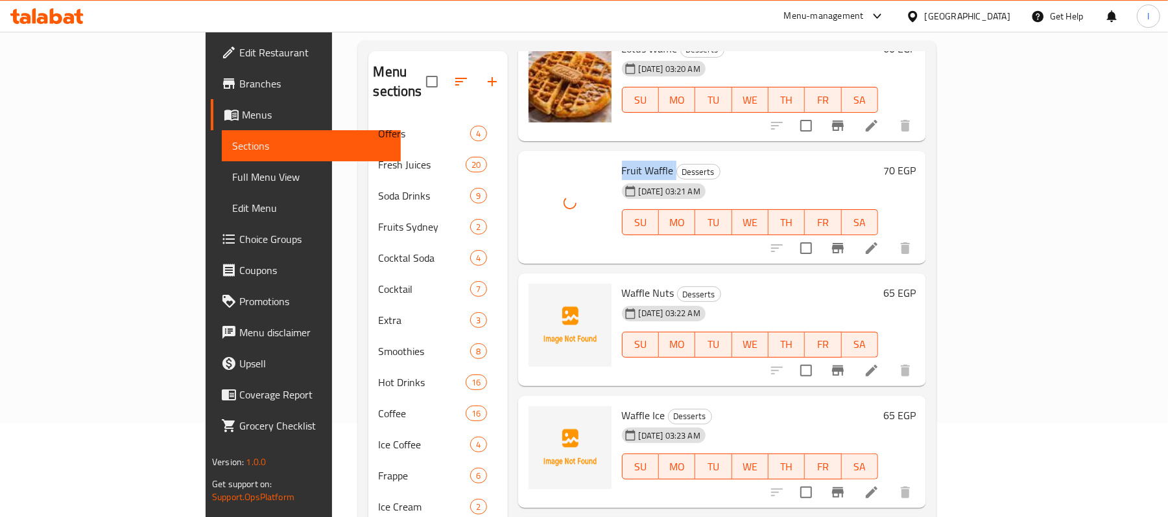
scroll to position [778, 0]
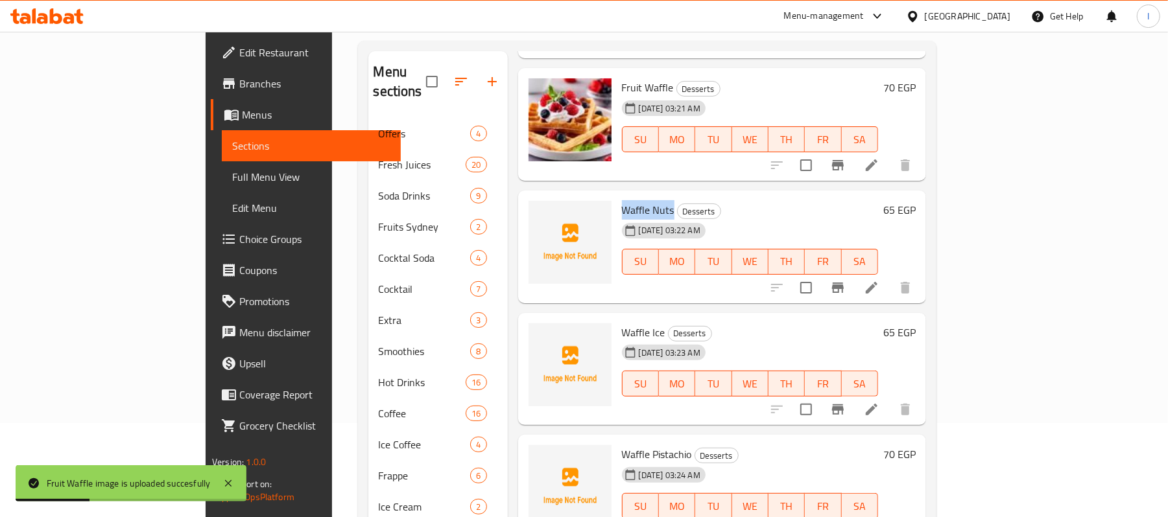
drag, startPoint x: 574, startPoint y: 187, endPoint x: 621, endPoint y: 188, distance: 47.4
click at [622, 200] on span "Waffle Nuts" at bounding box center [648, 209] width 53 height 19
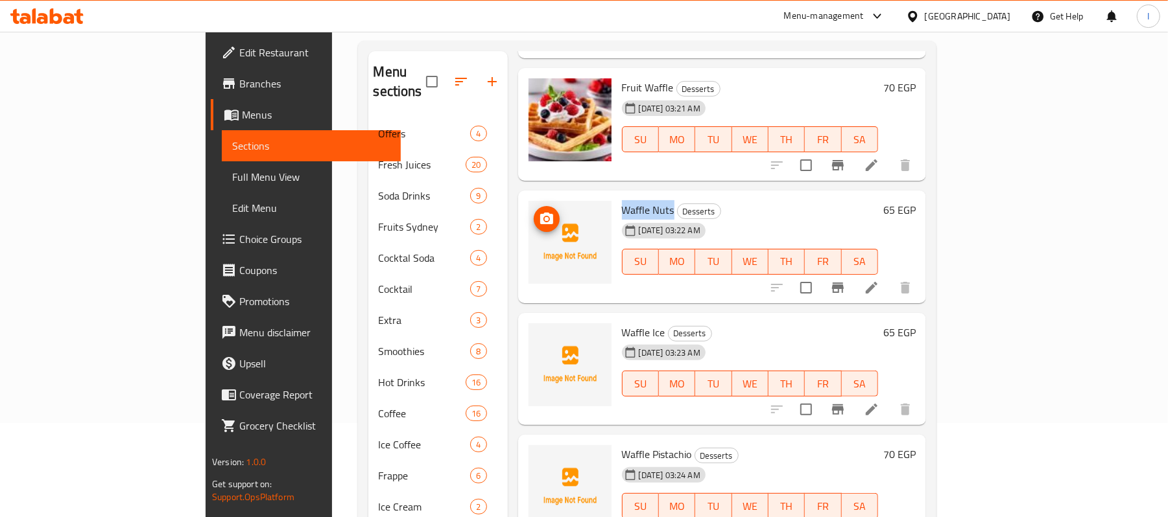
click at [540, 213] on icon "upload picture" at bounding box center [546, 219] width 13 height 12
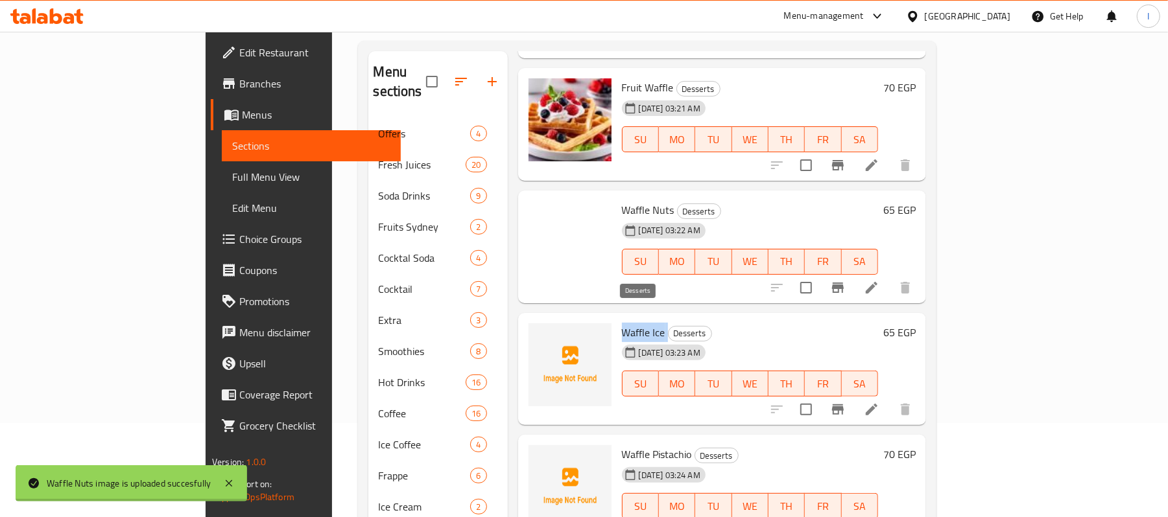
drag, startPoint x: 566, startPoint y: 309, endPoint x: 617, endPoint y: 309, distance: 51.2
click at [617, 318] on div "Waffle Ice Desserts [DATE] 03:23 AM SU MO TU WE TH FR SA" at bounding box center [750, 369] width 267 height 102
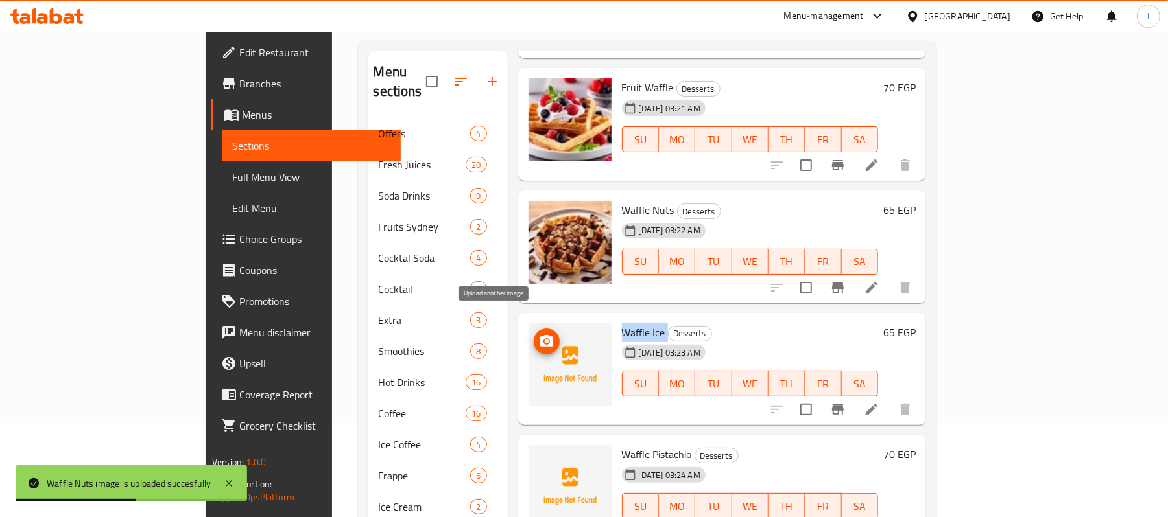
click at [539, 334] on icon "upload picture" at bounding box center [547, 342] width 16 height 16
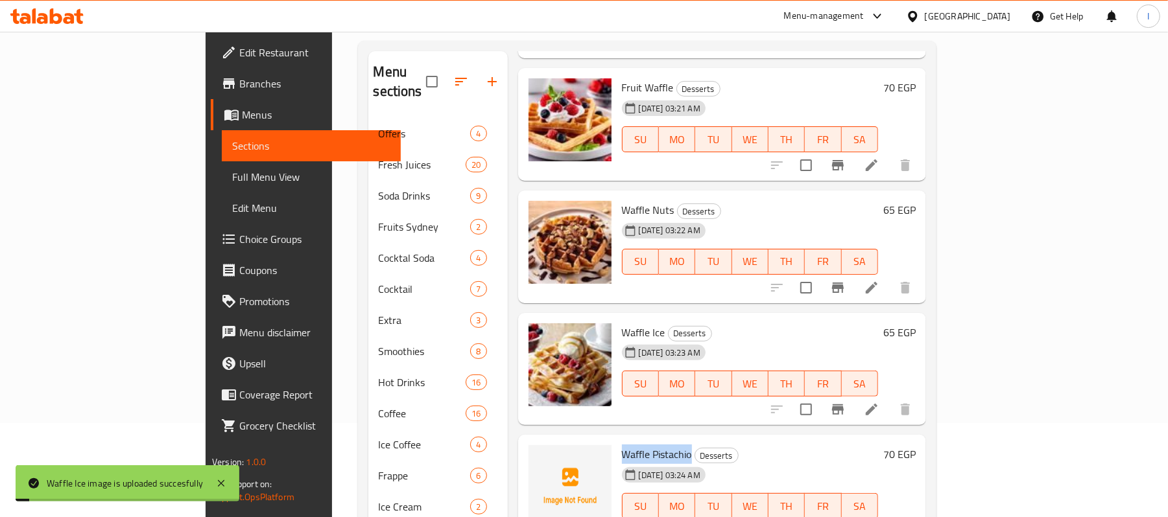
drag, startPoint x: 597, startPoint y: 431, endPoint x: 641, endPoint y: 431, distance: 44.1
click at [641, 445] on h6 "Waffle Pistachio Desserts" at bounding box center [750, 454] width 256 height 18
click at [534, 451] on button "upload picture" at bounding box center [547, 464] width 26 height 26
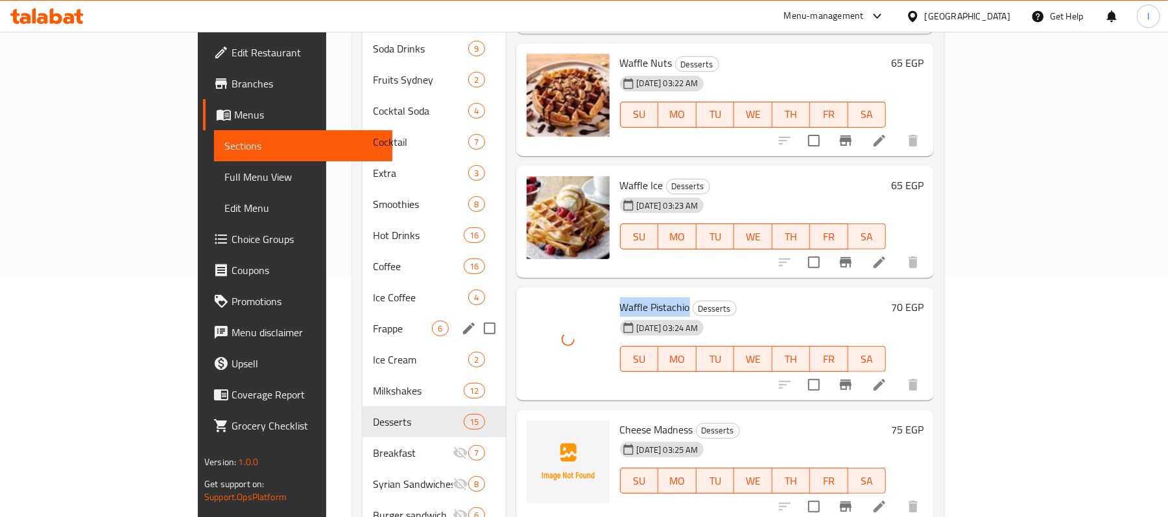
scroll to position [353, 0]
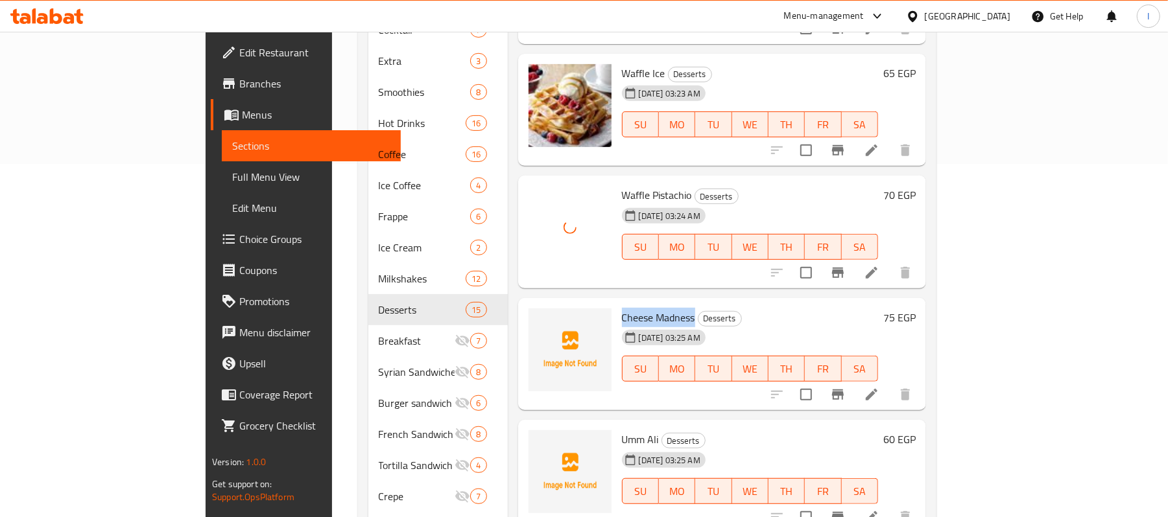
drag, startPoint x: 571, startPoint y: 296, endPoint x: 645, endPoint y: 296, distance: 73.9
click at [645, 309] on h6 "Cheese Madness Desserts" at bounding box center [750, 318] width 256 height 18
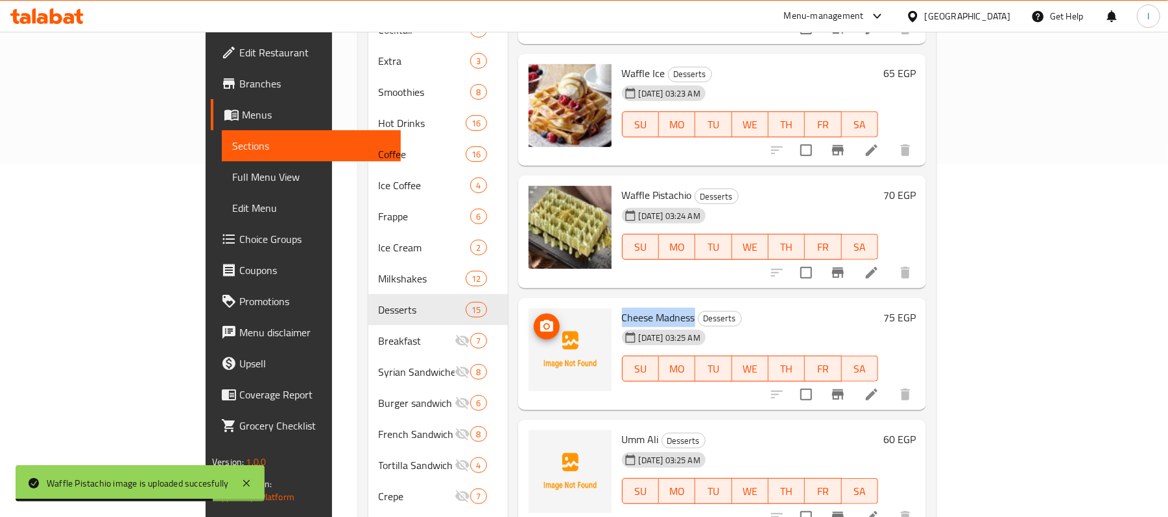
click at [534, 319] on span "upload picture" at bounding box center [547, 327] width 26 height 16
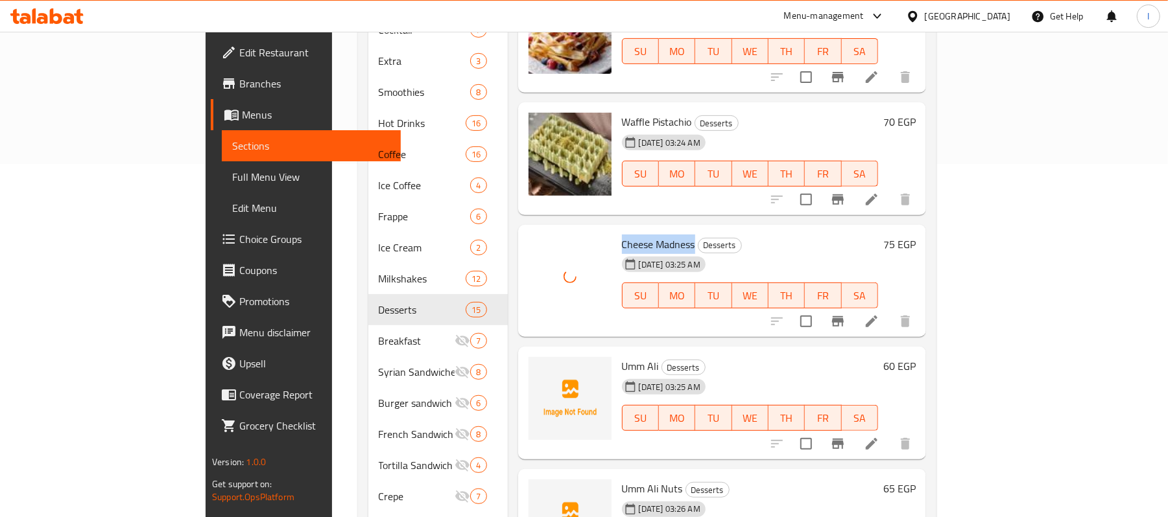
scroll to position [951, 0]
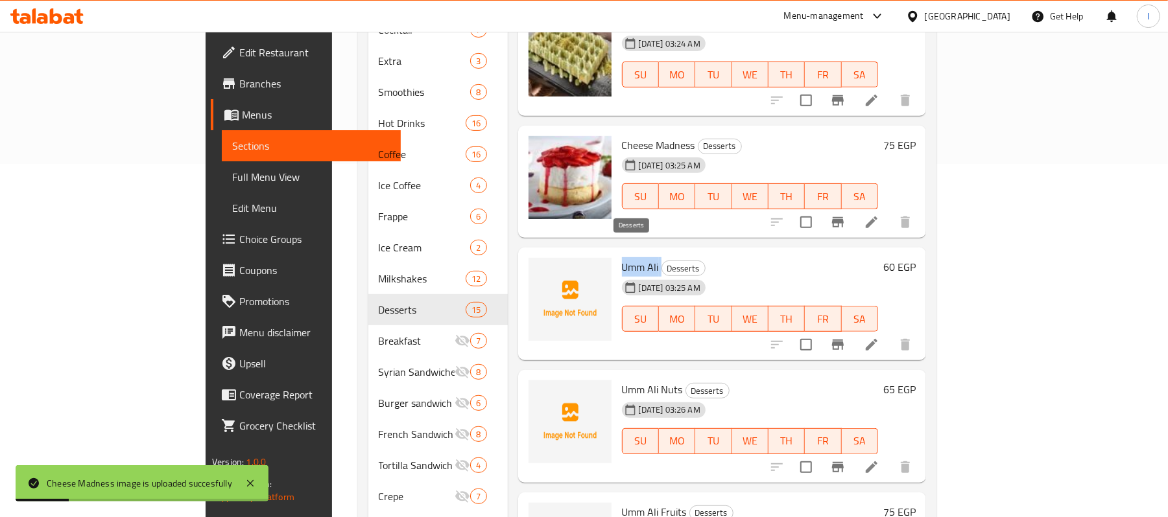
drag, startPoint x: 571, startPoint y: 249, endPoint x: 610, endPoint y: 249, distance: 38.9
click at [622, 258] on h6 "Umm Ali Desserts" at bounding box center [750, 267] width 256 height 18
click at [540, 270] on icon "upload picture" at bounding box center [546, 276] width 13 height 12
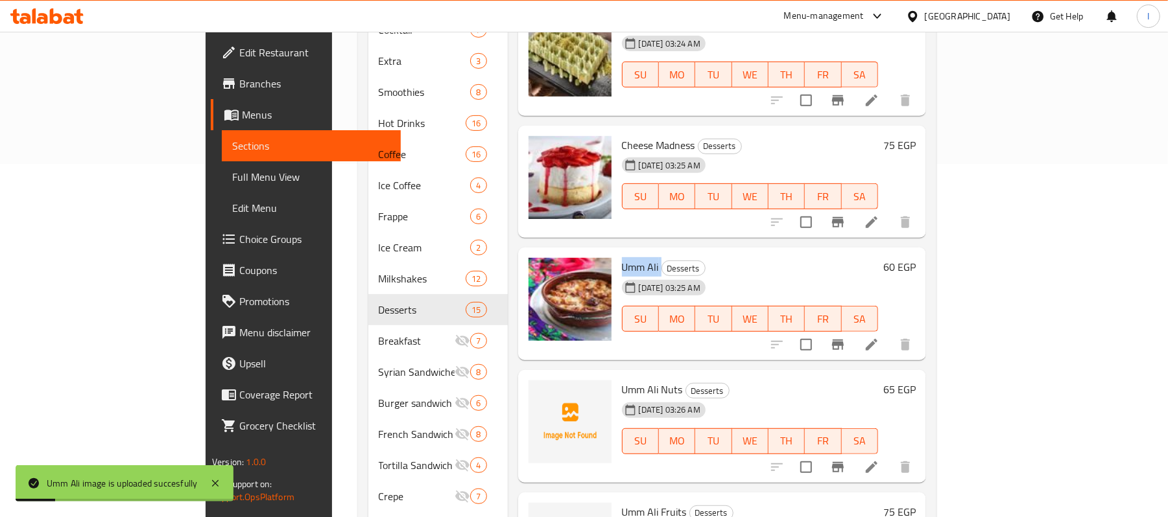
drag, startPoint x: 571, startPoint y: 368, endPoint x: 634, endPoint y: 361, distance: 63.3
click at [634, 381] on h6 "Umm Ali Nuts Desserts" at bounding box center [750, 390] width 256 height 18
click at [539, 391] on icon "upload picture" at bounding box center [547, 399] width 16 height 16
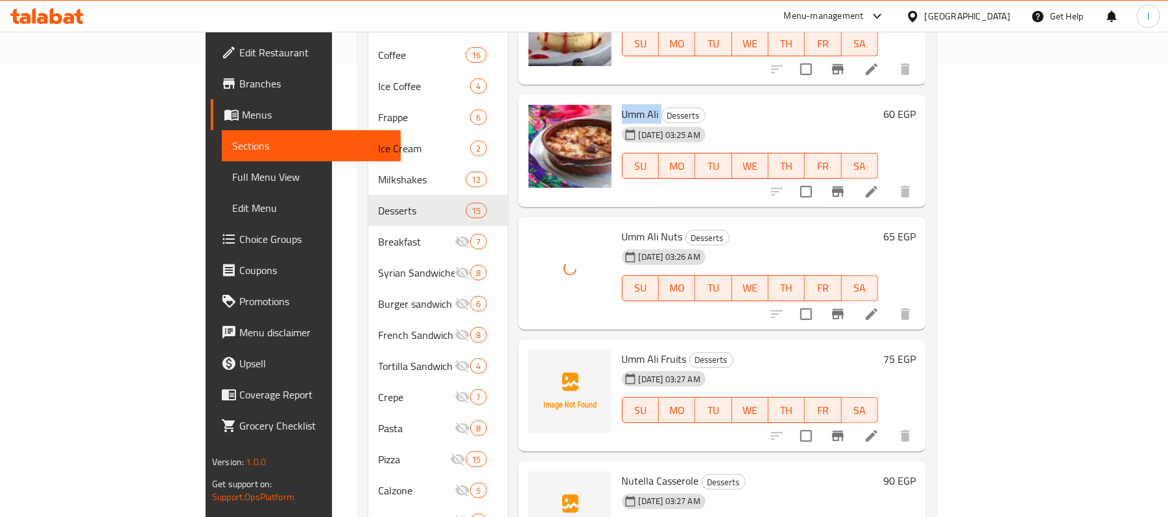
scroll to position [527, 0]
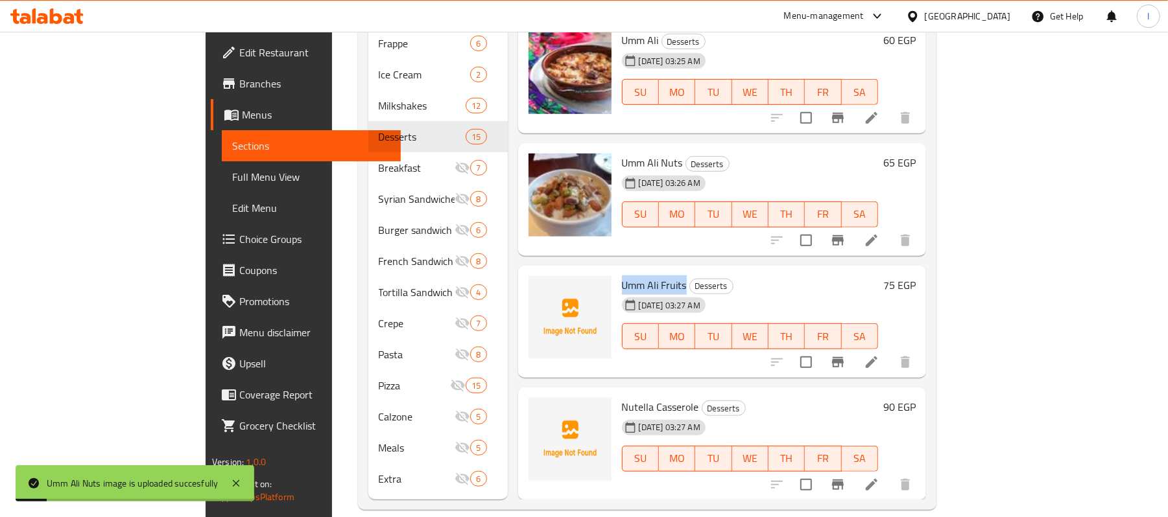
drag, startPoint x: 569, startPoint y: 258, endPoint x: 634, endPoint y: 257, distance: 64.2
click at [634, 276] on span "Umm Ali Fruits" at bounding box center [654, 285] width 65 height 19
click at [539, 287] on icon "upload picture" at bounding box center [547, 295] width 16 height 16
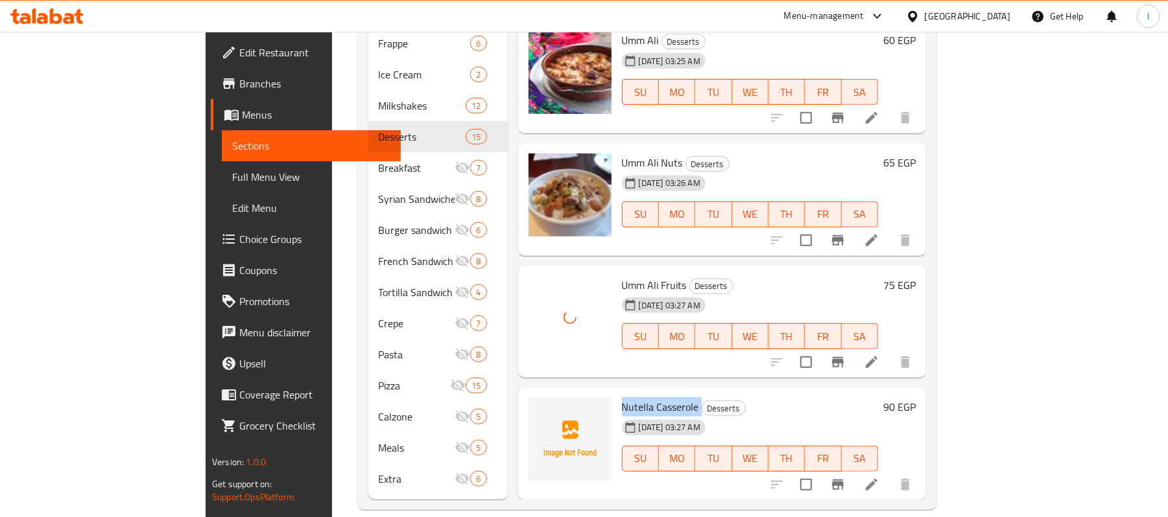
drag, startPoint x: 569, startPoint y: 382, endPoint x: 649, endPoint y: 379, distance: 79.8
click at [649, 398] on h6 "Nutella Casserole Desserts" at bounding box center [750, 407] width 256 height 18
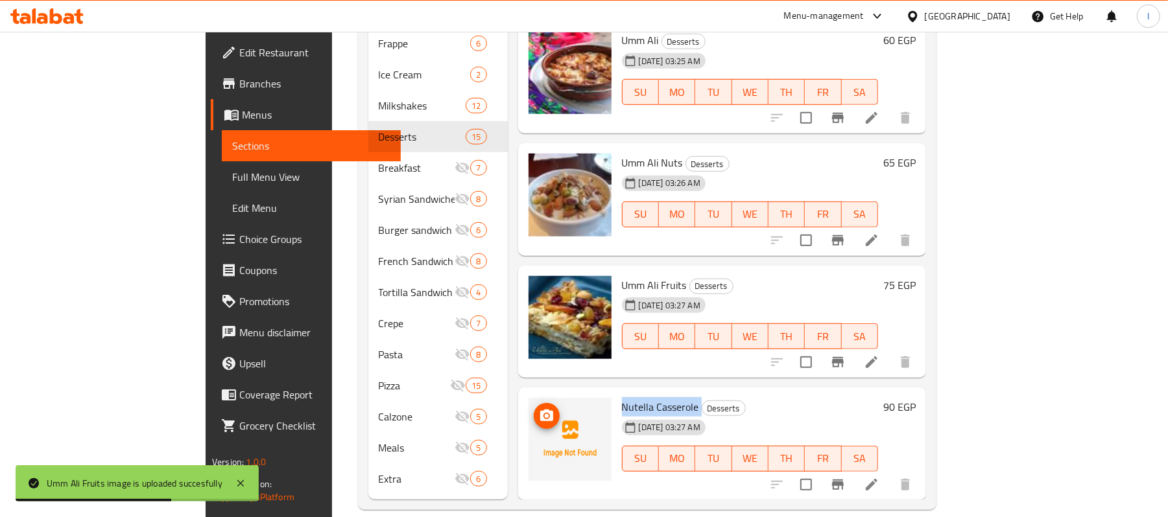
click at [534, 409] on span "upload picture" at bounding box center [547, 417] width 26 height 16
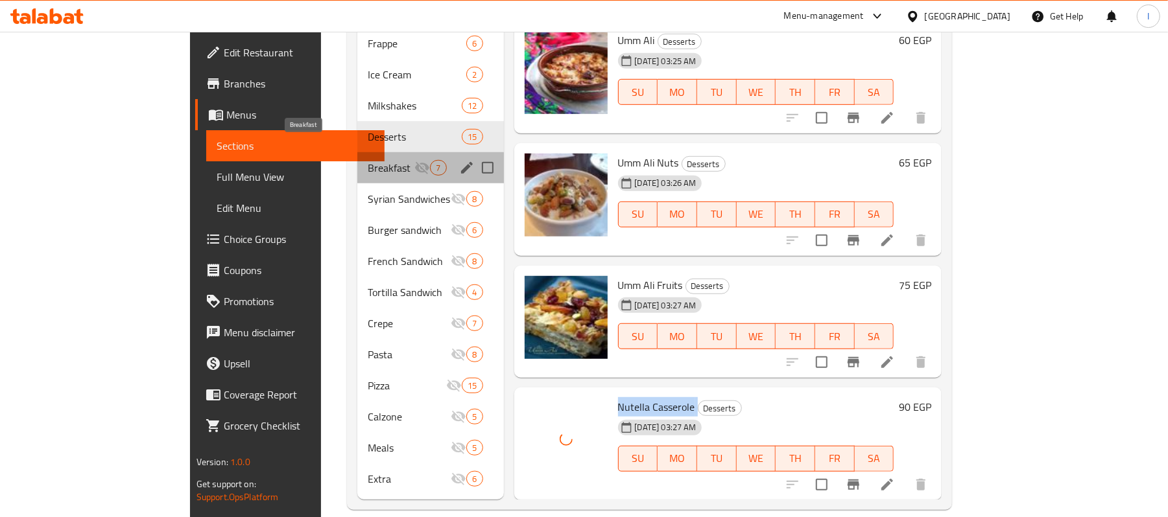
click at [368, 160] on span "Breakfast" at bounding box center [391, 168] width 47 height 16
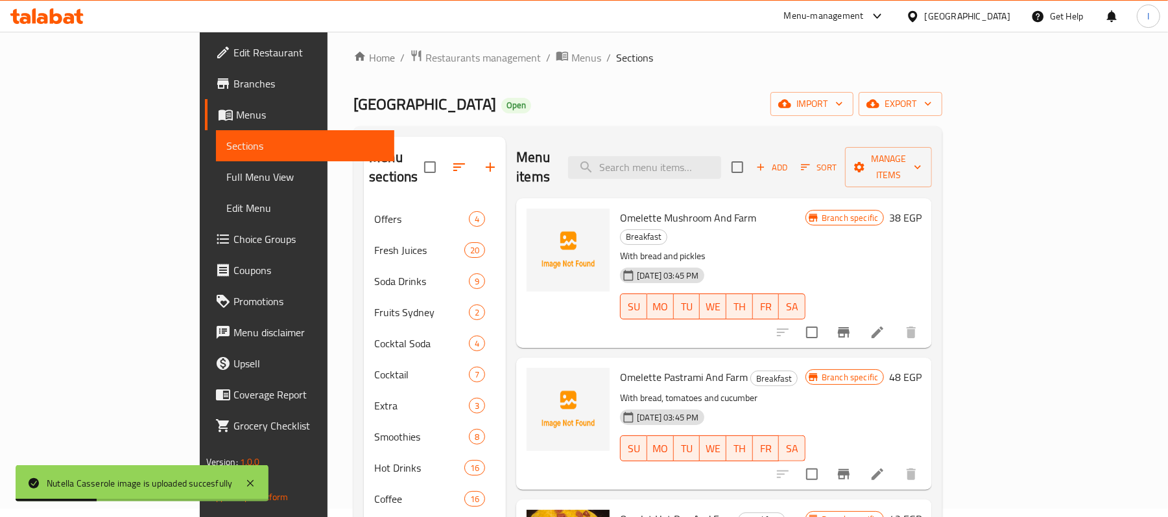
scroll to position [8, 0]
drag, startPoint x: 571, startPoint y: 202, endPoint x: 665, endPoint y: 202, distance: 94.7
click at [665, 209] on span "Omelette Mushroom And Farm" at bounding box center [688, 218] width 136 height 19
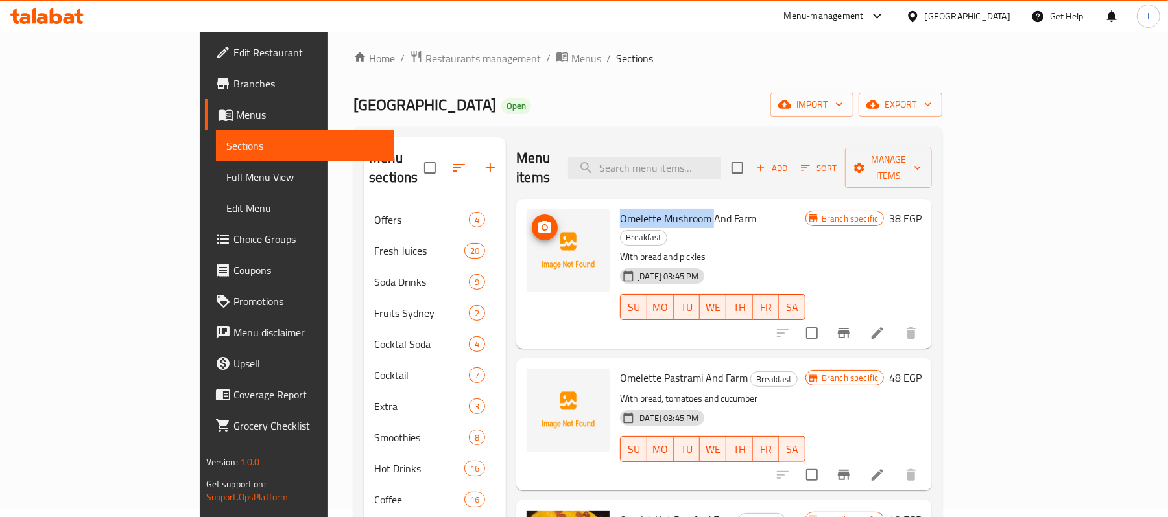
click at [537, 220] on icon "upload picture" at bounding box center [545, 228] width 16 height 16
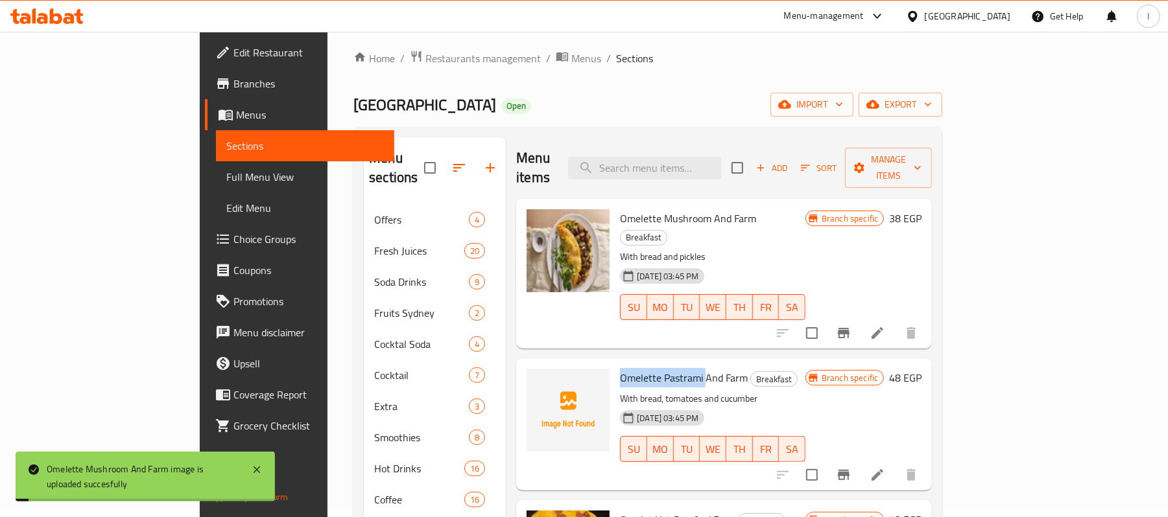
drag, startPoint x: 572, startPoint y: 336, endPoint x: 654, endPoint y: 333, distance: 82.4
click at [654, 364] on div "Omelette Pastrami And Farm Breakfast With bread, tomatoes and cucumber [DATE] 0…" at bounding box center [713, 424] width 196 height 121
click at [538, 381] on icon "upload picture" at bounding box center [544, 387] width 13 height 12
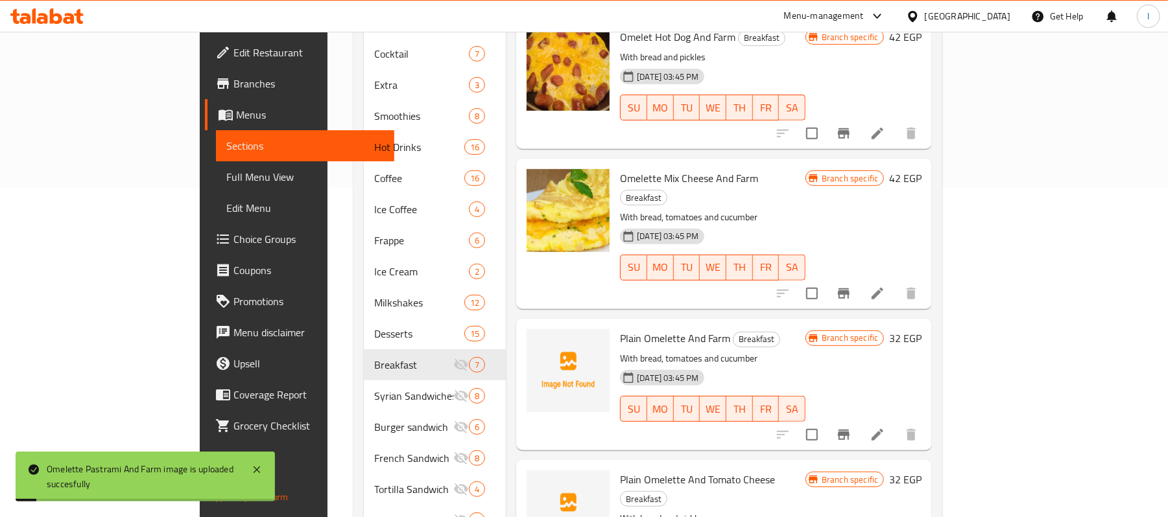
scroll to position [353, 0]
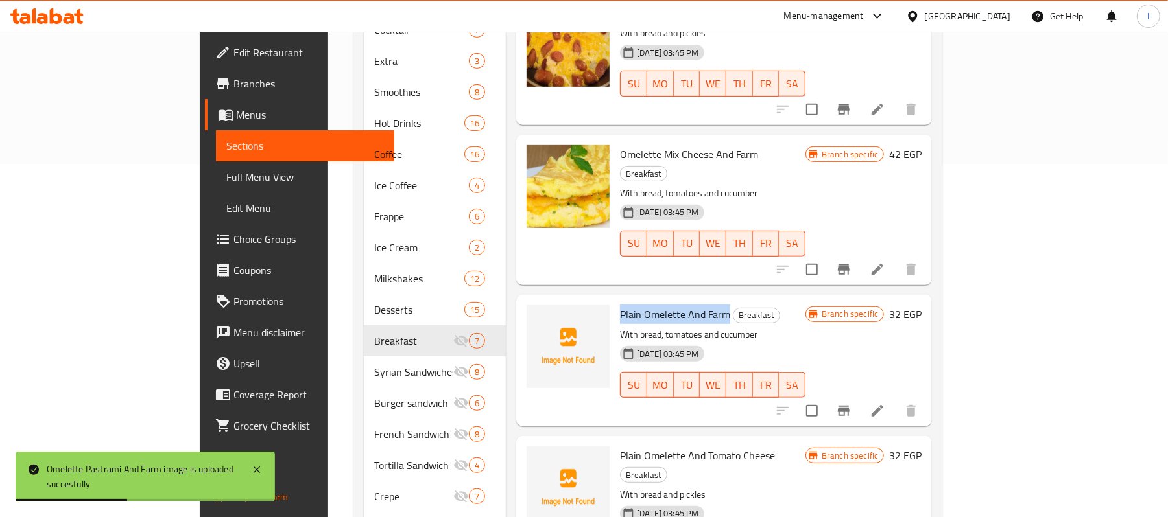
drag, startPoint x: 576, startPoint y: 257, endPoint x: 680, endPoint y: 262, distance: 103.2
click at [680, 300] on div "Plain Omelette And Farm Breakfast With bread, tomatoes and cucumber [DATE] 03:4…" at bounding box center [713, 360] width 196 height 121
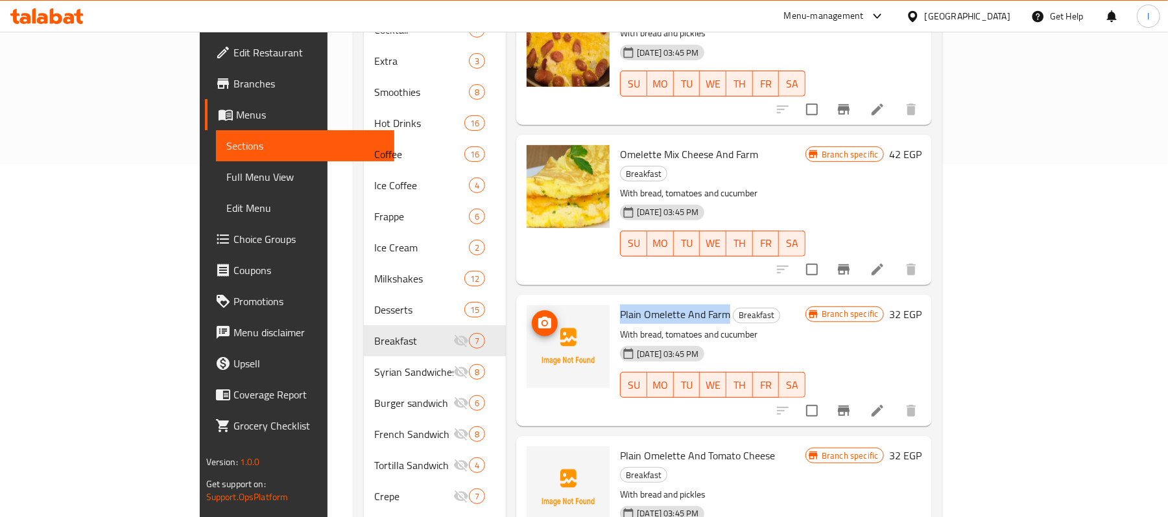
click at [537, 316] on icon "upload picture" at bounding box center [545, 324] width 16 height 16
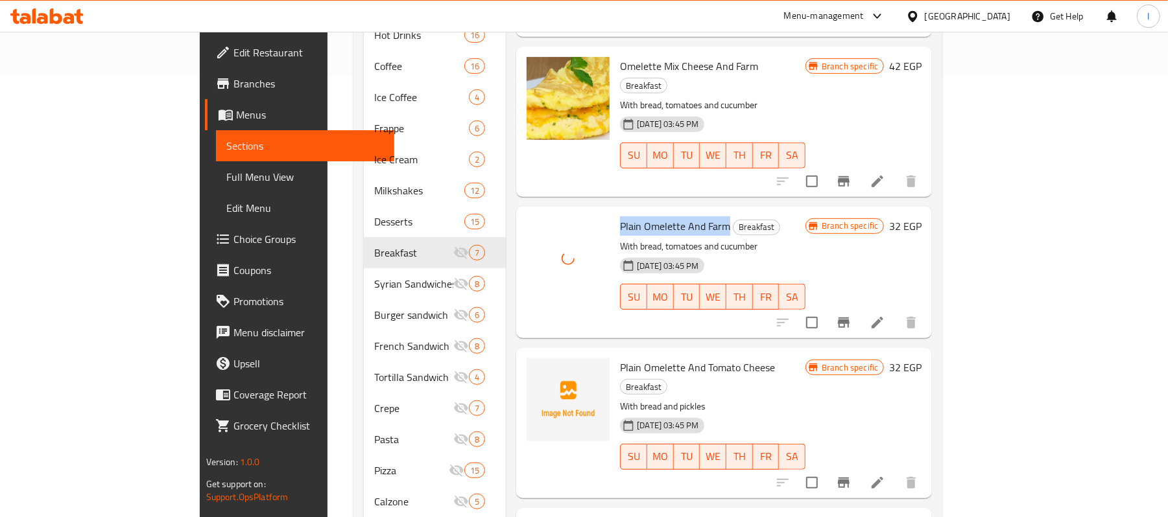
scroll to position [527, 0]
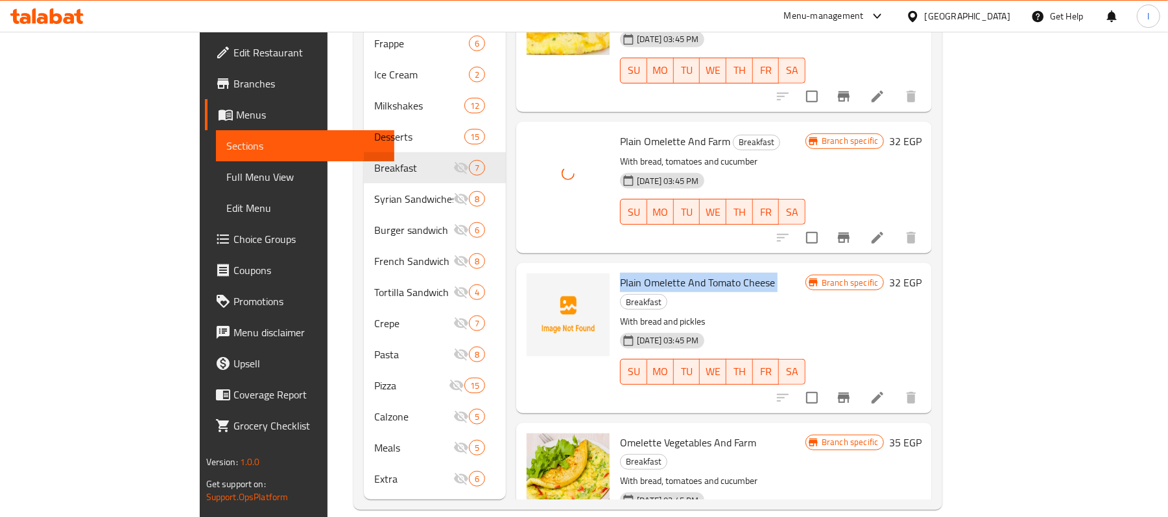
drag, startPoint x: 571, startPoint y: 219, endPoint x: 730, endPoint y: 219, distance: 158.9
click at [730, 274] on h6 "Plain Omelette And Tomato Cheese Breakfast" at bounding box center [712, 292] width 185 height 36
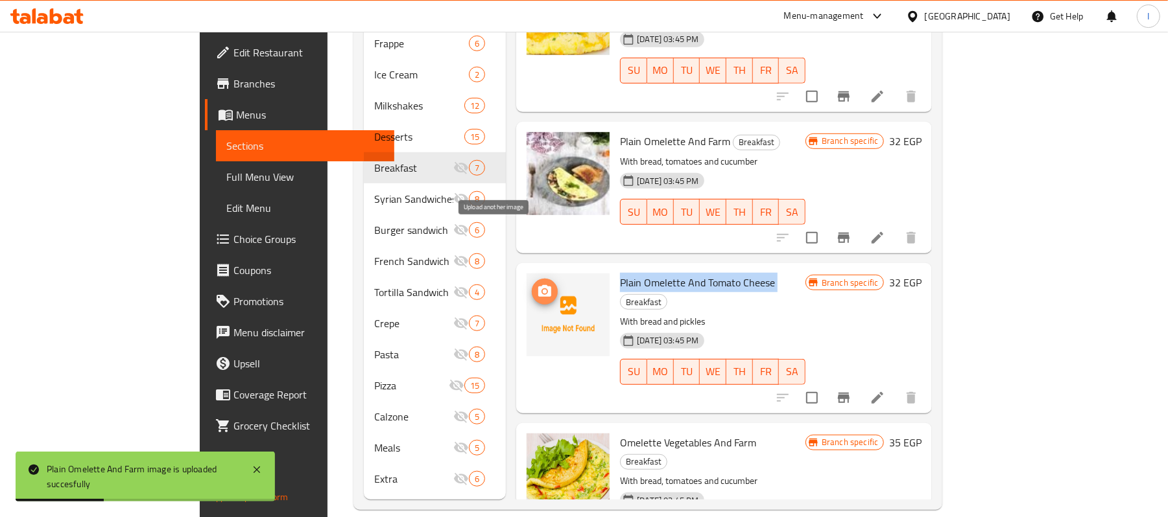
click at [537, 284] on icon "upload picture" at bounding box center [545, 292] width 16 height 16
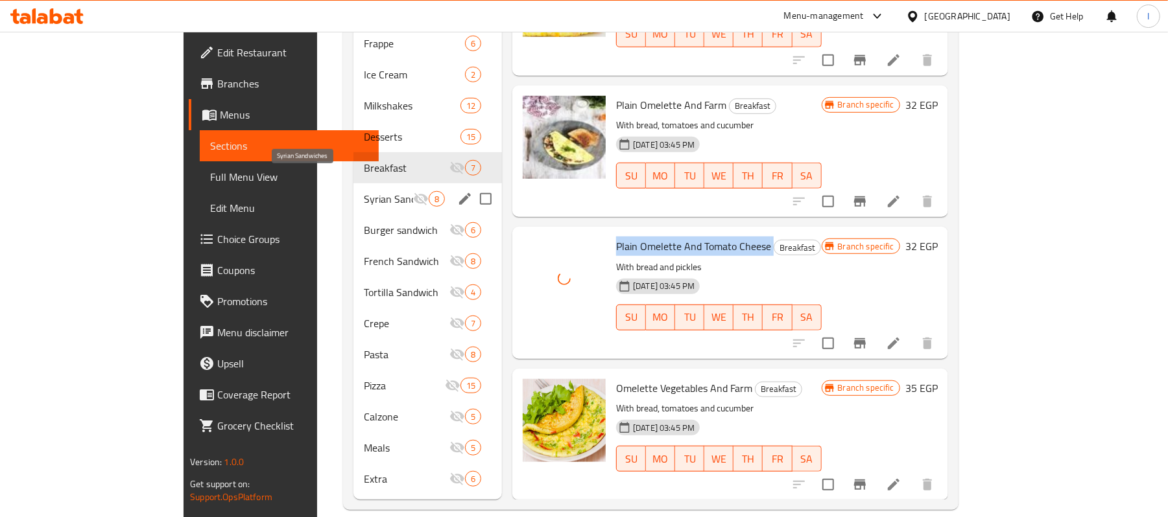
click at [364, 191] on span "Syrian Sandwiches" at bounding box center [388, 199] width 49 height 16
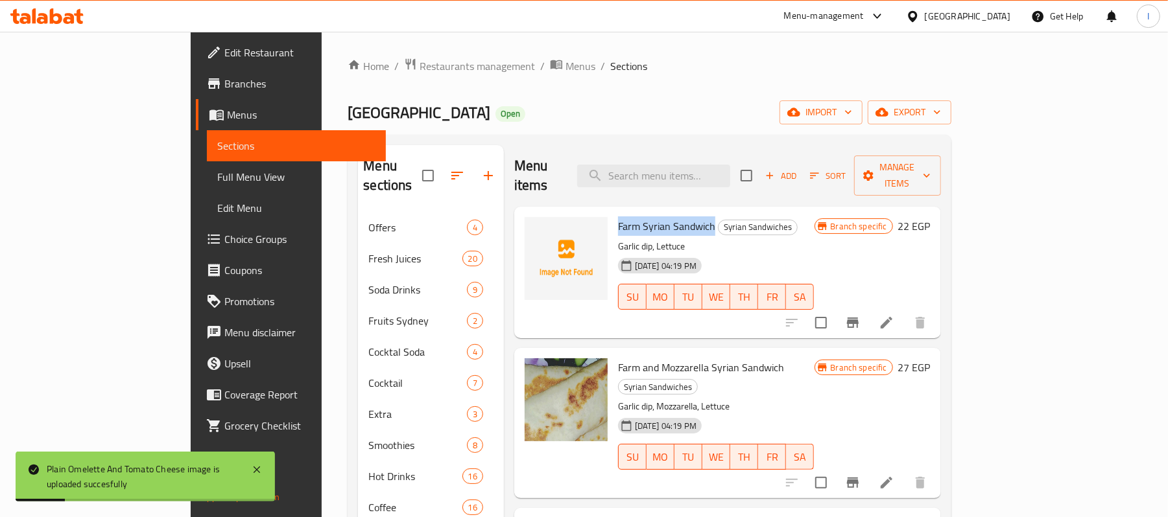
drag, startPoint x: 568, startPoint y: 209, endPoint x: 667, endPoint y: 210, distance: 98.6
click at [667, 212] on div "Farm Syrian Sandwich Syrian Sandwiches Garlic dip, Lettuce [DATE] 04:19 PM SU M…" at bounding box center [716, 272] width 207 height 121
click at [530, 228] on span "upload picture" at bounding box center [543, 236] width 26 height 16
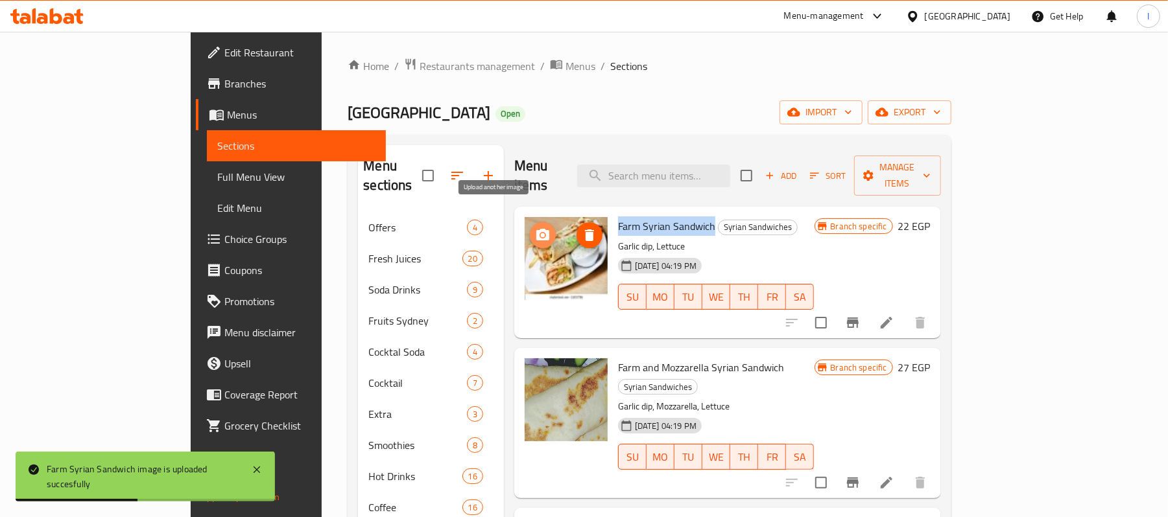
click at [530, 228] on span "upload picture" at bounding box center [543, 236] width 26 height 16
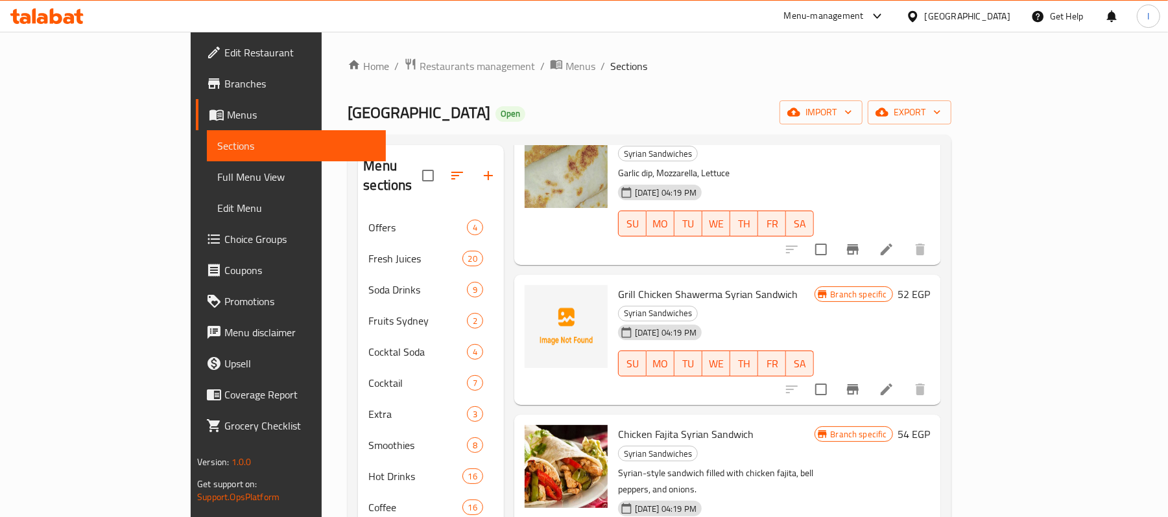
scroll to position [259, 0]
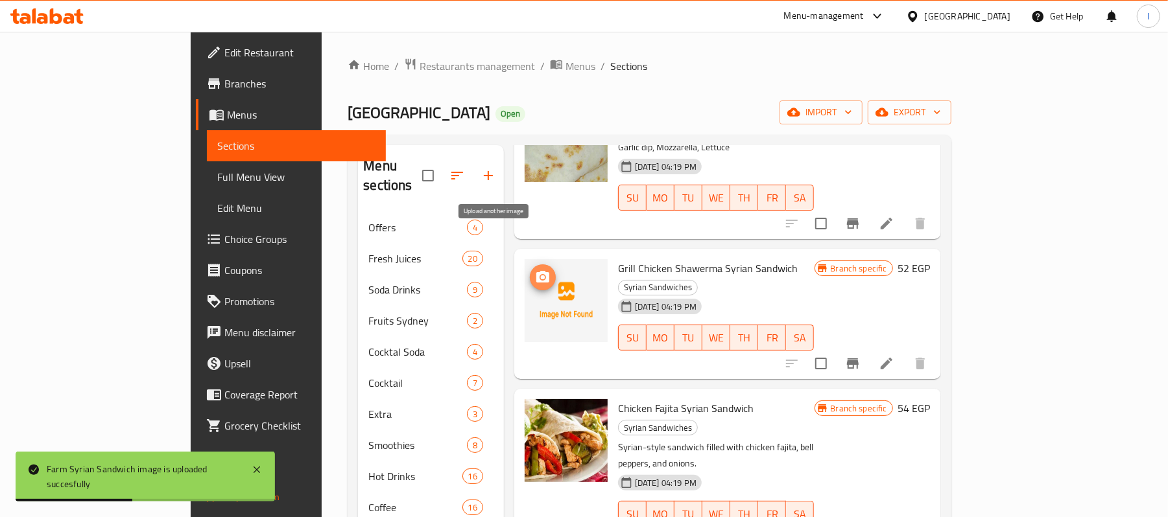
click at [536, 271] on icon "upload picture" at bounding box center [542, 277] width 13 height 12
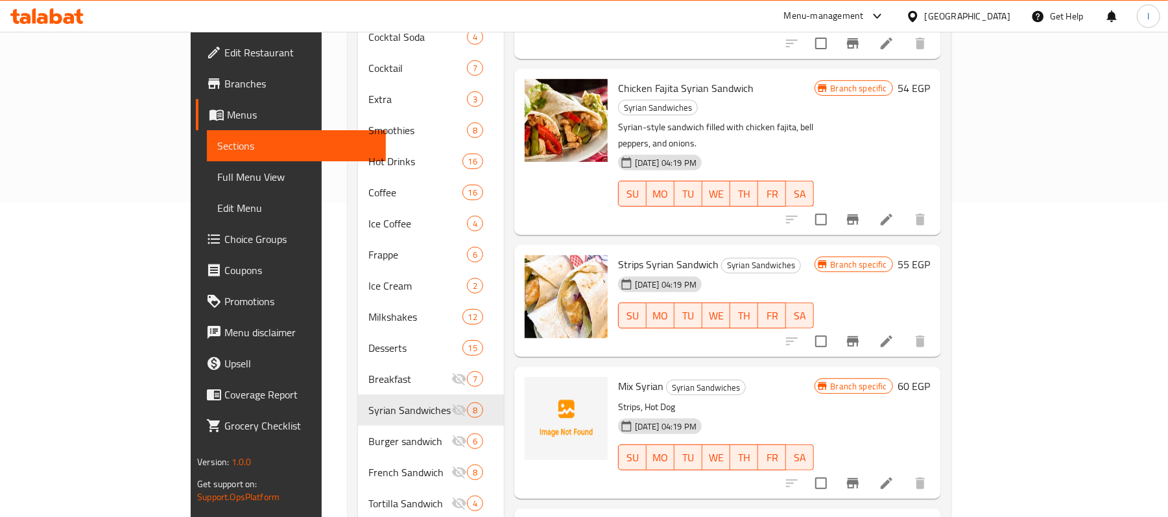
scroll to position [432, 0]
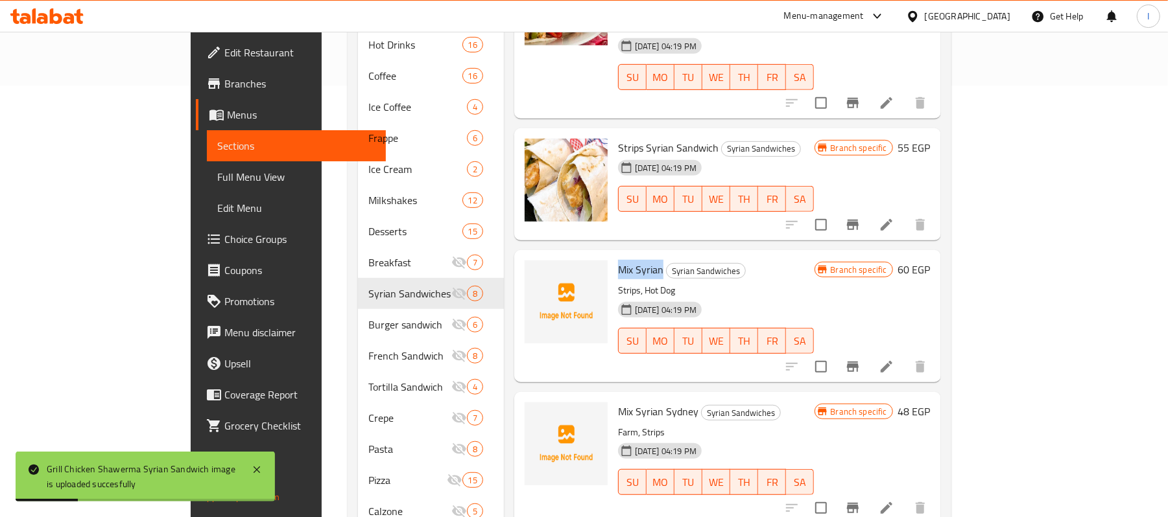
drag, startPoint x: 579, startPoint y: 174, endPoint x: 615, endPoint y: 180, distance: 36.8
click at [615, 255] on div "Mix Syrian Syrian Sandwiches Strips, Hot Dog [DATE] 04:19 PM SU MO TU WE TH FR …" at bounding box center [716, 315] width 207 height 121
click at [530, 271] on span "upload picture" at bounding box center [543, 279] width 26 height 16
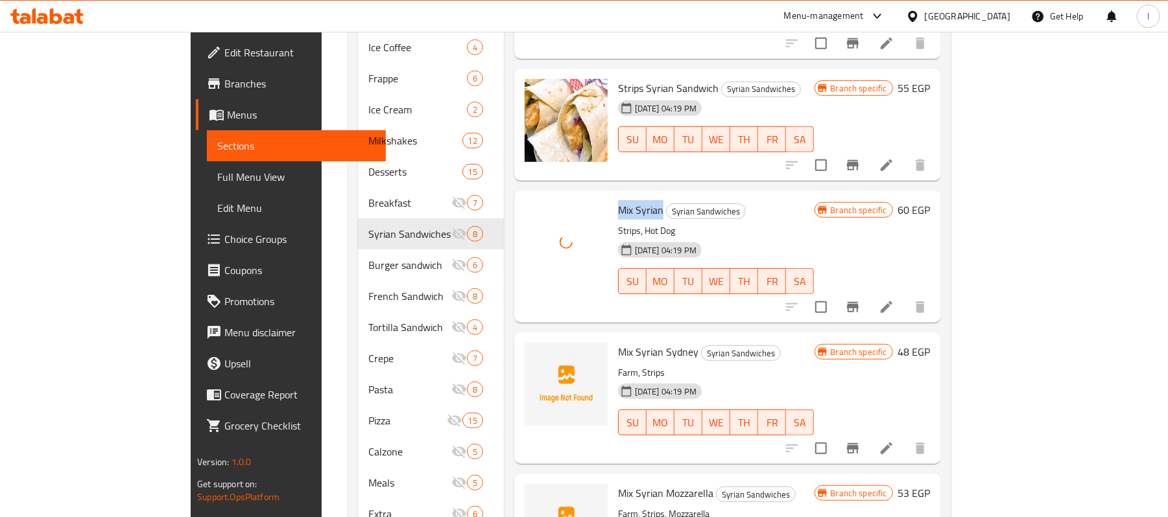
scroll to position [527, 0]
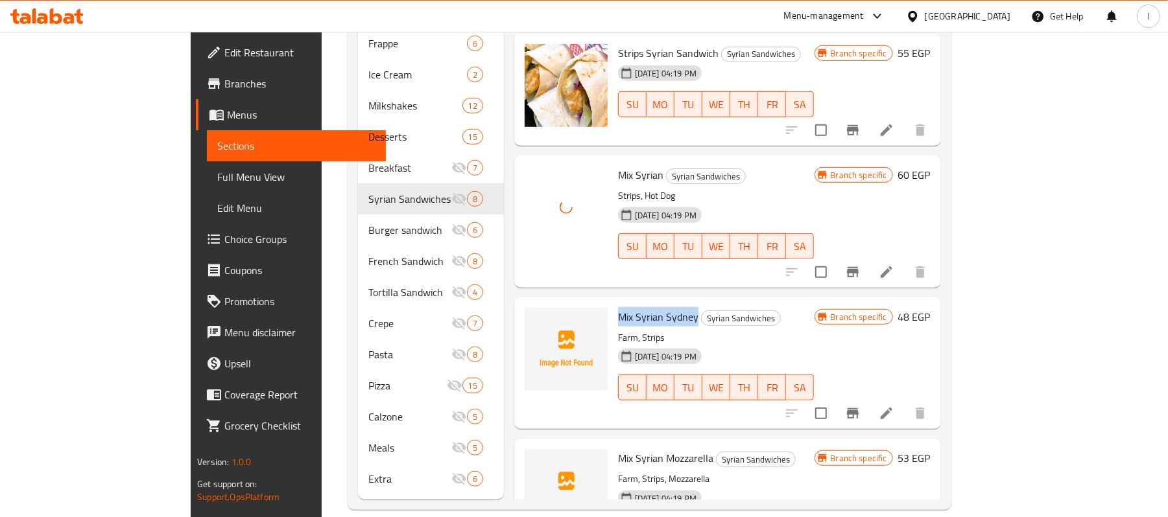
drag, startPoint x: 569, startPoint y: 221, endPoint x: 650, endPoint y: 231, distance: 81.6
click at [650, 303] on div "Mix Syrian Sydney Syrian Sandwiches Farm, Strips [DATE] 04:19 PM SU MO TU WE TH…" at bounding box center [716, 363] width 207 height 121
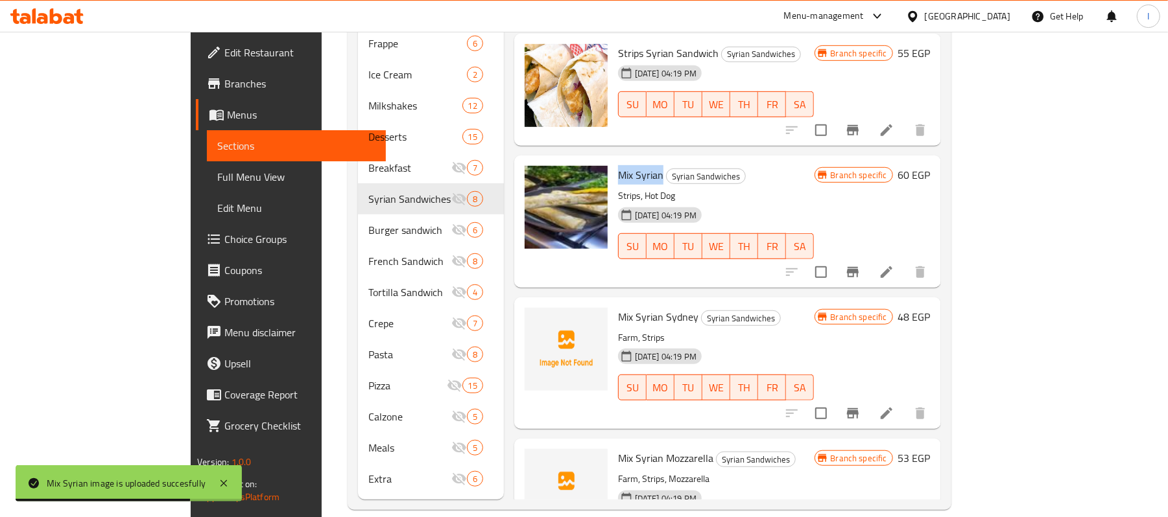
drag, startPoint x: 571, startPoint y: 84, endPoint x: 615, endPoint y: 89, distance: 44.3
click at [618, 165] on span "Mix Syrian" at bounding box center [640, 174] width 45 height 19
click at [536, 320] on icon "upload picture" at bounding box center [542, 326] width 13 height 12
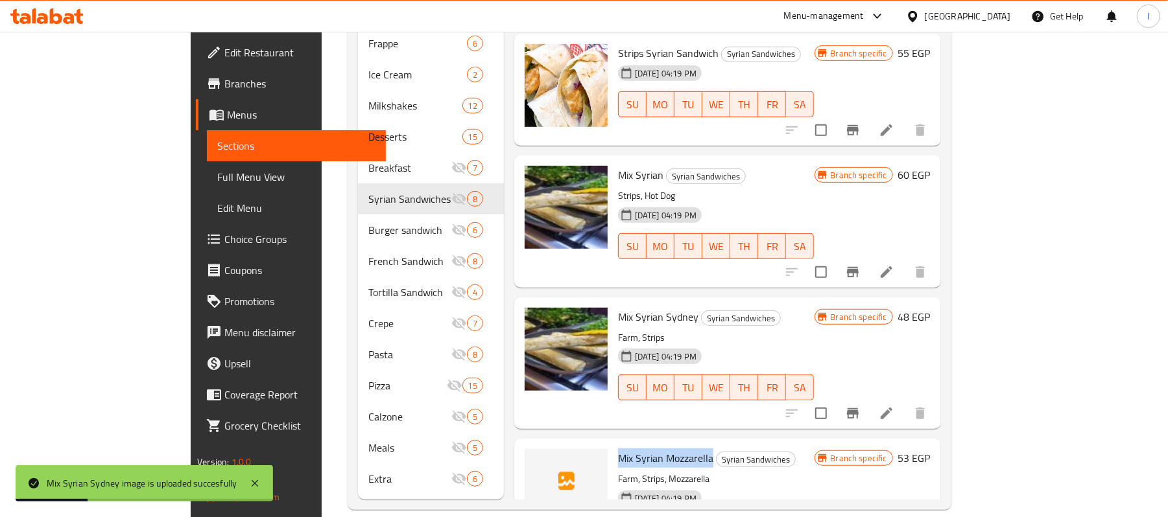
drag, startPoint x: 571, startPoint y: 367, endPoint x: 663, endPoint y: 364, distance: 92.1
click at [663, 449] on span "Mix Syrian Mozzarella" at bounding box center [665, 458] width 95 height 19
click at [530, 455] on button "upload picture" at bounding box center [543, 468] width 26 height 26
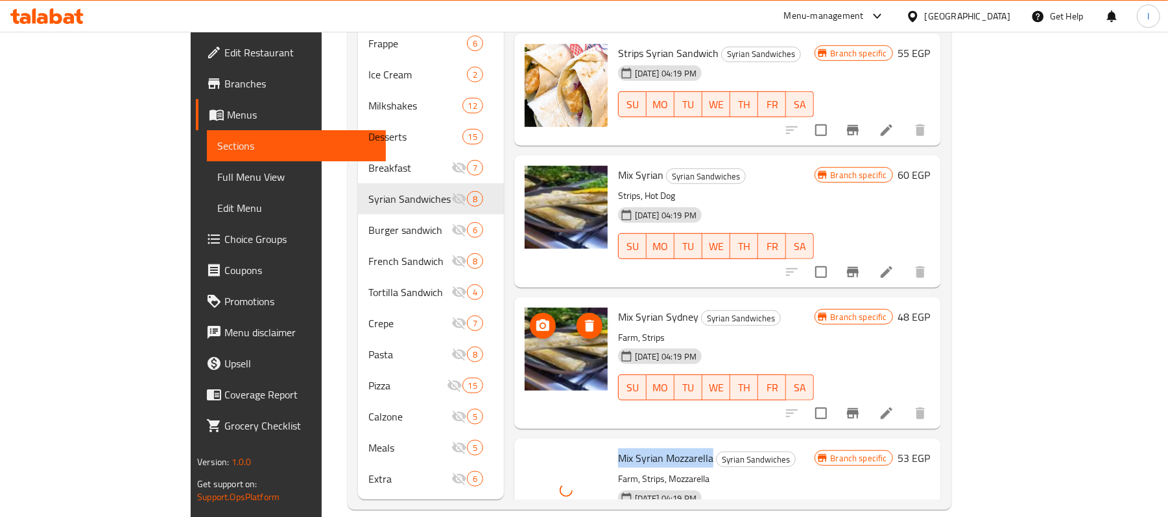
click at [536, 320] on icon "upload picture" at bounding box center [542, 326] width 13 height 12
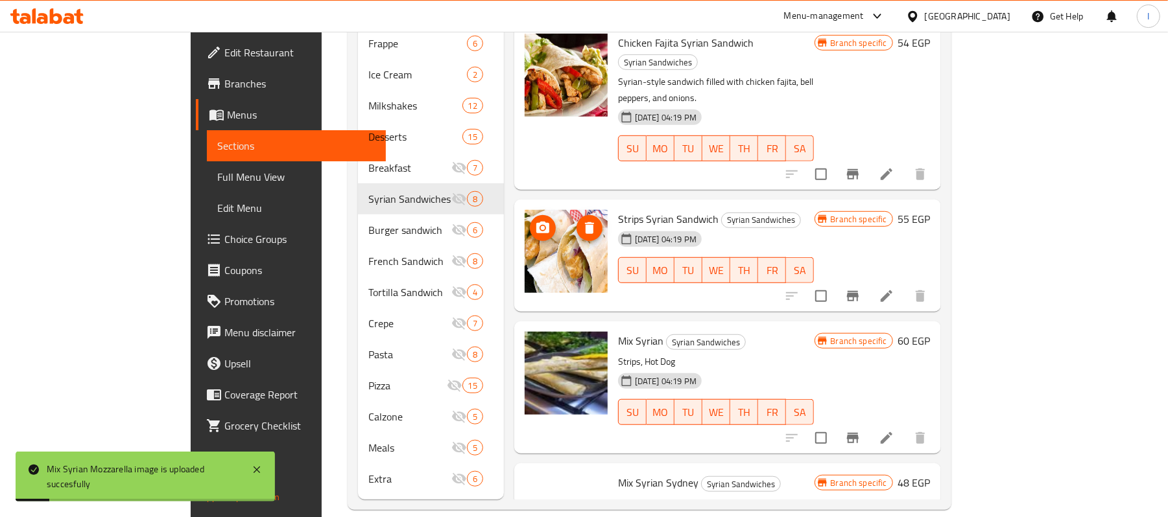
scroll to position [91, 0]
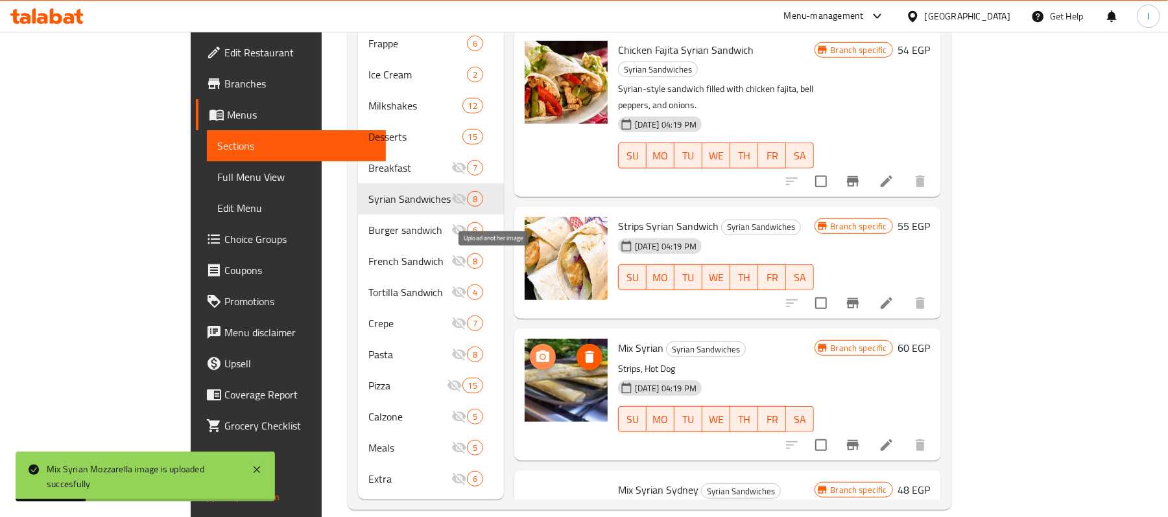
click at [530, 344] on button "upload picture" at bounding box center [543, 357] width 26 height 26
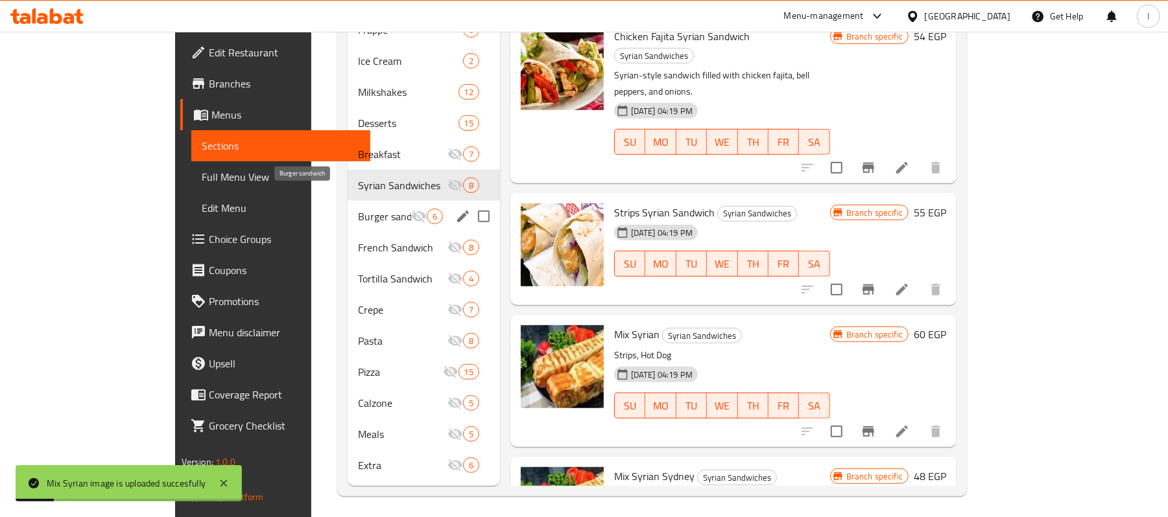
click at [348, 201] on div "Burger sandwich 6" at bounding box center [424, 216] width 152 height 31
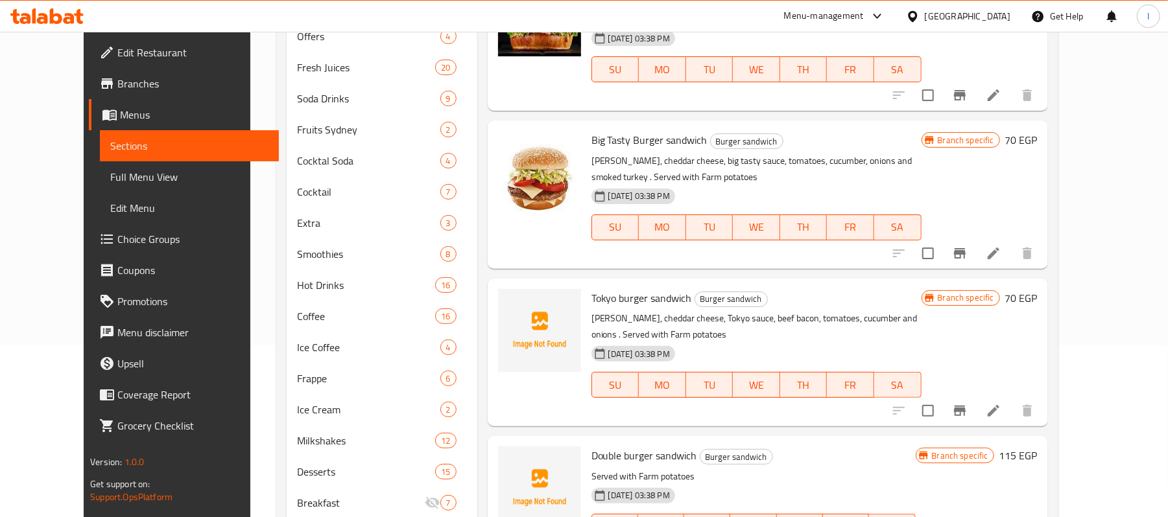
scroll to position [172, 0]
drag, startPoint x: 569, startPoint y: 273, endPoint x: 670, endPoint y: 281, distance: 101.5
click at [670, 289] on h6 "Tokyo burger sandwich Burger sandwich" at bounding box center [756, 298] width 330 height 18
click at [508, 299] on icon "upload picture" at bounding box center [516, 307] width 16 height 16
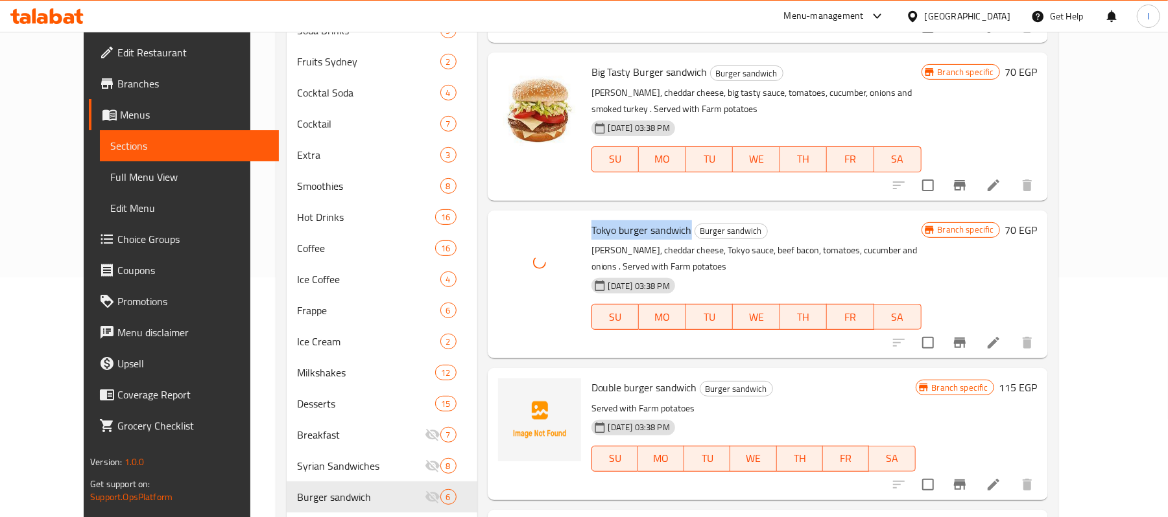
scroll to position [346, 0]
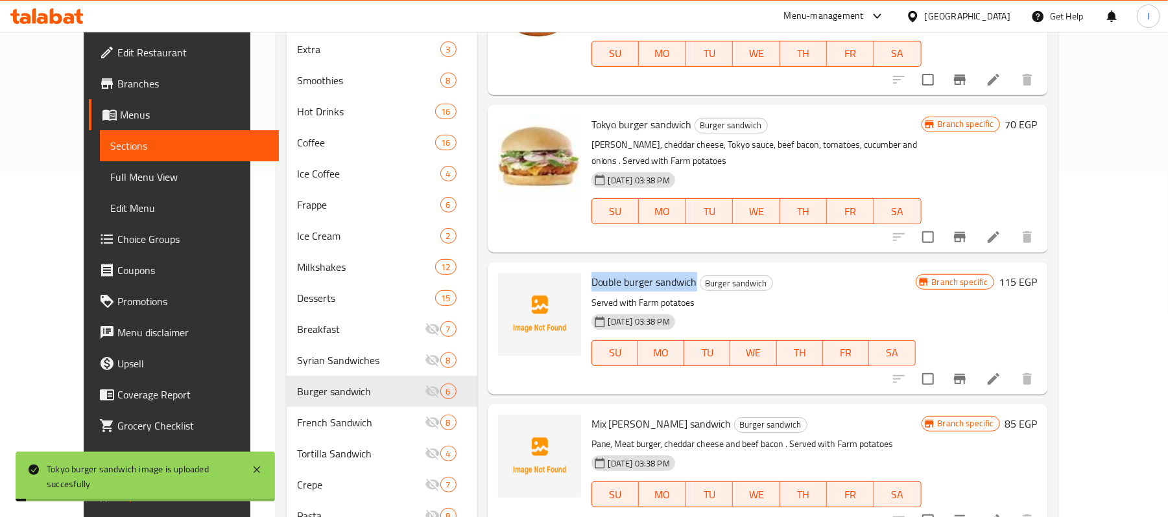
drag, startPoint x: 565, startPoint y: 267, endPoint x: 674, endPoint y: 270, distance: 109.0
click at [674, 270] on div "Double burger sandwich Burger sandwich Served with Farm potatoes [DATE] 03:38 P…" at bounding box center [753, 328] width 335 height 121
click at [509, 276] on img at bounding box center [539, 314] width 83 height 83
click at [510, 285] on icon "upload picture" at bounding box center [516, 291] width 13 height 12
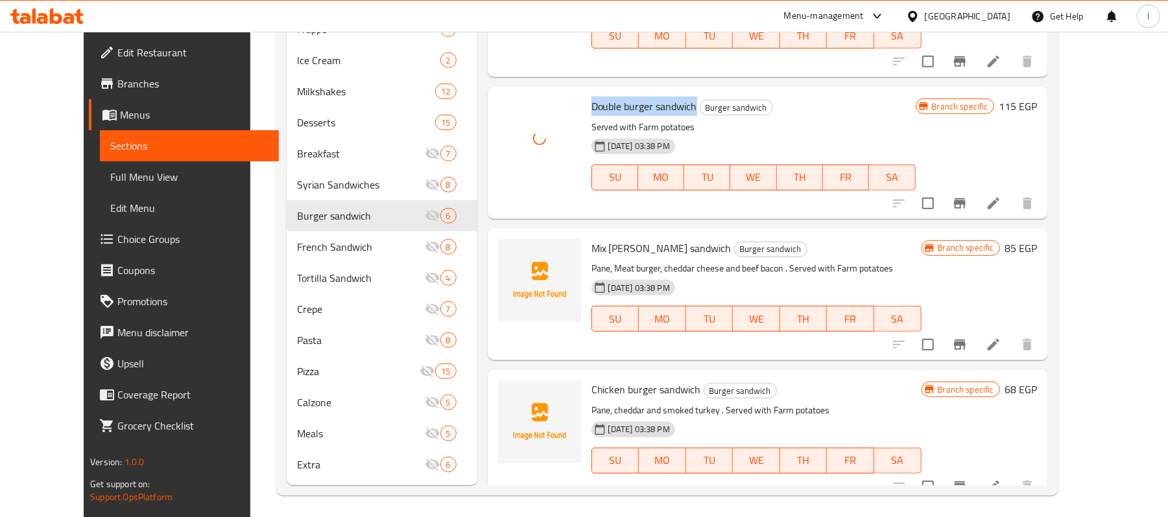
scroll to position [527, 0]
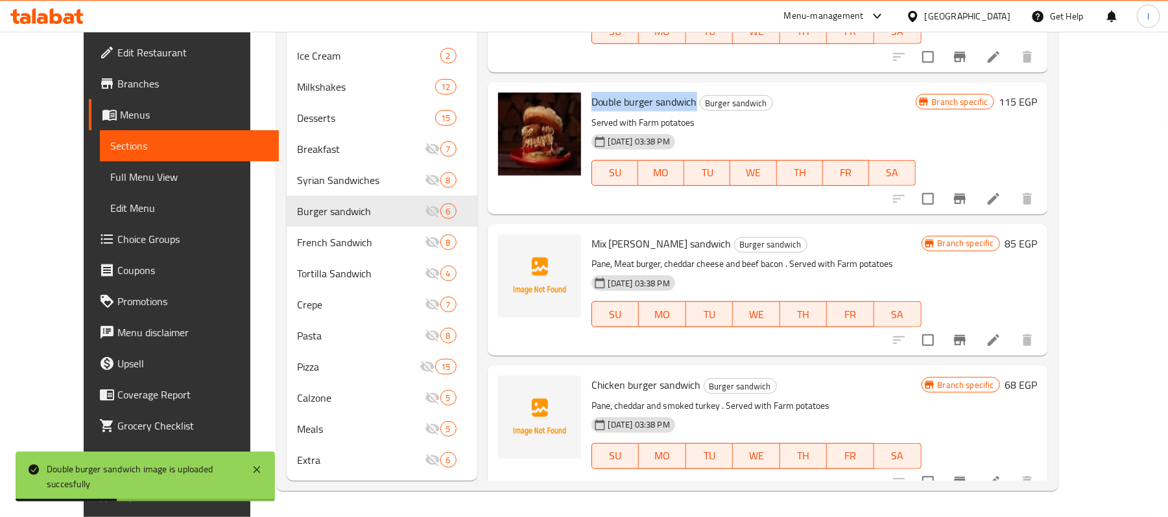
drag, startPoint x: 569, startPoint y: 227, endPoint x: 691, endPoint y: 226, distance: 122.6
click at [691, 230] on div "Mix [PERSON_NAME] sandwich Burger sandwich Pane, Meat burger, cheddar cheese an…" at bounding box center [756, 290] width 340 height 121
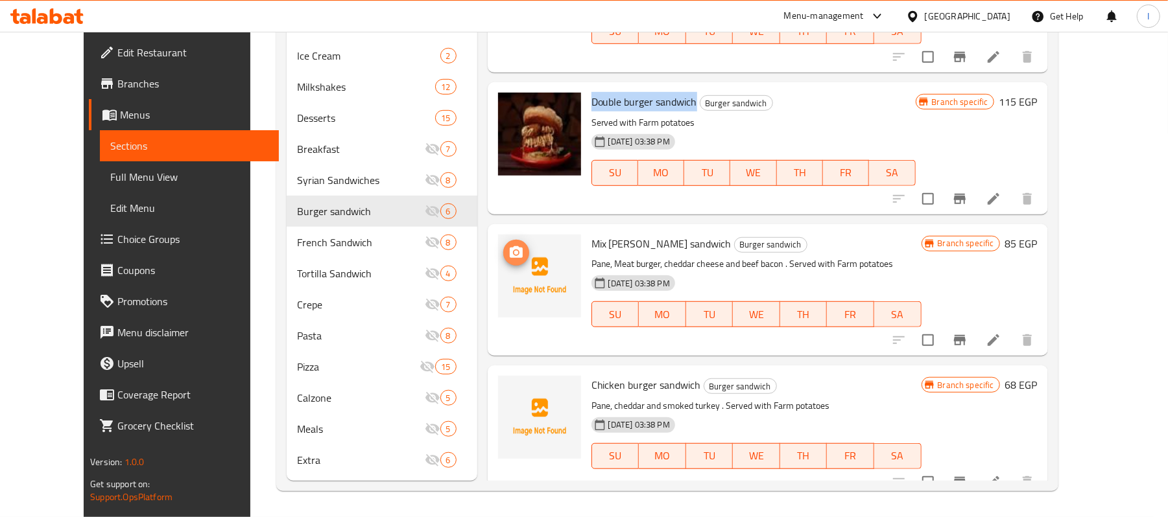
click at [510, 246] on icon "upload picture" at bounding box center [516, 252] width 13 height 12
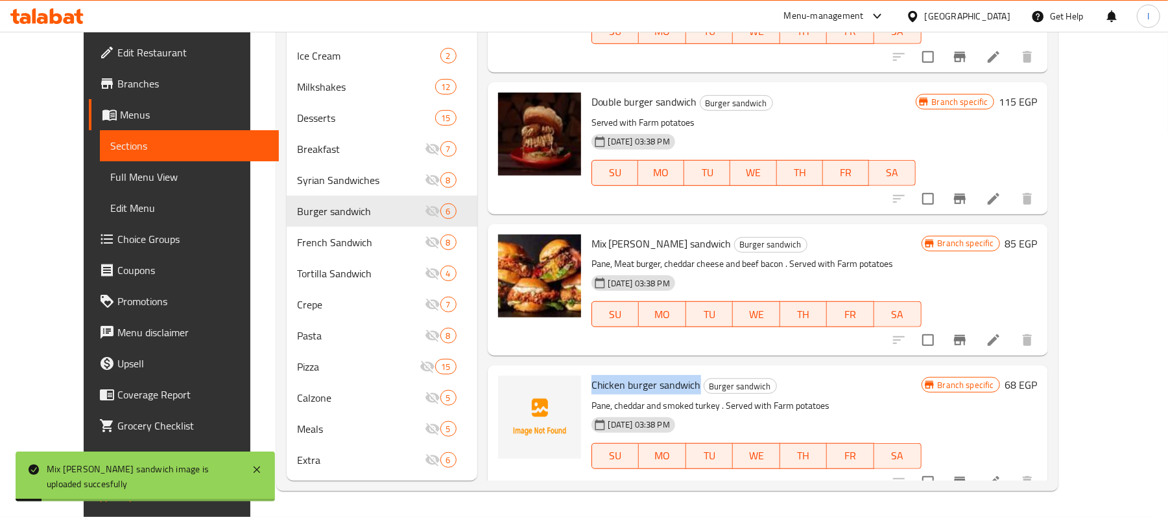
drag, startPoint x: 568, startPoint y: 372, endPoint x: 678, endPoint y: 370, distance: 110.3
click at [678, 371] on div "Chicken burger sandwich Burger sandwich Pane, cheddar and smoked turkey . Serve…" at bounding box center [756, 431] width 340 height 121
click at [510, 388] on icon "upload picture" at bounding box center [516, 394] width 13 height 12
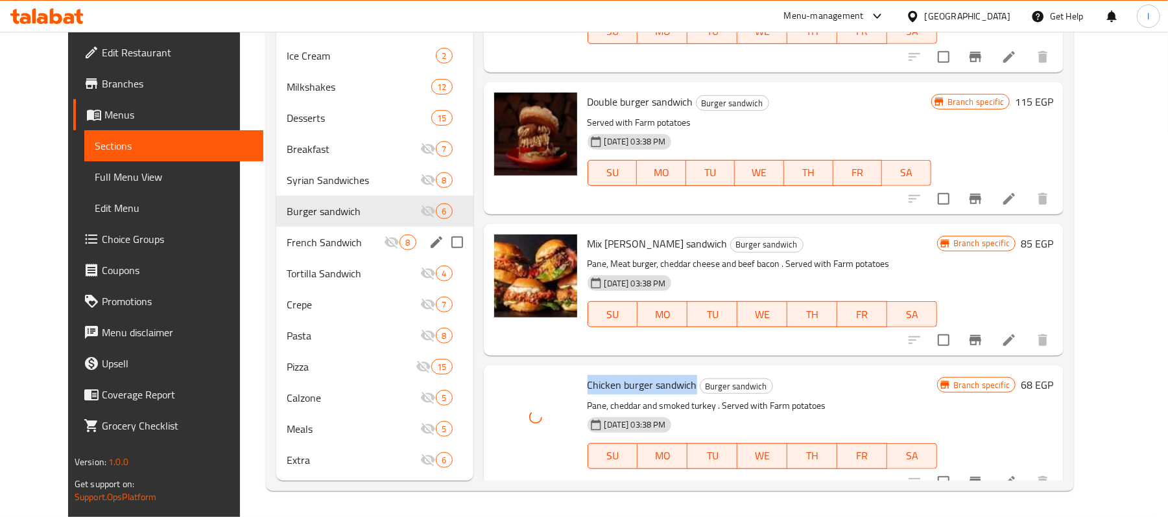
click at [309, 235] on span "French Sandwich" at bounding box center [335, 243] width 97 height 16
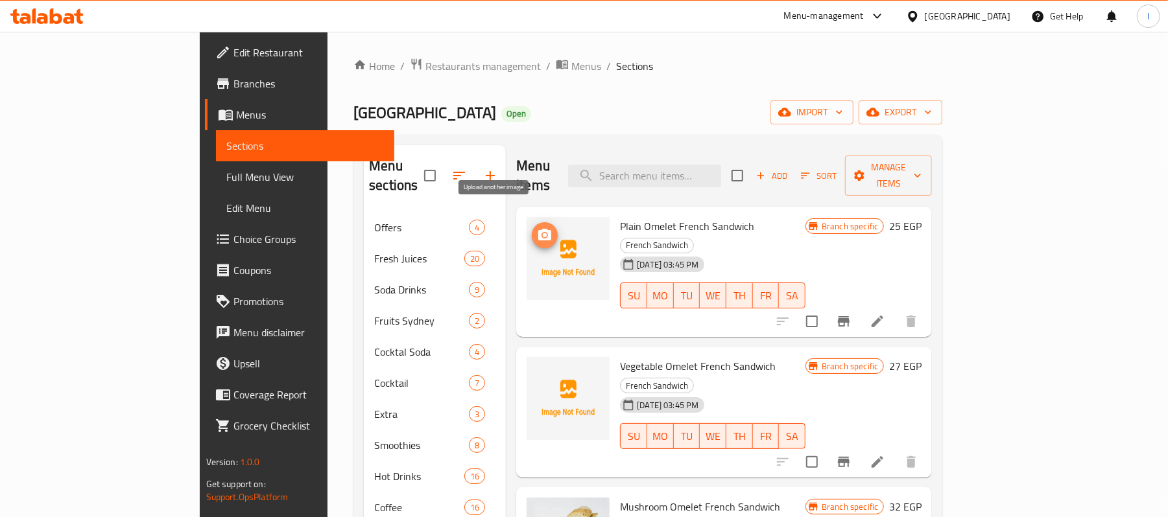
click at [538, 229] on icon "upload picture" at bounding box center [544, 235] width 13 height 12
drag, startPoint x: 572, startPoint y: 205, endPoint x: 703, endPoint y: 206, distance: 131.0
click at [703, 217] on h6 "Plain Omelet French Sandwich French Sandwich" at bounding box center [712, 235] width 185 height 36
click at [537, 228] on icon "upload picture" at bounding box center [545, 236] width 16 height 16
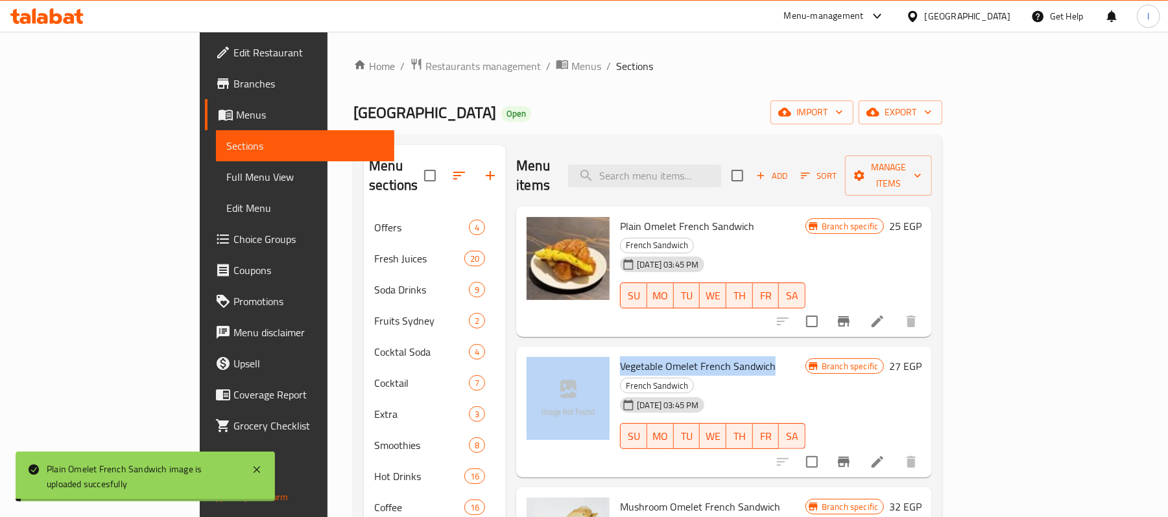
drag, startPoint x: 562, startPoint y: 327, endPoint x: 722, endPoint y: 333, distance: 160.3
click at [722, 352] on div "Vegetable Omelet French Sandwich French Sandwich [DATE] 03:45 PM SU MO TU WE TH…" at bounding box center [723, 412] width 405 height 121
click at [537, 368] on icon "upload picture" at bounding box center [545, 376] width 16 height 16
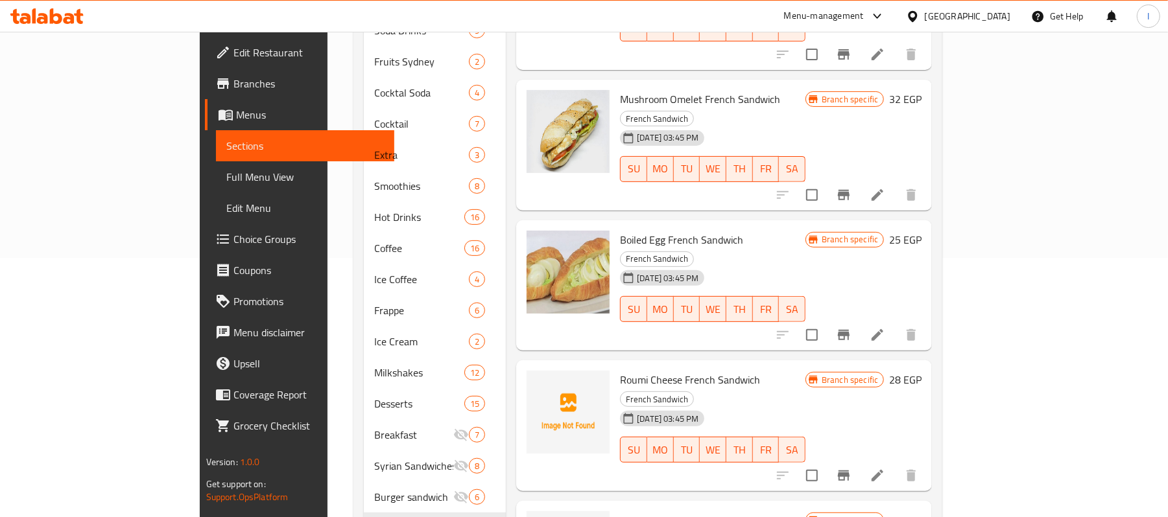
scroll to position [432, 0]
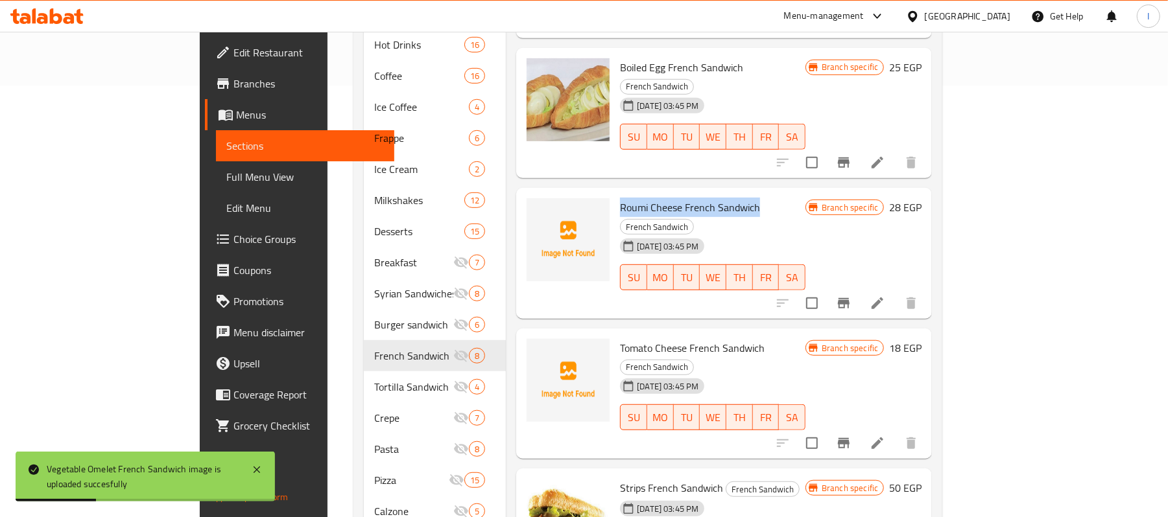
drag, startPoint x: 569, startPoint y: 112, endPoint x: 706, endPoint y: 109, distance: 137.5
click at [706, 193] on div "Roumi Cheese French Sandwich French Sandwich [DATE] 03:45 PM SU MO TU WE TH FR …" at bounding box center [713, 253] width 196 height 121
click at [538, 210] on icon "upload picture" at bounding box center [544, 216] width 13 height 12
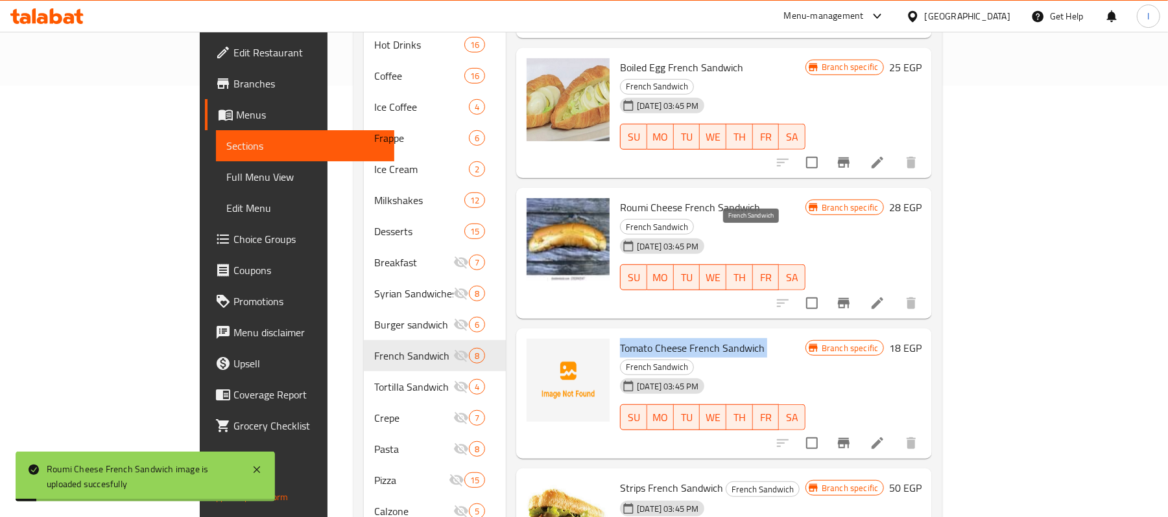
drag, startPoint x: 572, startPoint y: 241, endPoint x: 716, endPoint y: 237, distance: 144.0
click at [716, 339] on h6 "Tomato Cheese French Sandwich French Sandwich" at bounding box center [712, 357] width 185 height 36
click at [532, 350] on span "upload picture" at bounding box center [545, 358] width 26 height 16
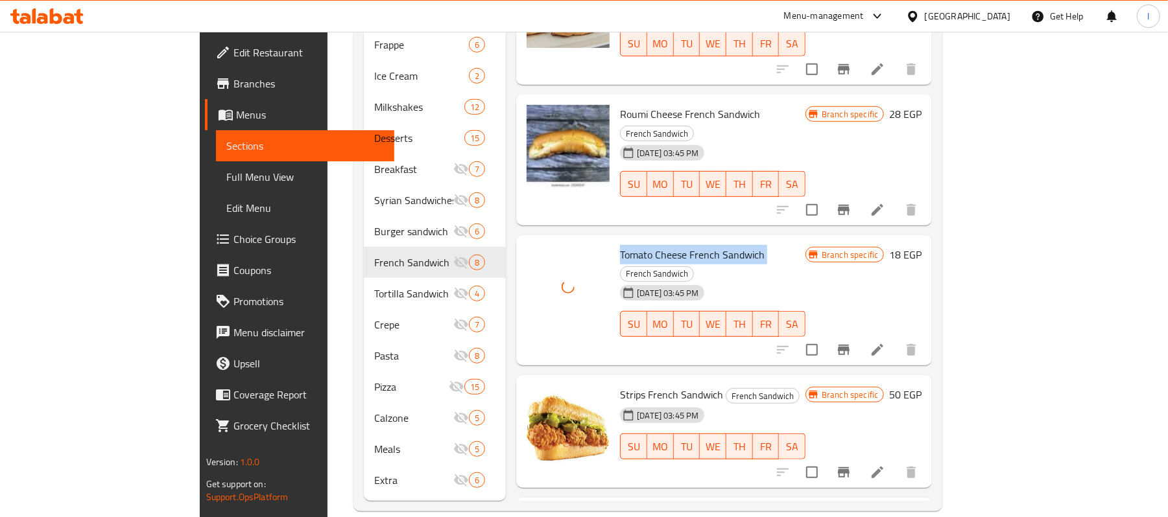
scroll to position [527, 0]
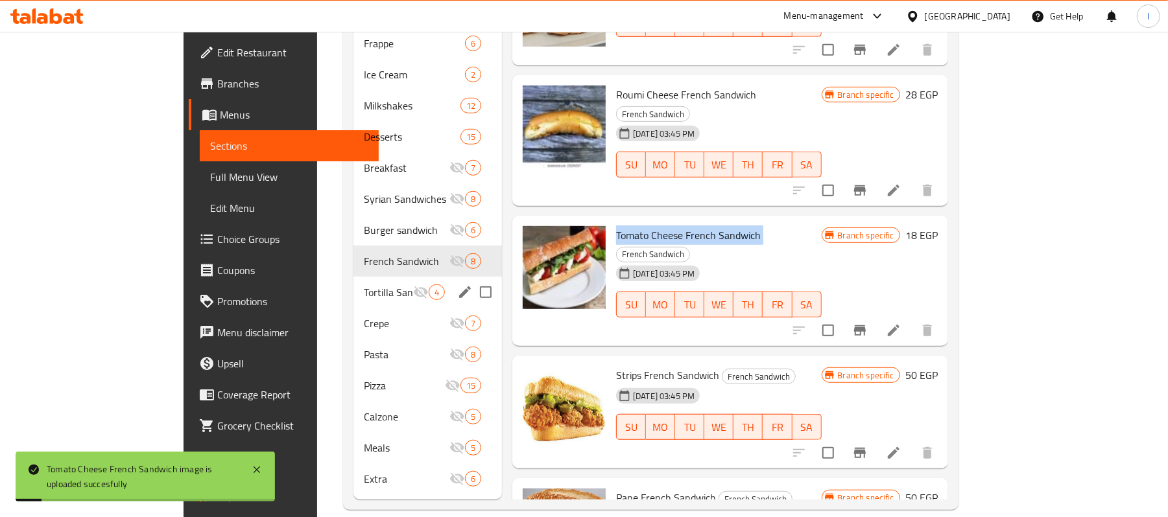
click at [353, 277] on div "Tortilla Sandwich 4" at bounding box center [427, 292] width 148 height 31
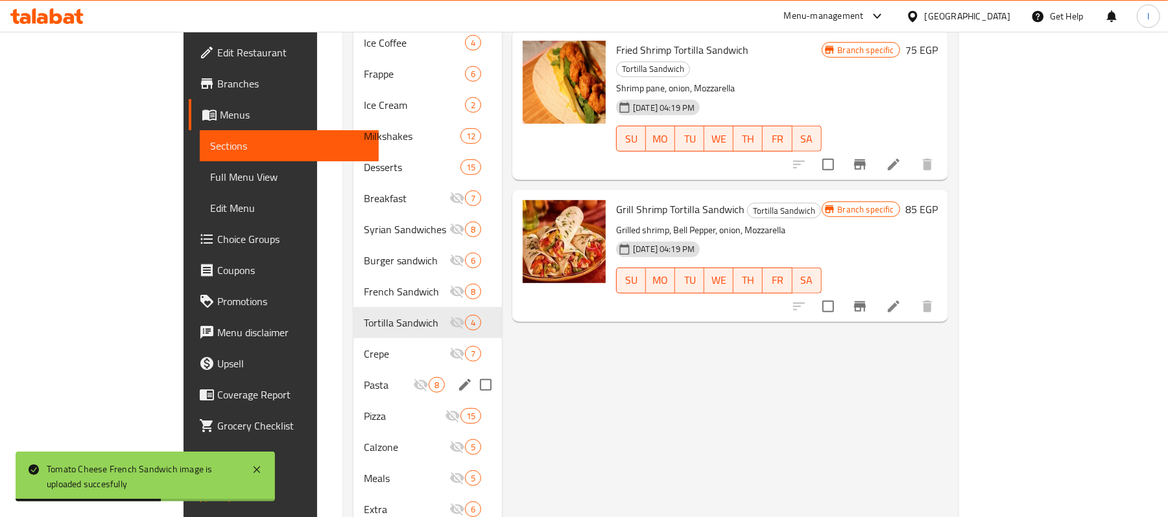
scroll to position [527, 0]
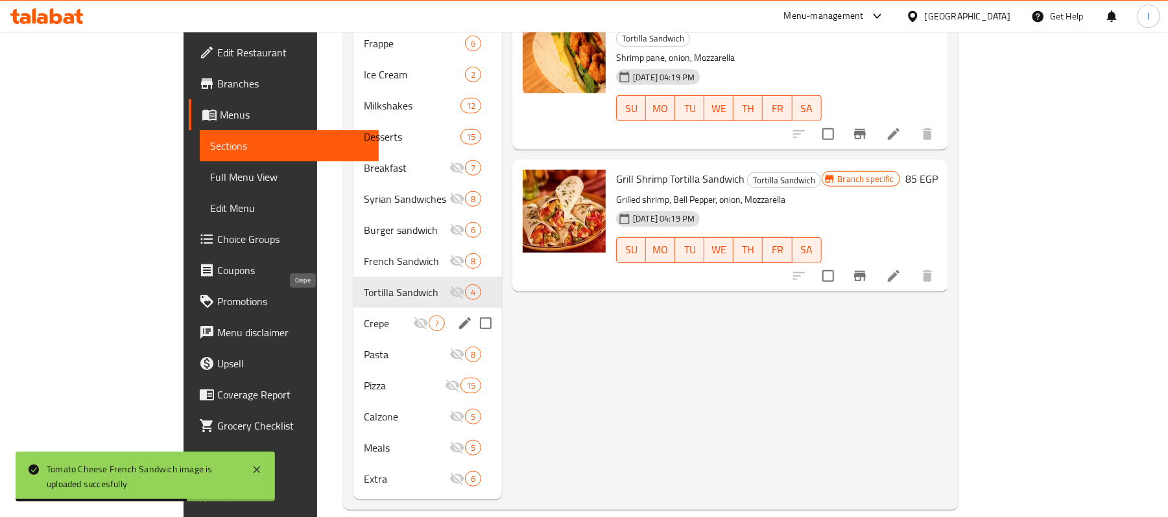
click at [364, 316] on span "Crepe" at bounding box center [388, 324] width 49 height 16
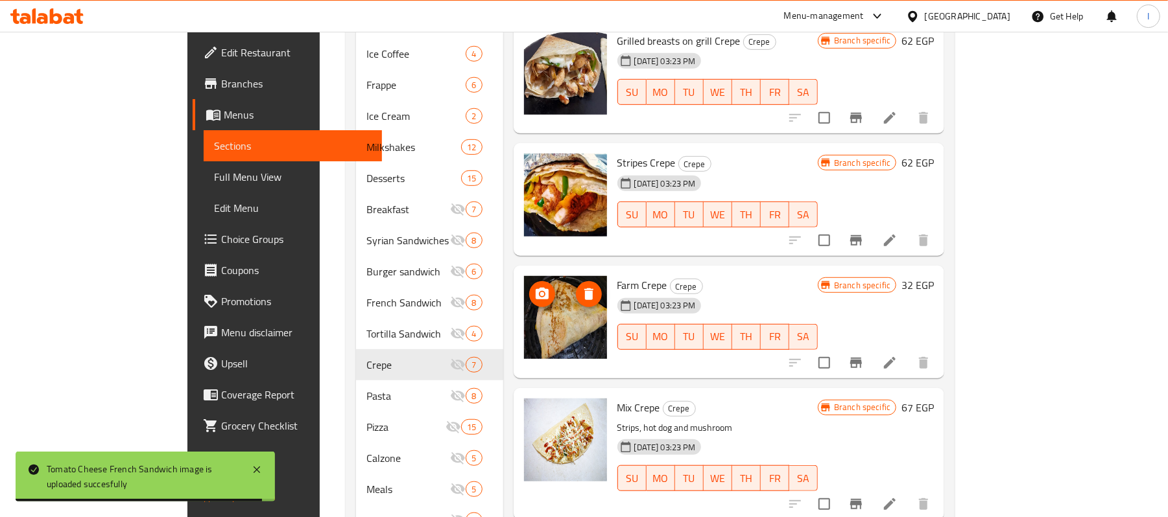
scroll to position [527, 0]
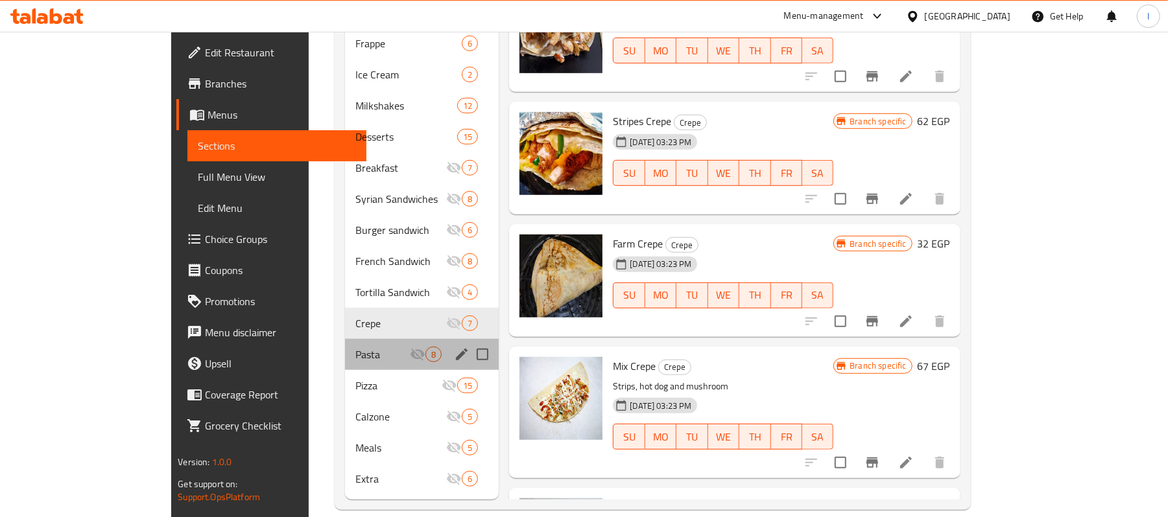
click at [345, 349] on div "Pasta 8" at bounding box center [422, 354] width 154 height 31
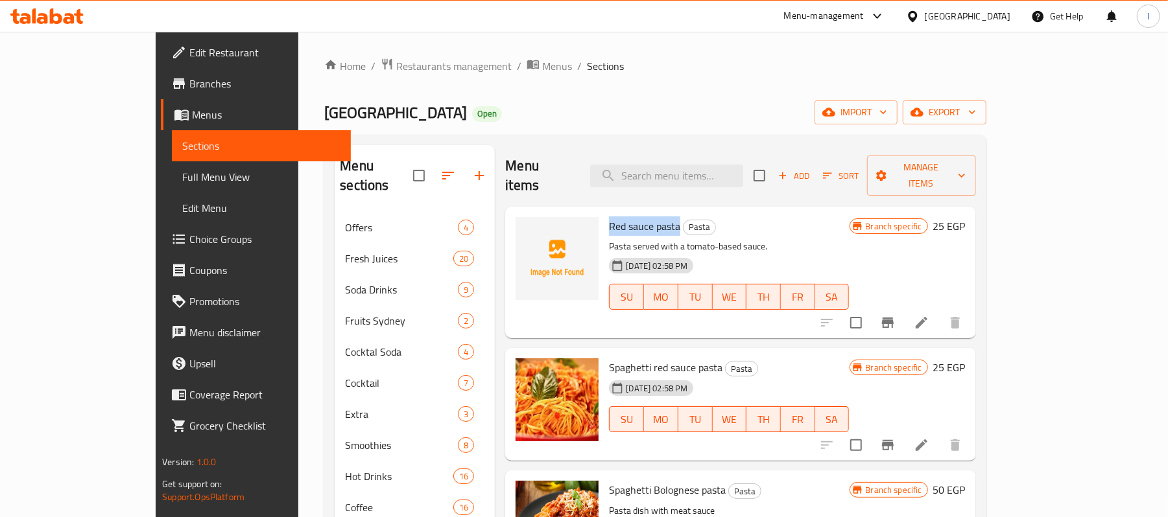
drag, startPoint x: 566, startPoint y: 211, endPoint x: 641, endPoint y: 211, distance: 74.6
click at [641, 212] on div "Red sauce pasta Pasta Pasta served with a tomato-based sauce. [DATE] 02:58 PM S…" at bounding box center [729, 272] width 250 height 121
click at [526, 228] on icon "upload picture" at bounding box center [534, 236] width 16 height 16
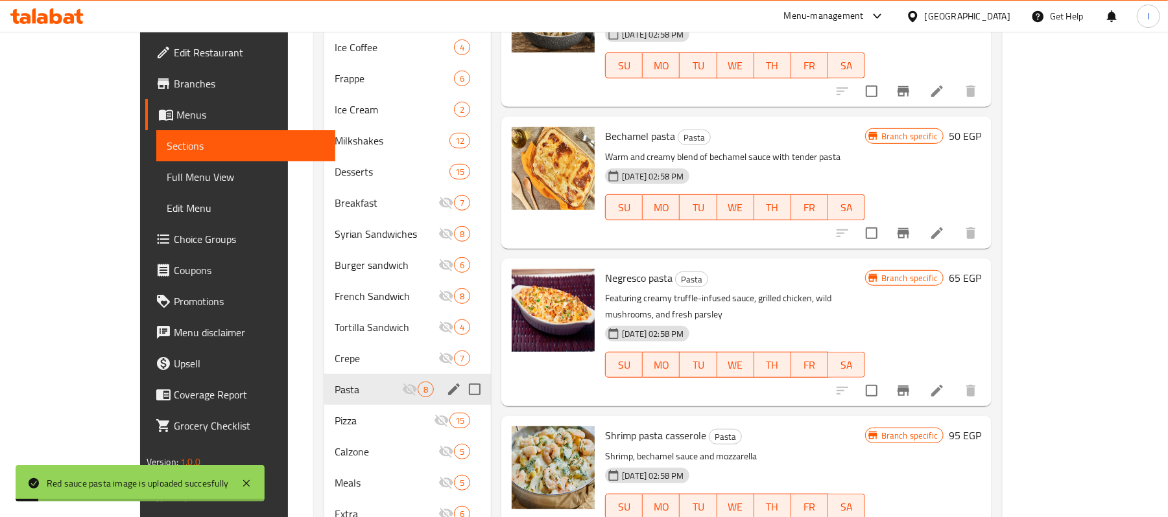
scroll to position [527, 0]
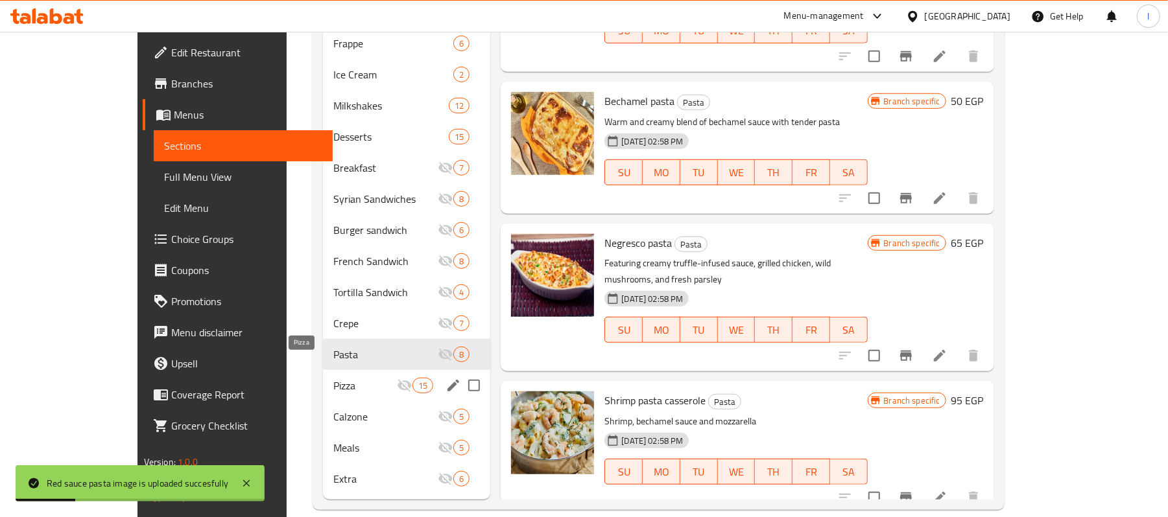
click at [333, 378] on span "Pizza" at bounding box center [365, 386] width 64 height 16
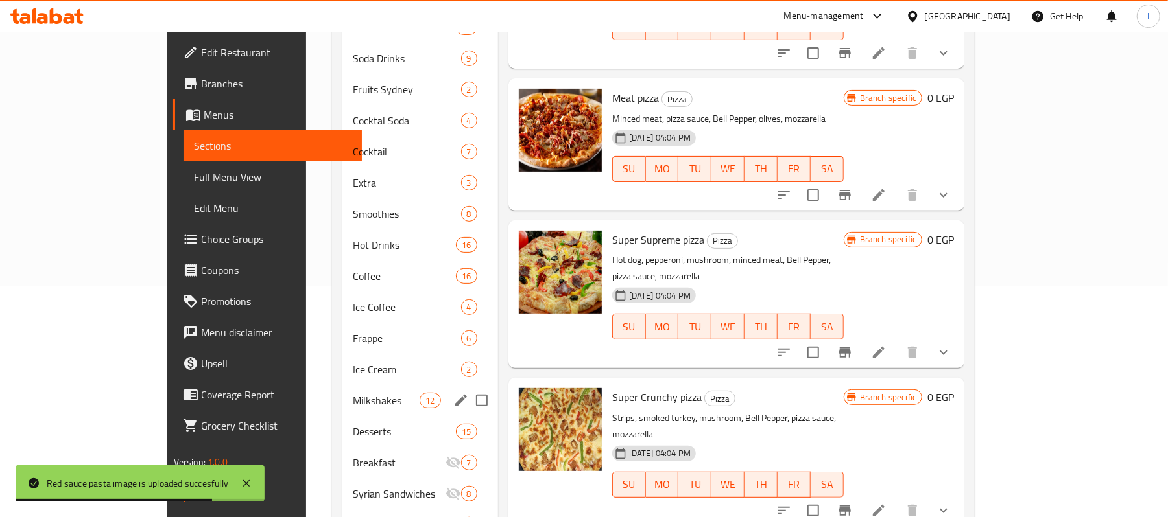
scroll to position [527, 0]
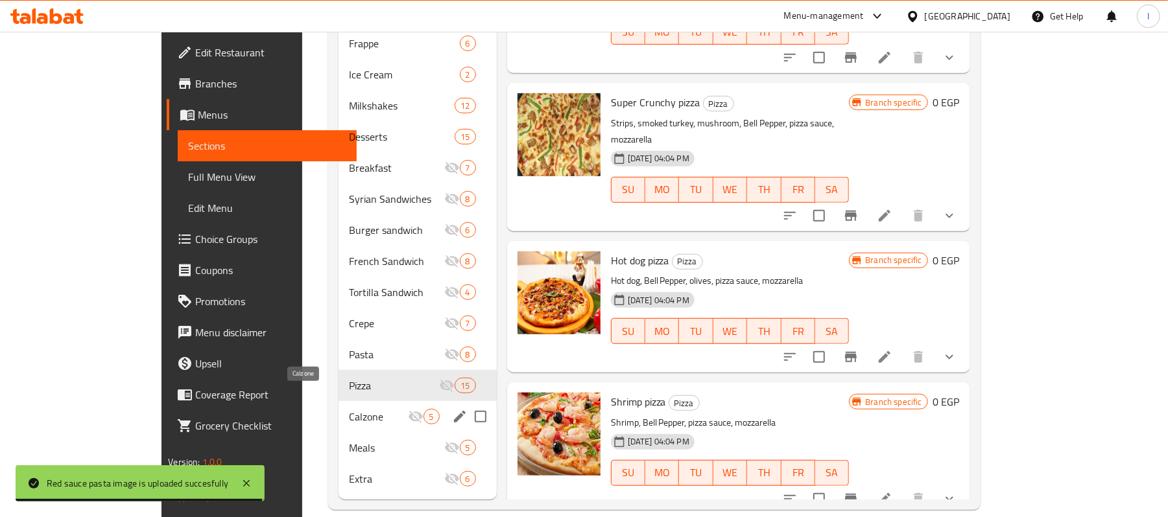
click at [355, 409] on span "Calzone" at bounding box center [378, 417] width 58 height 16
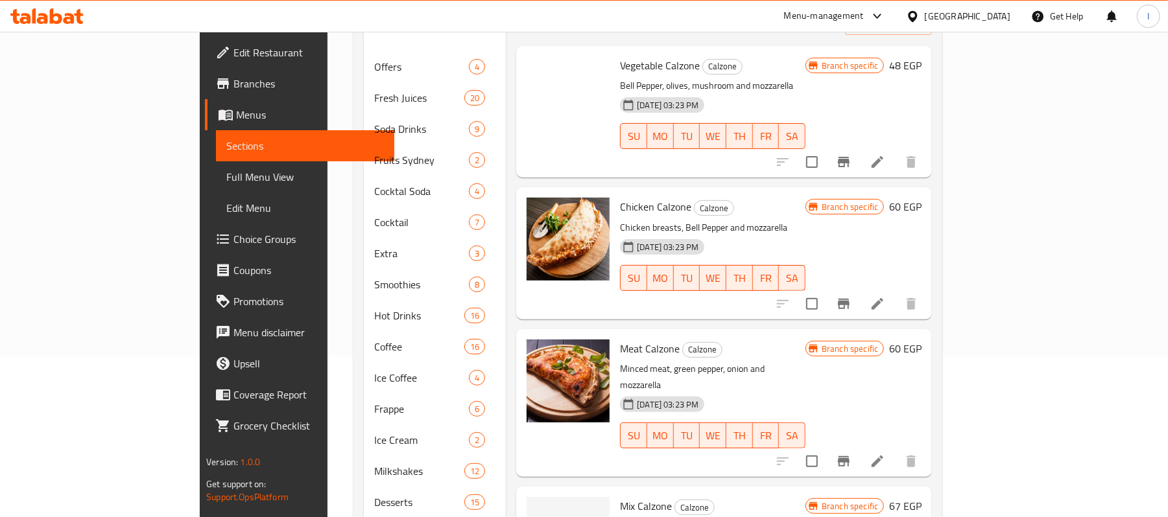
scroll to position [94, 0]
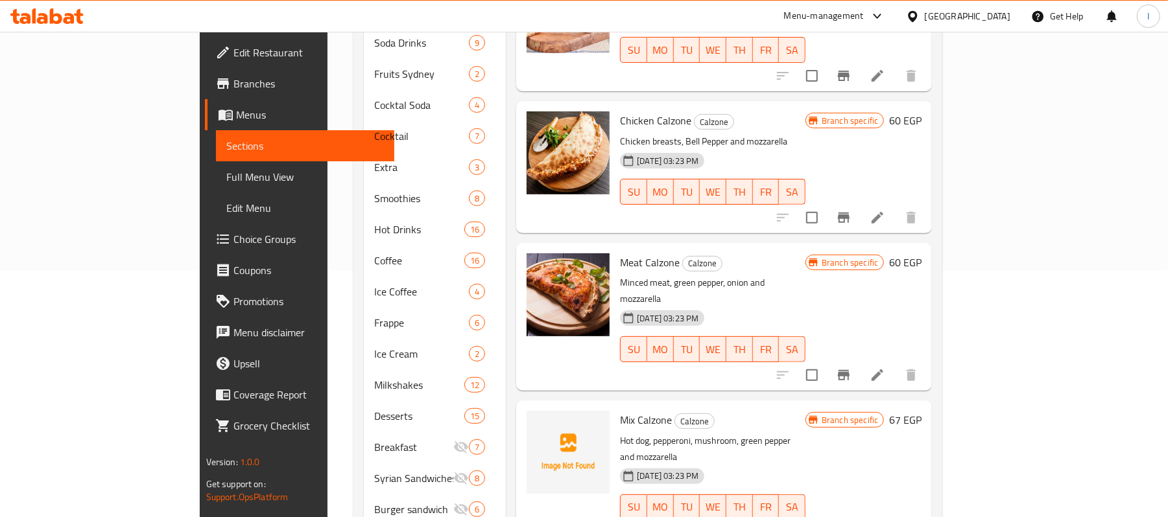
scroll to position [527, 0]
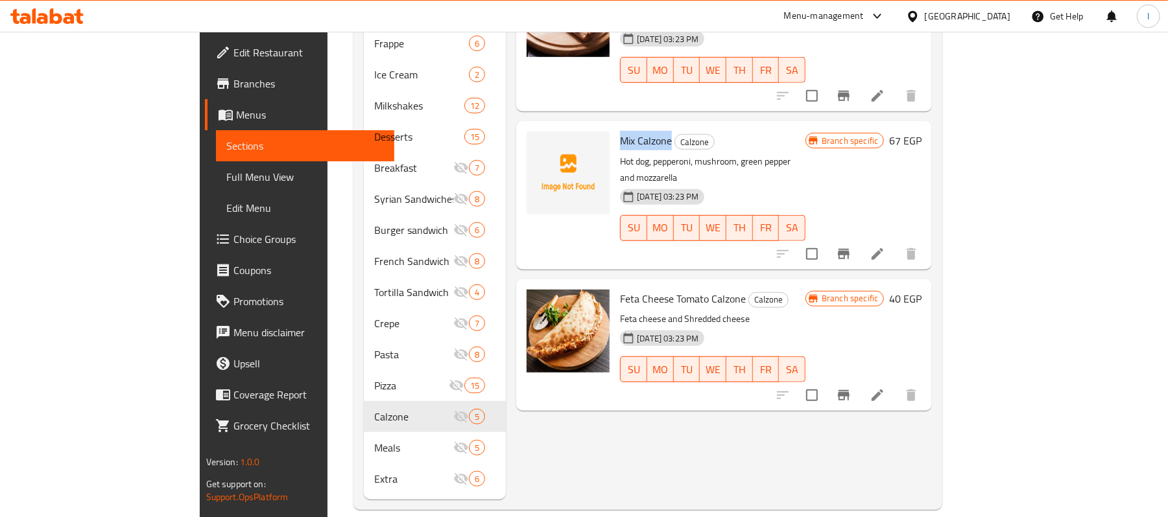
drag, startPoint x: 569, startPoint y: 109, endPoint x: 621, endPoint y: 104, distance: 52.1
click at [621, 131] on span "Mix Calzone" at bounding box center [646, 140] width 52 height 19
copy span "Mix Calzone"
click at [537, 142] on icon "upload picture" at bounding box center [545, 150] width 16 height 16
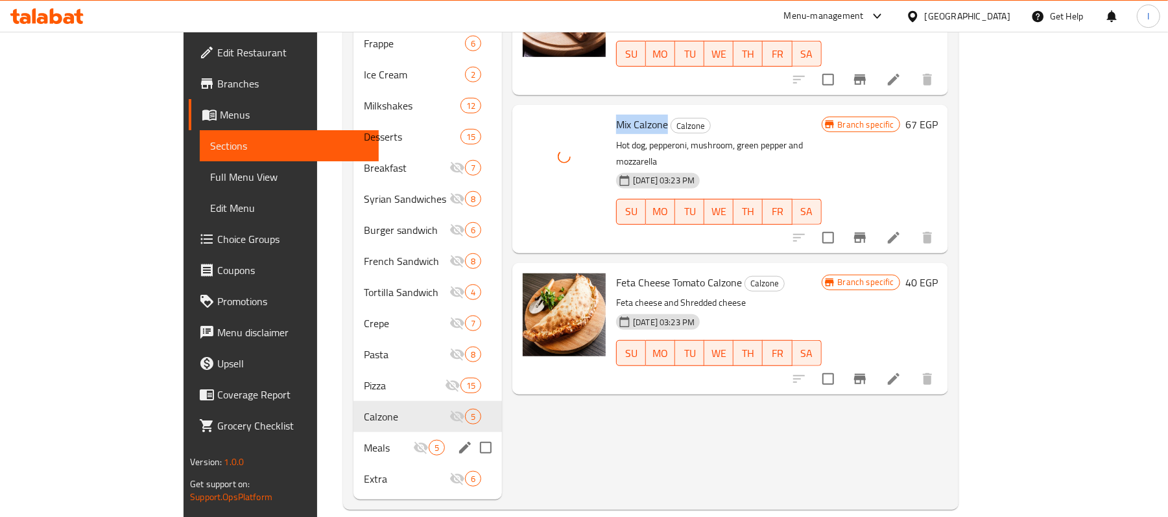
click at [364, 440] on span "Meals" at bounding box center [388, 448] width 49 height 16
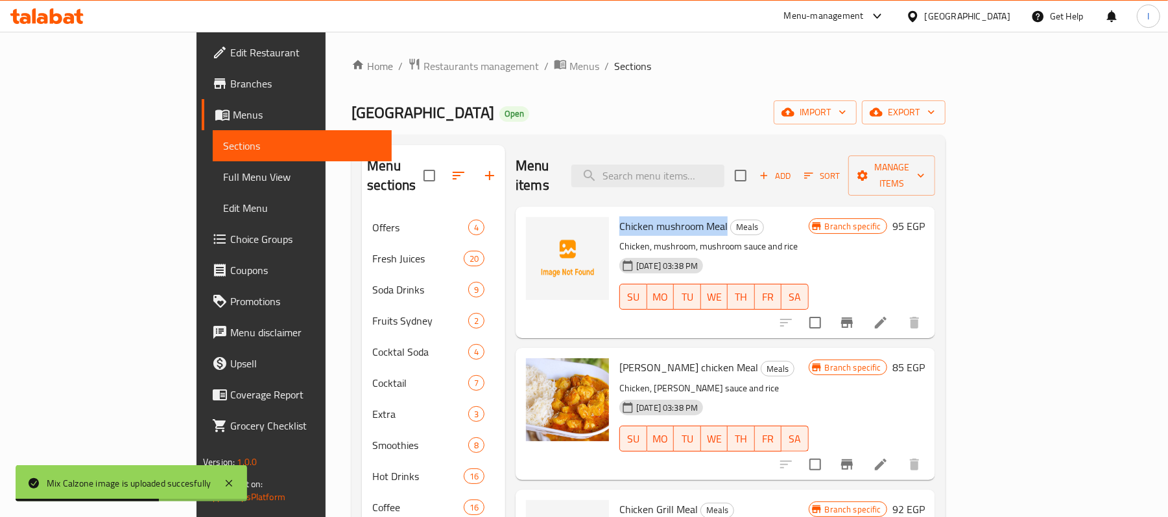
drag, startPoint x: 569, startPoint y: 209, endPoint x: 677, endPoint y: 205, distance: 107.7
click at [677, 217] on span "Chicken mushroom Meal" at bounding box center [673, 226] width 108 height 19
copy span "Chicken mushroom Meal"
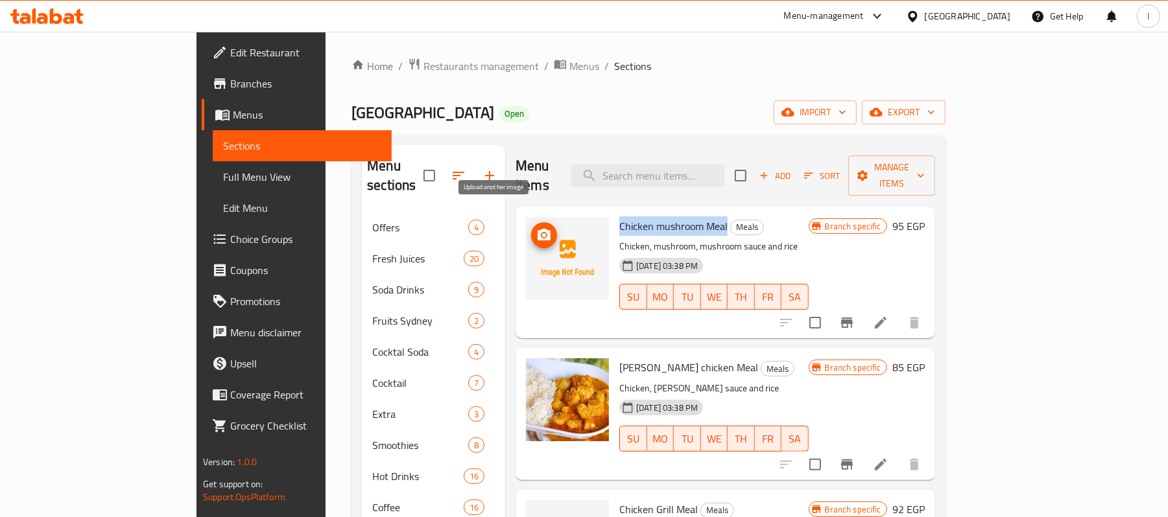
click at [536, 228] on icon "upload picture" at bounding box center [544, 236] width 16 height 16
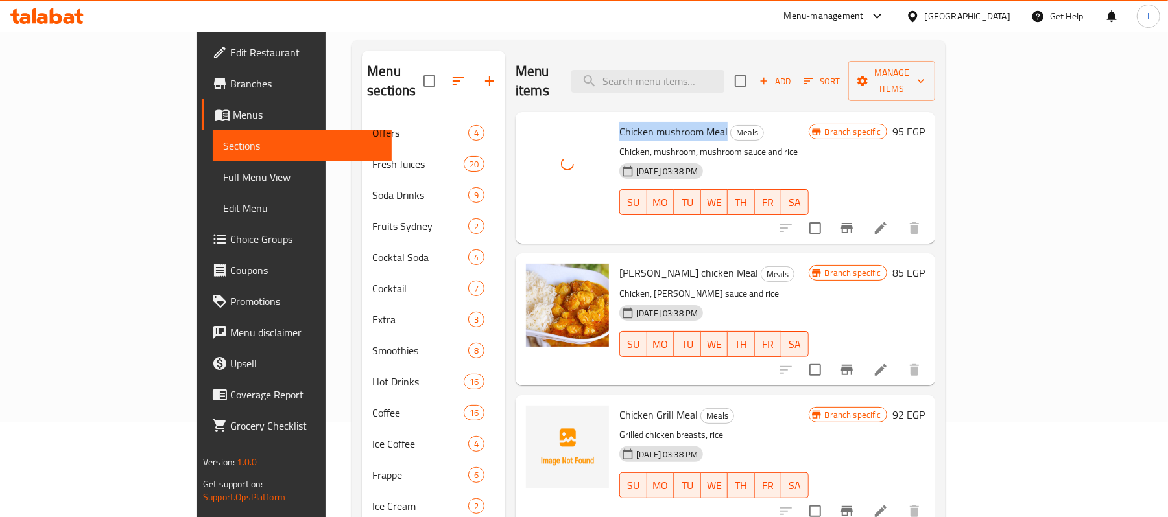
scroll to position [259, 0]
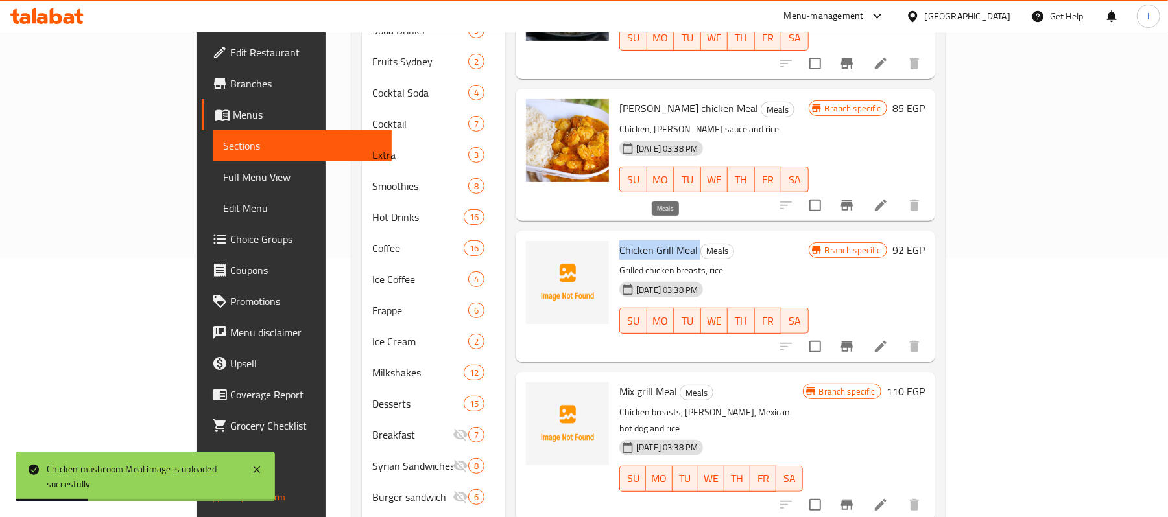
drag, startPoint x: 571, startPoint y: 233, endPoint x: 652, endPoint y: 230, distance: 81.1
click at [652, 236] on div "Chicken Grill Meal Meals Grilled chicken breasts, rice 11-12-2023 03:38 PM SU M…" at bounding box center [714, 296] width 200 height 121
copy h6 "Chicken Grill Meal"
click at [538, 253] on icon "upload picture" at bounding box center [544, 259] width 13 height 12
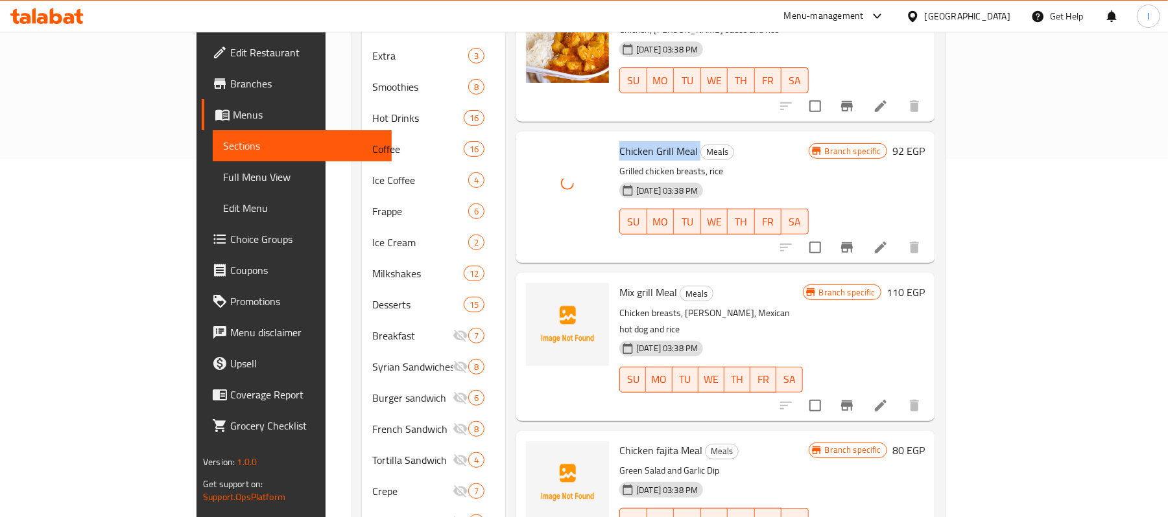
scroll to position [432, 0]
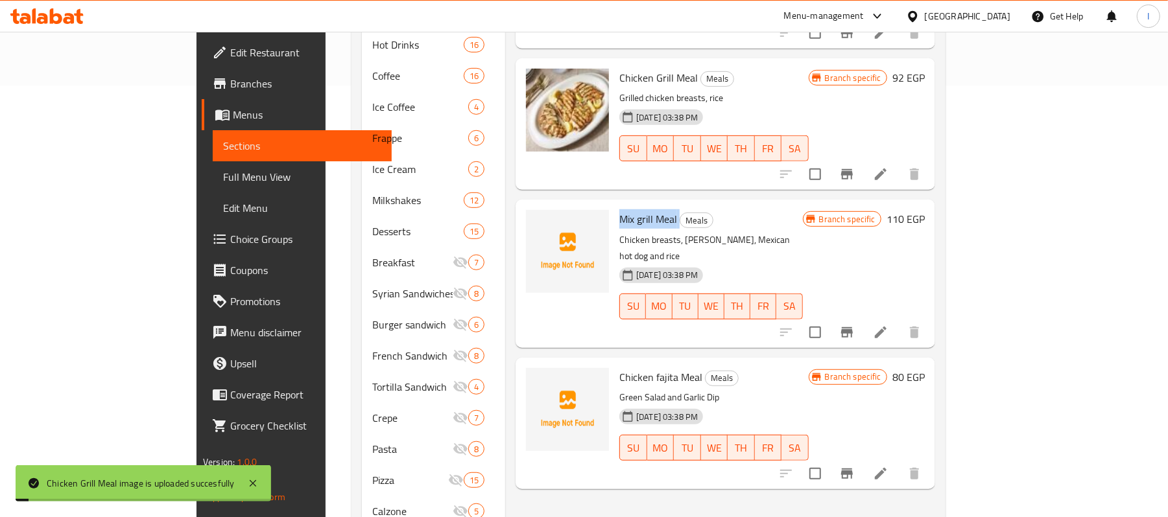
drag, startPoint x: 568, startPoint y: 196, endPoint x: 629, endPoint y: 200, distance: 61.1
click at [629, 205] on div "Mix grill Meal Meals Chicken breasts, burger patty, Mexican hot dog and rice 11…" at bounding box center [711, 273] width 194 height 137
copy h6 "Mix grill Meal"
click at [538, 222] on icon "upload picture" at bounding box center [544, 228] width 13 height 12
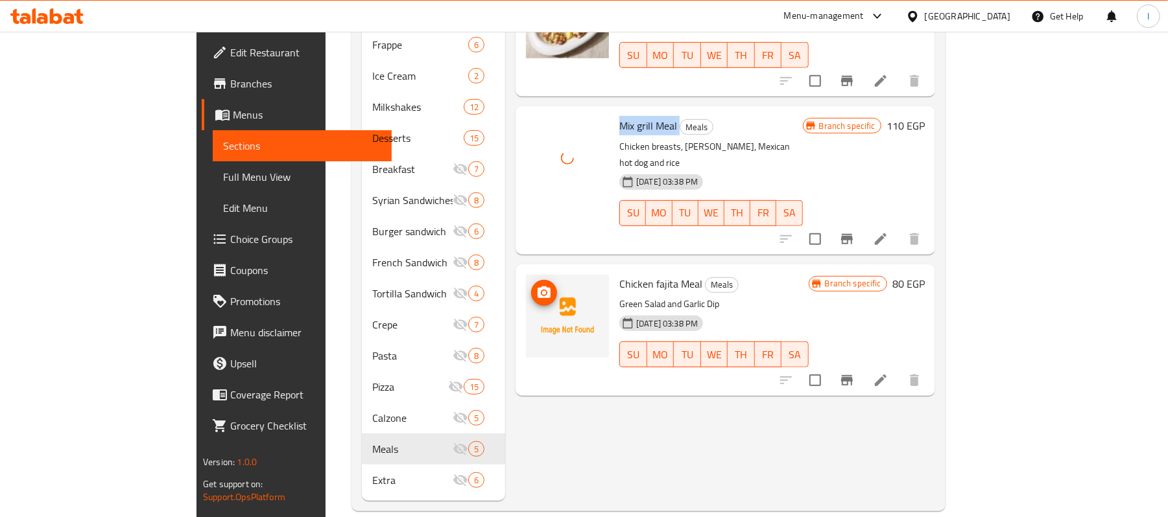
scroll to position [527, 0]
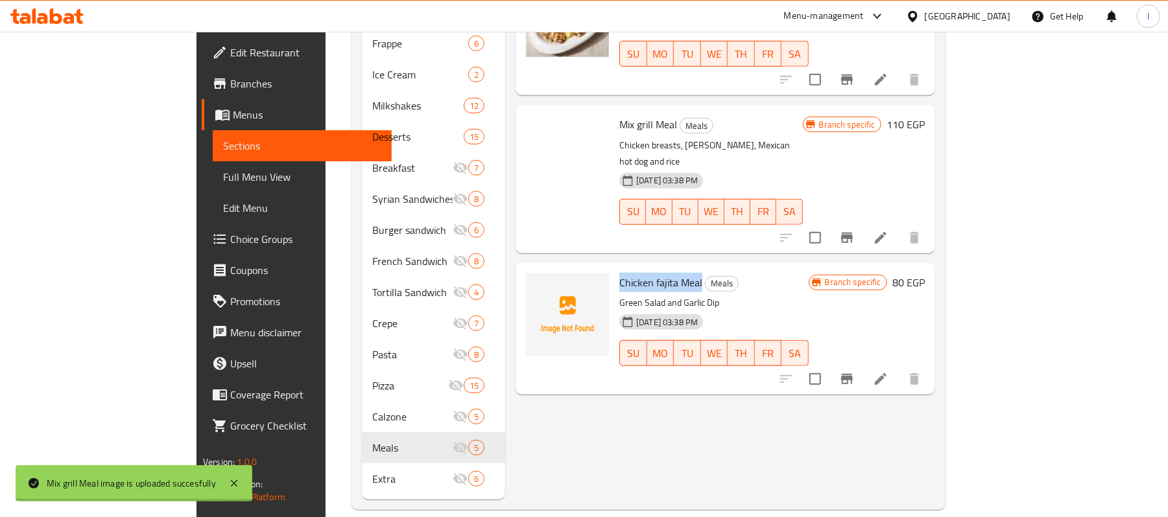
drag, startPoint x: 576, startPoint y: 243, endPoint x: 651, endPoint y: 247, distance: 75.4
click at [651, 268] on div "Chicken fajita Meal Meals Green Salad and Garlic Dip 11-12-2023 03:38 PM SU MO …" at bounding box center [714, 328] width 200 height 121
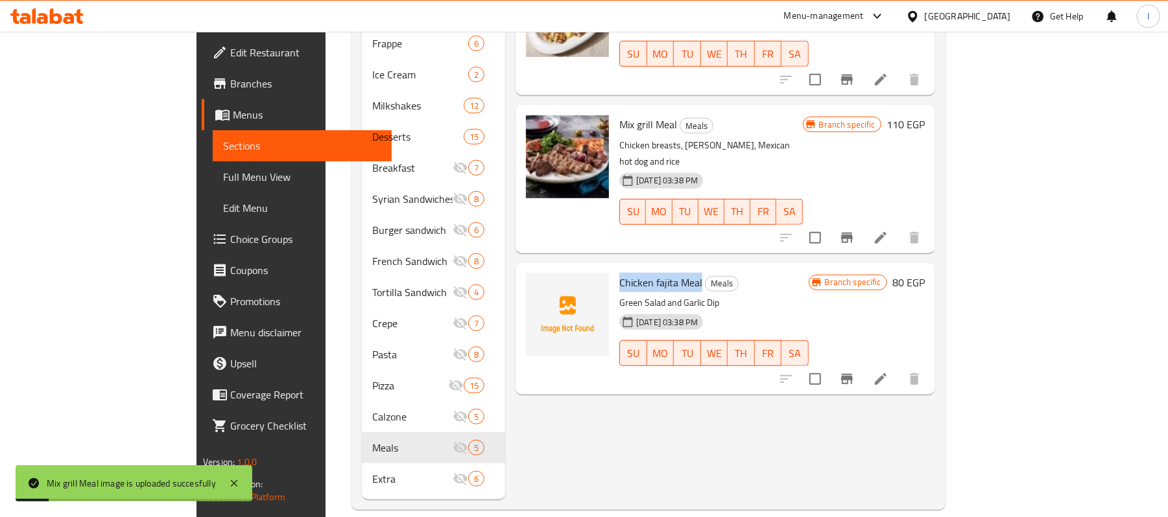
copy span "Chicken fajita Meal"
click at [531, 284] on span "upload picture" at bounding box center [544, 292] width 26 height 16
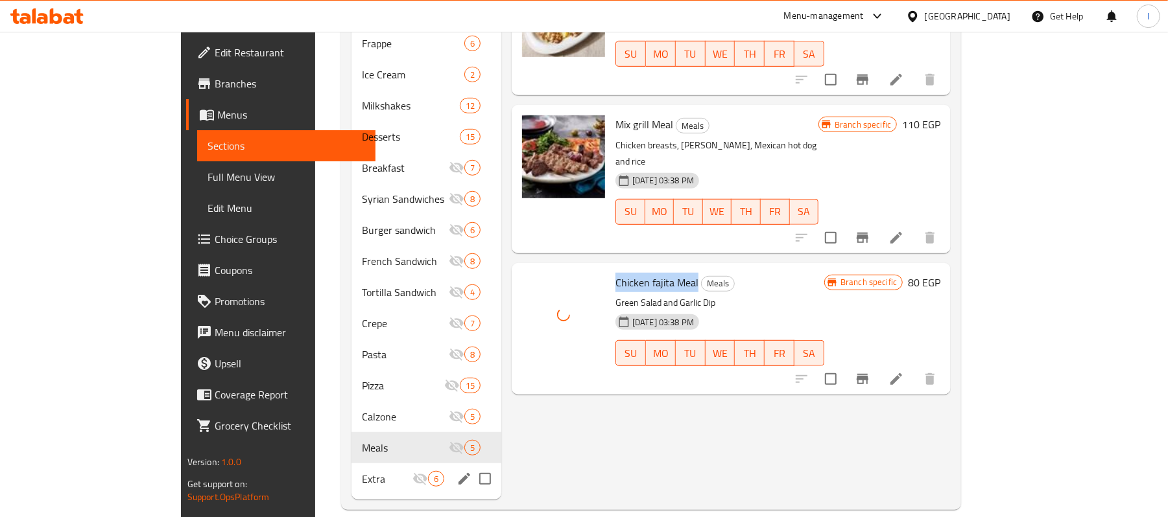
click at [362, 471] on span "Extra" at bounding box center [387, 479] width 51 height 16
